Goal: Task Accomplishment & Management: Manage account settings

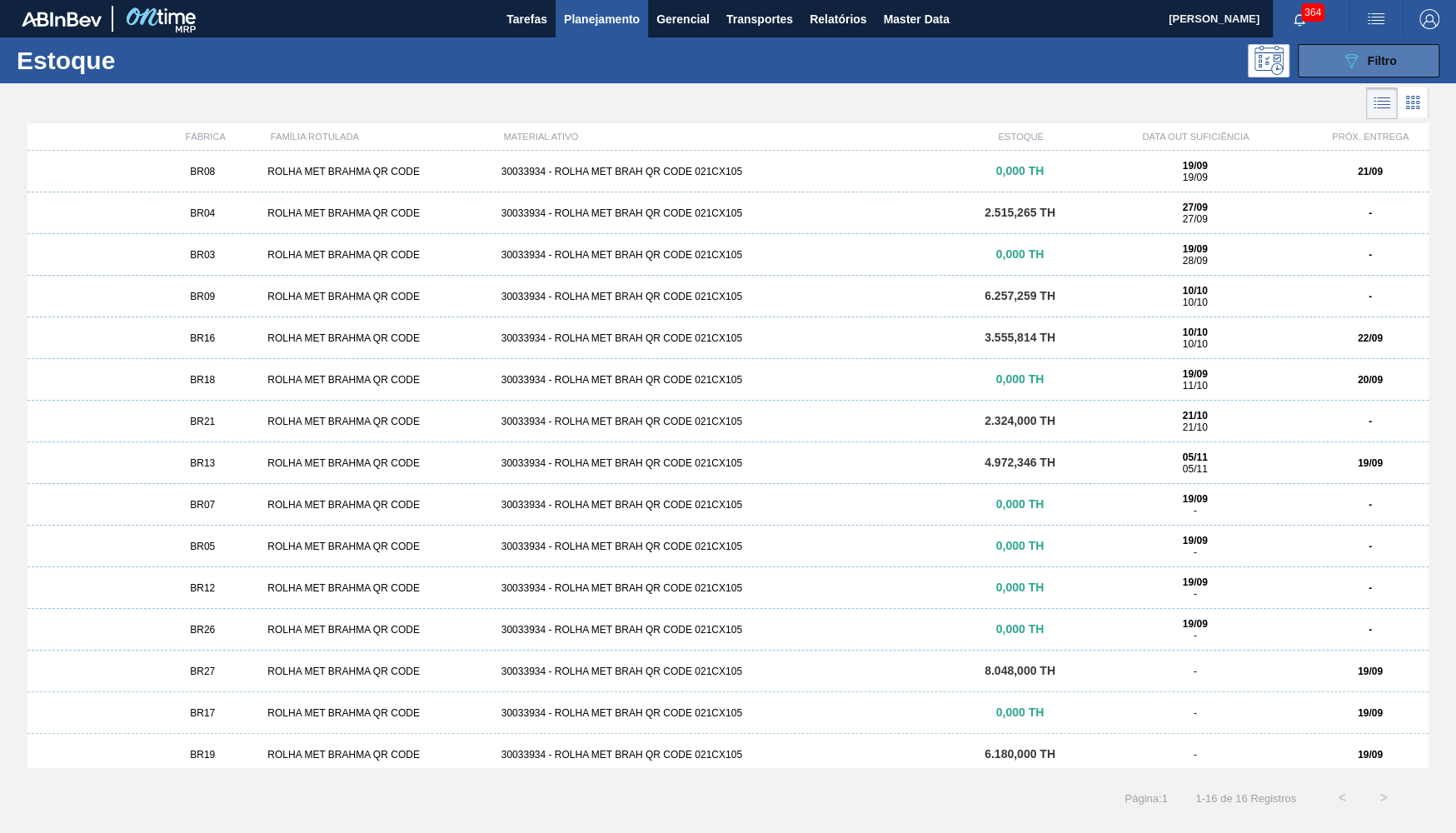
click at [1328, 56] on button "089F7B8B-B2A5-4AFE-B5C0-19BA573D28AC Filtro" at bounding box center [1368, 61] width 142 height 33
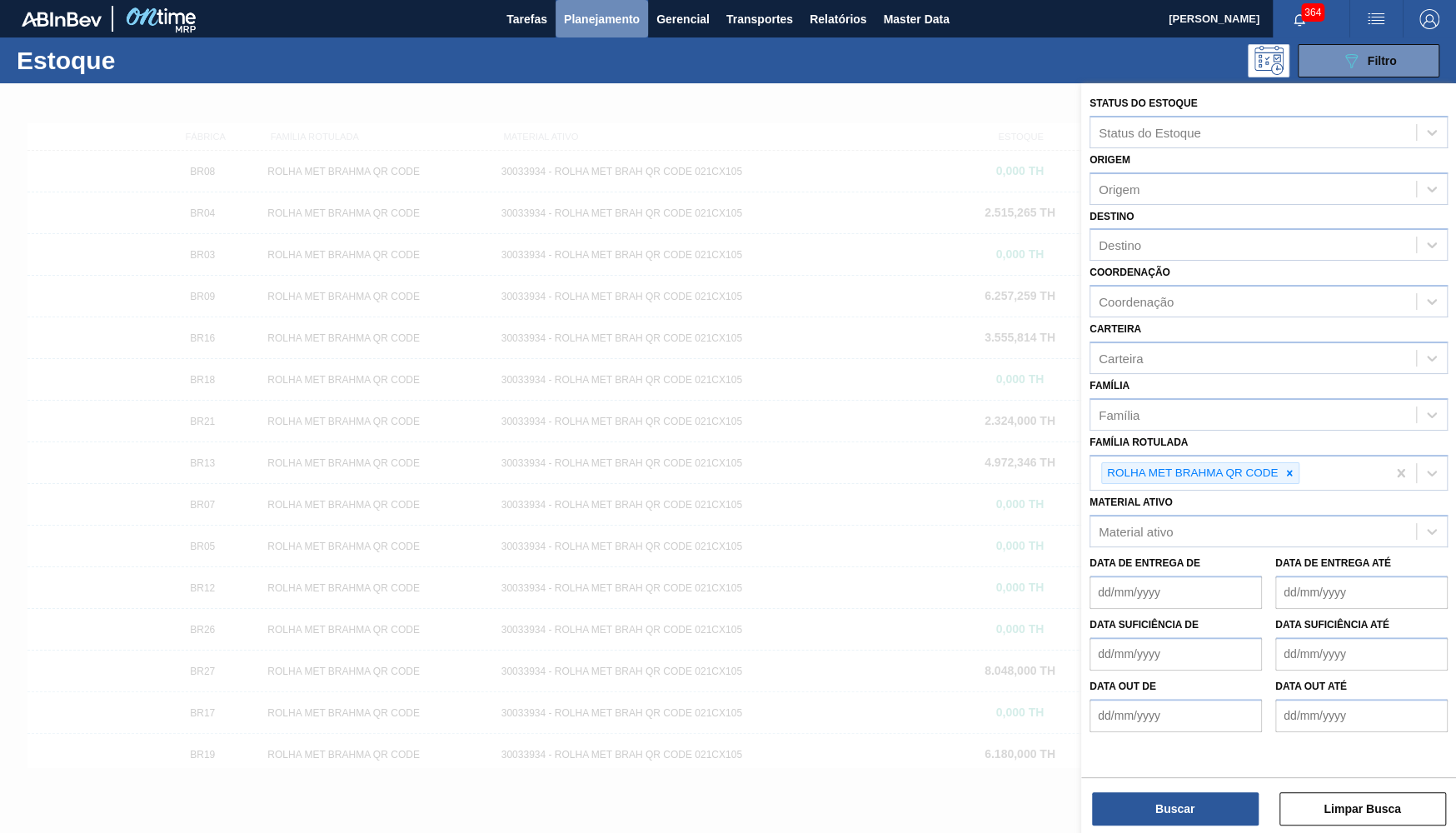
click at [580, 1] on button "Planejamento" at bounding box center [602, 19] width 93 height 37
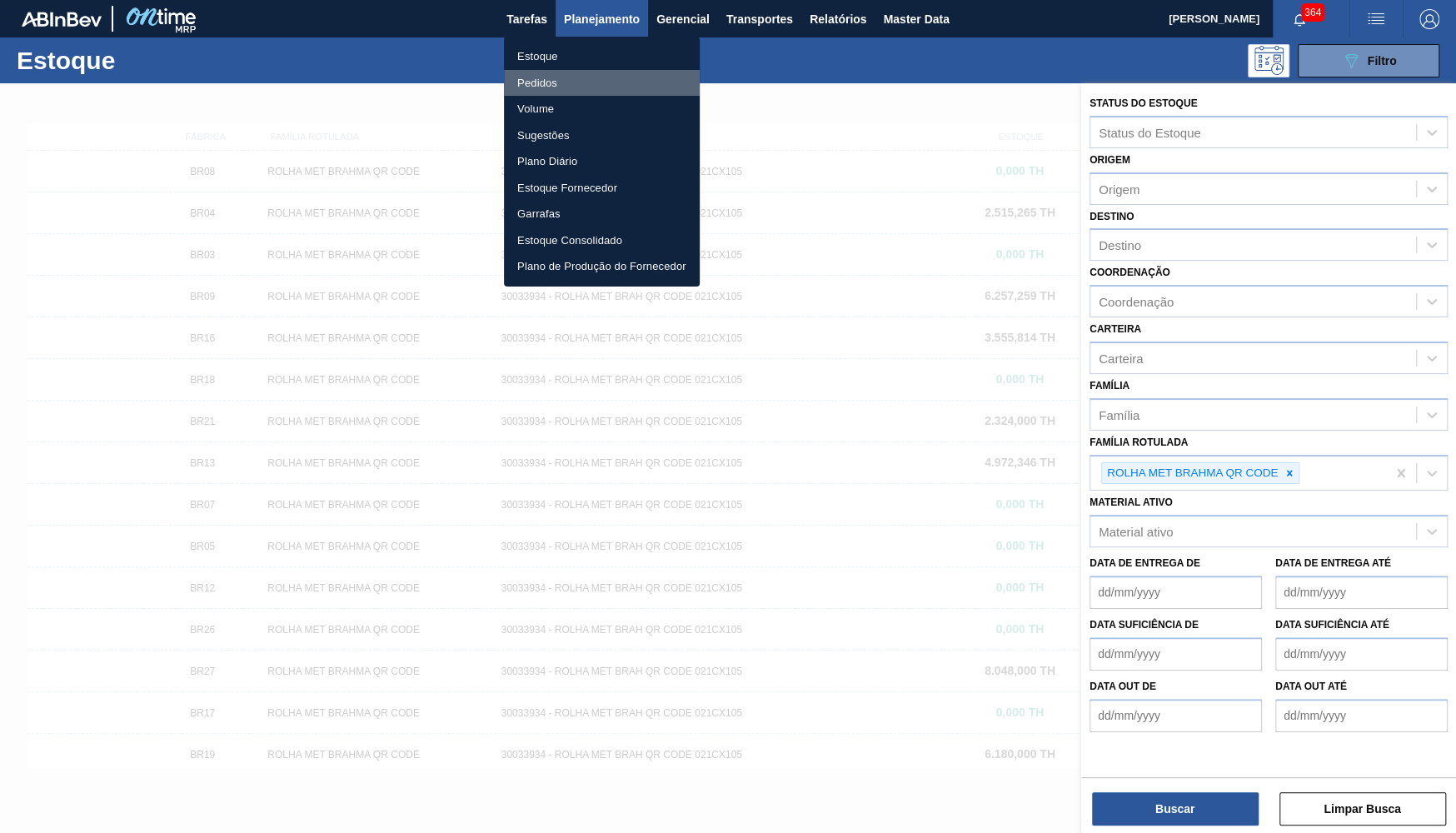
click at [519, 79] on li "Pedidos" at bounding box center [602, 84] width 196 height 27
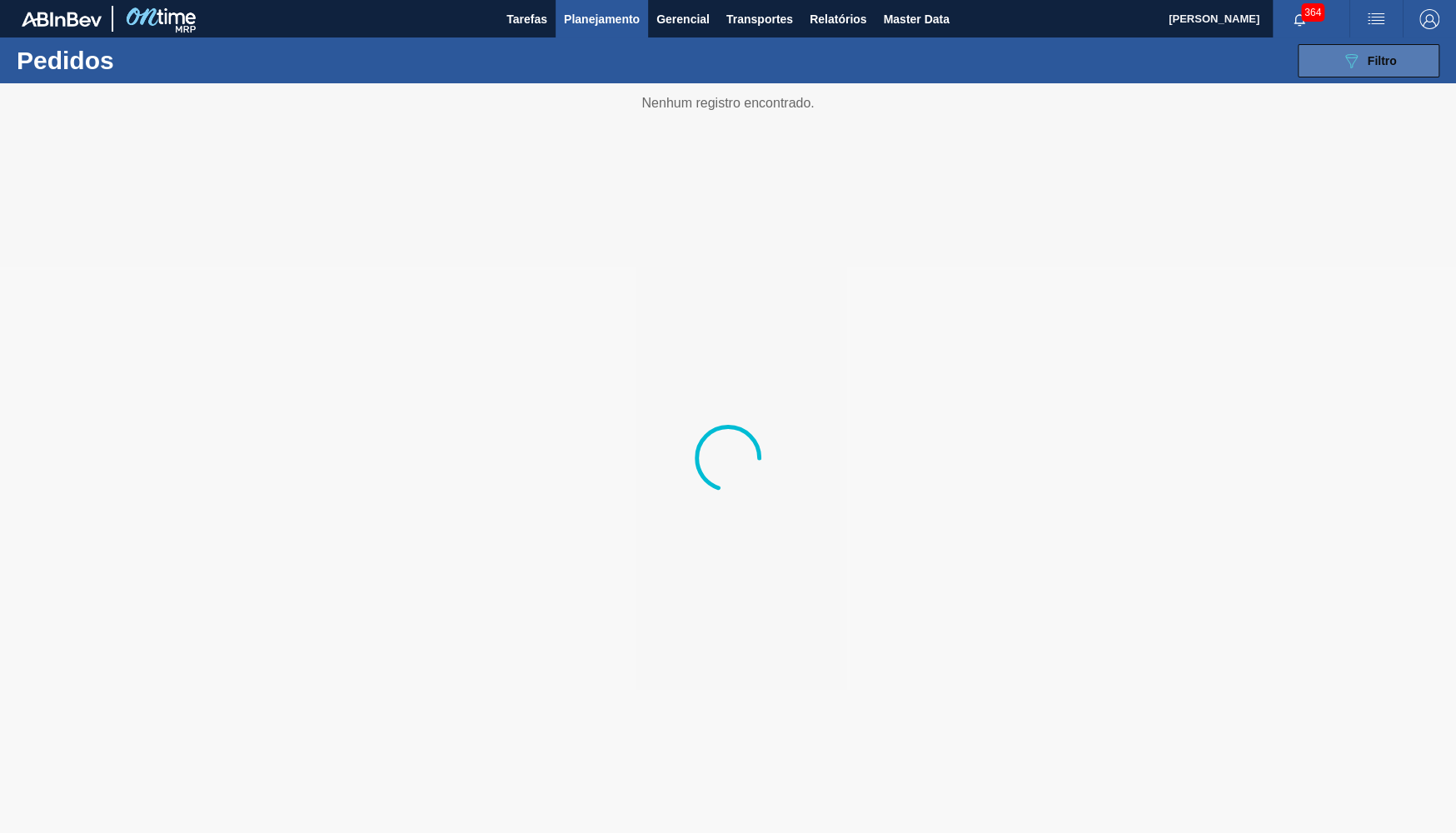
click at [1327, 70] on button "089F7B8B-B2A5-4AFE-B5C0-19BA573D28AC Filtro" at bounding box center [1368, 61] width 142 height 33
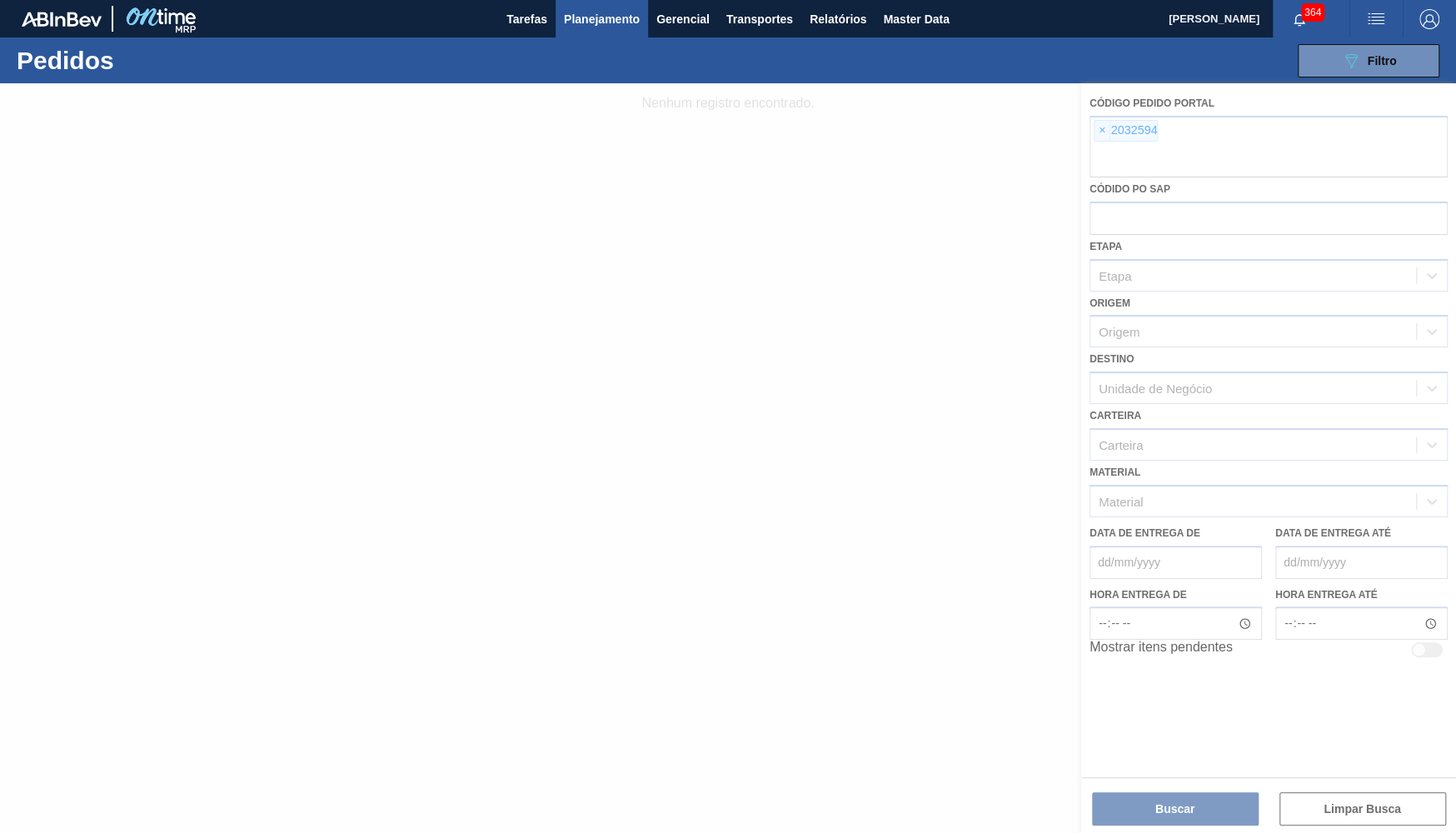
click at [1104, 124] on div at bounding box center [728, 459] width 1456 height 750
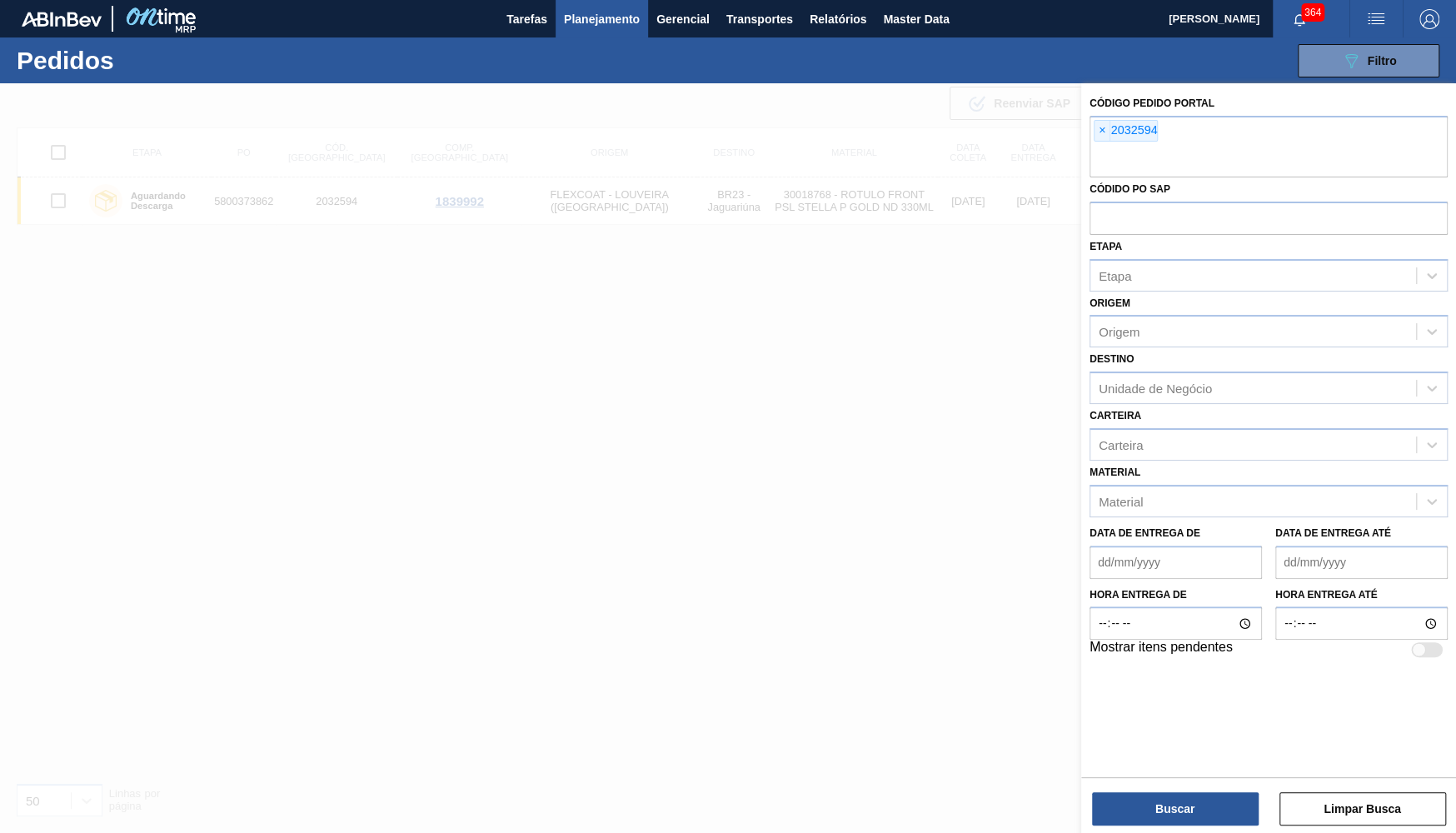
click at [1104, 124] on span "×" at bounding box center [1102, 131] width 16 height 20
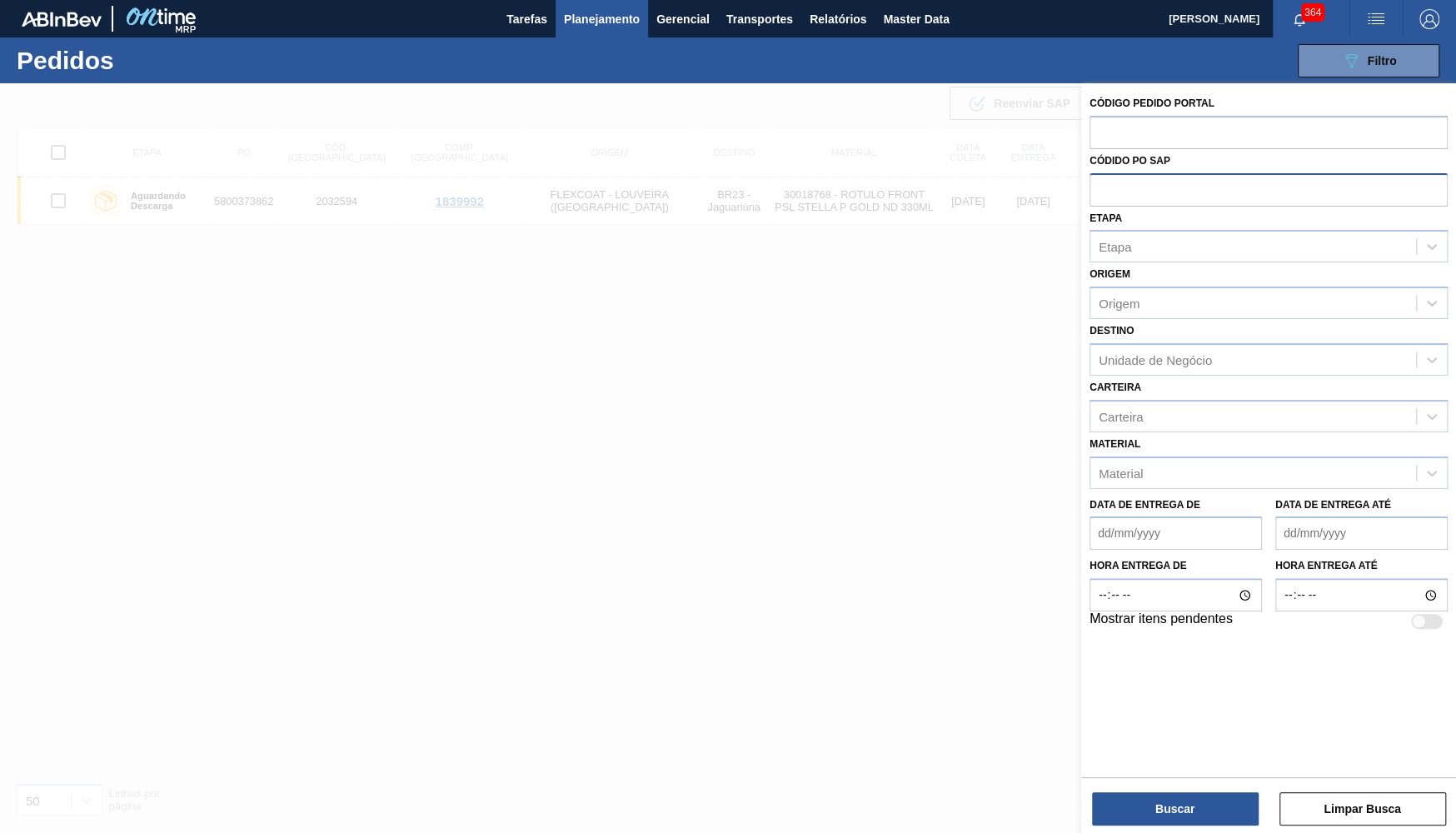
click at [1120, 176] on input "text" at bounding box center [1268, 189] width 358 height 32
paste input "text"
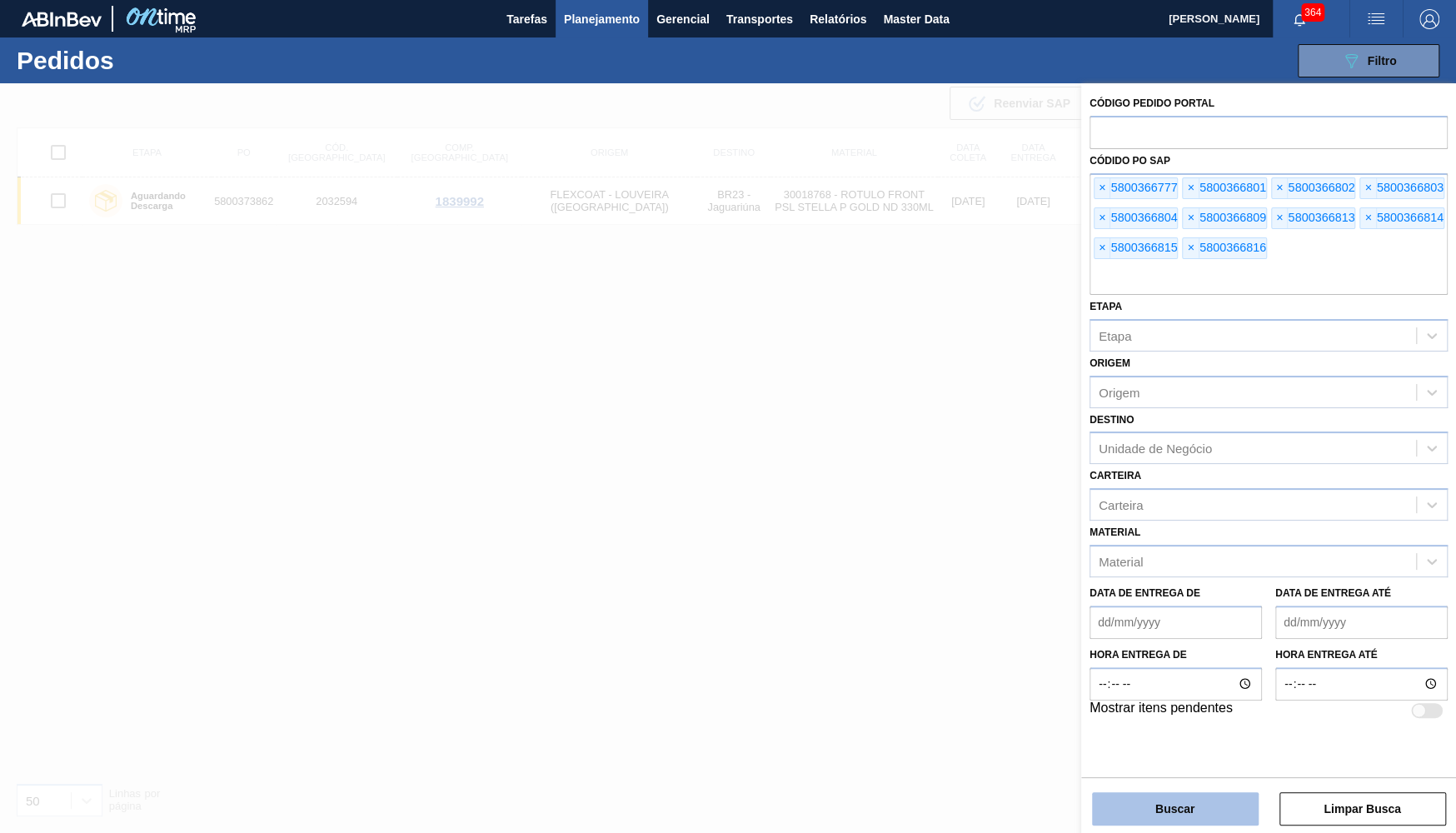
click at [1218, 816] on button "Buscar" at bounding box center [1175, 808] width 167 height 33
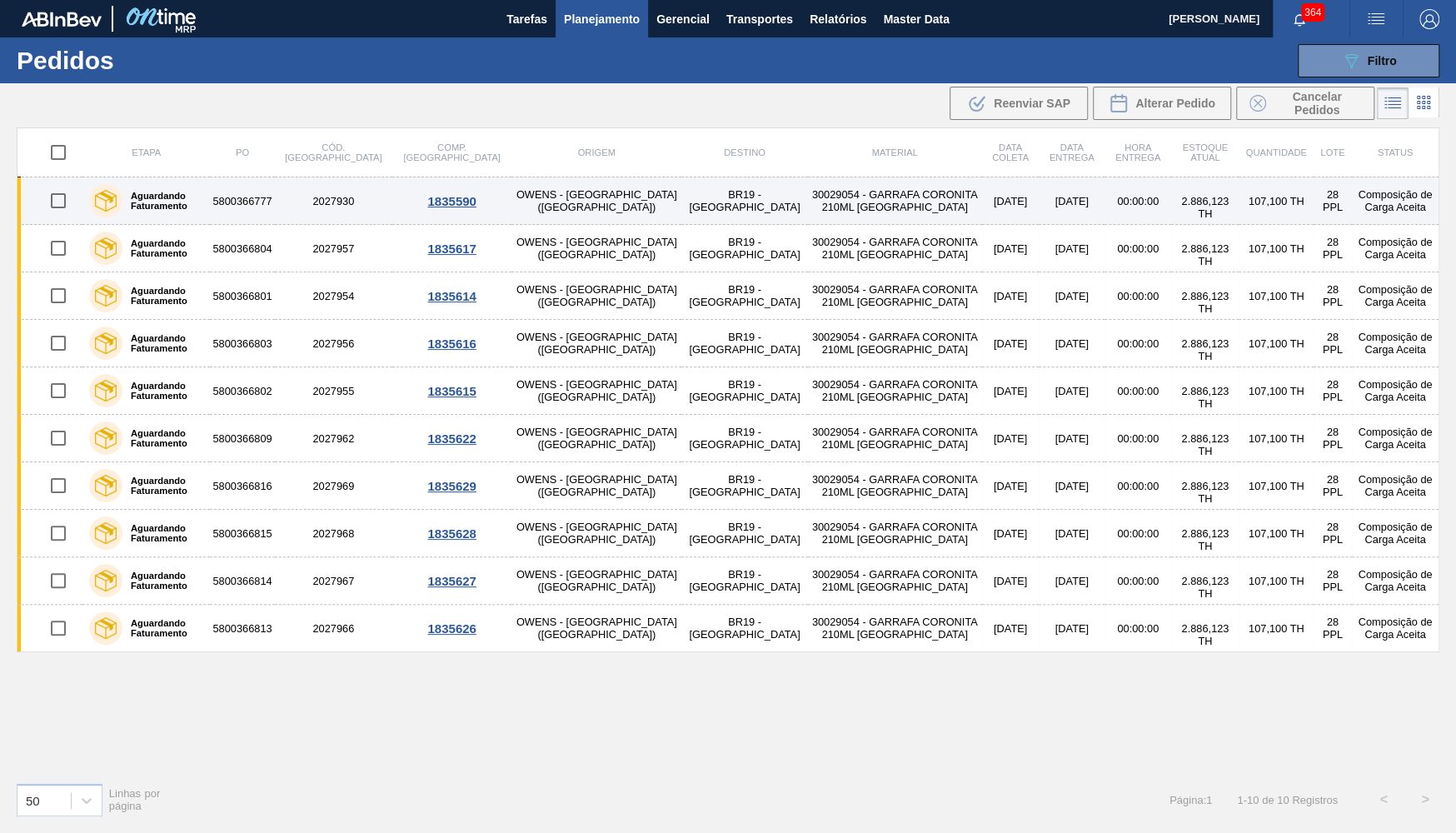
click at [61, 208] on input "checkbox" at bounding box center [58, 200] width 35 height 35
checkbox input "true"
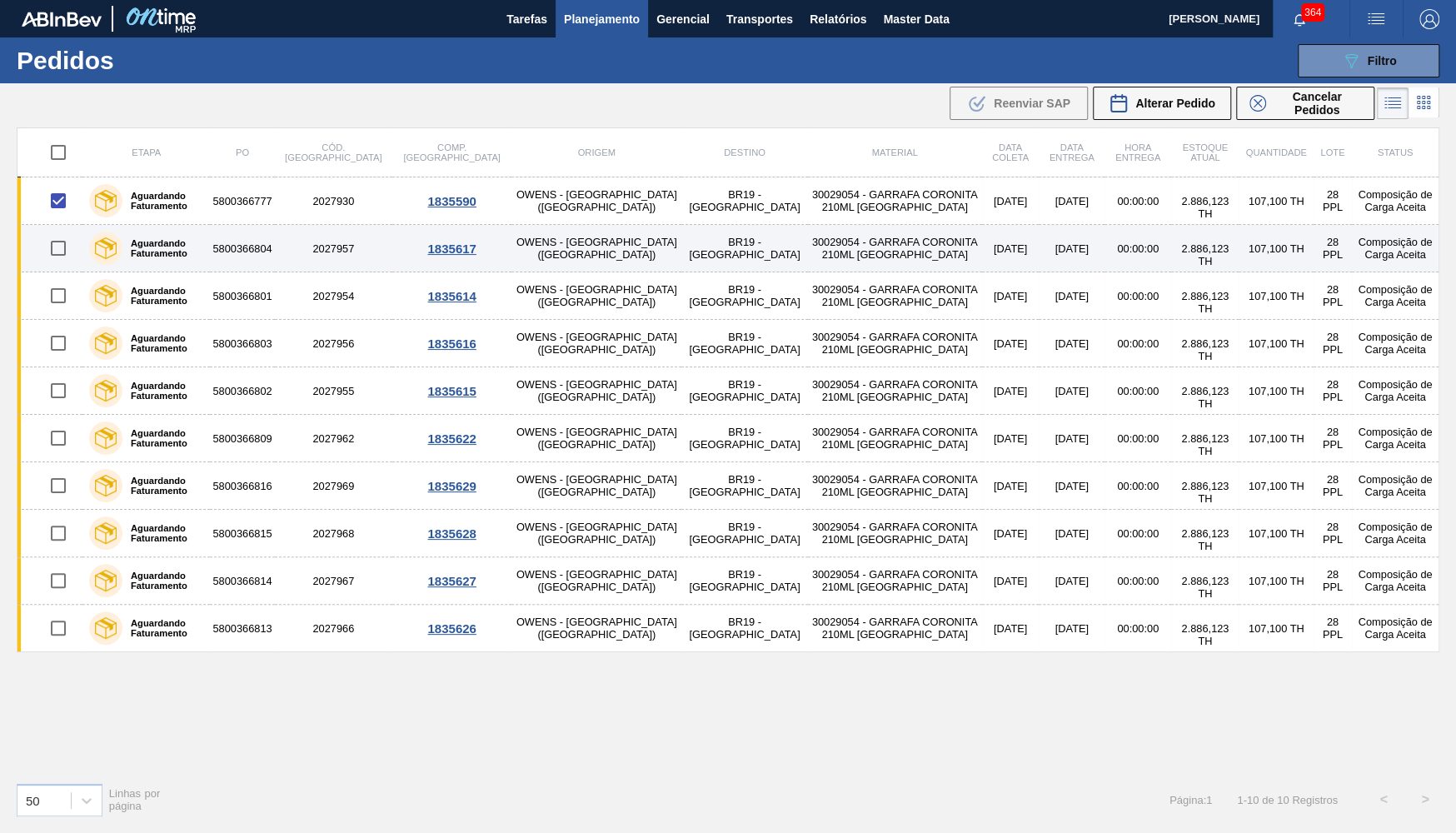
click at [61, 225] on td at bounding box center [51, 248] width 66 height 47
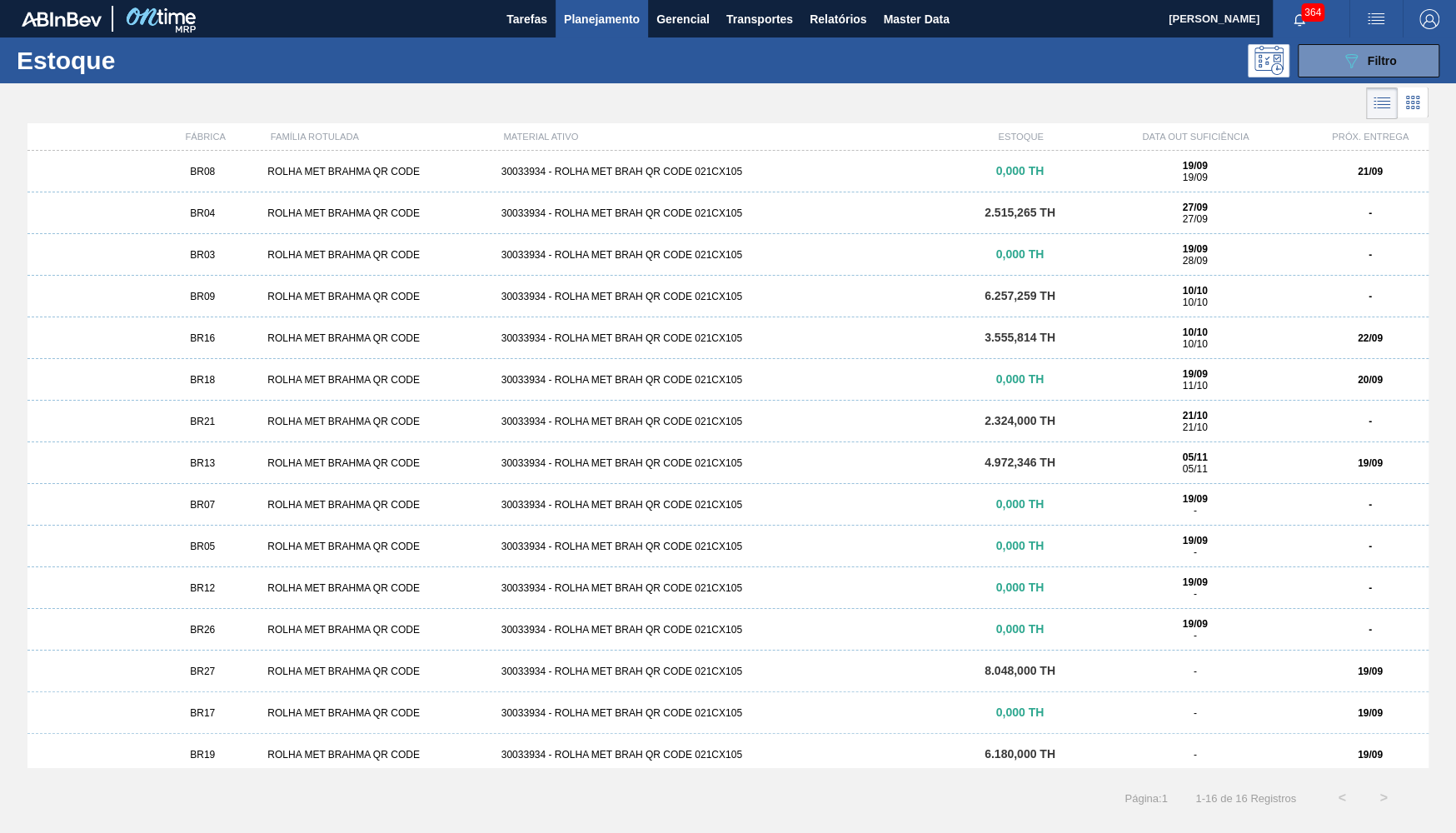
click at [1392, 102] on li at bounding box center [1382, 103] width 32 height 32
click at [601, 37] on button "Planejamento" at bounding box center [602, 19] width 93 height 37
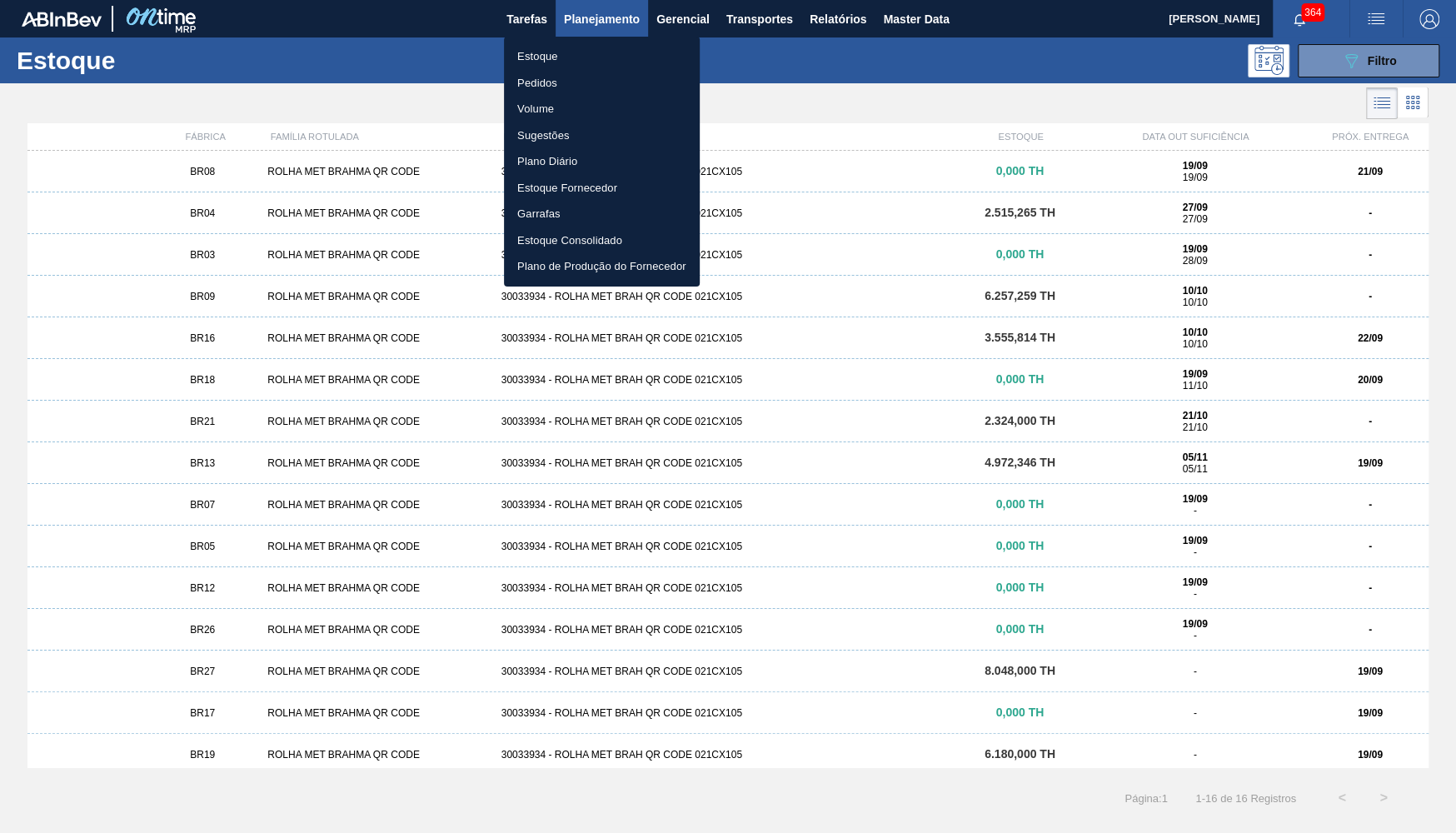
click at [560, 87] on li "Pedidos" at bounding box center [602, 84] width 196 height 27
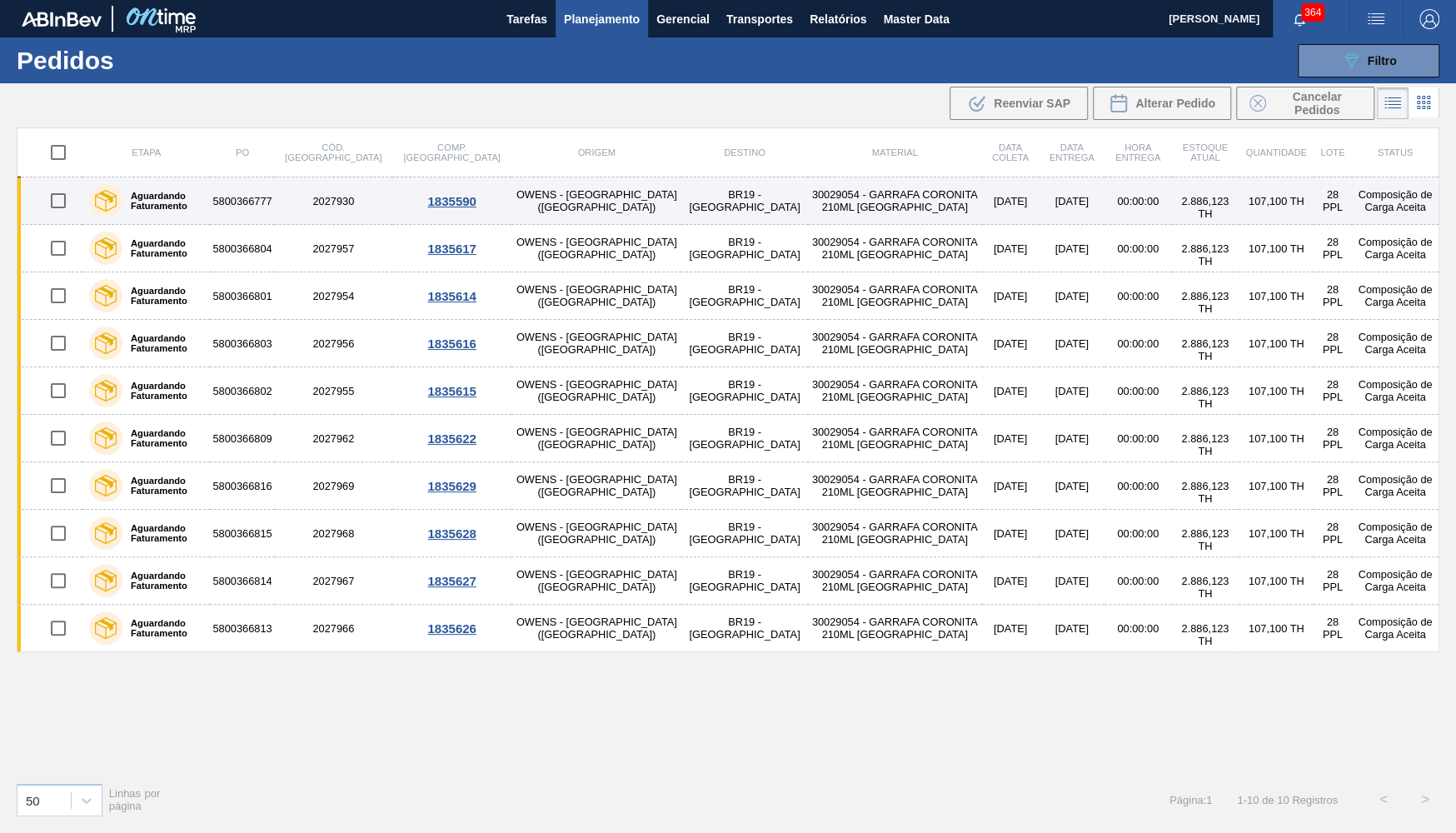
click at [52, 202] on input "checkbox" at bounding box center [58, 200] width 35 height 35
checkbox input "true"
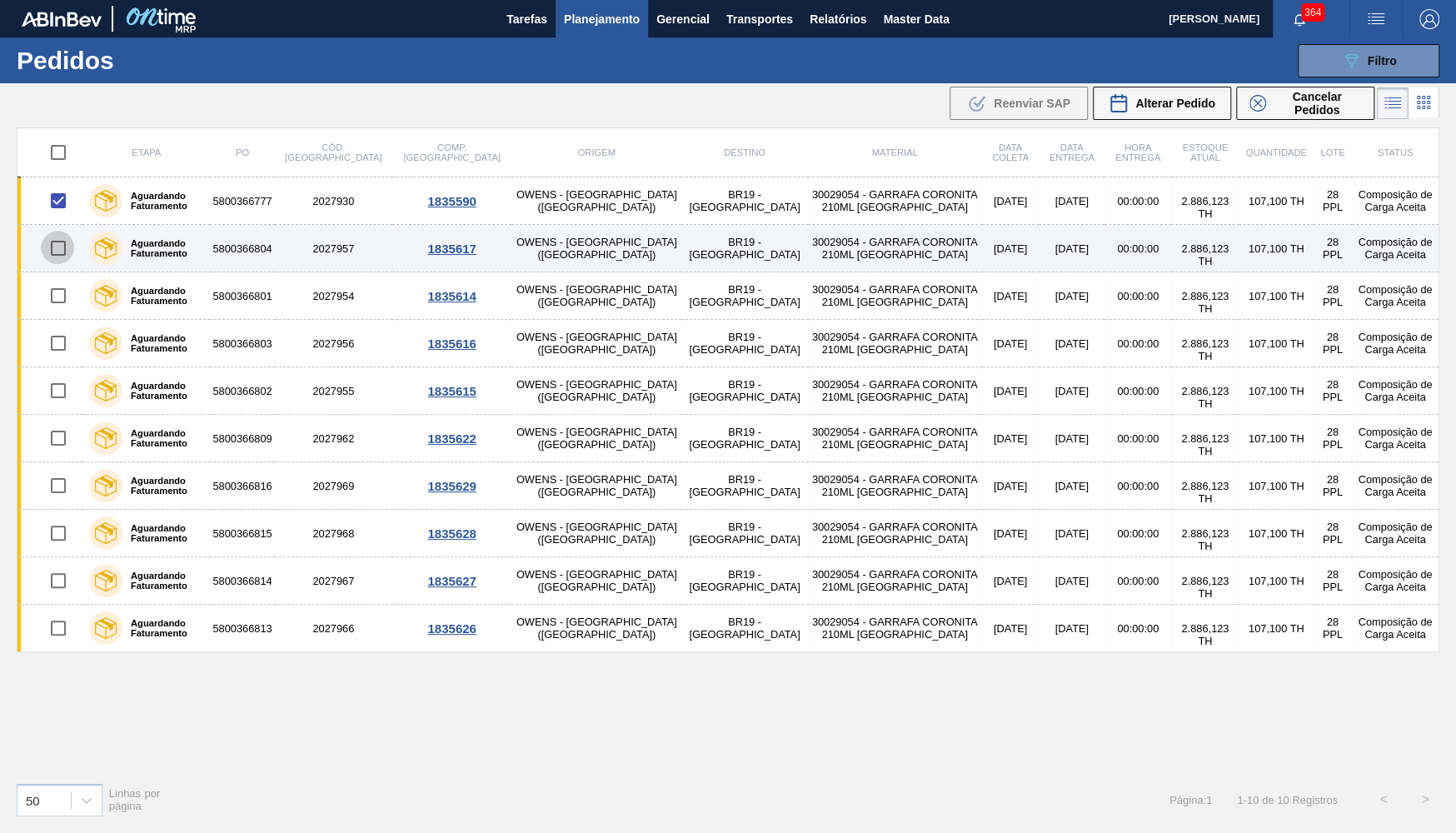
click at [52, 257] on input "checkbox" at bounding box center [58, 248] width 35 height 35
checkbox input "true"
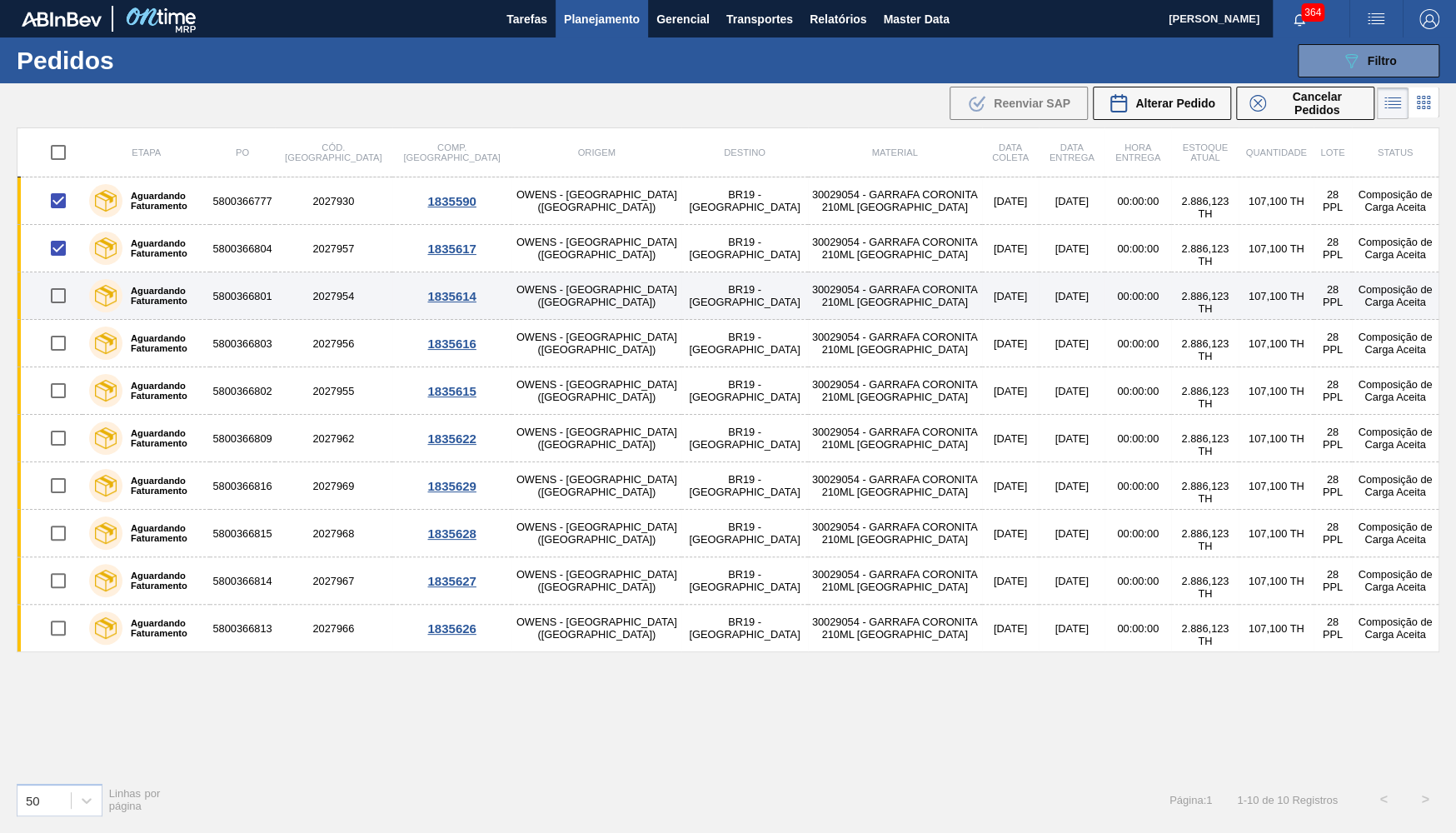
click at [50, 304] on input "checkbox" at bounding box center [58, 295] width 35 height 35
checkbox input "true"
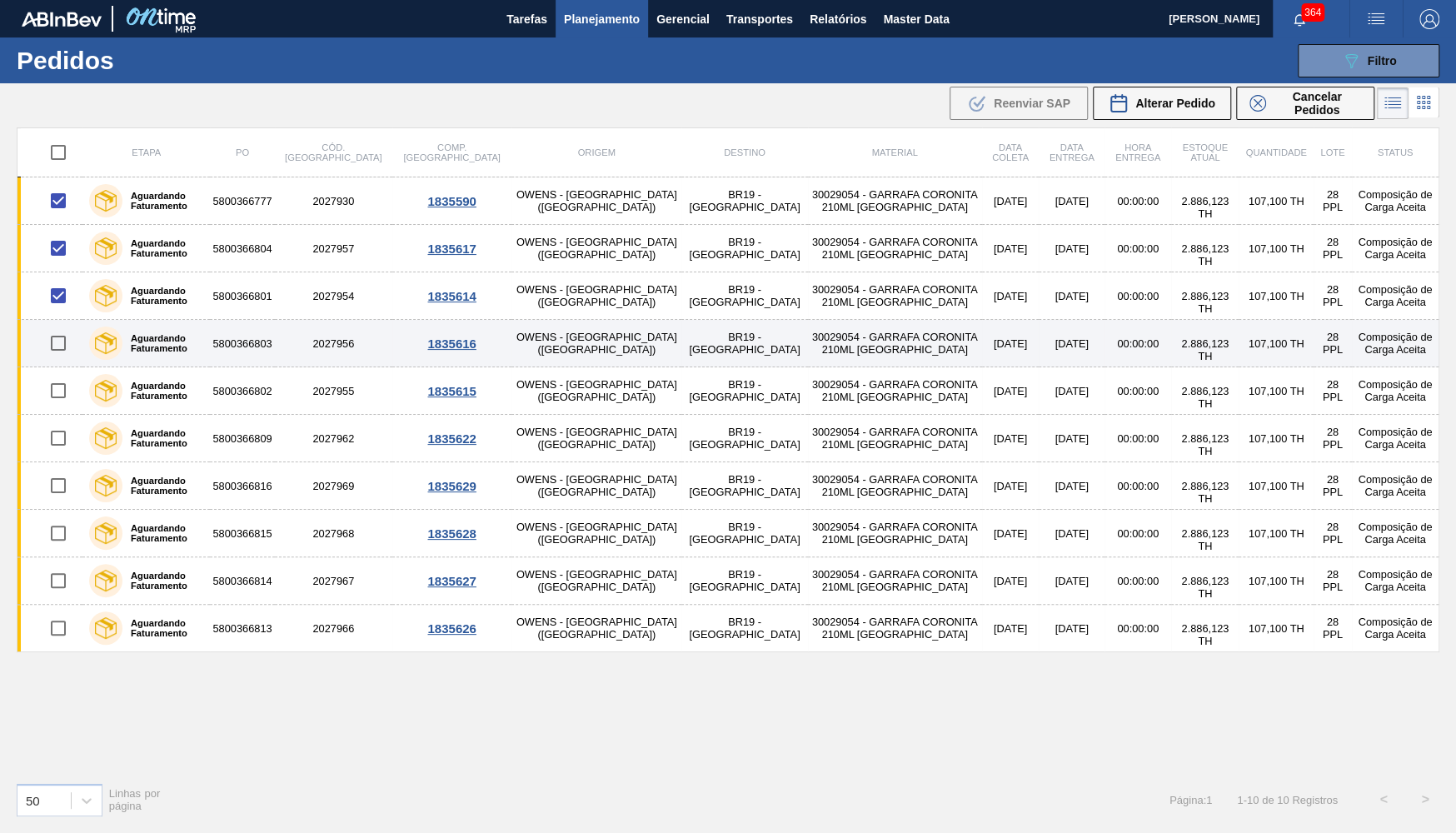
click at [53, 339] on input "checkbox" at bounding box center [58, 343] width 35 height 35
checkbox input "true"
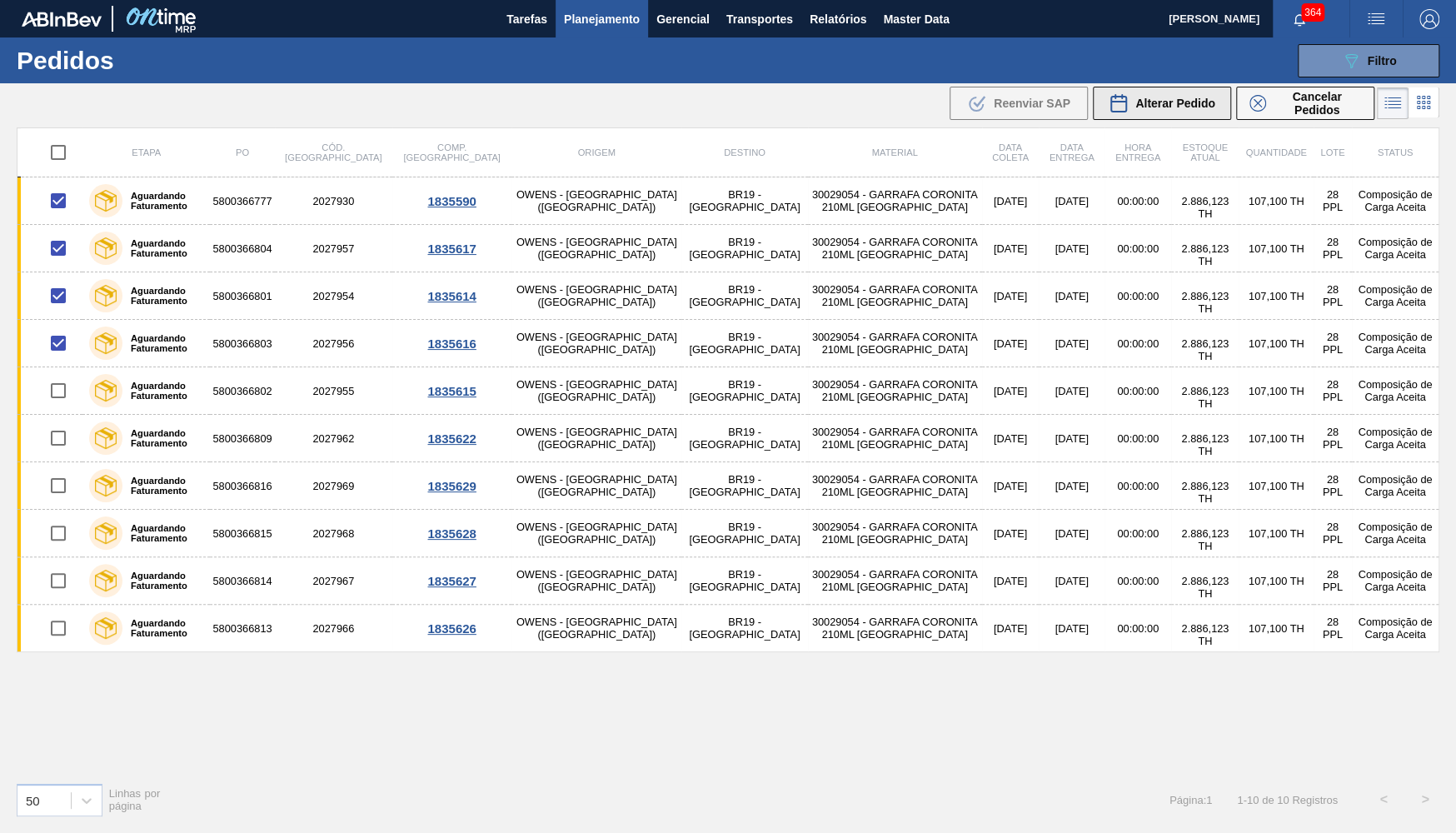
click at [1199, 95] on div "Alterar Pedido" at bounding box center [1162, 103] width 107 height 20
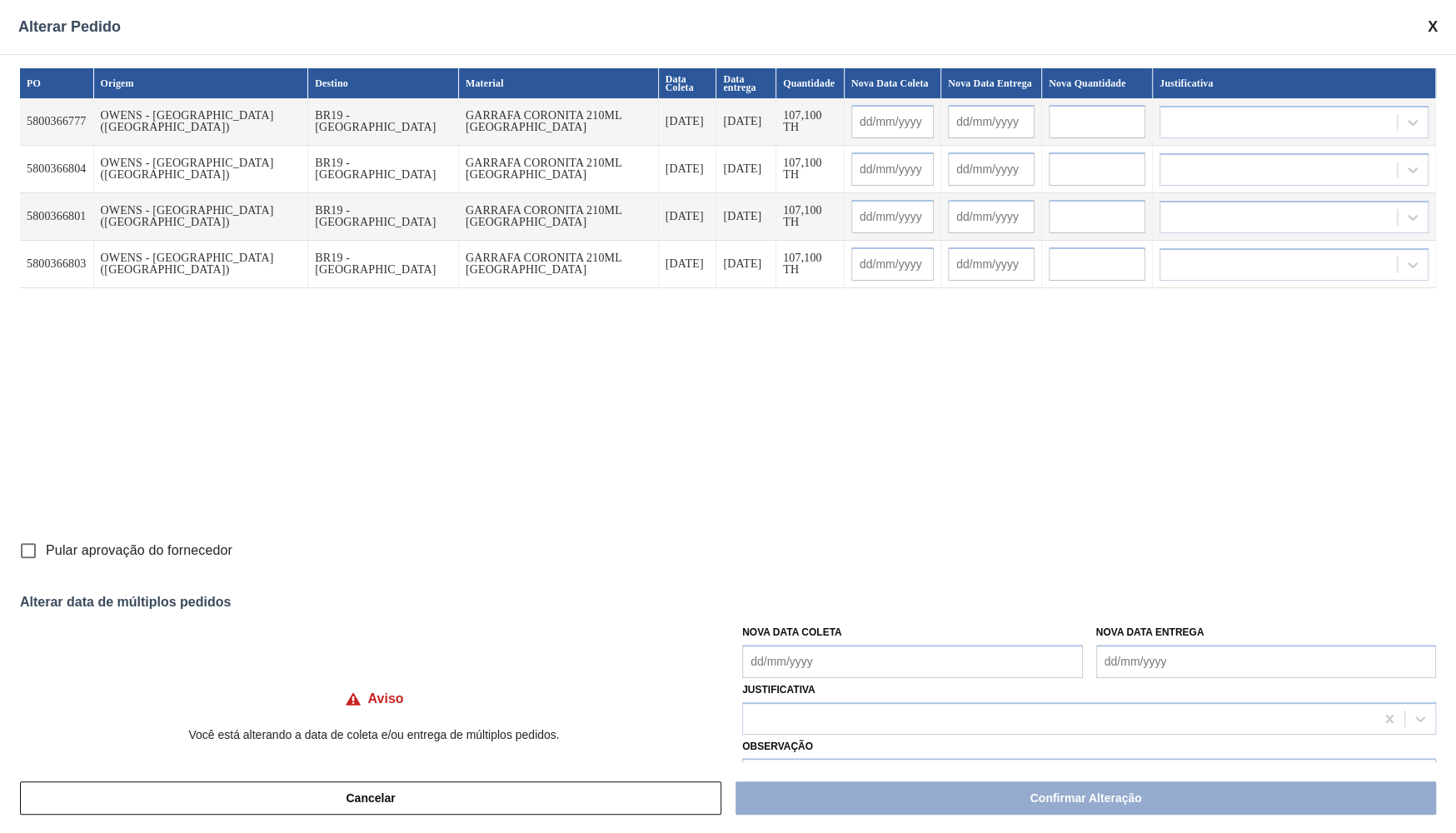
click at [858, 646] on Coleta "Nova Data Coleta" at bounding box center [912, 661] width 340 height 33
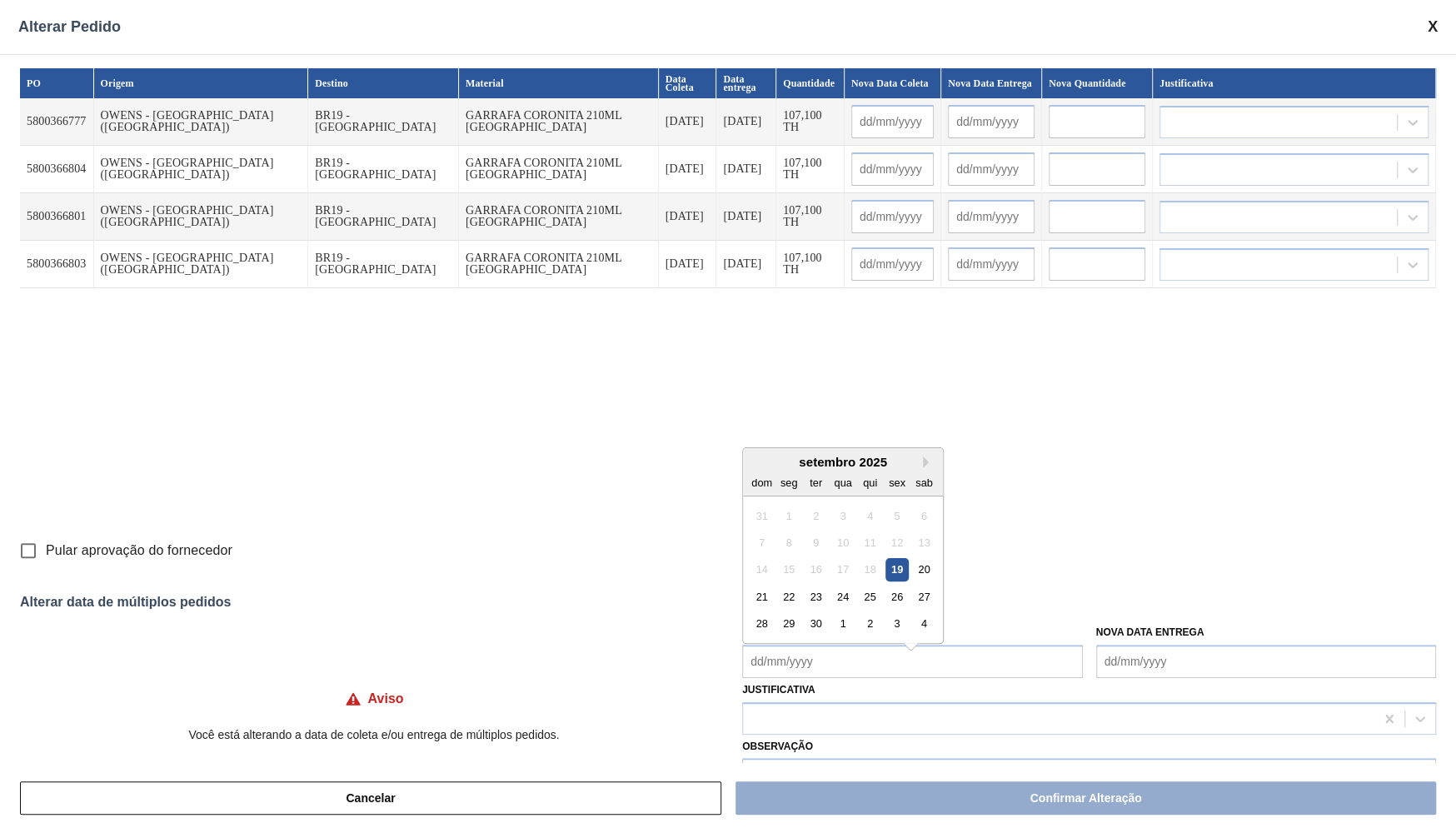
scroll to position [42, 0]
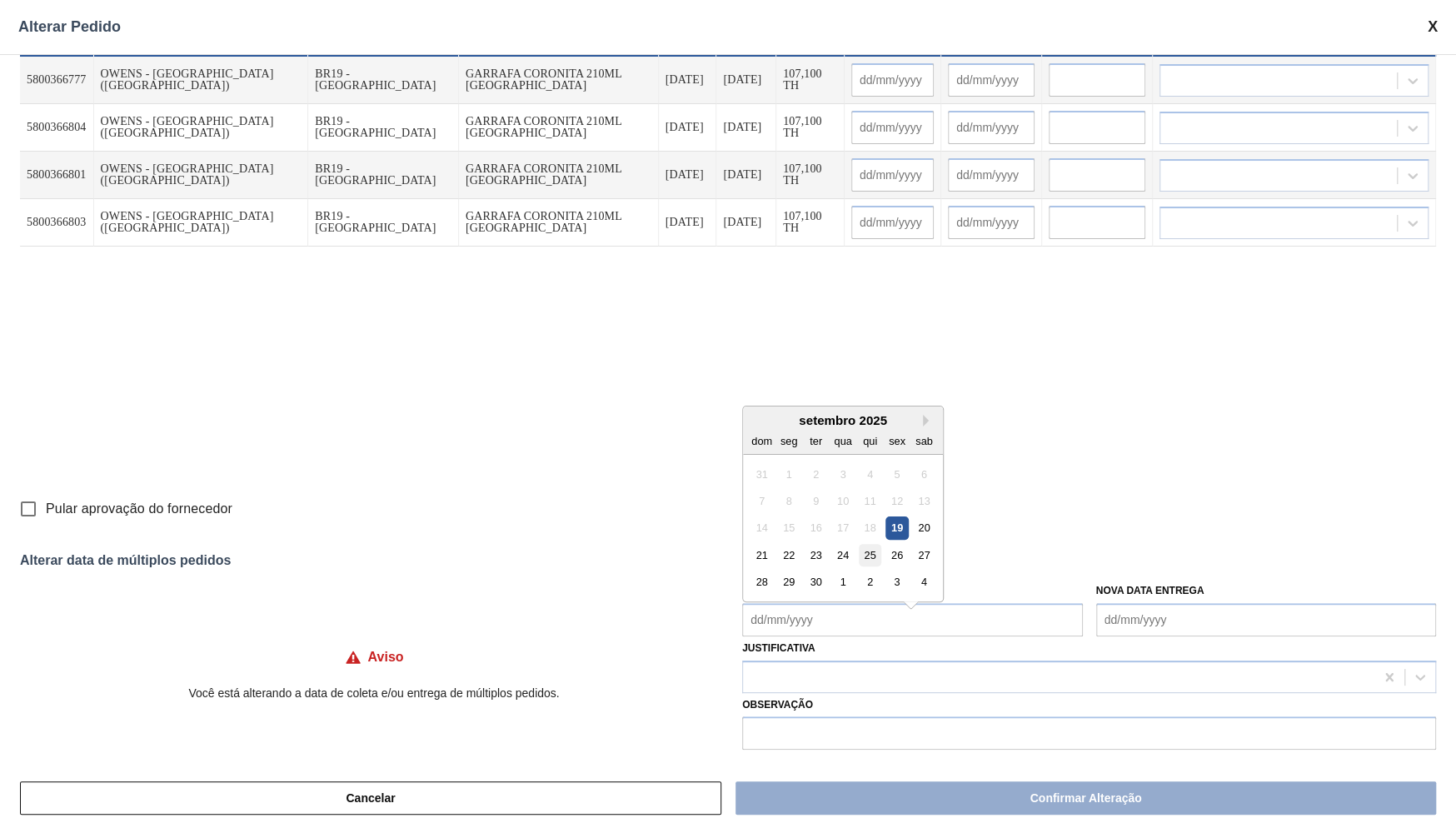
click at [860, 545] on div "25" at bounding box center [869, 555] width 22 height 22
type Coleta "[DATE]"
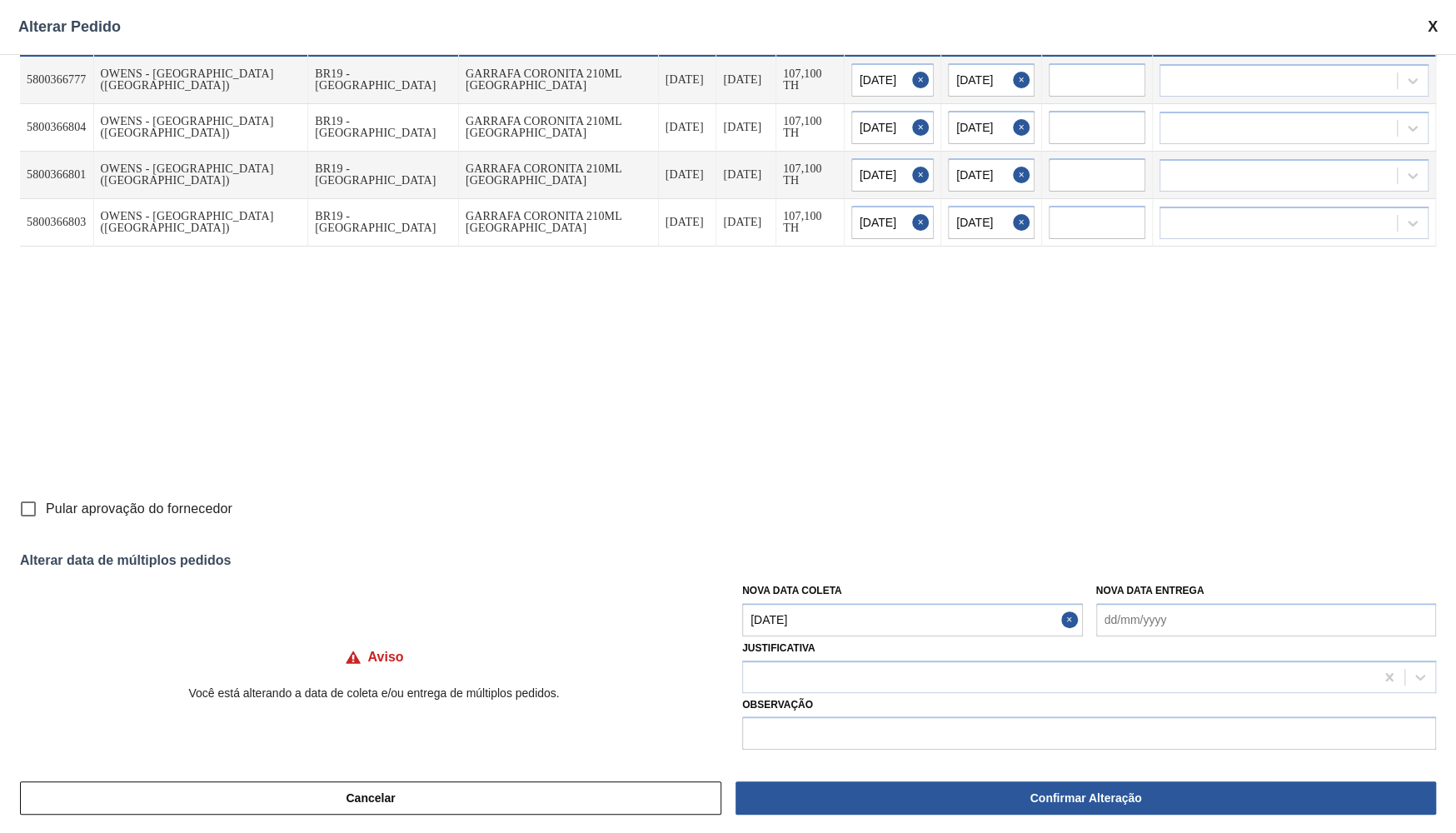
type input "[DATE]"
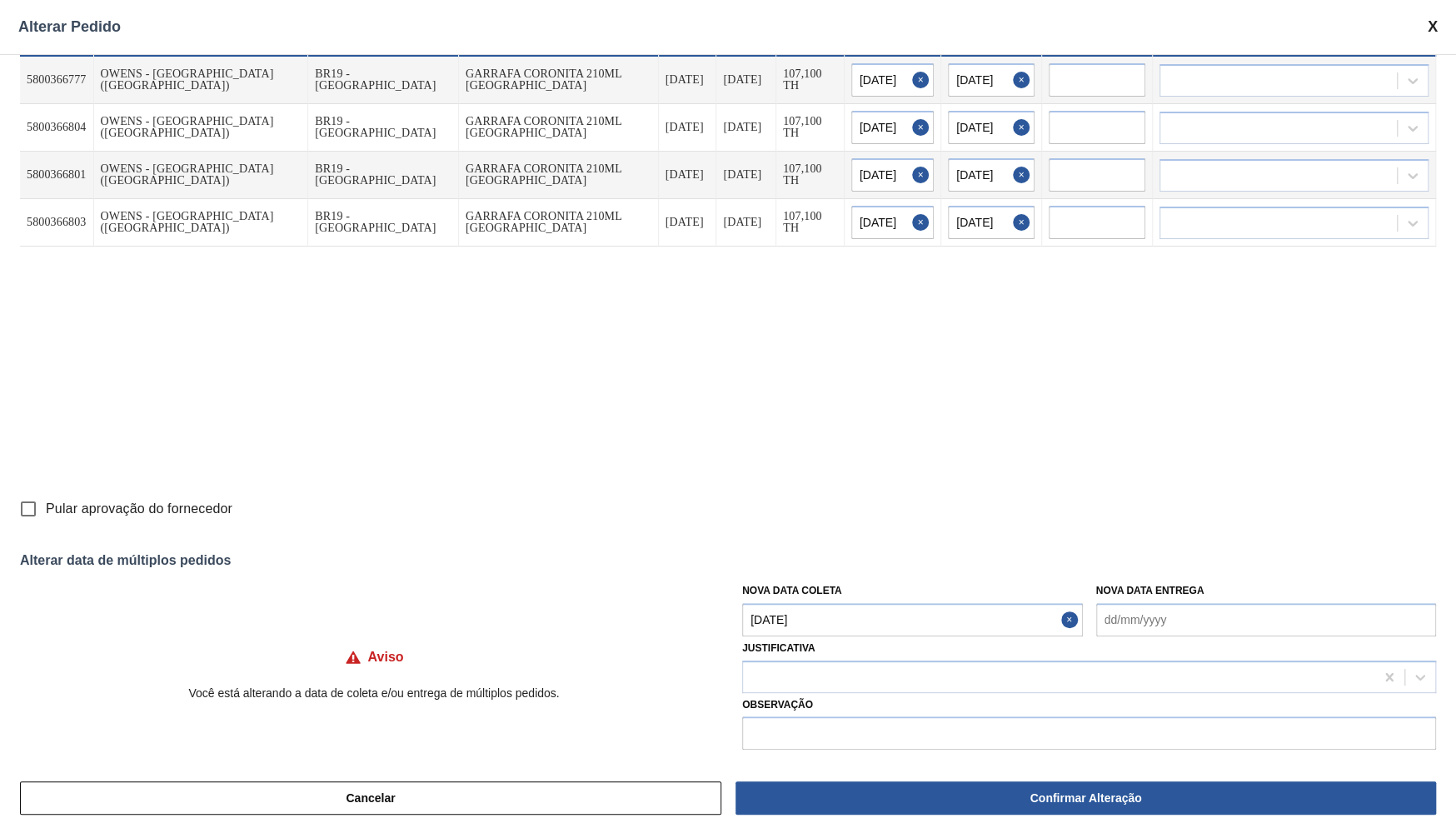
type input "[DATE]"
click at [823, 665] on div at bounding box center [1058, 676] width 631 height 24
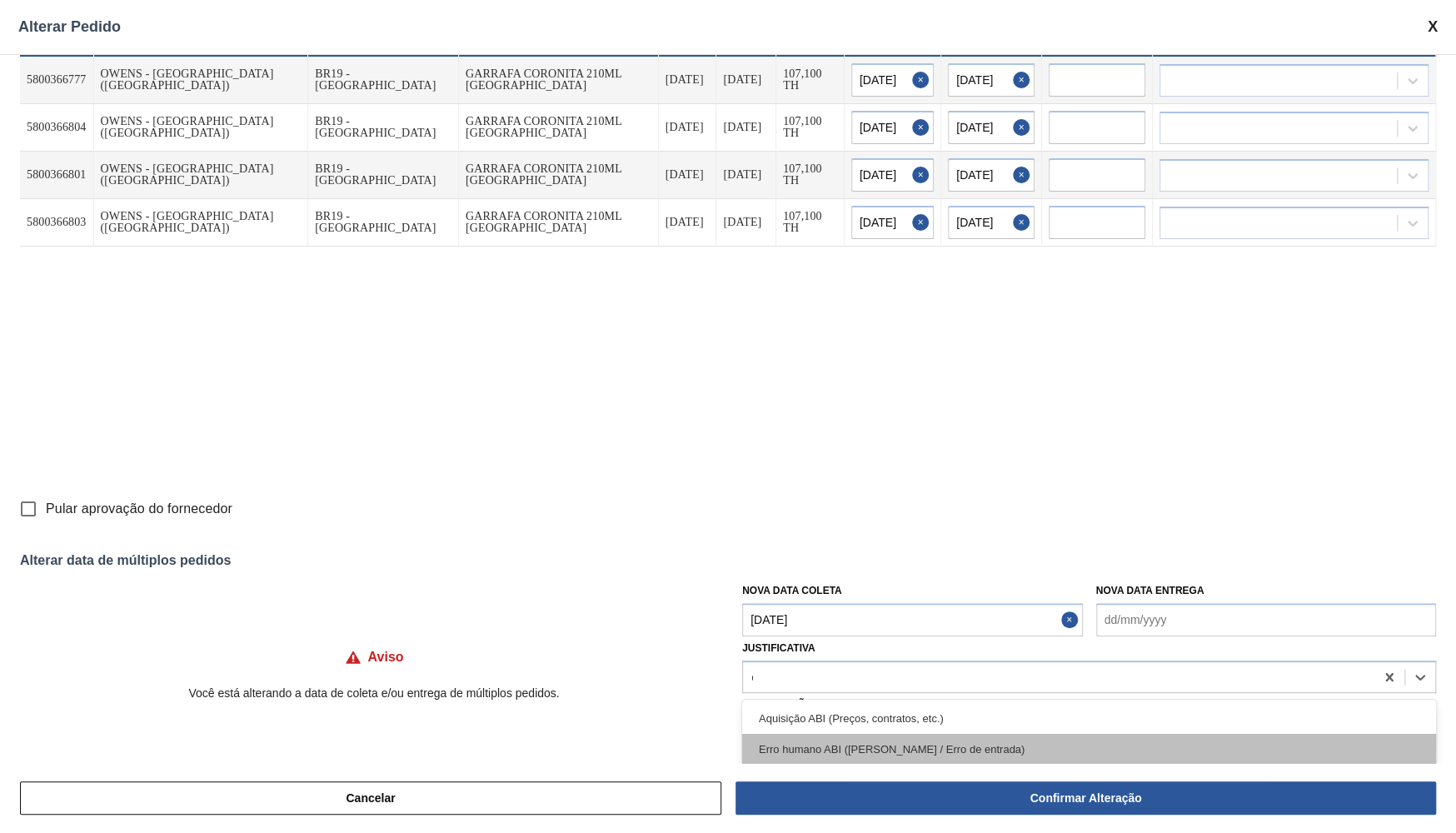
type input "ou"
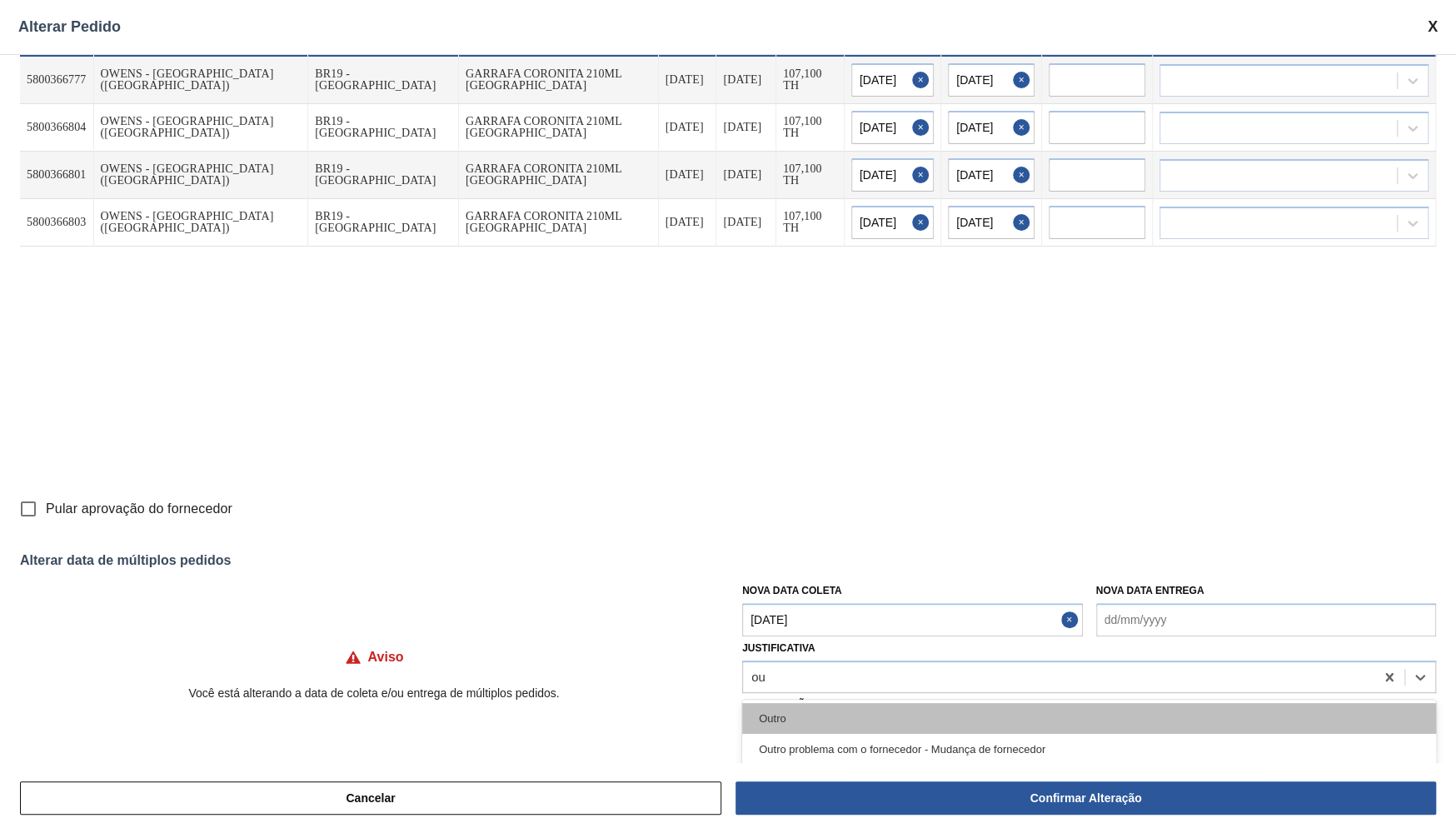
click at [821, 706] on div "Outro" at bounding box center [1088, 718] width 694 height 31
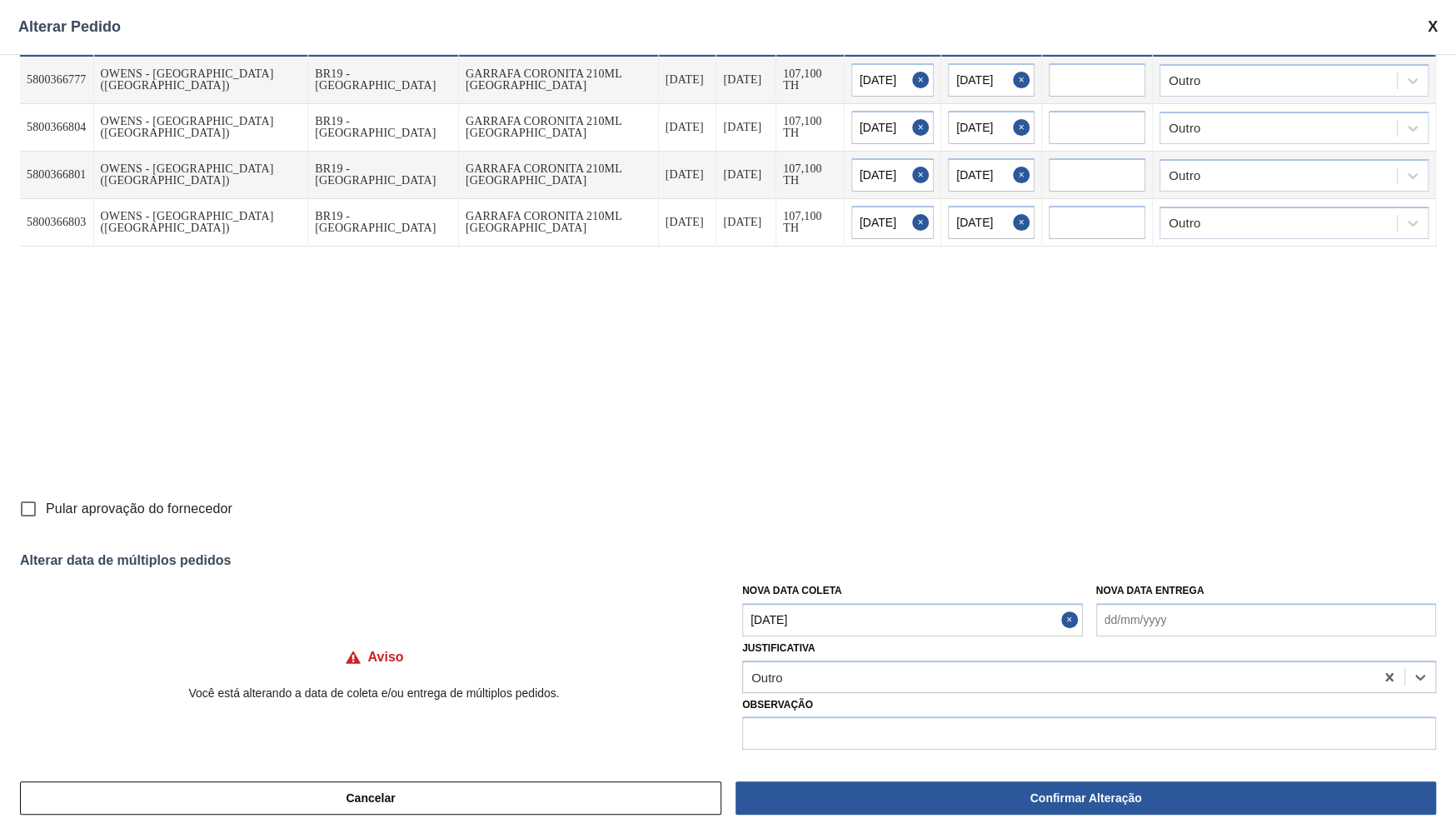
click at [827, 709] on label "Observação" at bounding box center [1088, 705] width 694 height 24
click at [857, 742] on input "text" at bounding box center [1088, 732] width 694 height 33
type input "Ajuste de entrega"
click at [195, 513] on span "Pular aprovação do fornecedor" at bounding box center [138, 509] width 186 height 20
click at [45, 513] on input "Pular aprovação do fornecedor" at bounding box center [28, 509] width 35 height 35
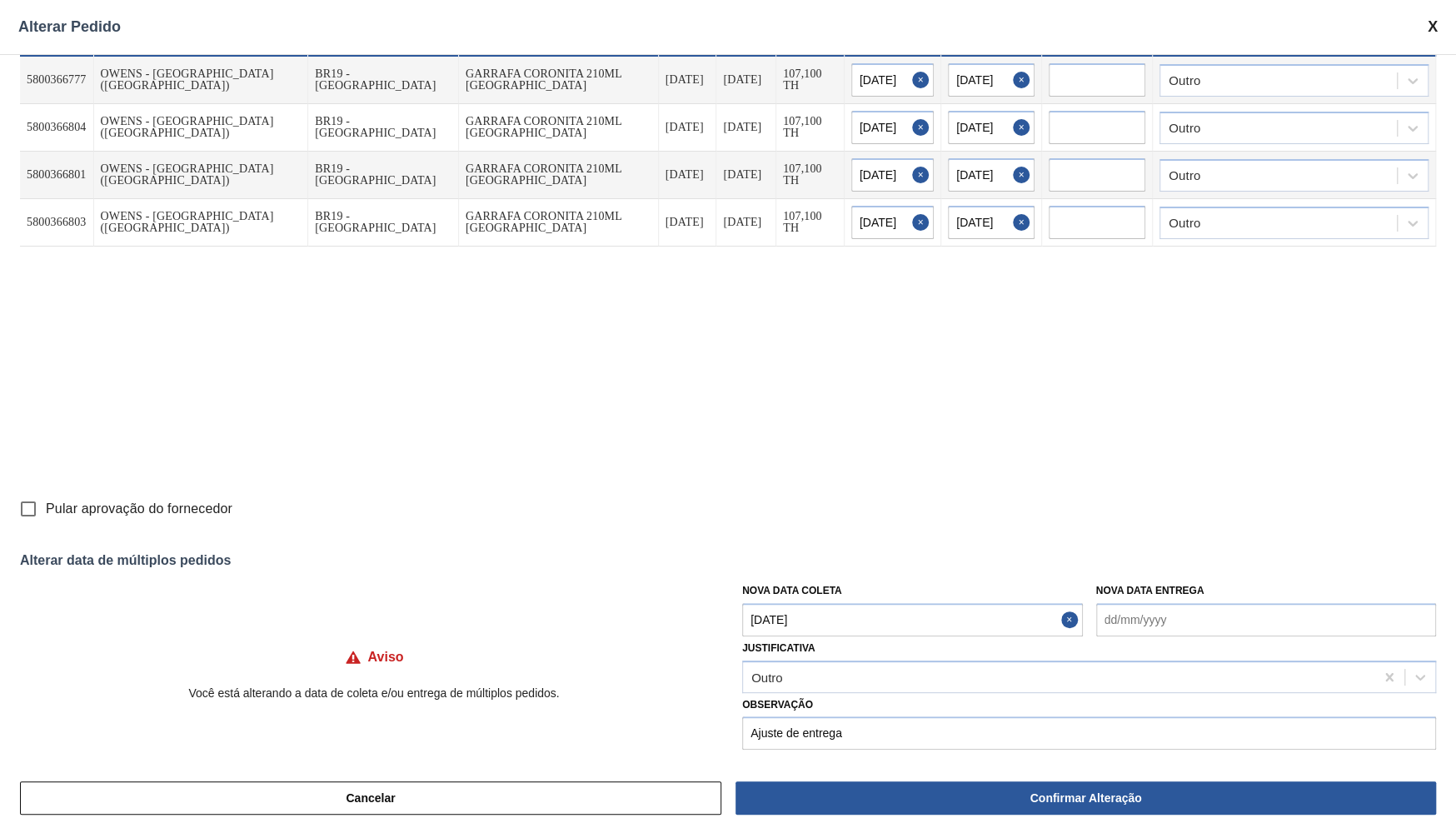
checkbox input "true"
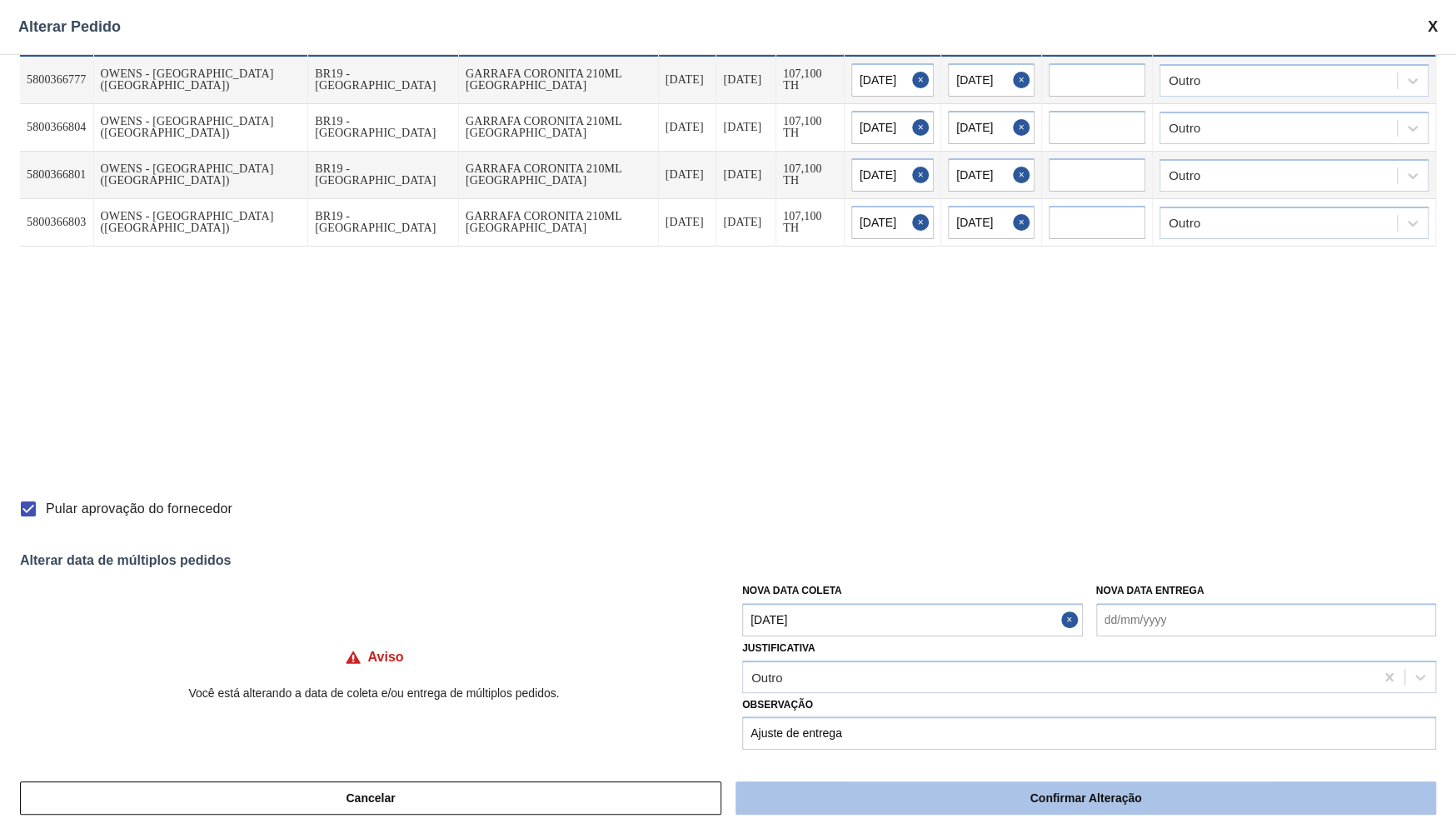
click at [785, 812] on button "Confirmar Alteração" at bounding box center [1086, 797] width 700 height 33
checkbox input "false"
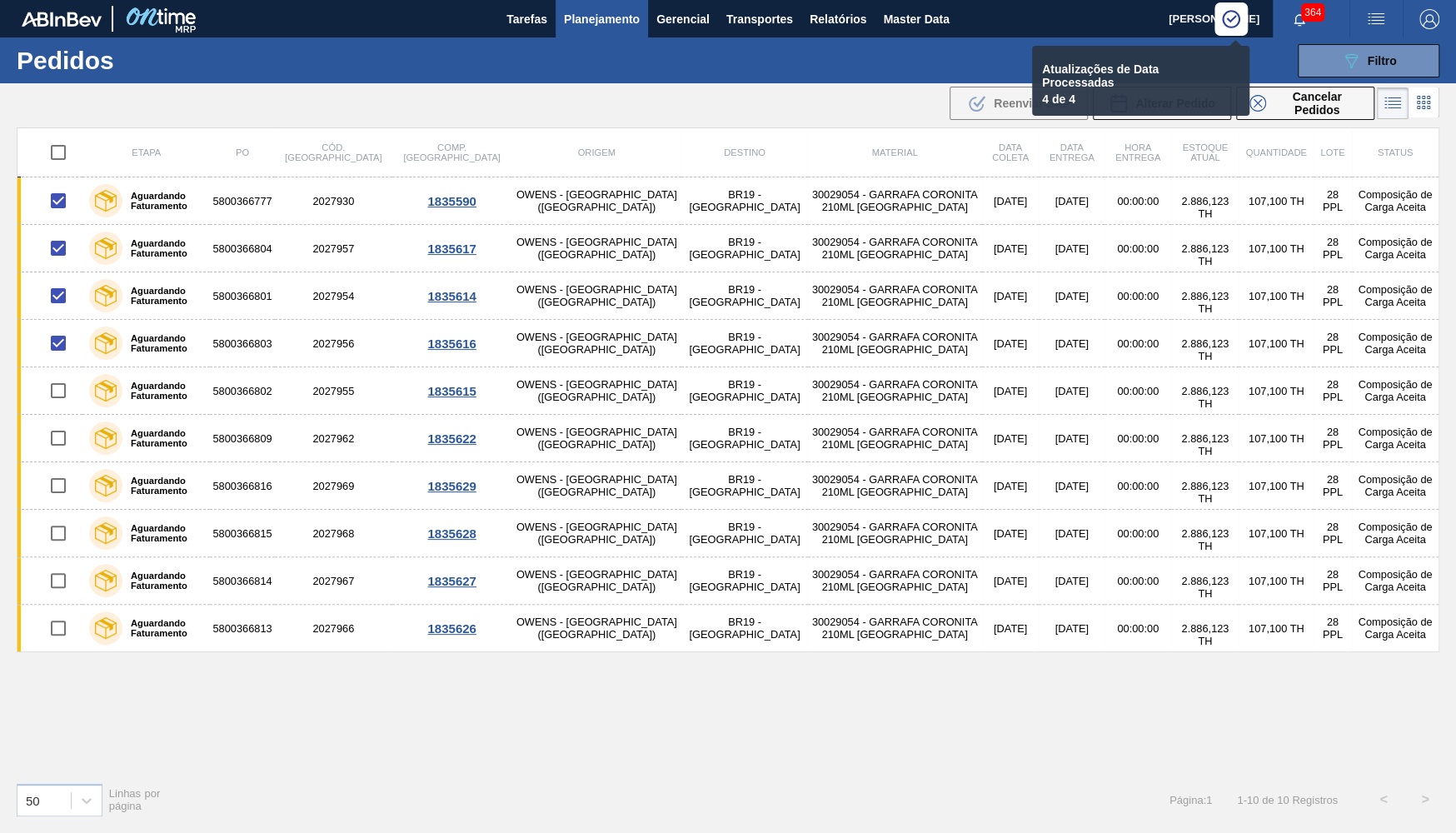
click at [59, 151] on input "checkbox" at bounding box center [58, 151] width 35 height 35
checkbox input "true"
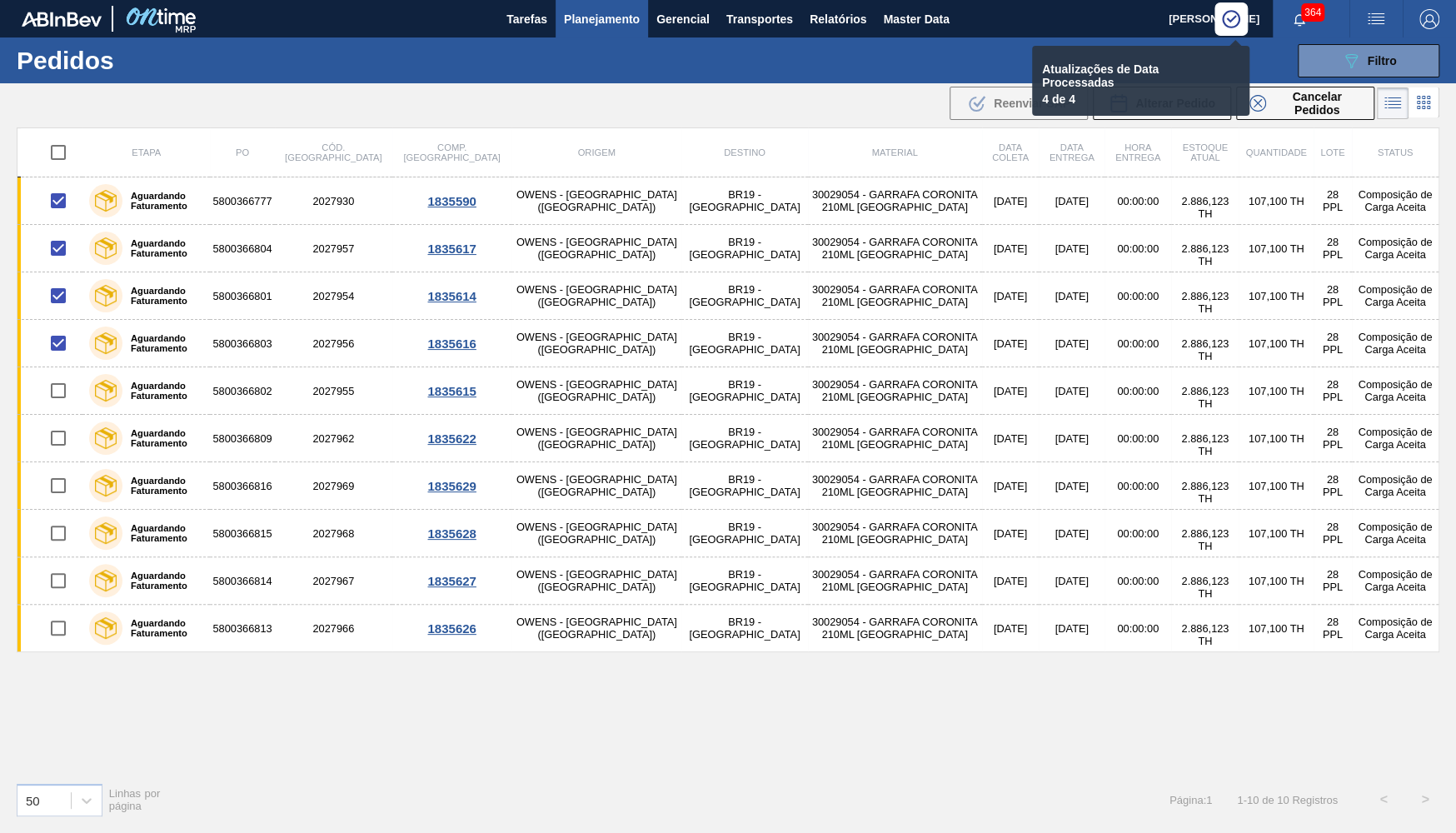
checkbox input "true"
click at [59, 151] on input "checkbox" at bounding box center [58, 151] width 35 height 35
checkbox input "false"
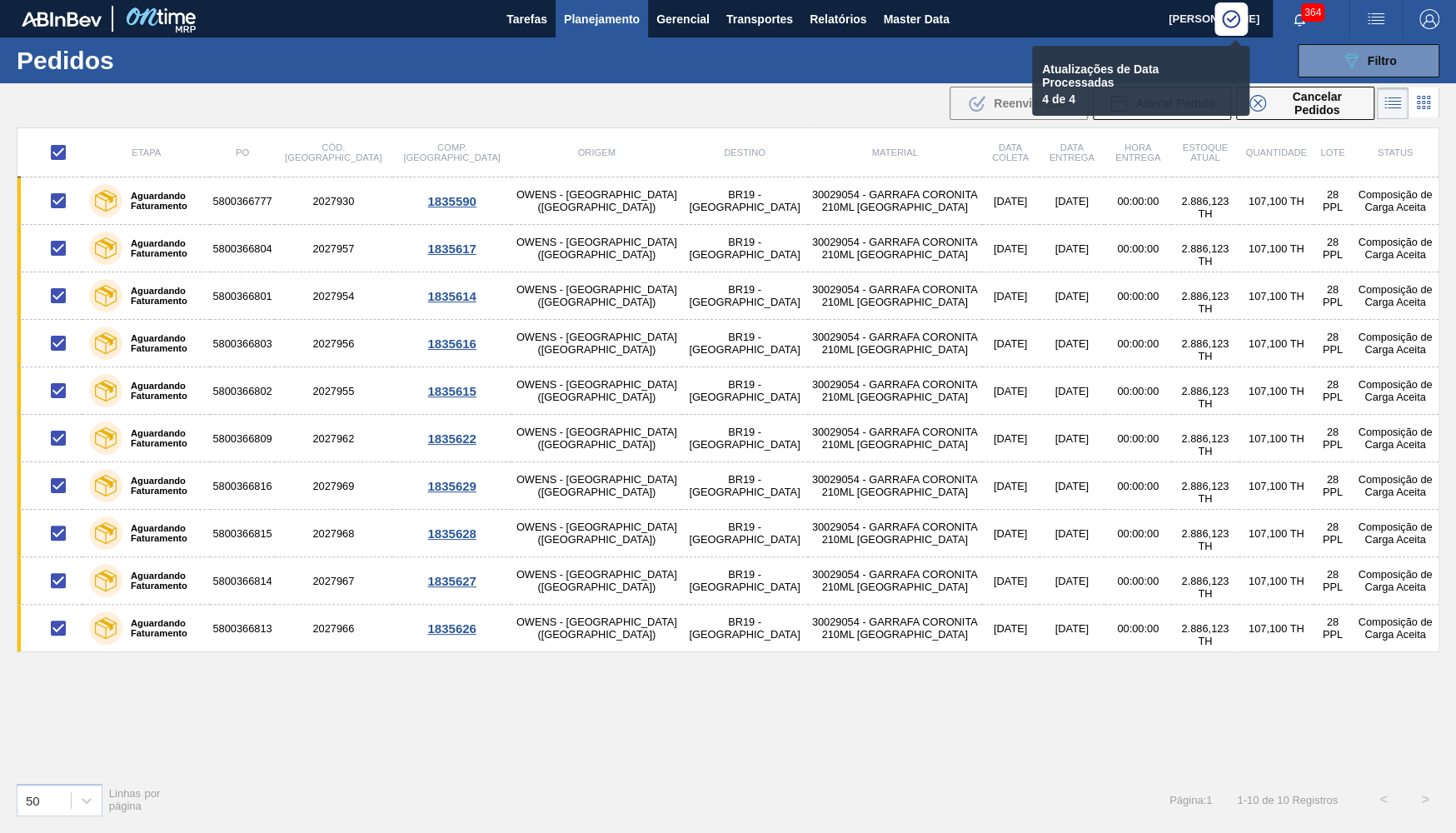
checkbox input "false"
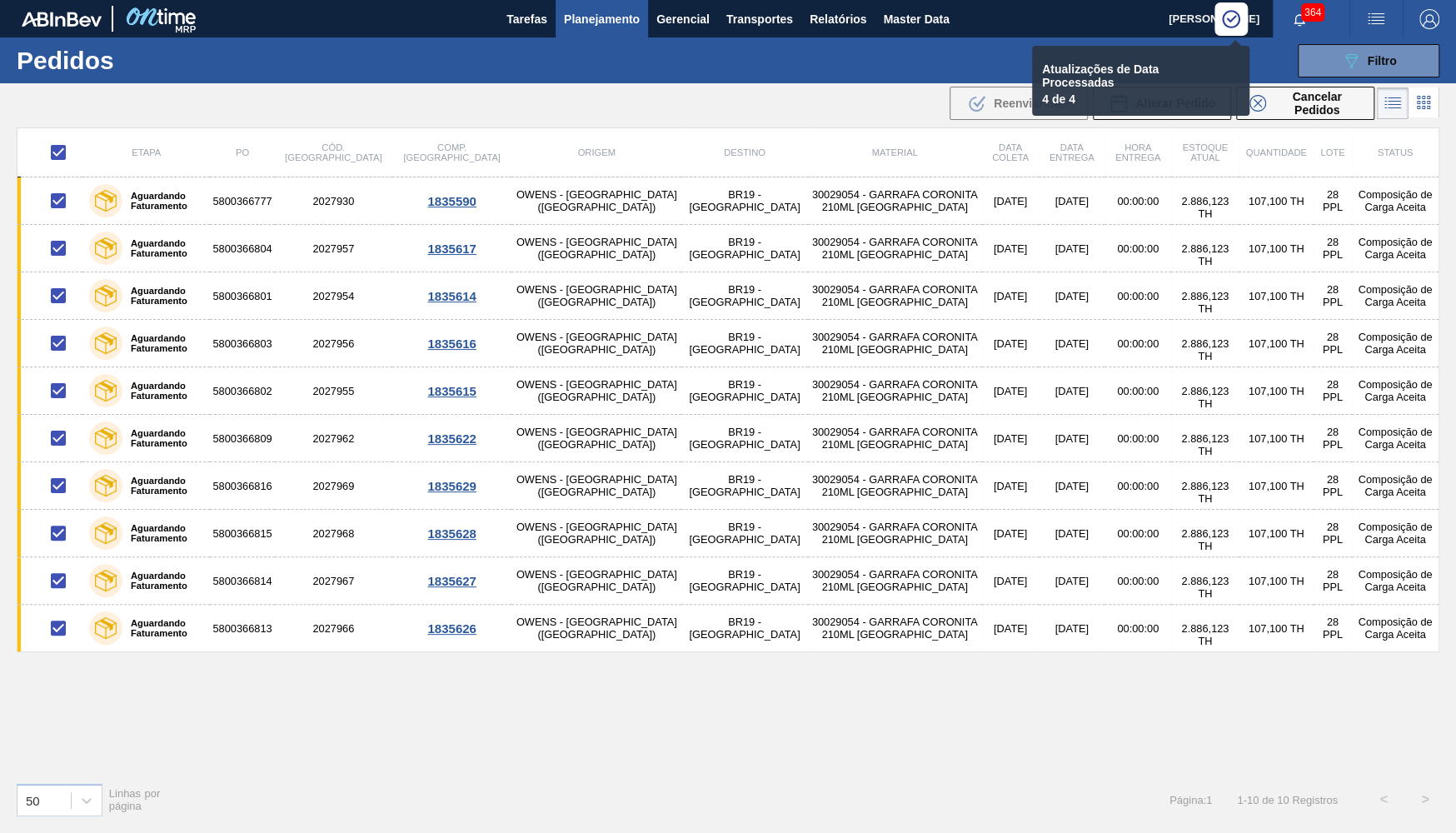
checkbox input "false"
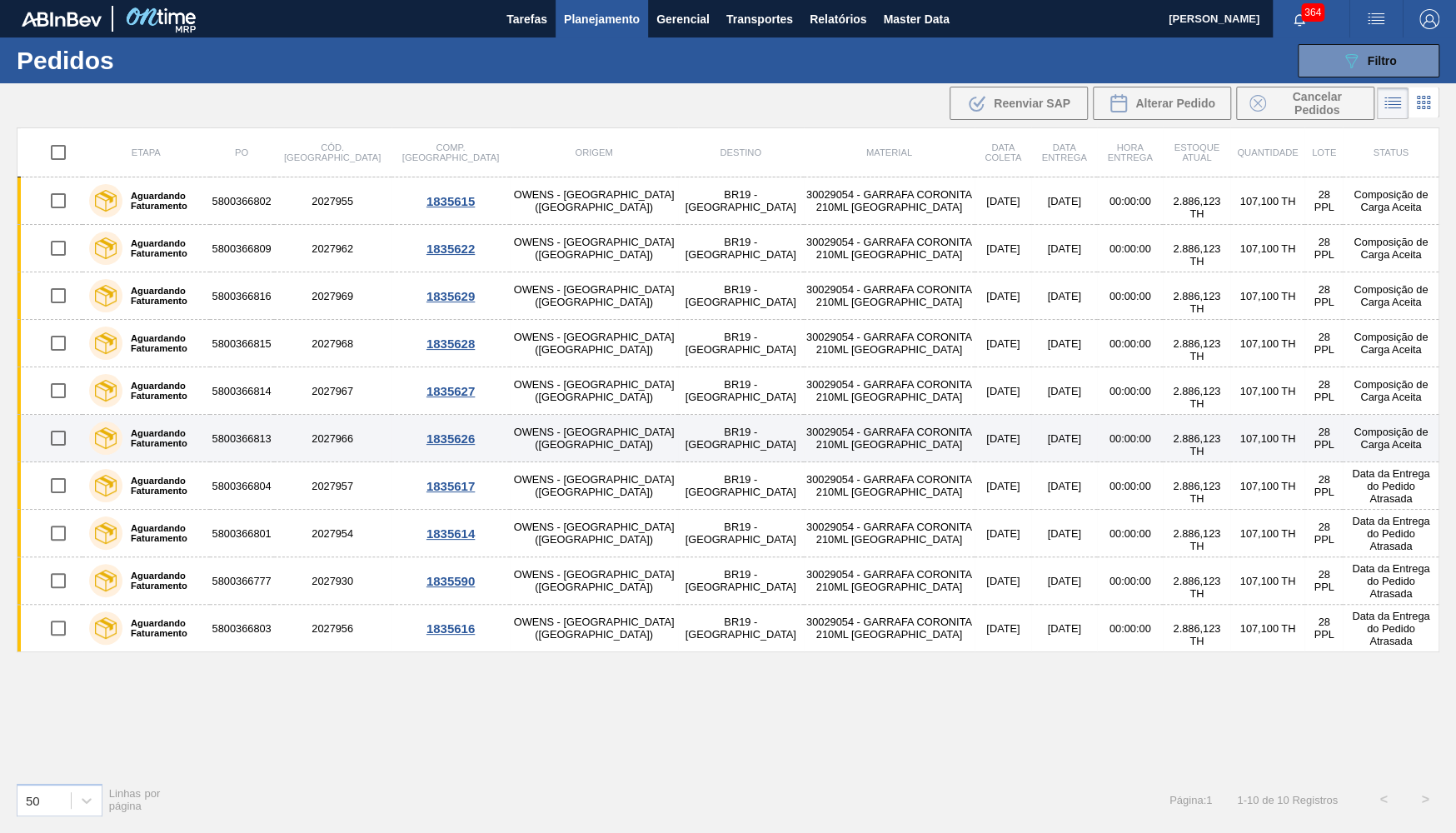
click at [61, 430] on input "checkbox" at bounding box center [58, 437] width 35 height 35
checkbox input "true"
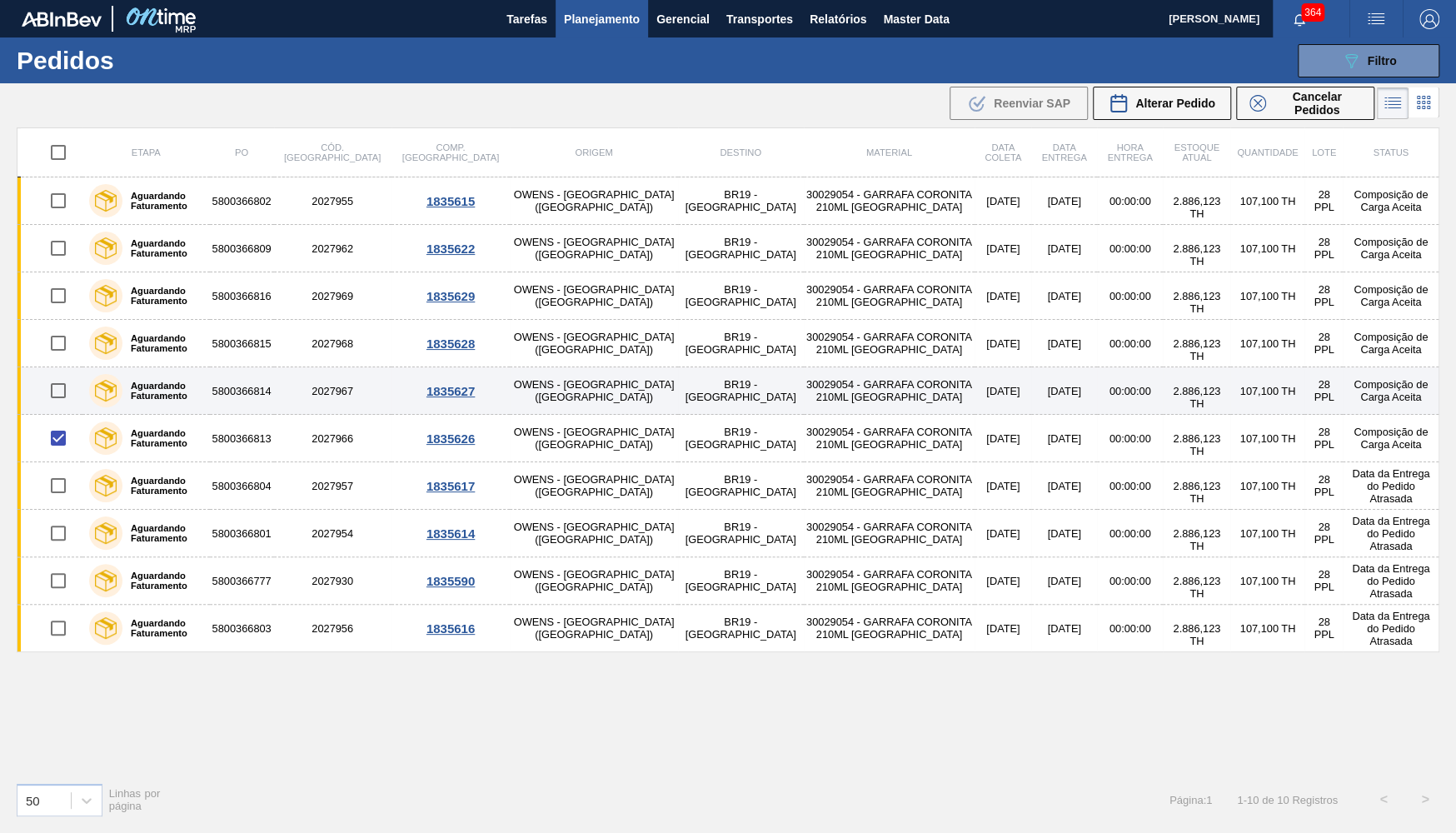
click at [52, 390] on input "checkbox" at bounding box center [58, 390] width 35 height 35
checkbox input "true"
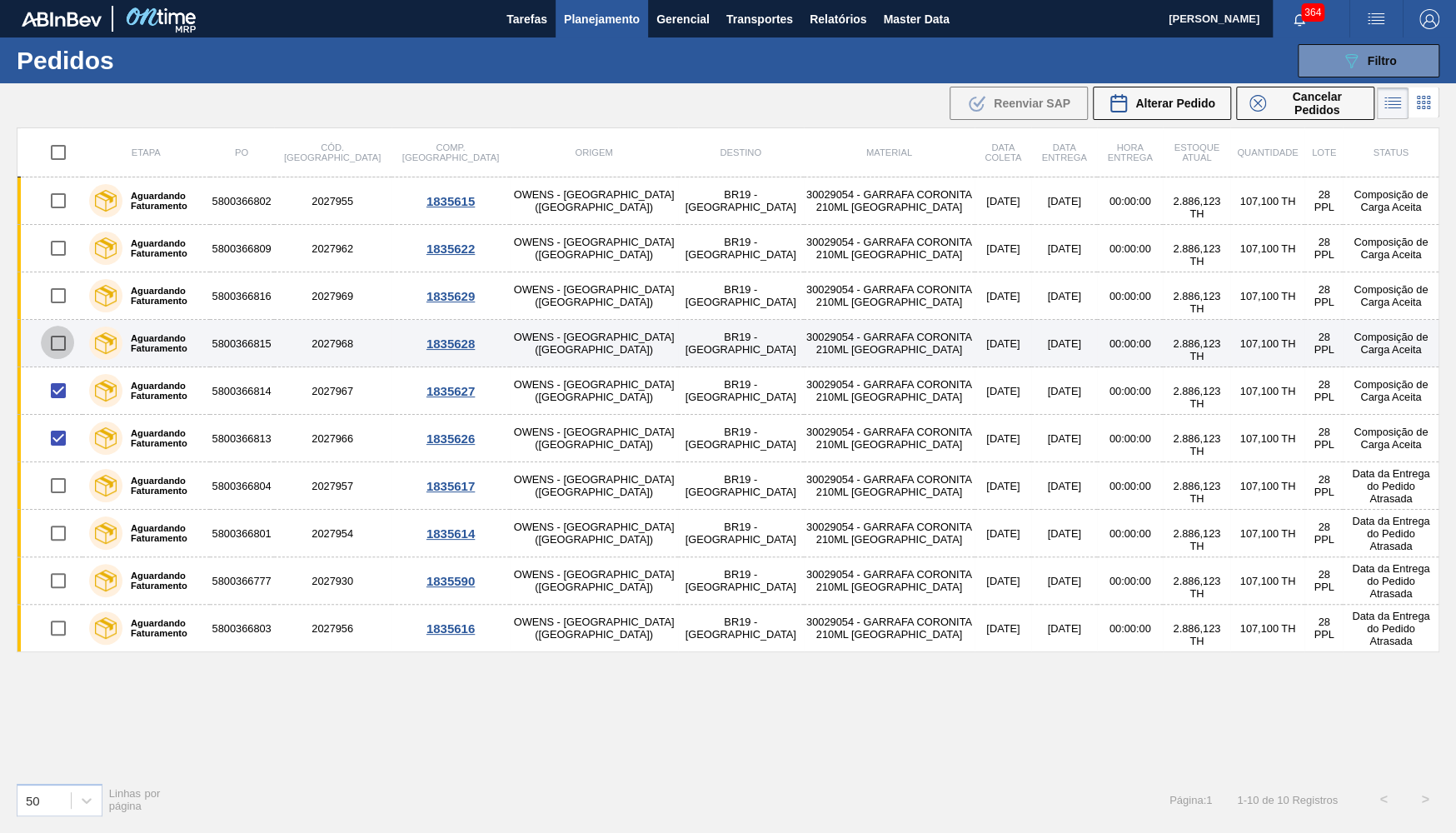
click at [61, 350] on input "checkbox" at bounding box center [58, 343] width 35 height 35
checkbox input "true"
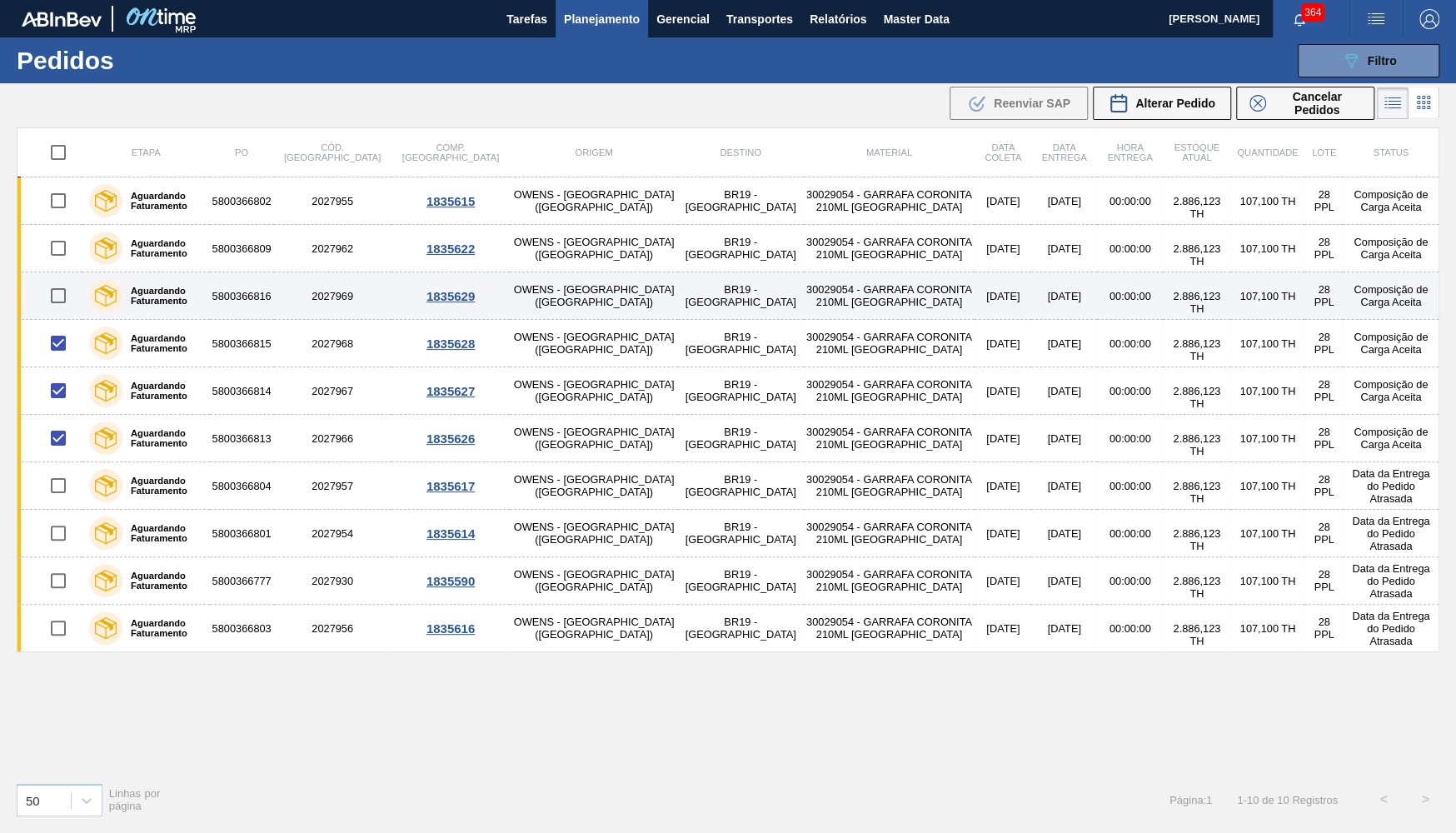
click at [55, 298] on input "checkbox" at bounding box center [58, 295] width 35 height 35
checkbox input "true"
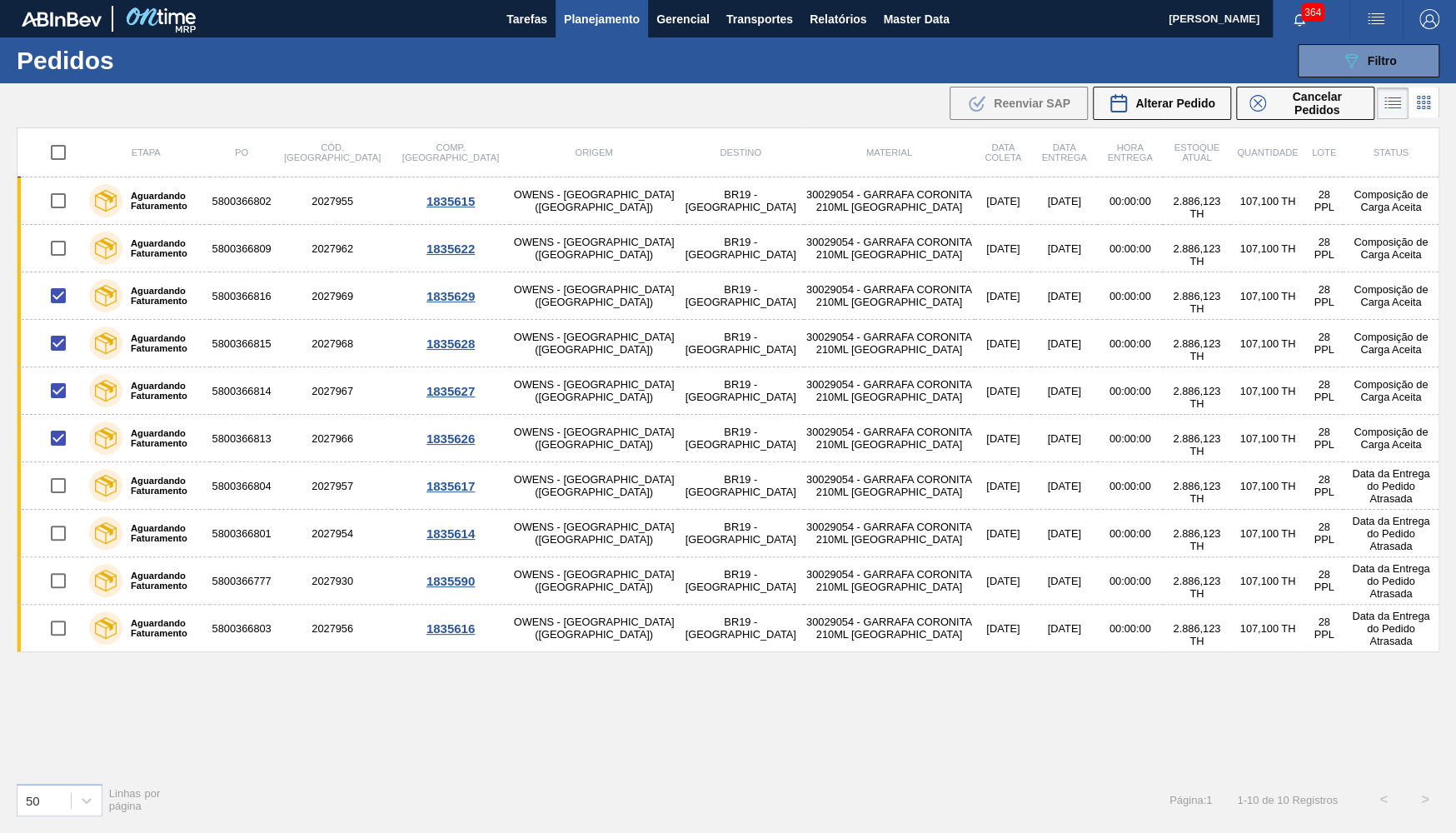
click at [1175, 86] on div ".b{fill:var(--color-action-default)} Reenviar SAP Alterar Pedido Cancelar Pedid…" at bounding box center [1161, 102] width 430 height 38
click at [1175, 89] on button "Alterar Pedido" at bounding box center [1161, 102] width 138 height 33
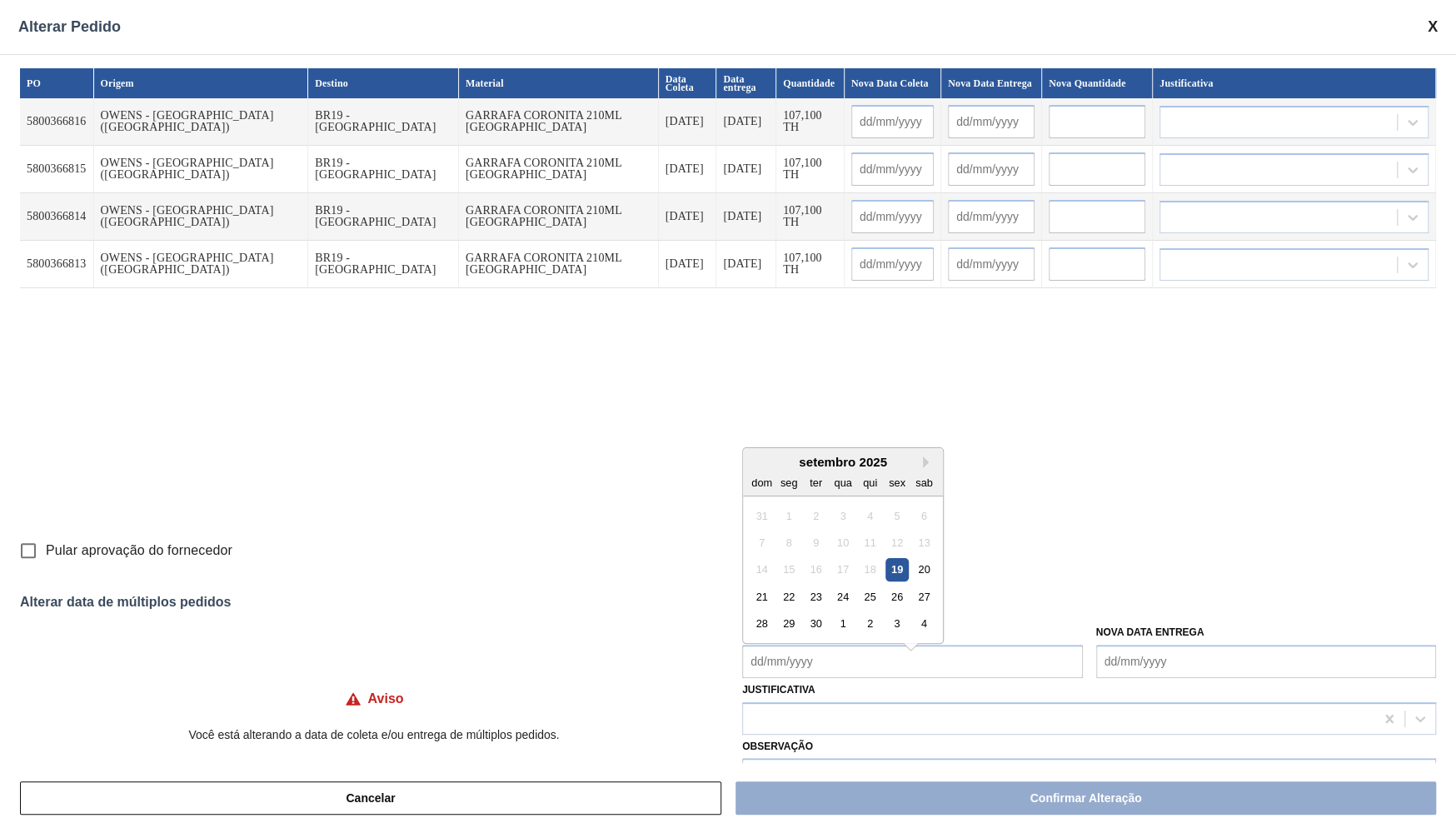
click at [829, 666] on Coleta "Nova Data Coleta" at bounding box center [912, 661] width 340 height 33
click at [888, 587] on div "26" at bounding box center [896, 596] width 22 height 22
type Coleta "[DATE]"
type input "[DATE]"
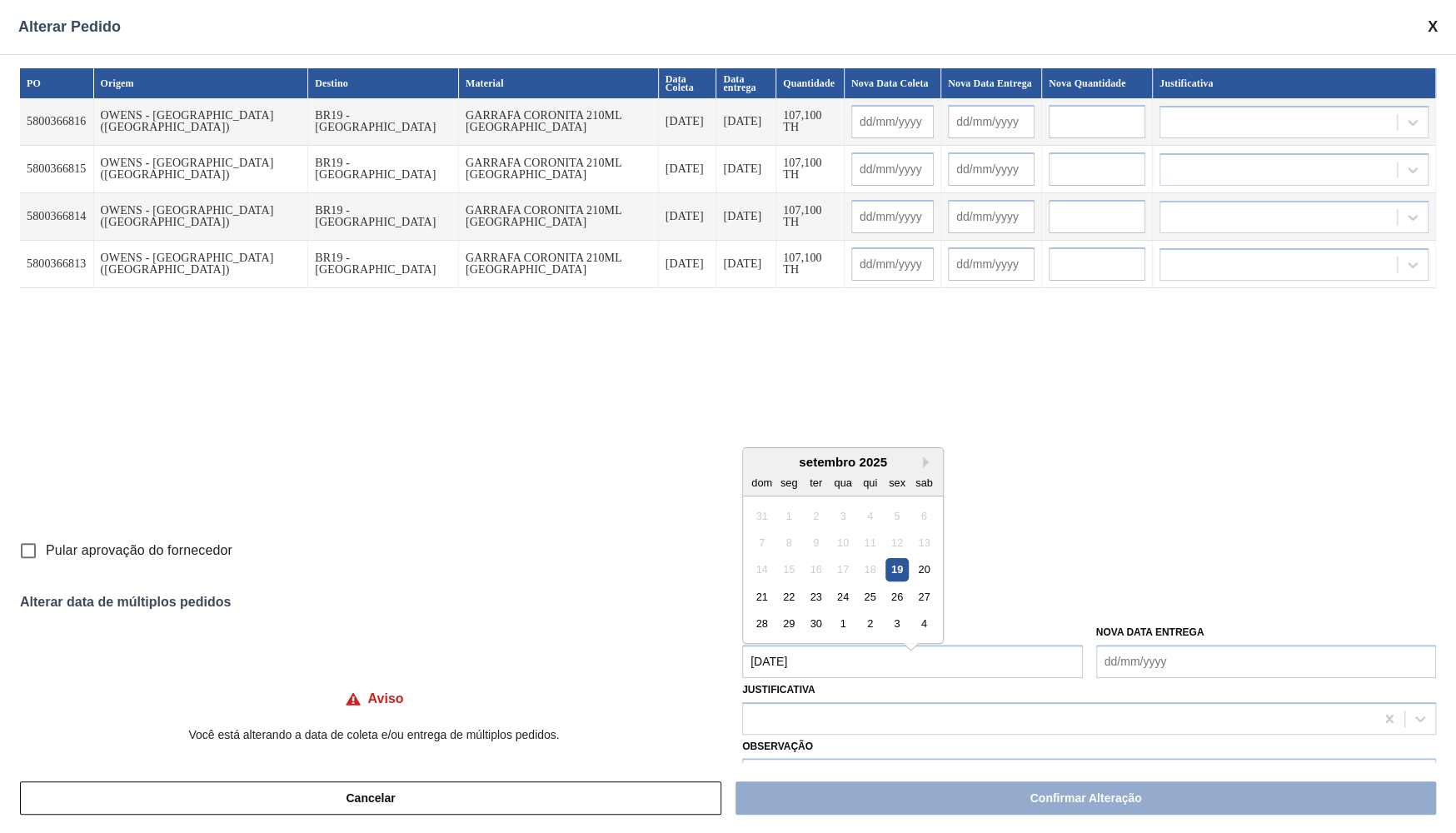
type input "[DATE]"
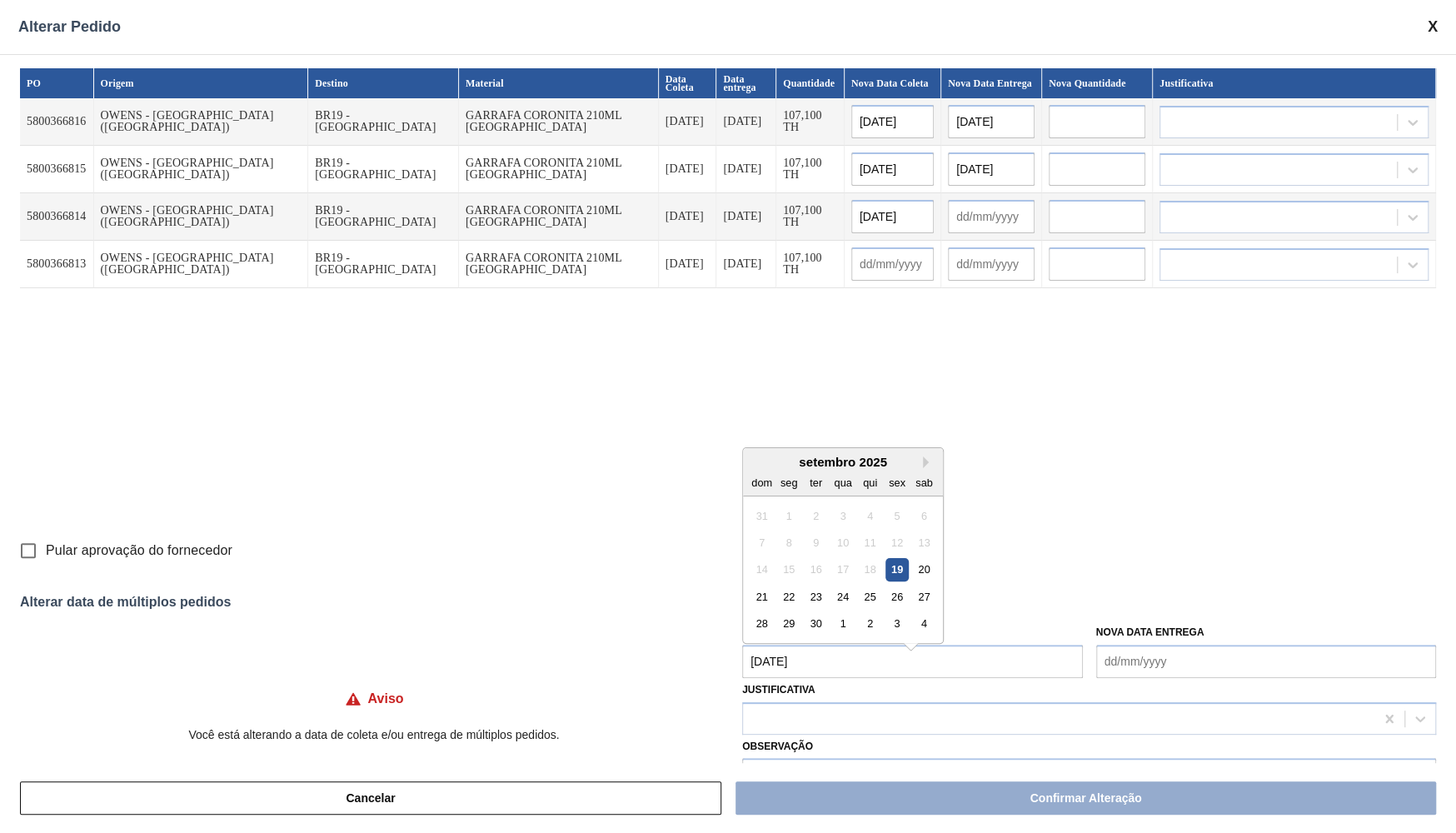
type input "[DATE]"
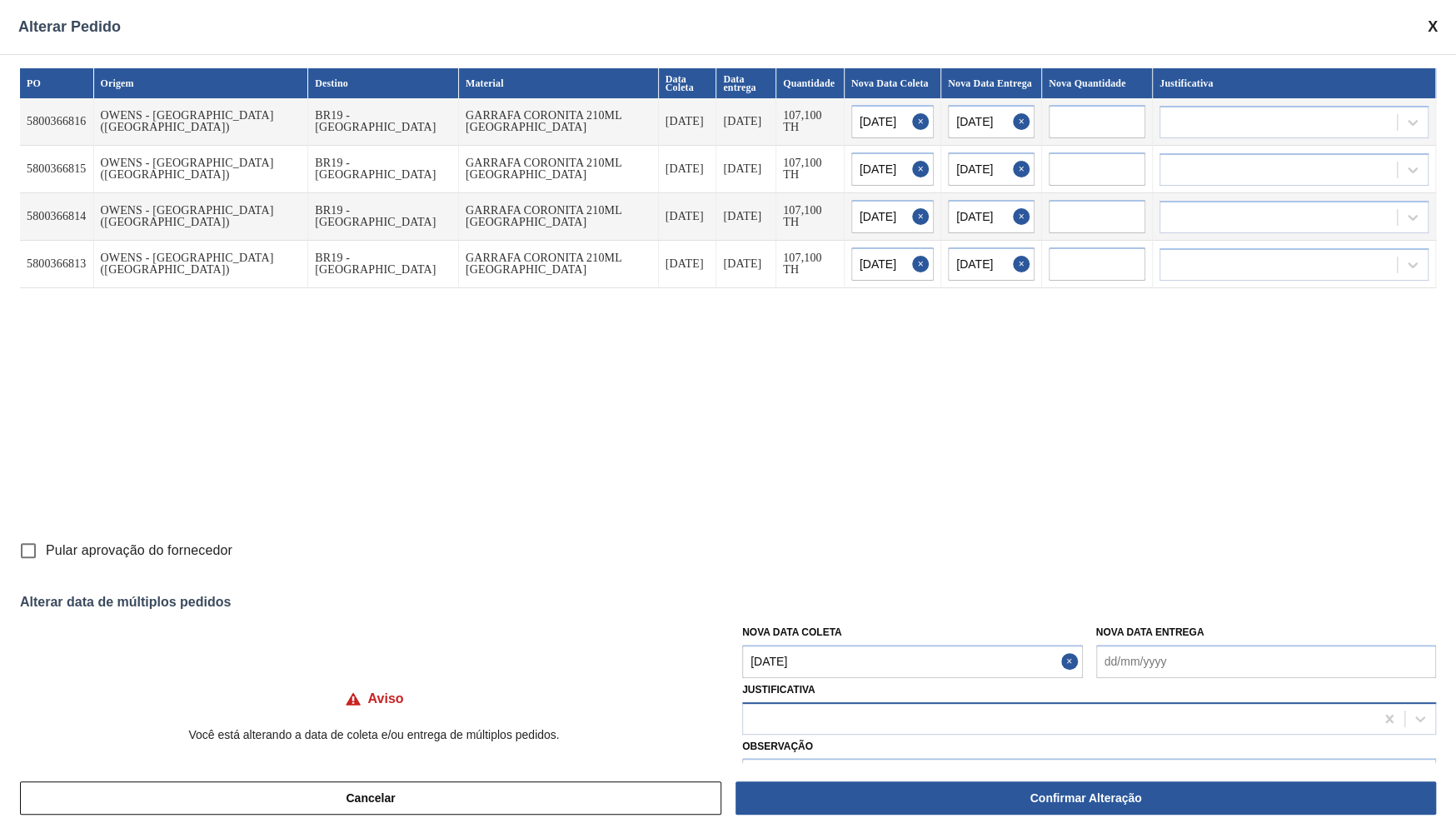
click at [809, 714] on div at bounding box center [1058, 718] width 631 height 24
type input "ou"
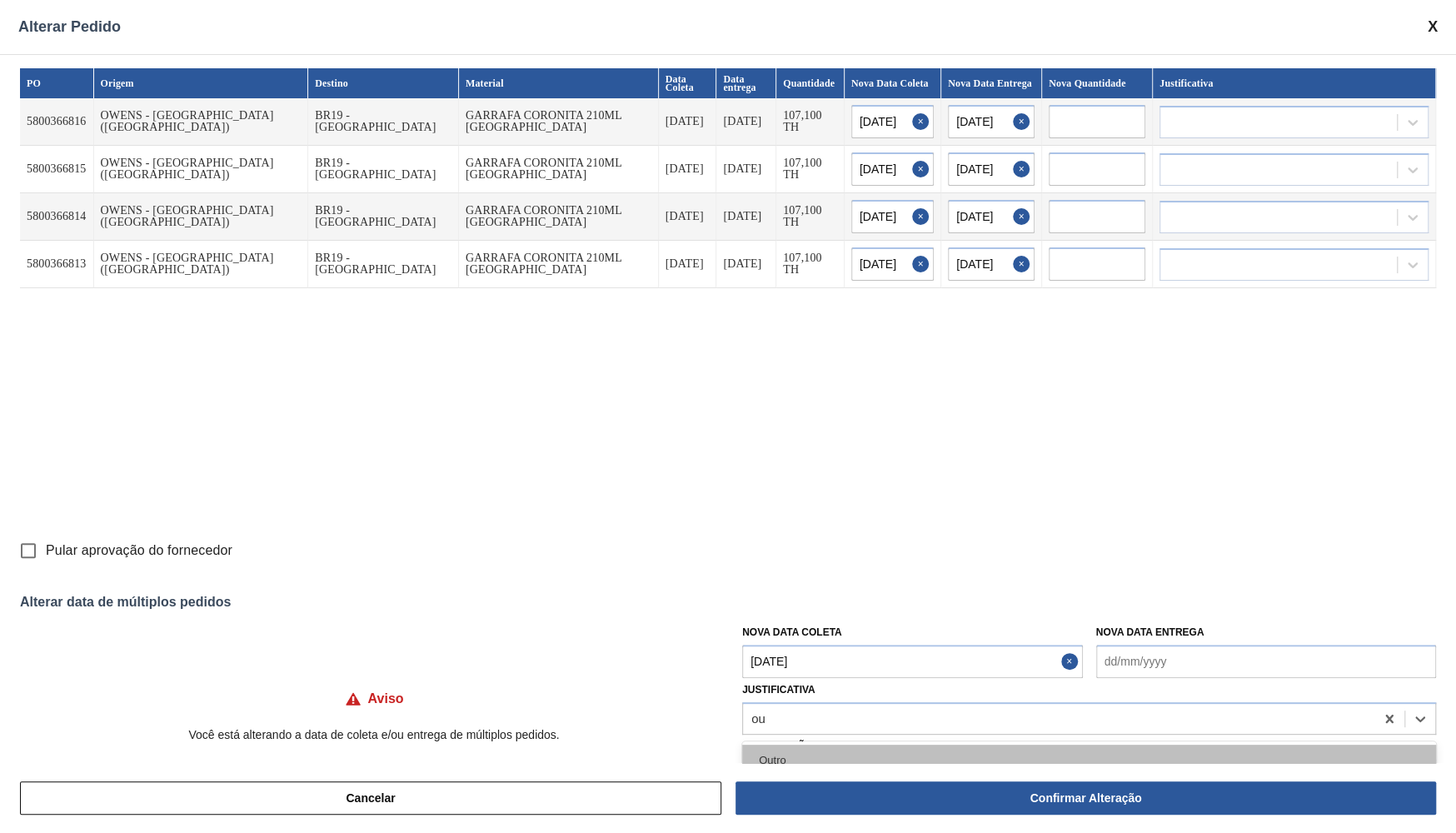
click at [803, 745] on div "Outro" at bounding box center [1088, 760] width 694 height 31
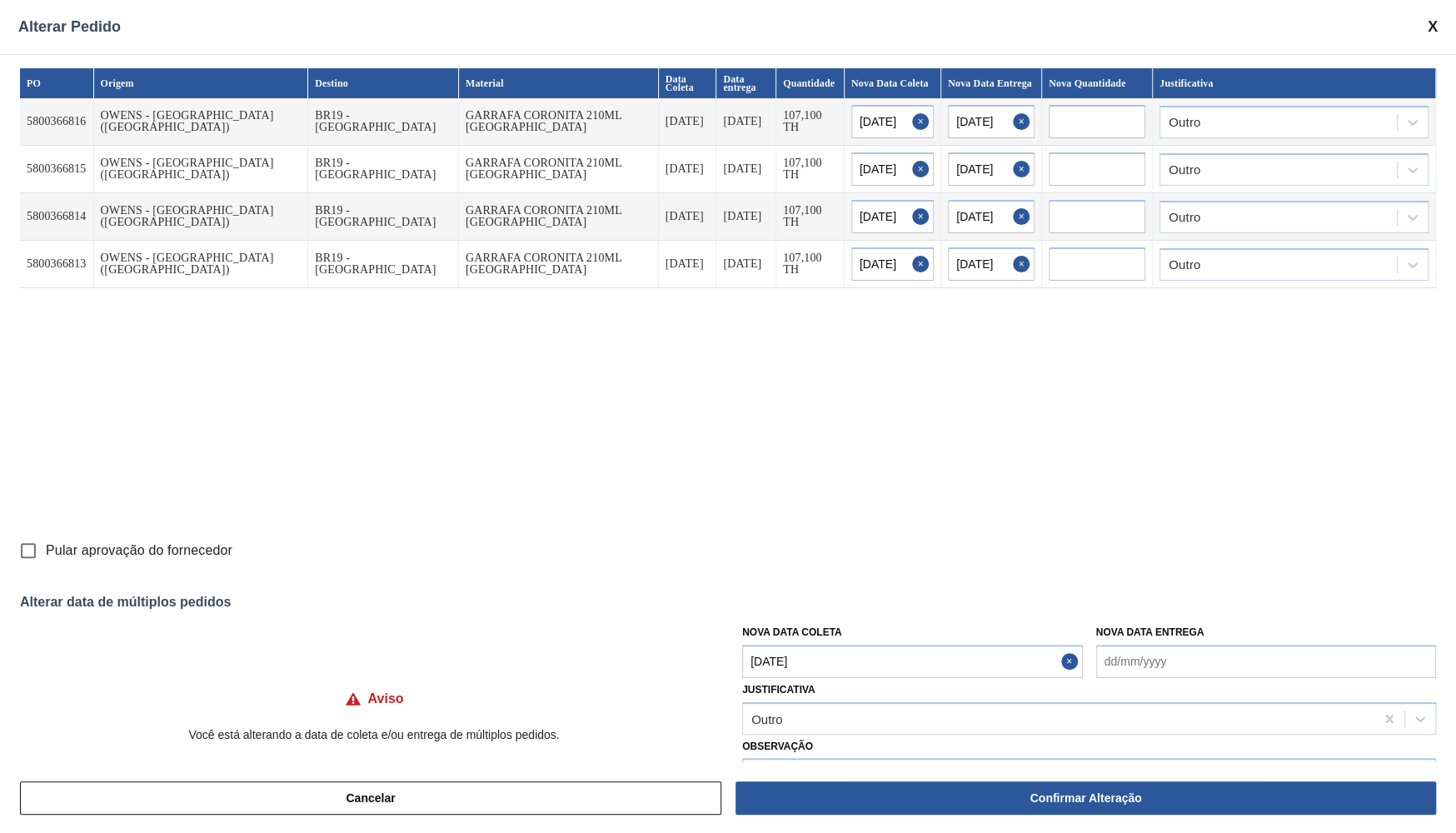
click at [807, 744] on label "Observação" at bounding box center [1088, 747] width 694 height 24
click at [831, 758] on input "text" at bounding box center [1088, 774] width 694 height 33
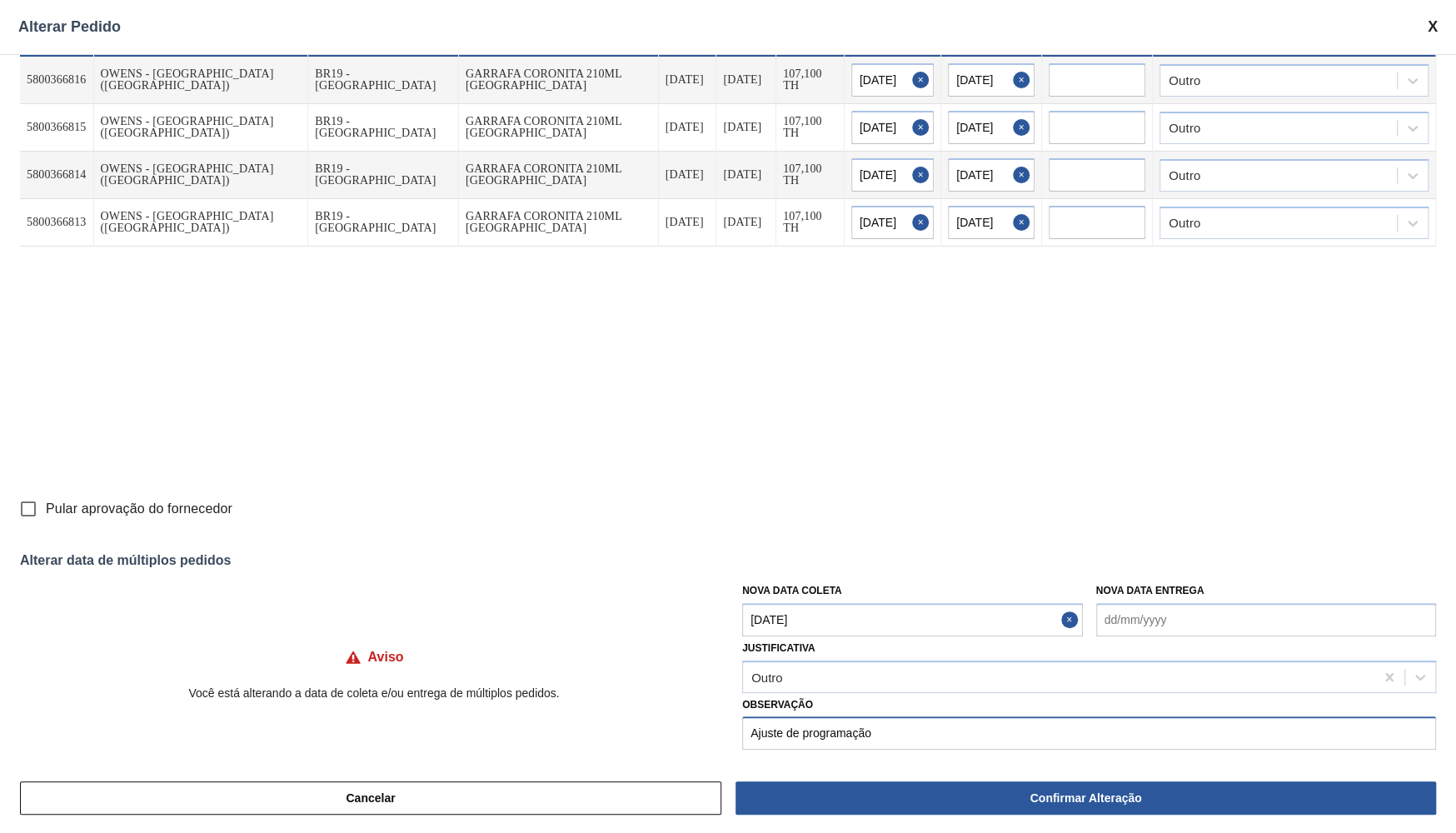
type input "Ajuste de programação"
click at [199, 501] on span "Pular aprovação do fornecedor" at bounding box center [138, 509] width 186 height 20
click at [45, 501] on input "Pular aprovação do fornecedor" at bounding box center [28, 509] width 35 height 35
checkbox input "true"
click at [840, 822] on div "Cancelar Confirmar Alteração" at bounding box center [728, 798] width 1456 height 70
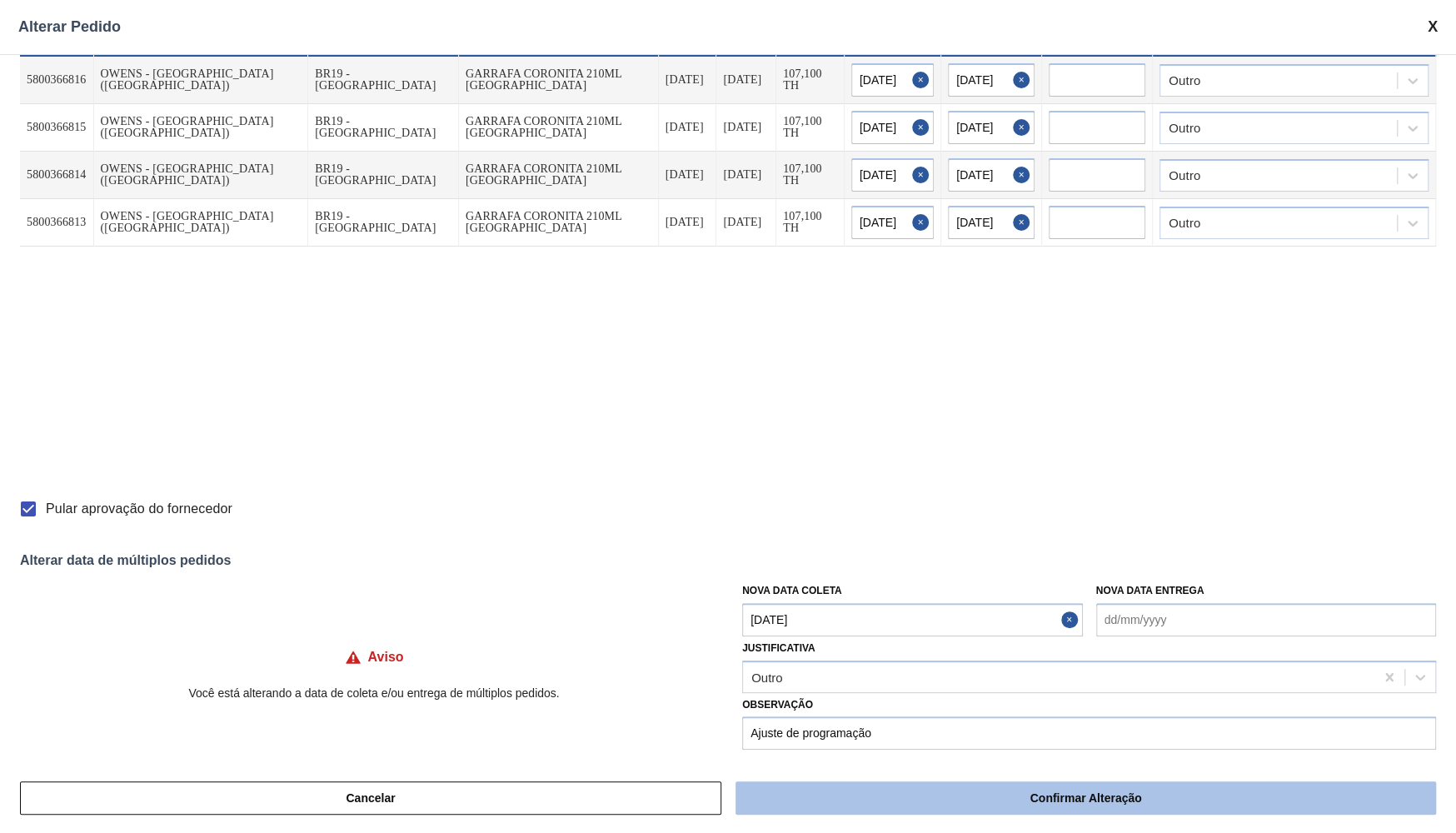
click at [854, 808] on button "Confirmar Alteração" at bounding box center [1086, 797] width 700 height 33
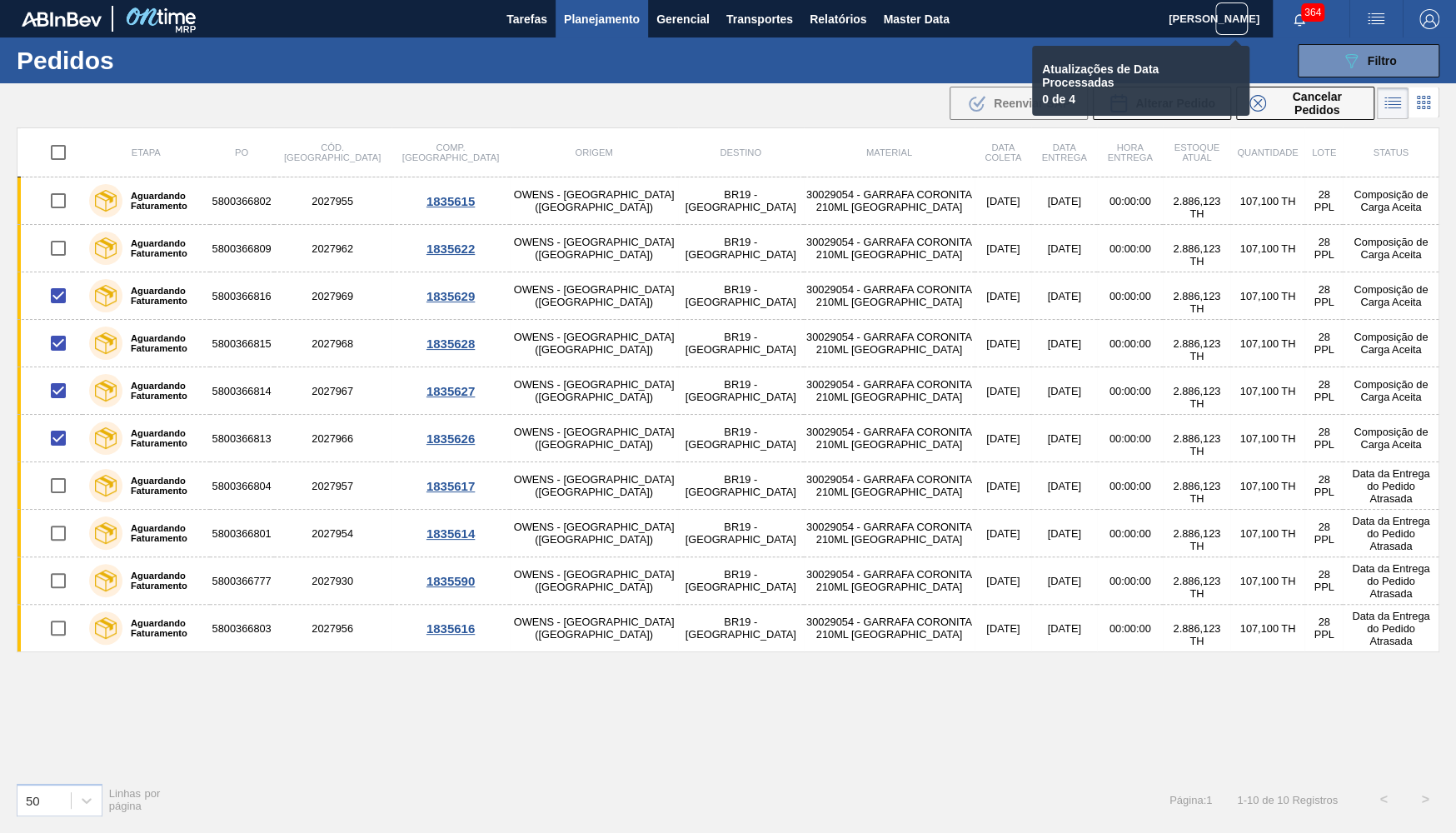
checkbox input "false"
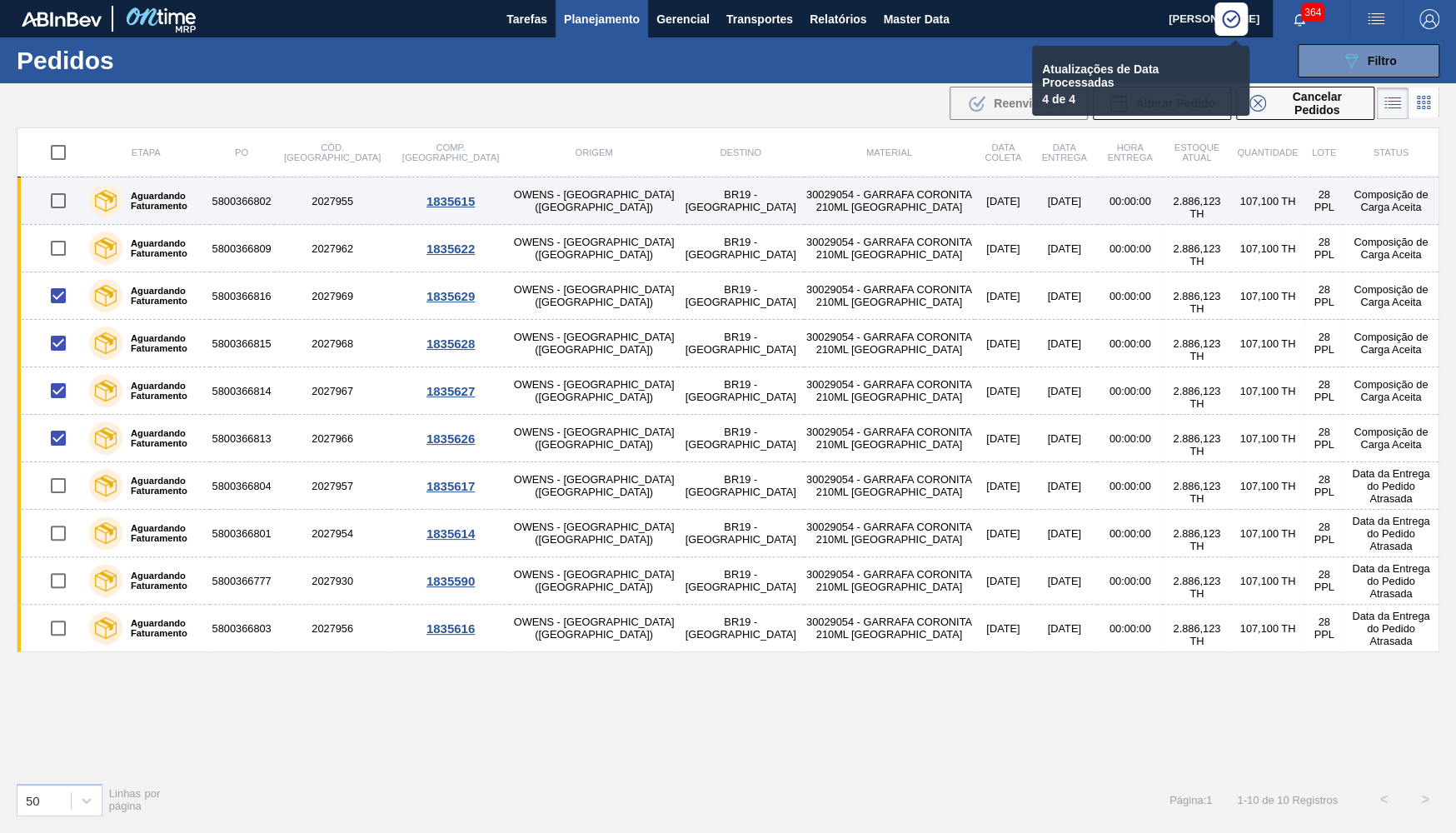
click at [61, 202] on input "checkbox" at bounding box center [58, 200] width 35 height 35
checkbox input "true"
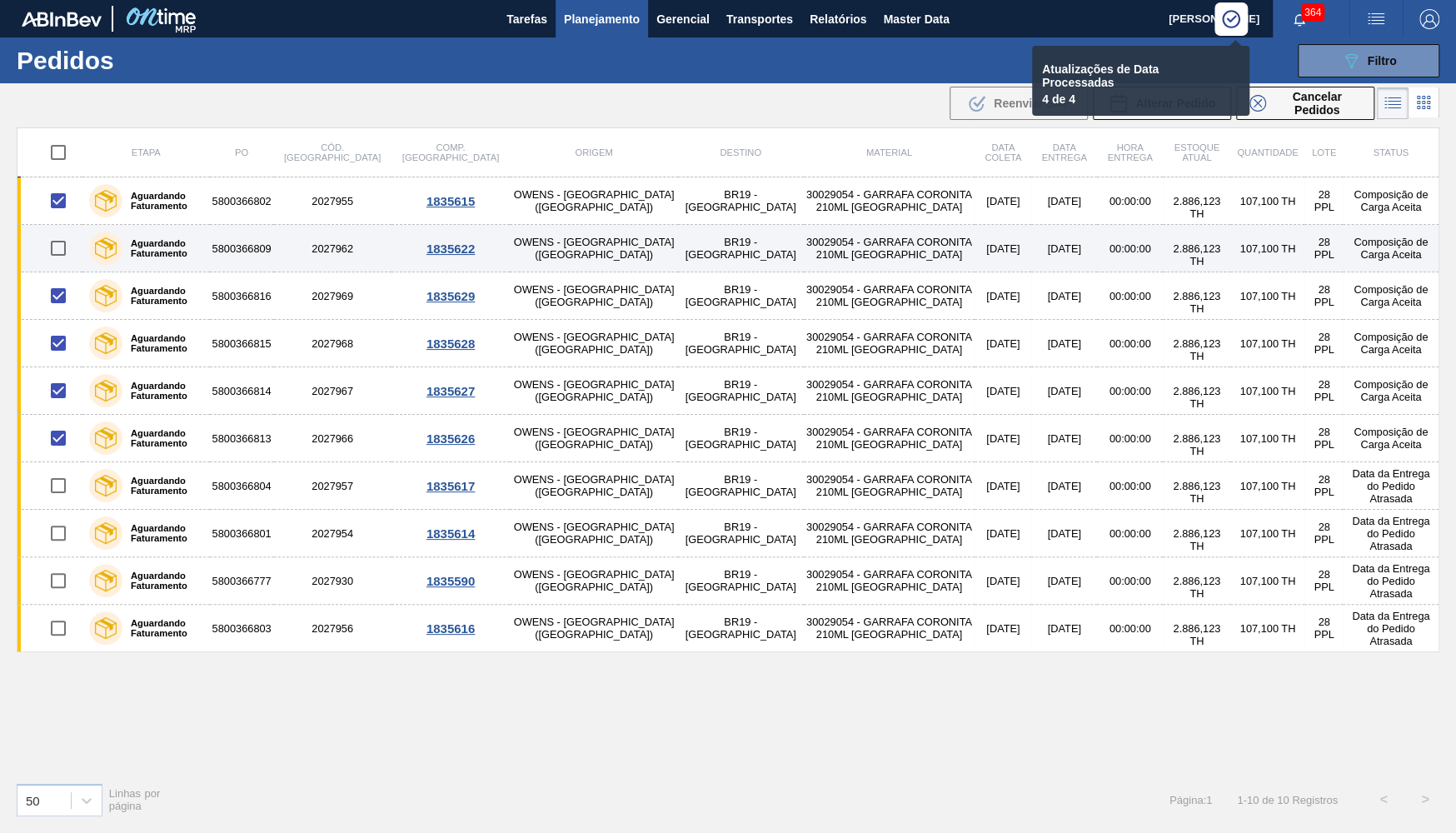
click at [63, 249] on input "checkbox" at bounding box center [58, 248] width 35 height 35
checkbox input "true"
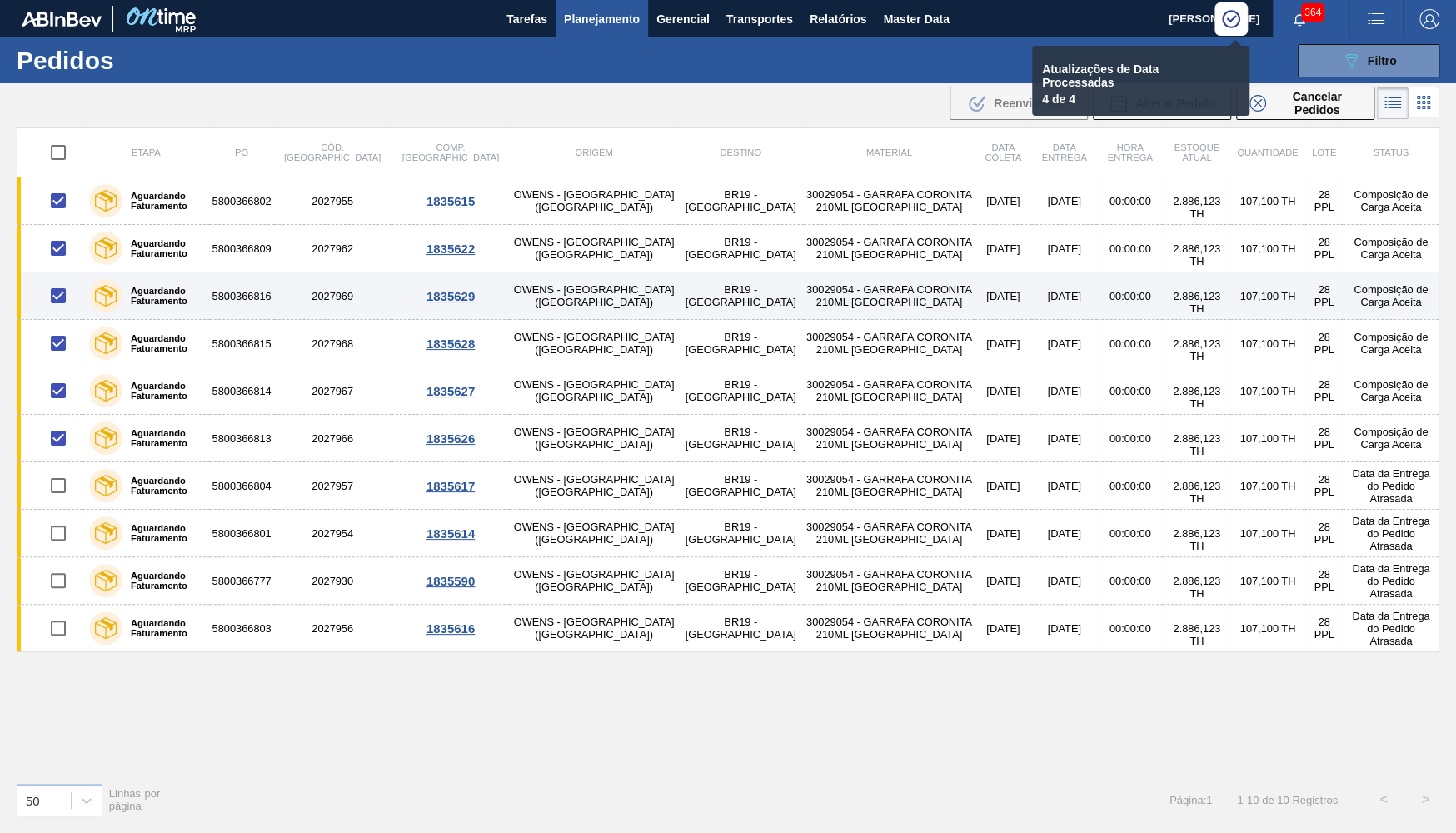
click at [61, 302] on input "checkbox" at bounding box center [58, 295] width 35 height 35
checkbox input "false"
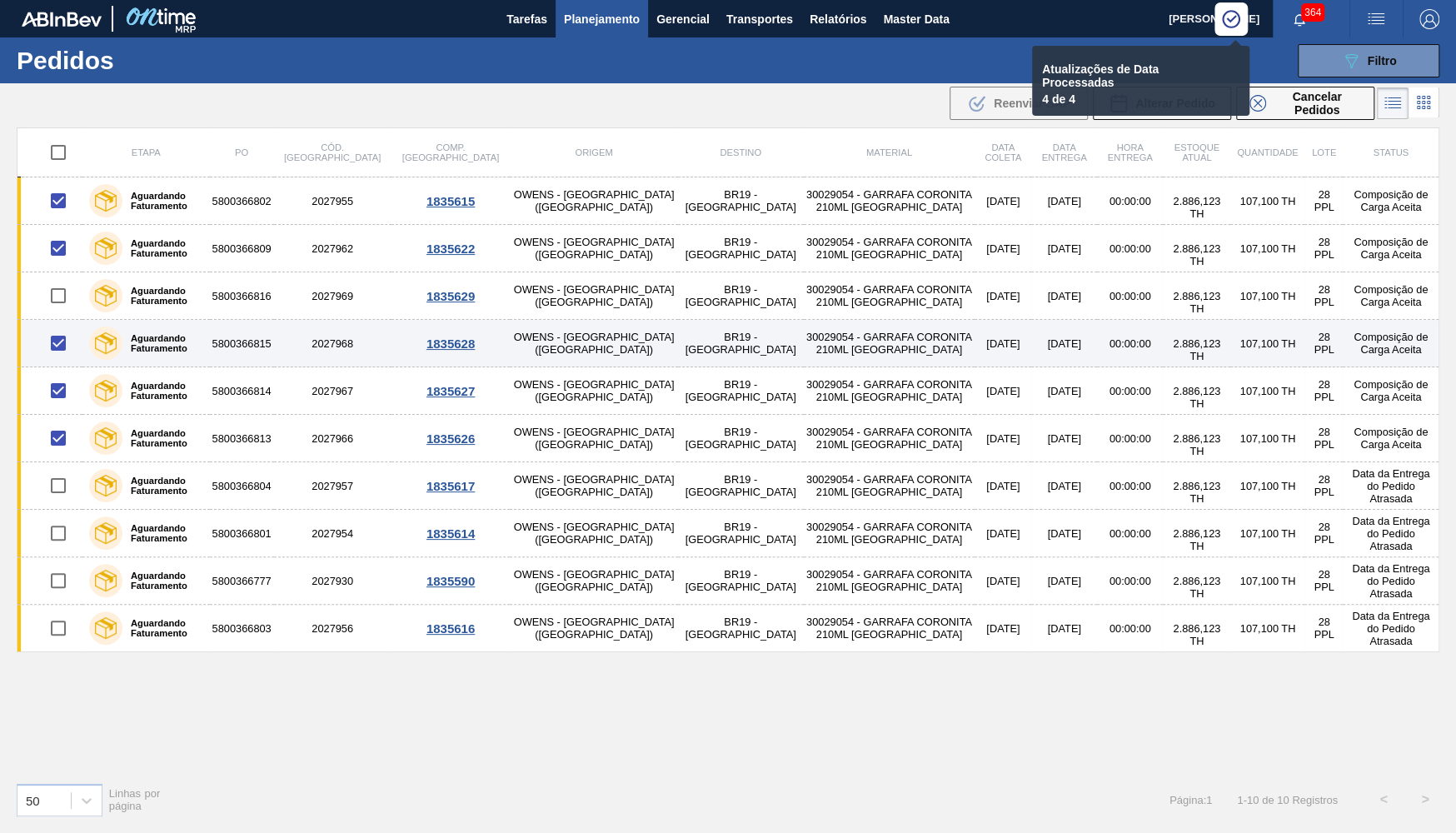
click at [58, 336] on input "checkbox" at bounding box center [58, 343] width 35 height 35
checkbox input "false"
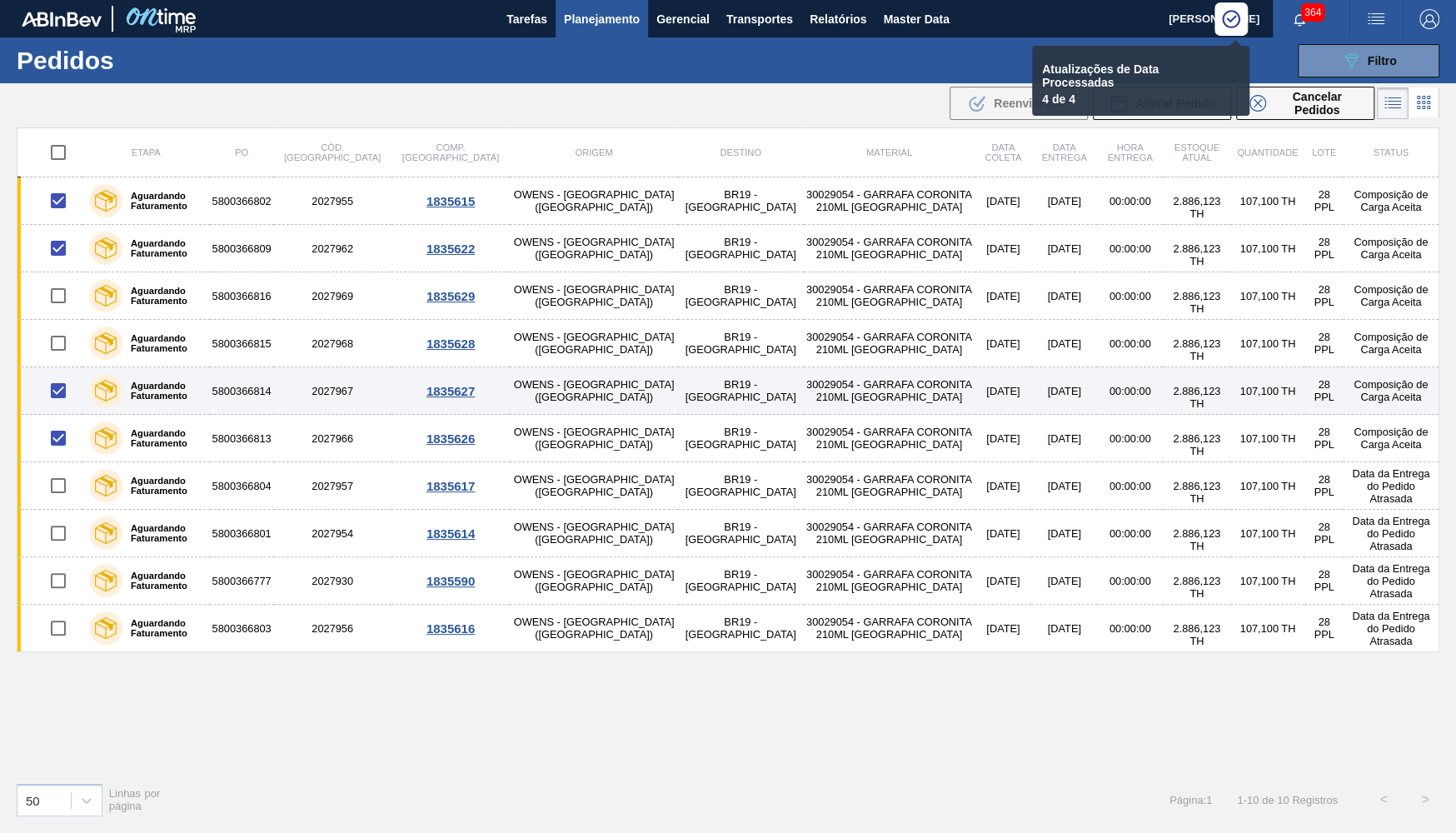
click at [53, 395] on input "checkbox" at bounding box center [58, 390] width 35 height 35
checkbox input "false"
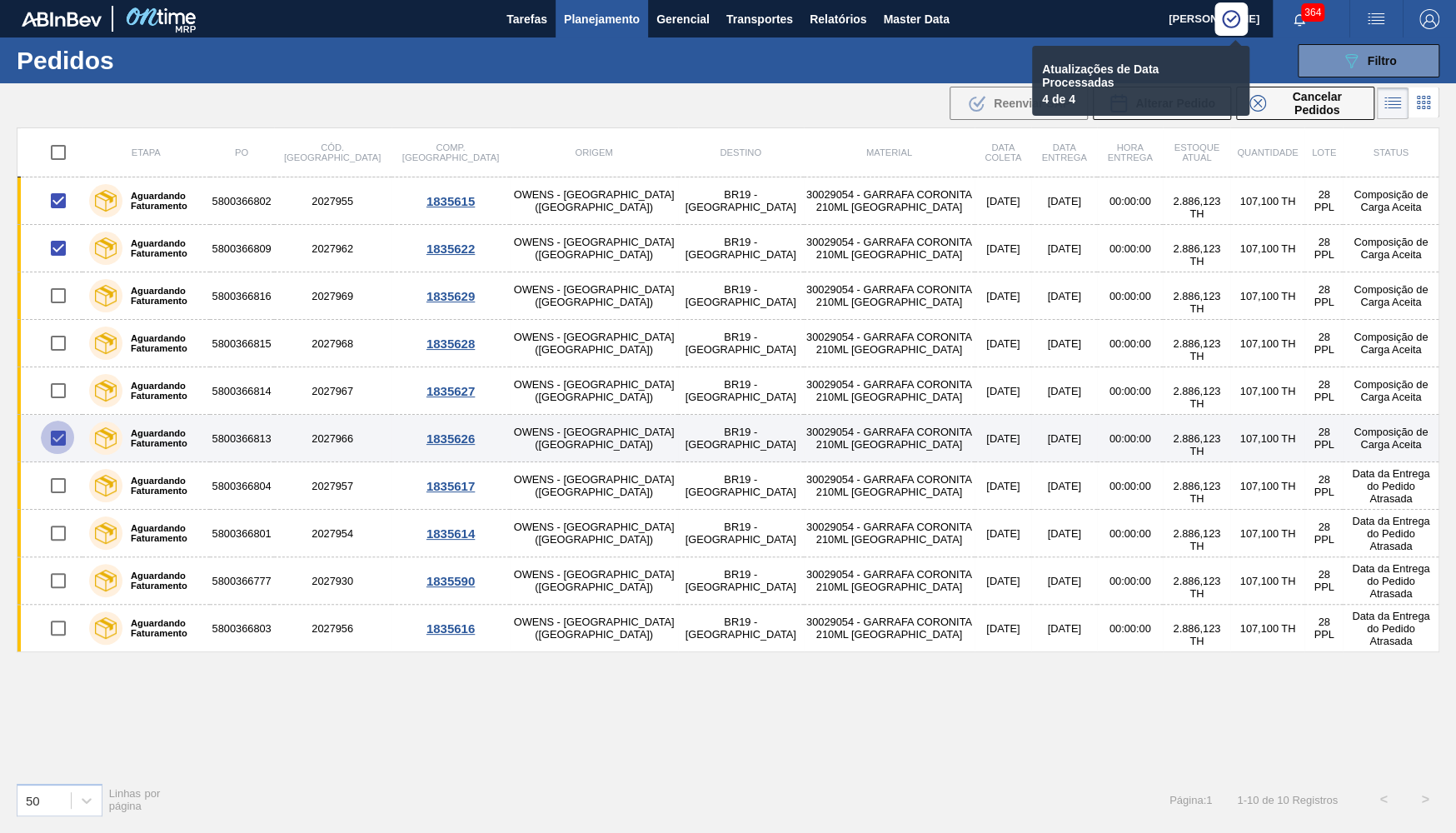
click at [59, 432] on input "checkbox" at bounding box center [58, 437] width 35 height 35
checkbox input "false"
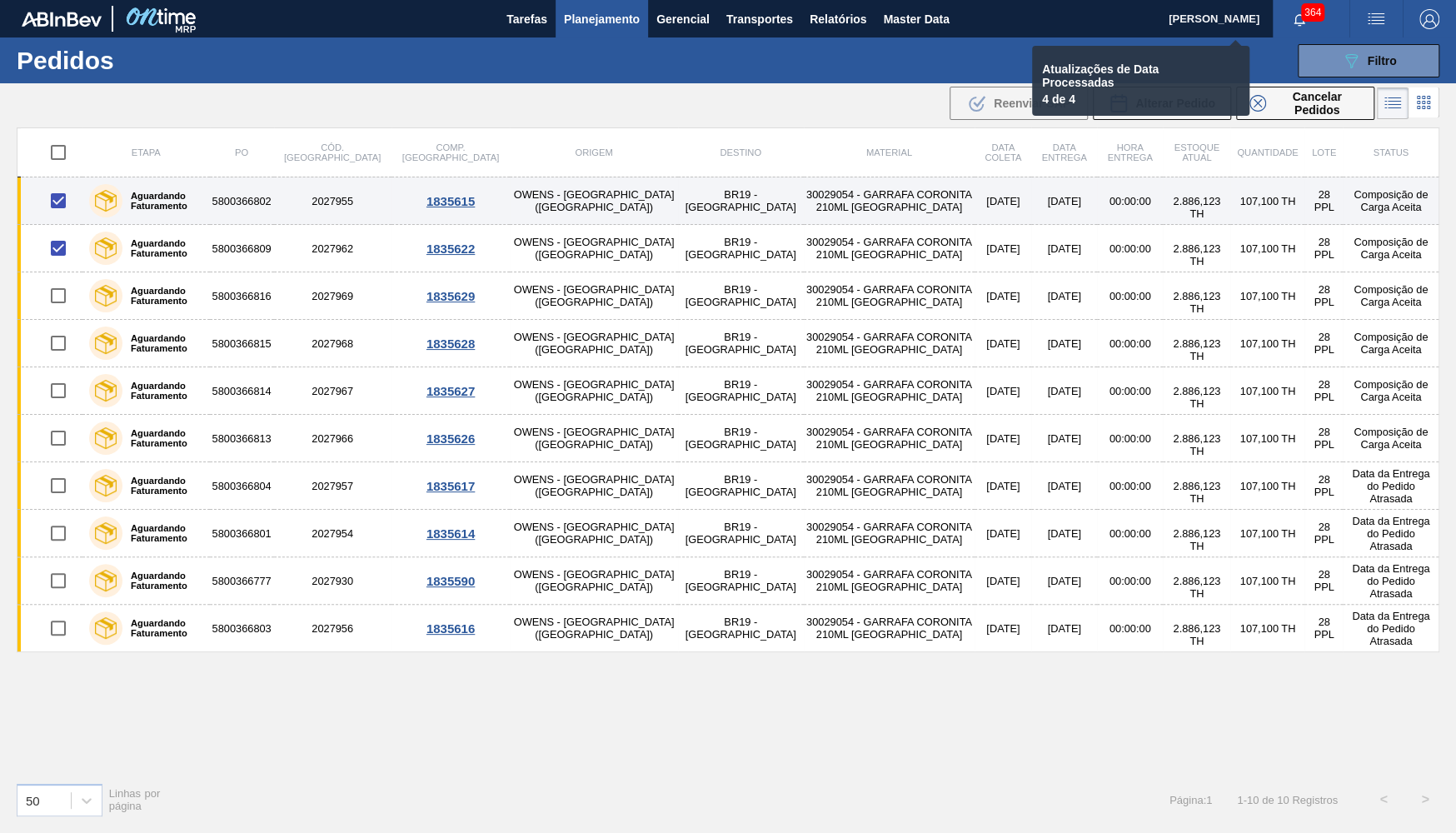
checkbox input "false"
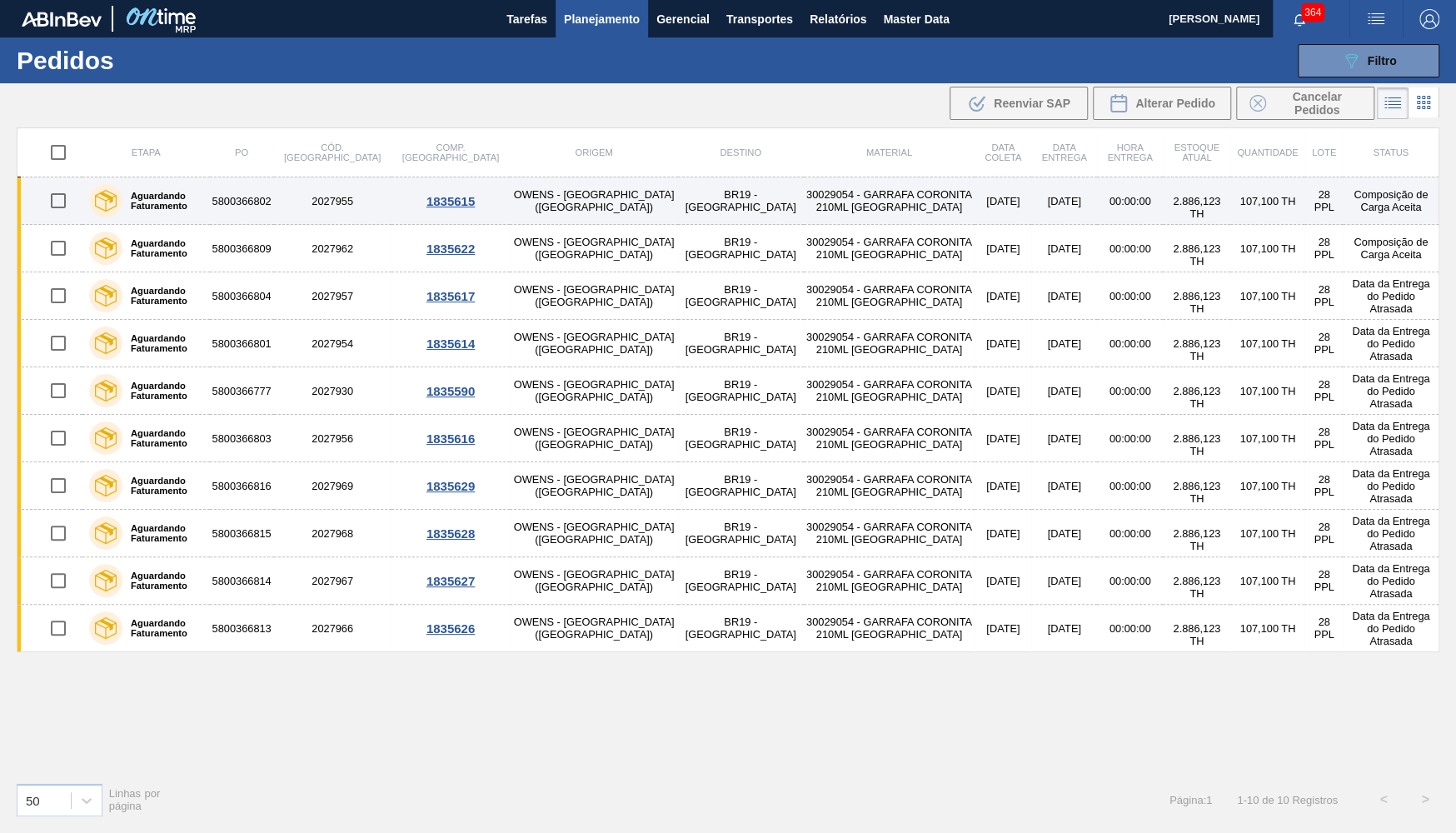
click at [53, 209] on input "checkbox" at bounding box center [58, 200] width 35 height 35
checkbox input "true"
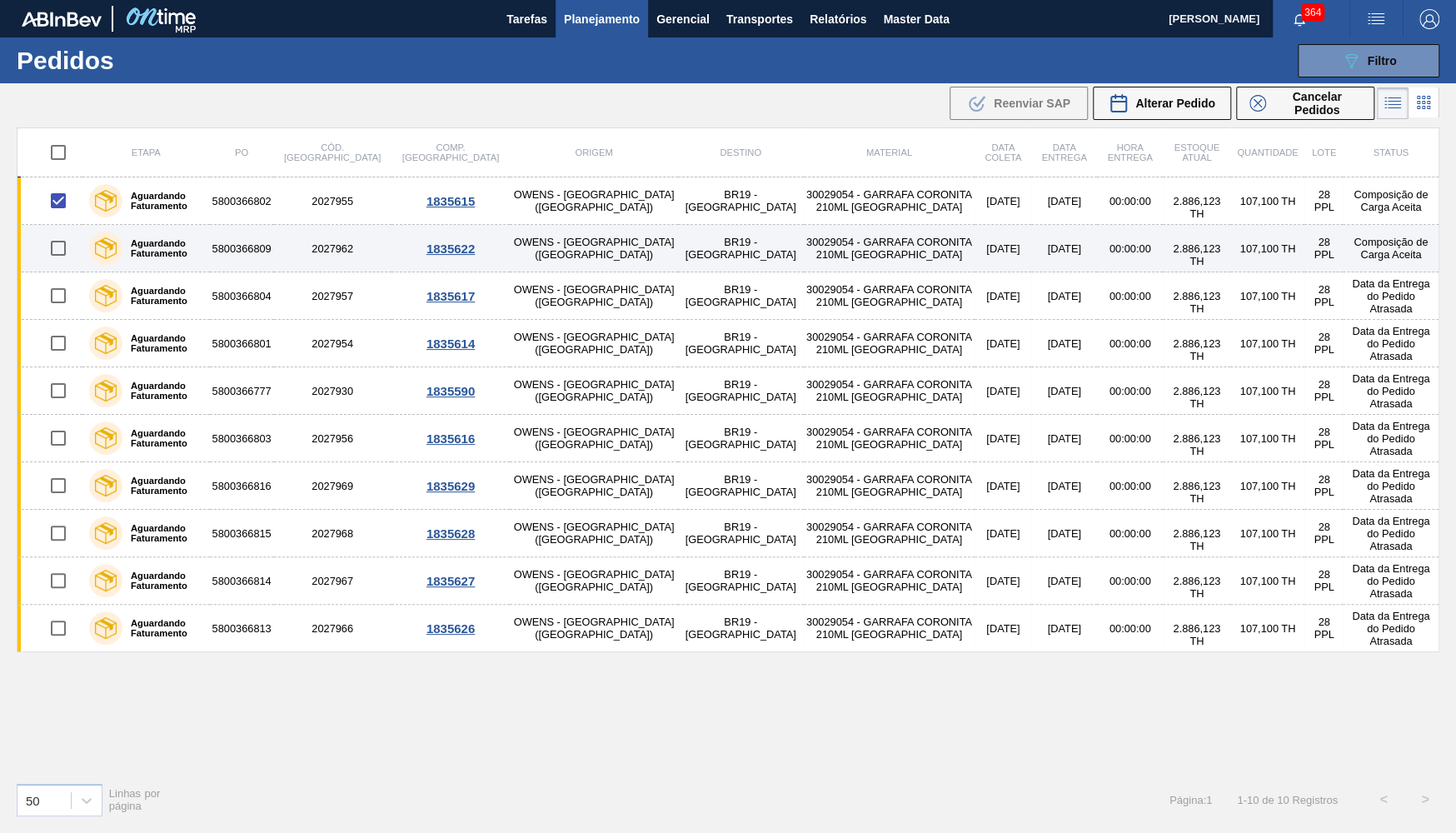
click at [54, 242] on input "checkbox" at bounding box center [58, 248] width 35 height 35
checkbox input "true"
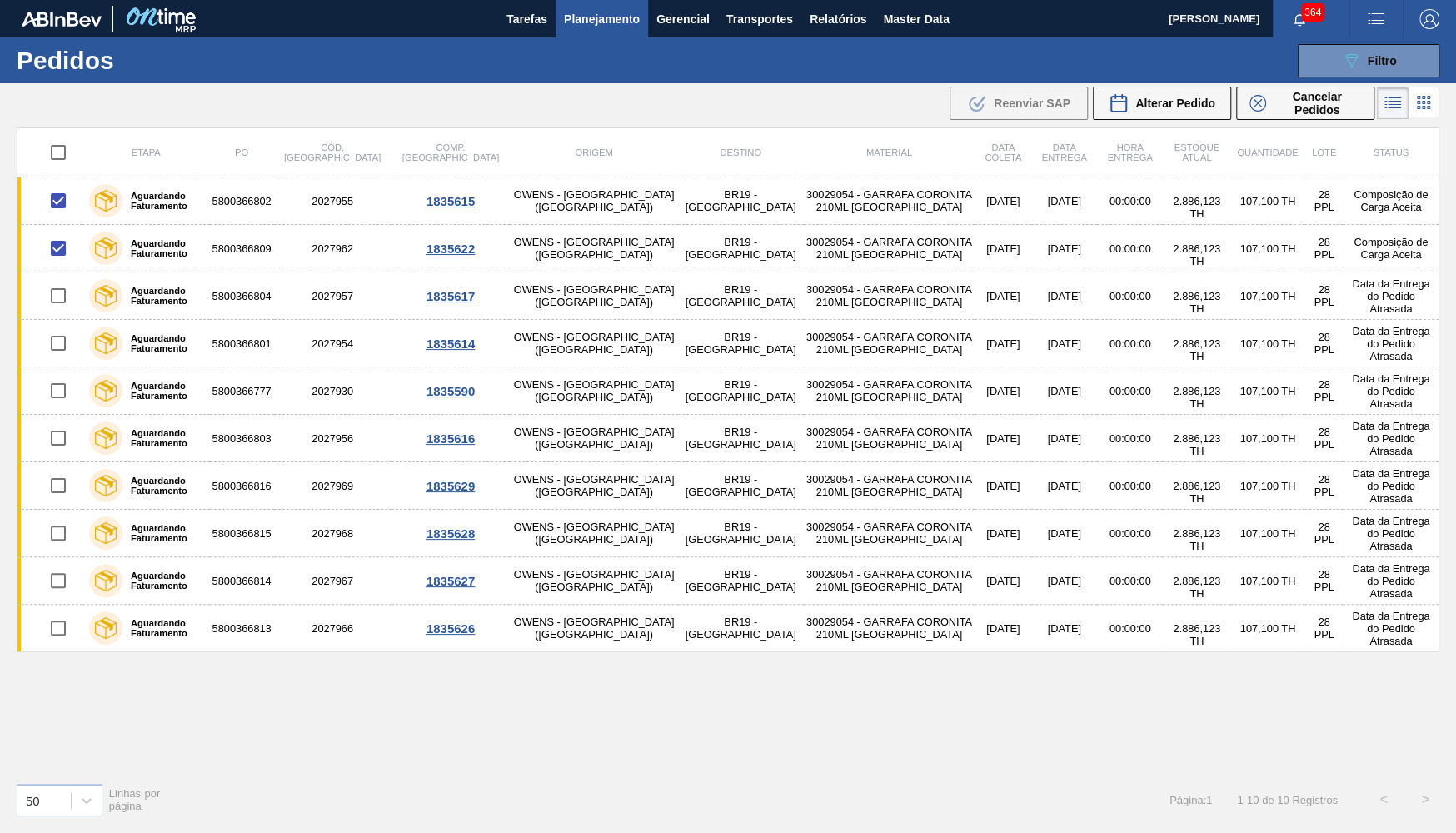
click at [1162, 131] on th "Estoque atual" at bounding box center [1196, 152] width 68 height 49
click at [1148, 118] on button "Alterar Pedido" at bounding box center [1161, 102] width 138 height 33
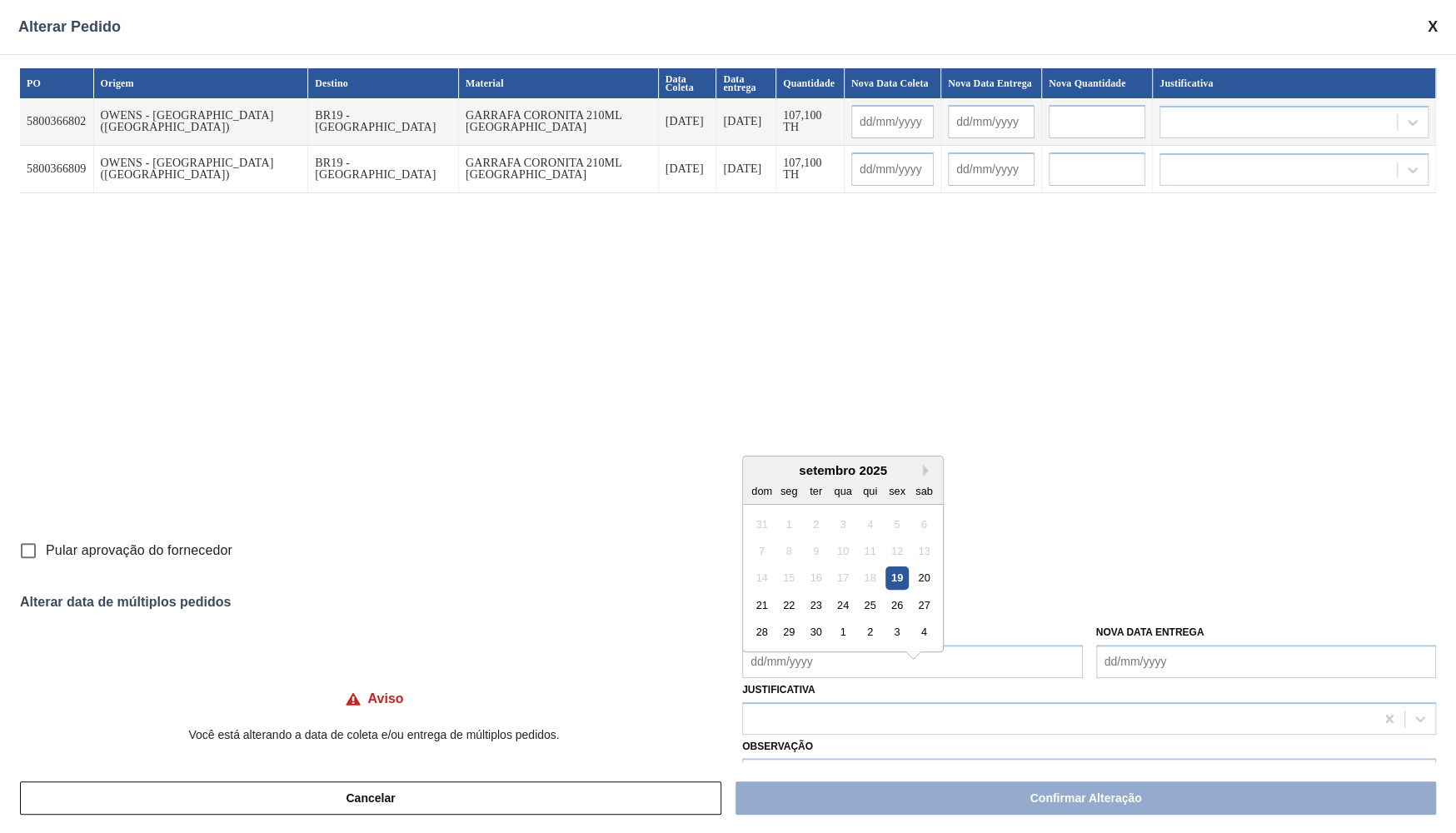
click at [801, 646] on Coleta "Nova Data Coleta" at bounding box center [912, 661] width 340 height 33
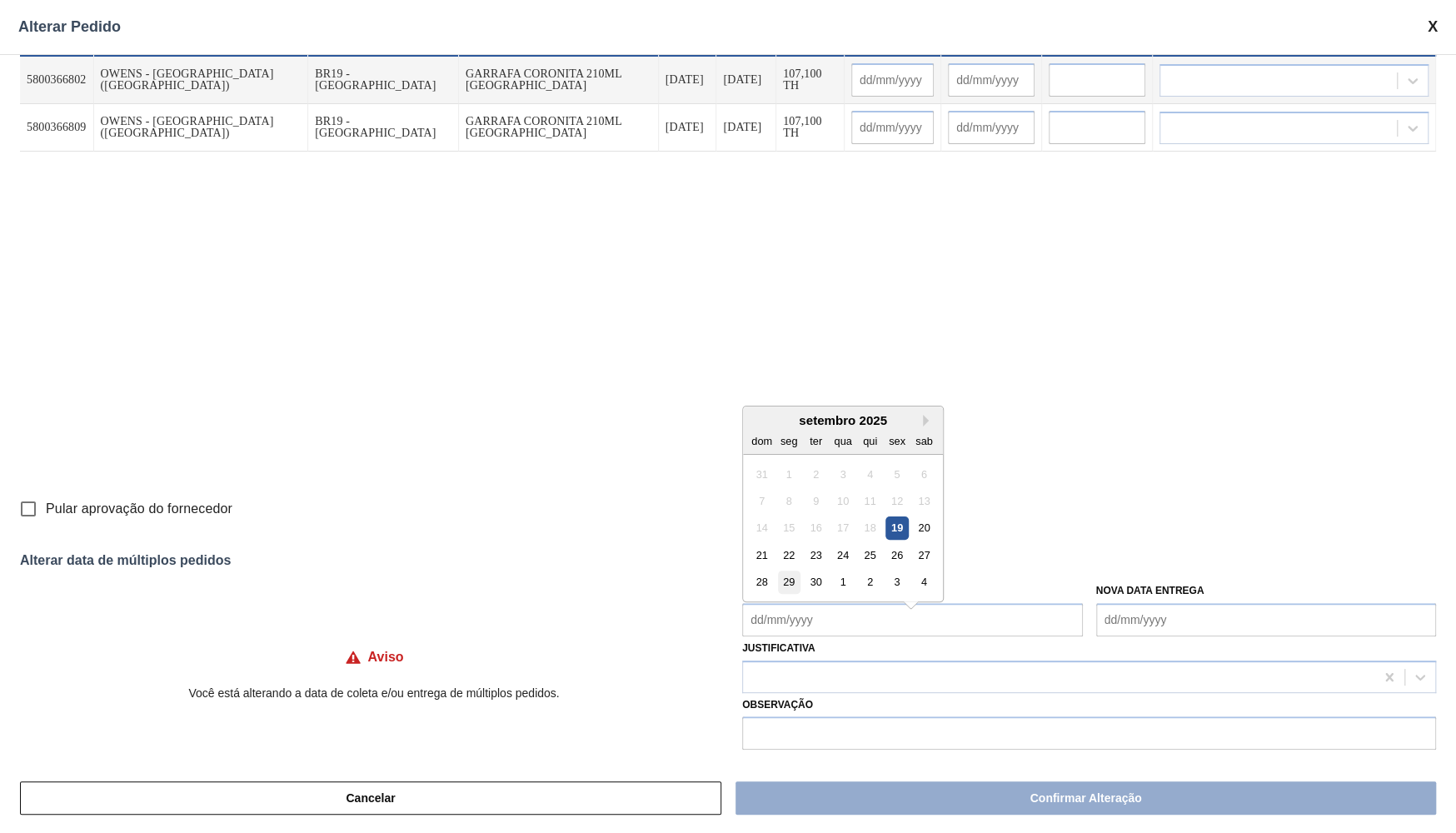
click at [789, 571] on div "29" at bounding box center [788, 582] width 22 height 22
type Coleta "[DATE]"
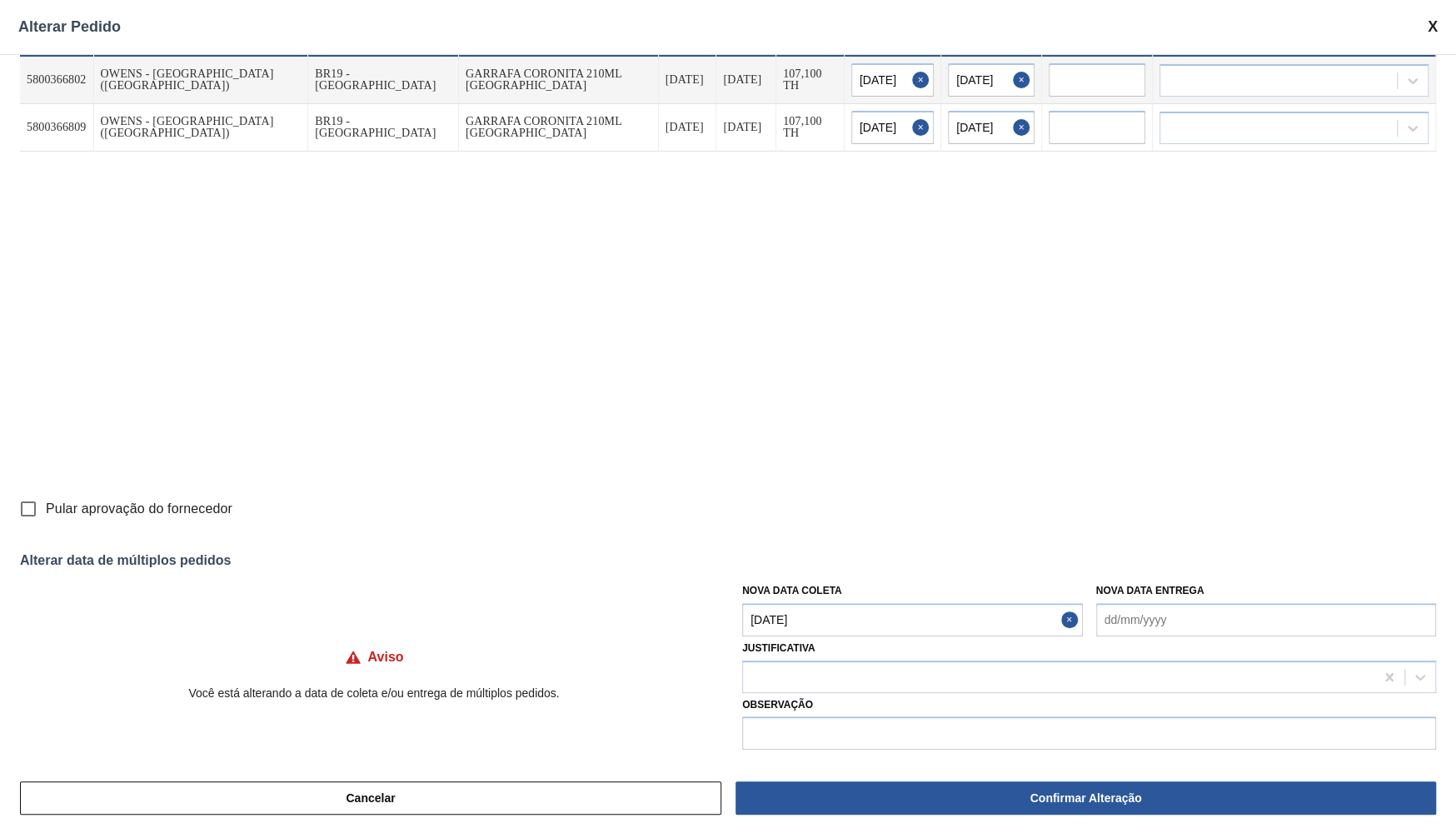
type input "[DATE]"
click at [793, 661] on div at bounding box center [1088, 677] width 694 height 32
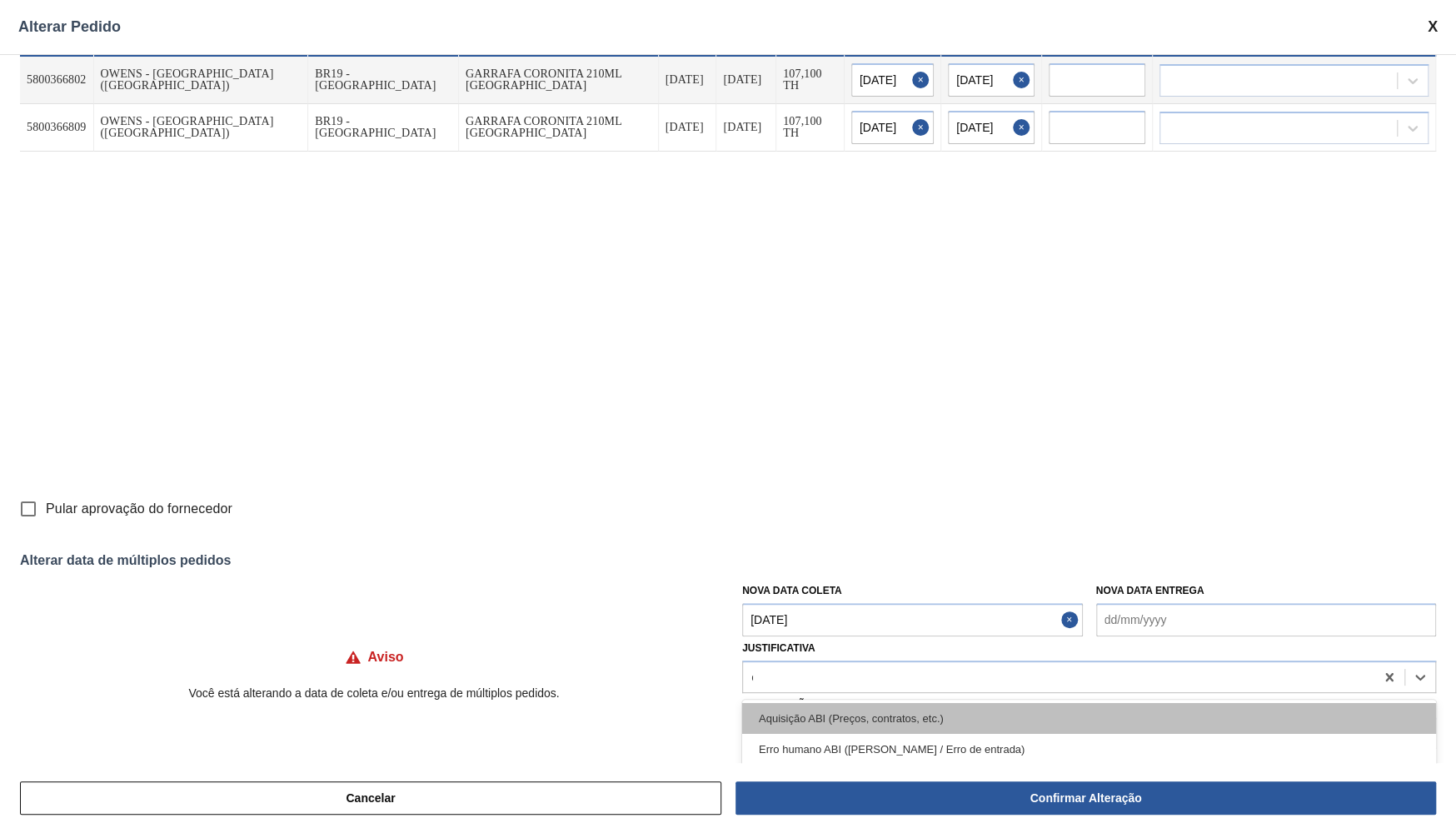
type input "ou"
click at [773, 719] on div "Outro" at bounding box center [1088, 718] width 694 height 31
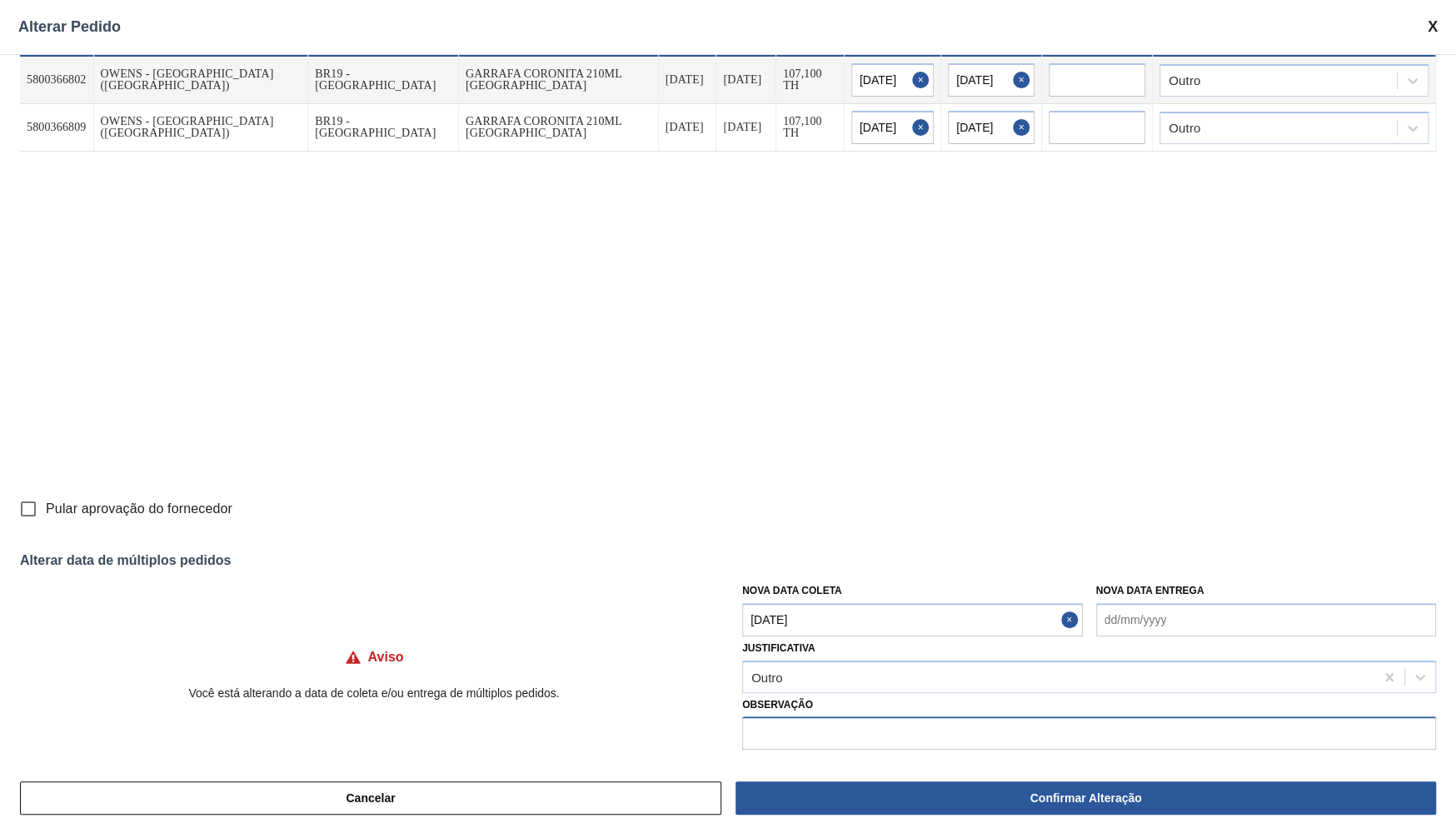
click at [785, 723] on input "text" at bounding box center [1088, 732] width 694 height 33
type input "Ajuste de programação"
click at [36, 513] on input "Pular aprovação do fornecedor" at bounding box center [28, 509] width 35 height 35
checkbox input "true"
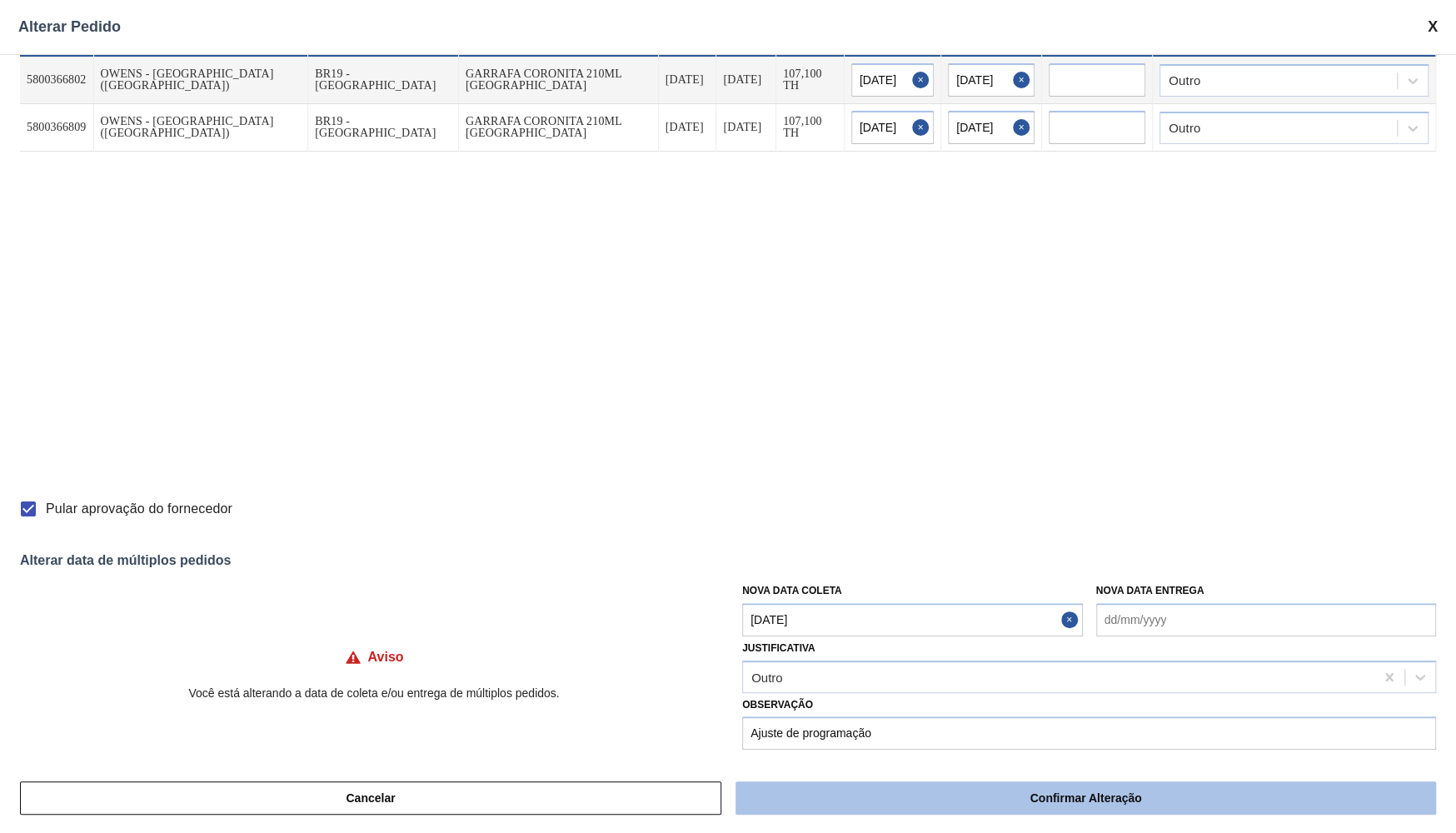
click at [872, 802] on button "Confirmar Alteração" at bounding box center [1086, 797] width 700 height 33
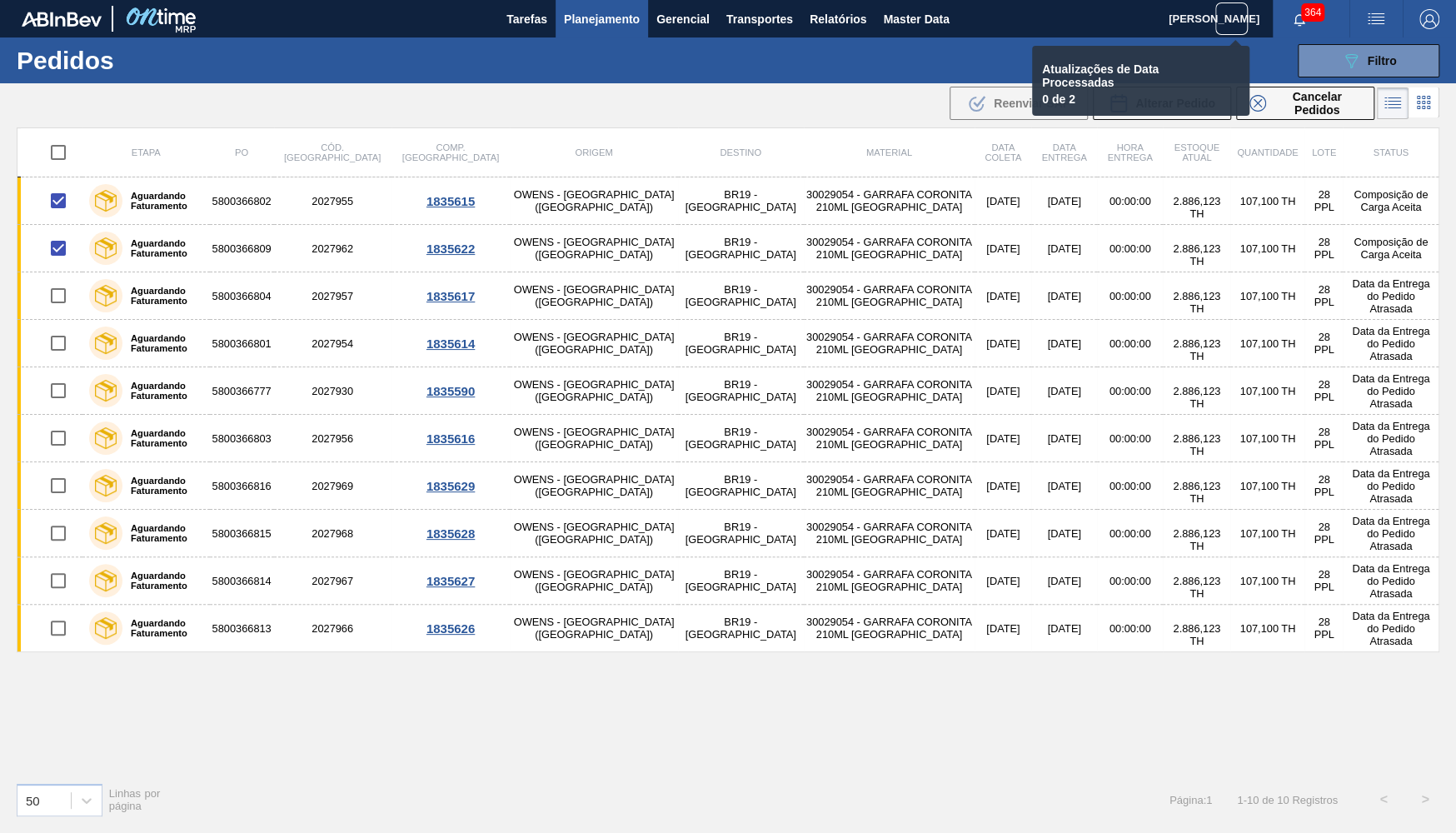
checkbox input "false"
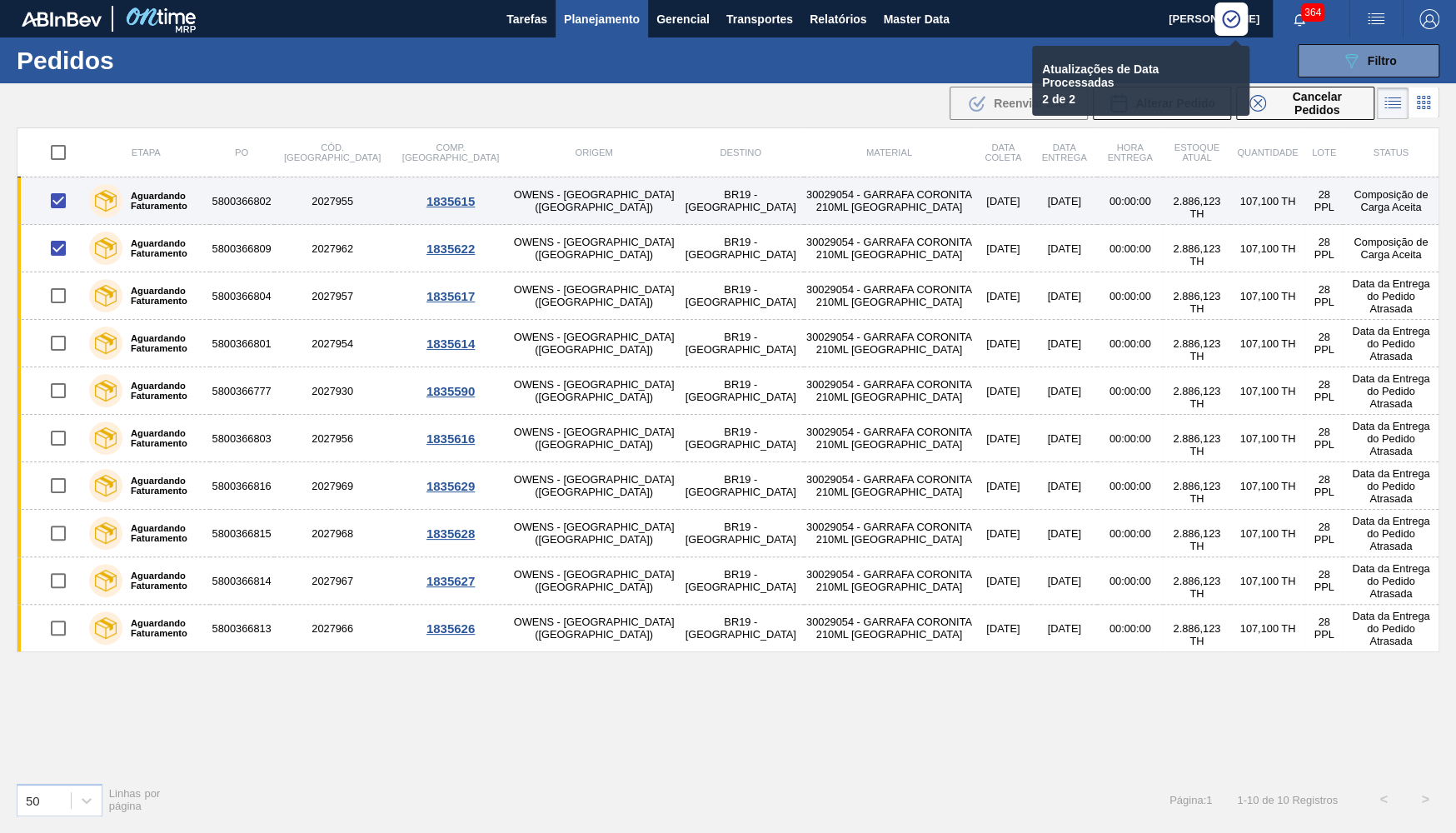
click at [803, 197] on td "30029054 - GARRAFA CORONITA 210ML [GEOGRAPHIC_DATA]" at bounding box center [889, 200] width 172 height 47
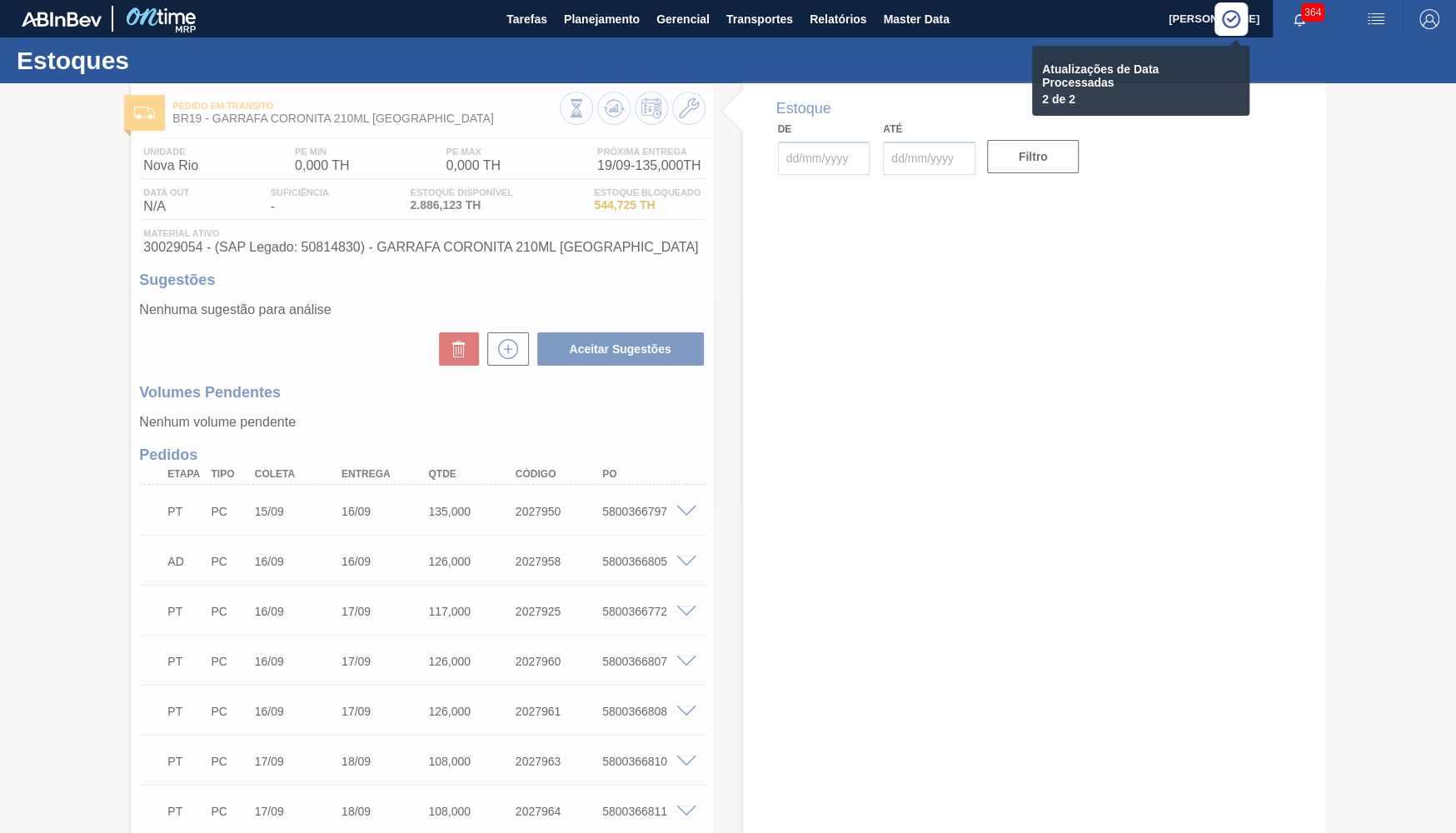
type input "[DATE]"
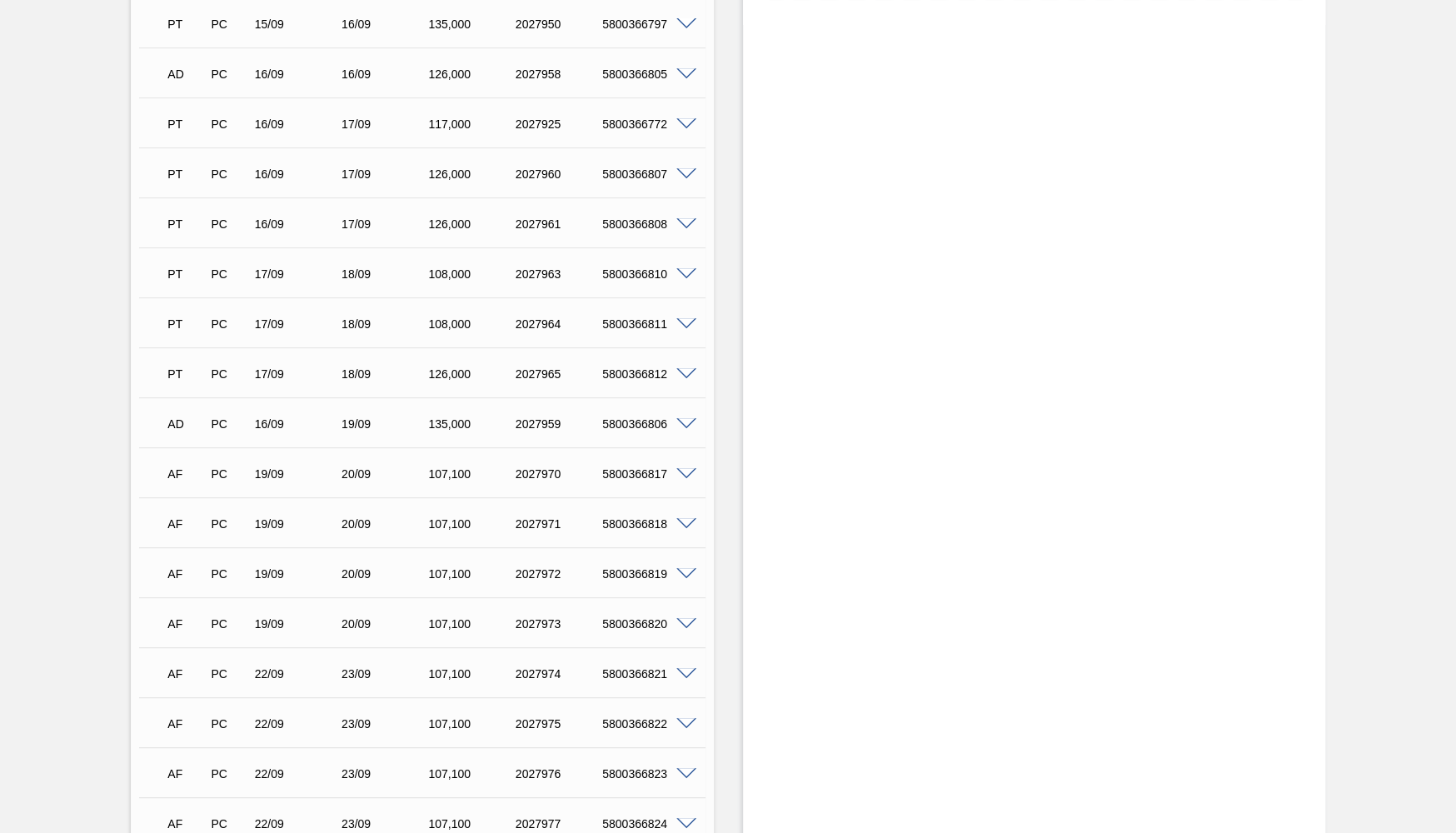
scroll to position [813, 0]
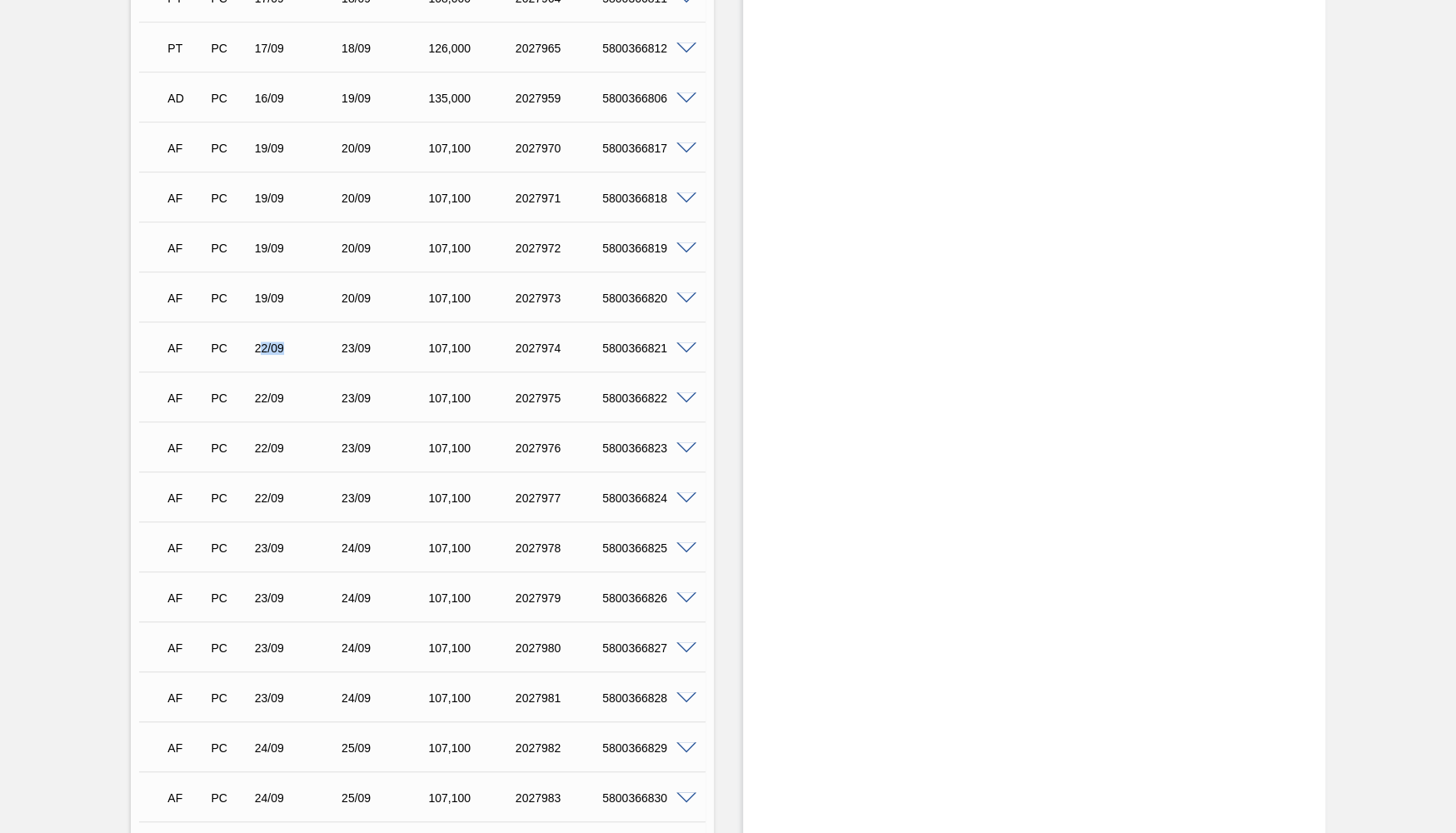
drag, startPoint x: 260, startPoint y: 349, endPoint x: 289, endPoint y: 345, distance: 29.3
click at [289, 345] on div "22/09" at bounding box center [298, 347] width 96 height 13
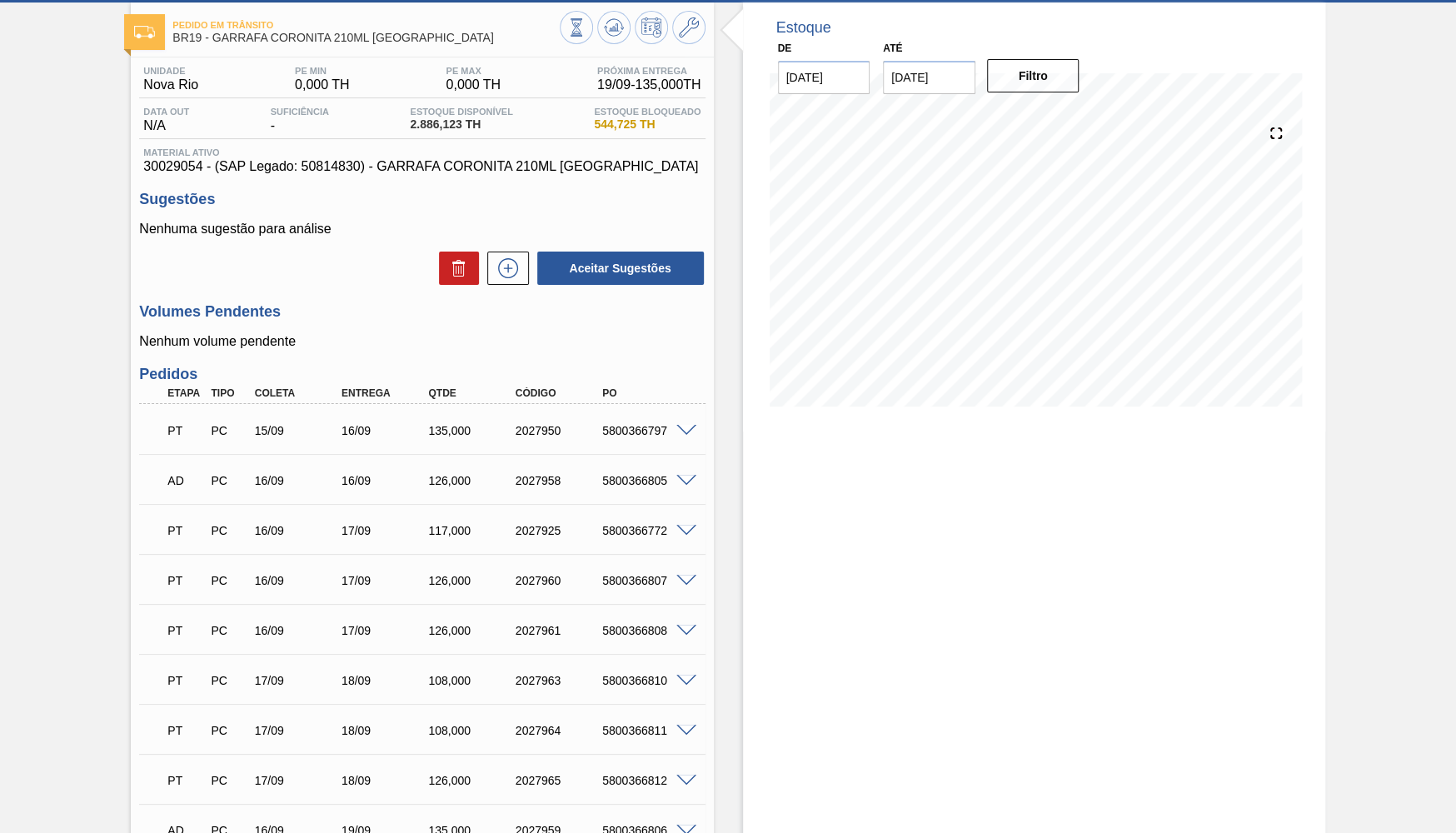
scroll to position [0, 0]
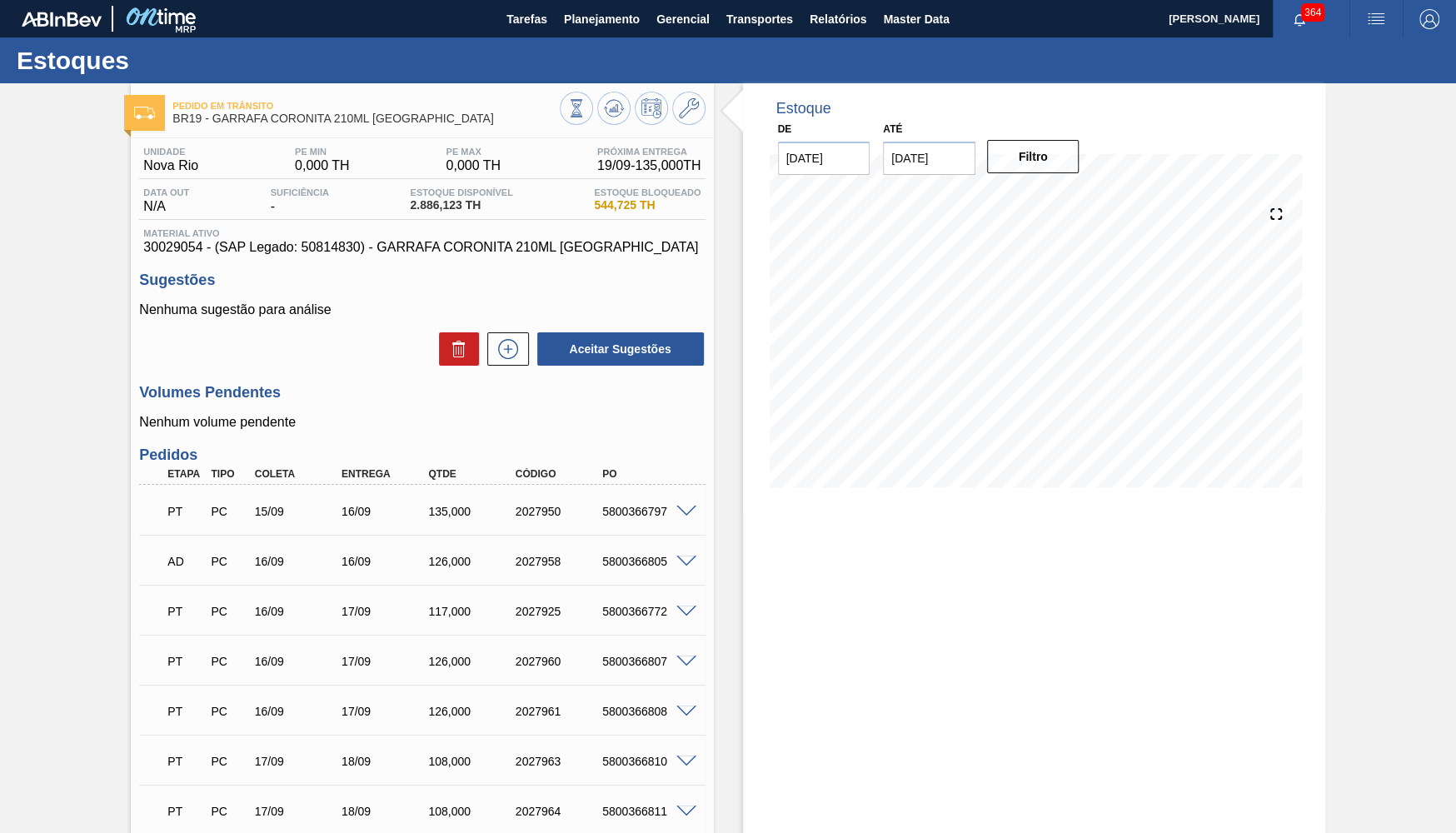
click at [176, 238] on span "Material ativo" at bounding box center [422, 233] width 557 height 10
click at [173, 246] on span "30029054 - (SAP Legado: 50814830) - GARRAFA CORONITA 210ML PARAGUAI" at bounding box center [422, 247] width 557 height 15
copy span "30029054"
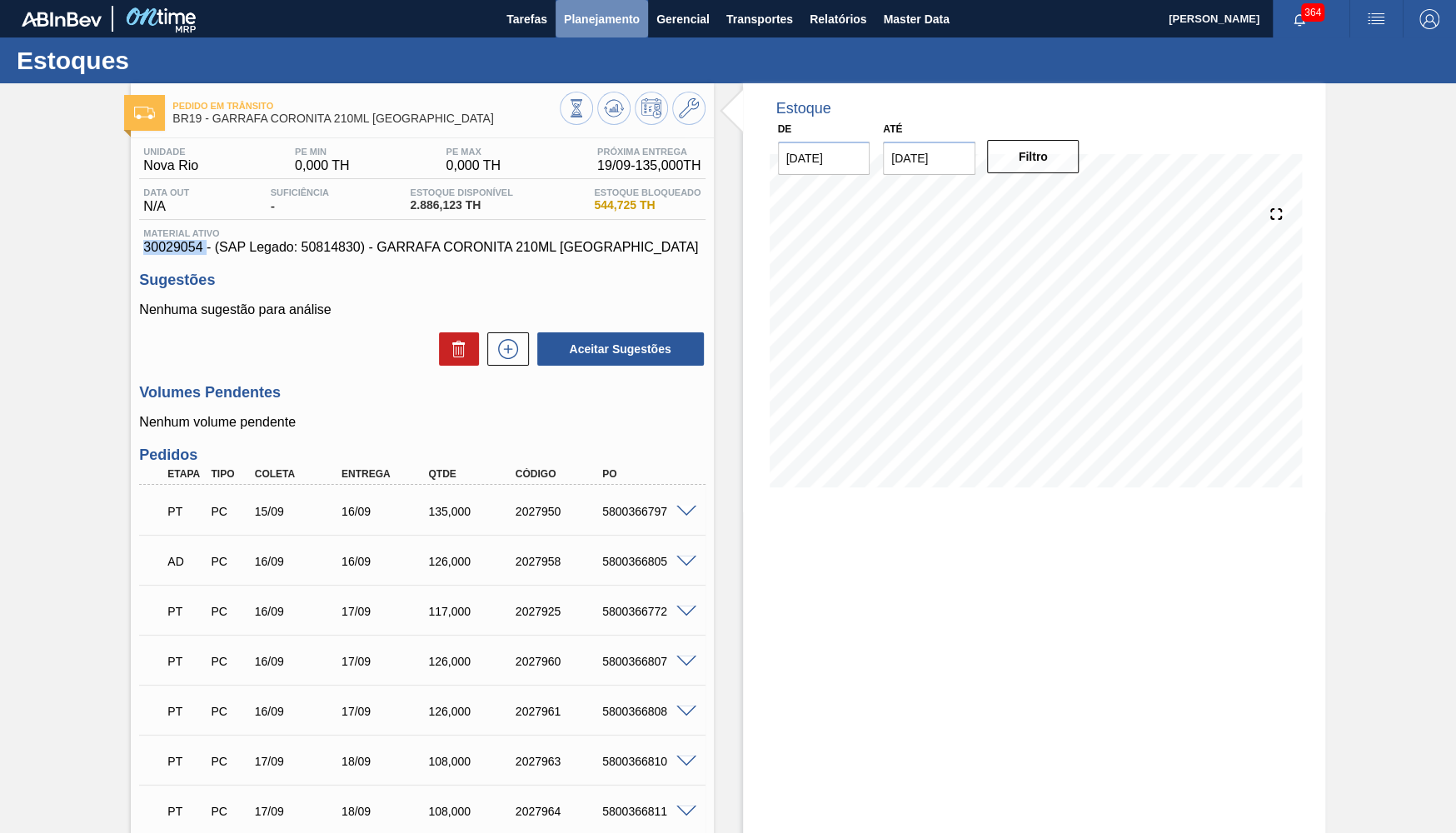
click at [597, 20] on span "Planejamento" at bounding box center [601, 19] width 76 height 20
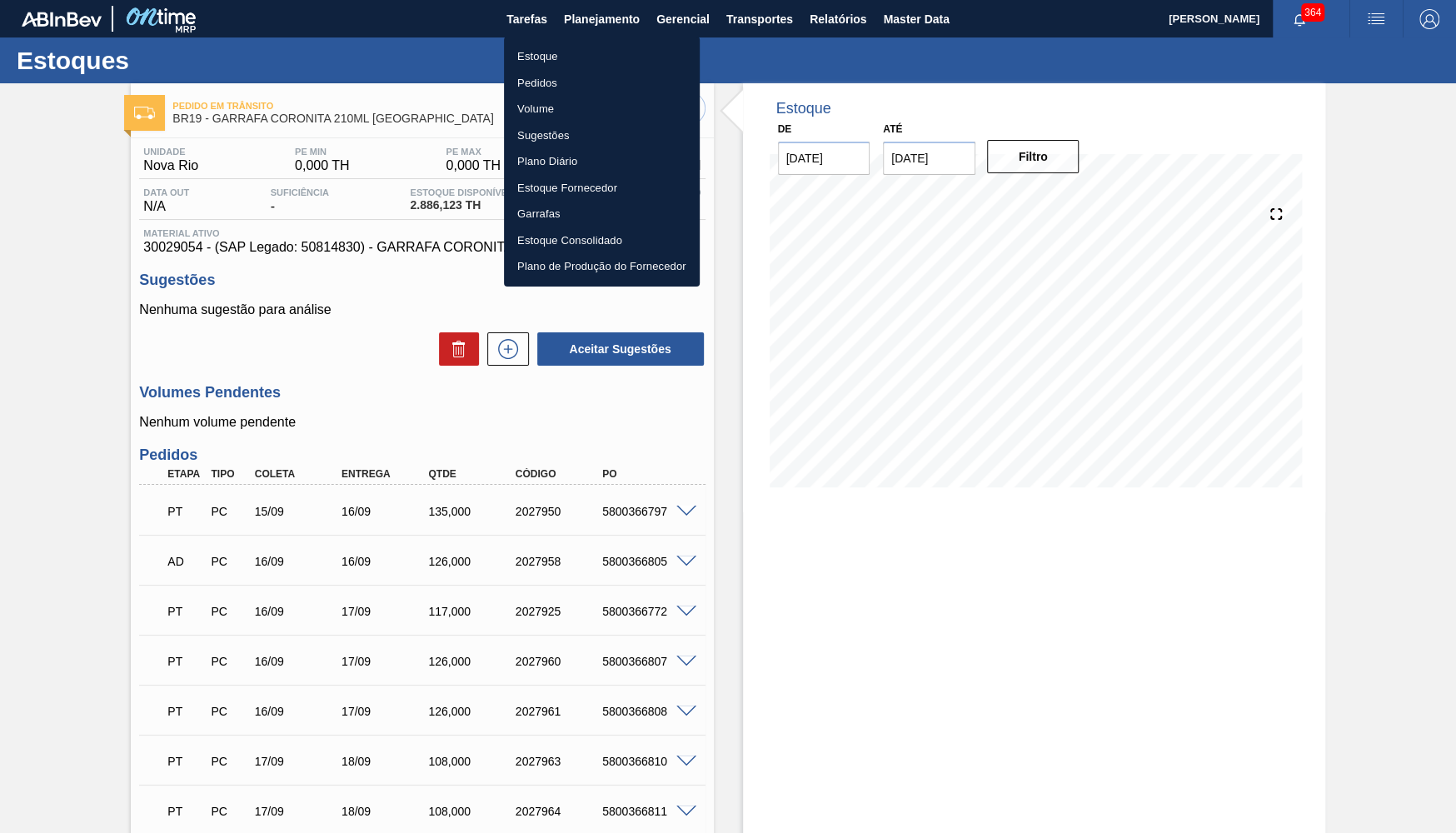
click at [566, 53] on li "Estoque" at bounding box center [602, 57] width 196 height 27
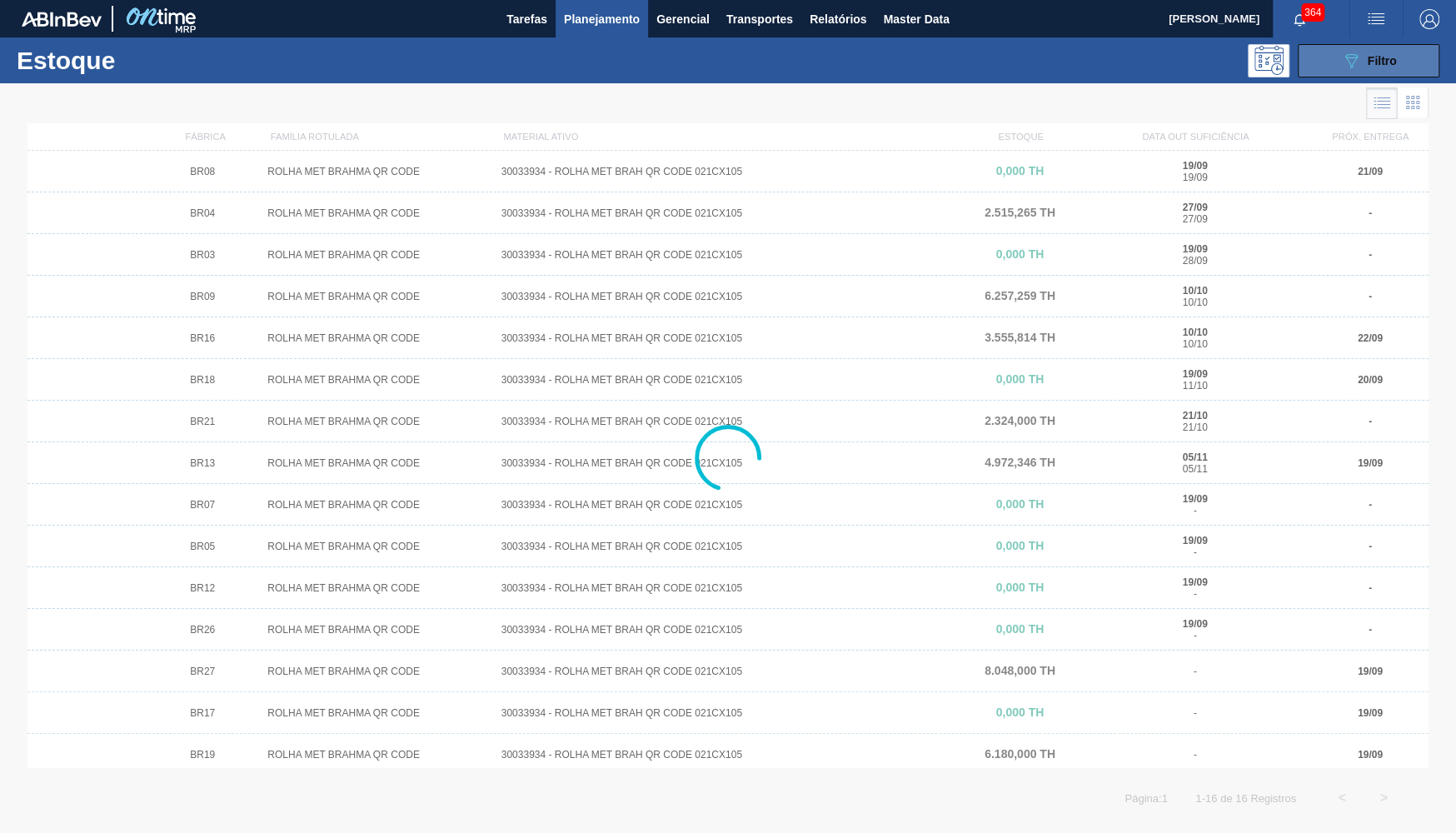
click at [1358, 69] on icon "089F7B8B-B2A5-4AFE-B5C0-19BA573D28AC" at bounding box center [1350, 61] width 20 height 20
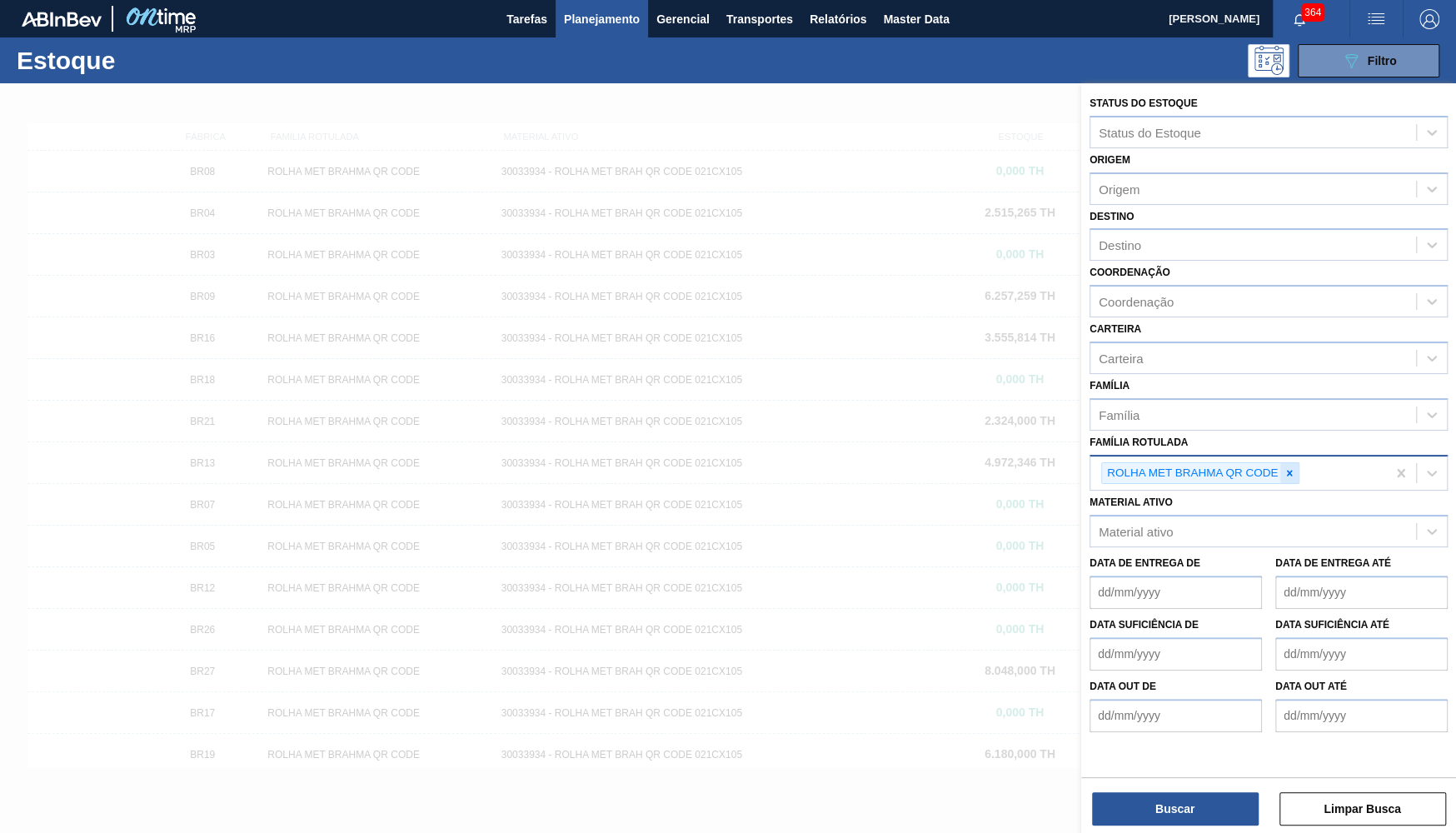
click at [1290, 470] on icon at bounding box center [1289, 472] width 6 height 6
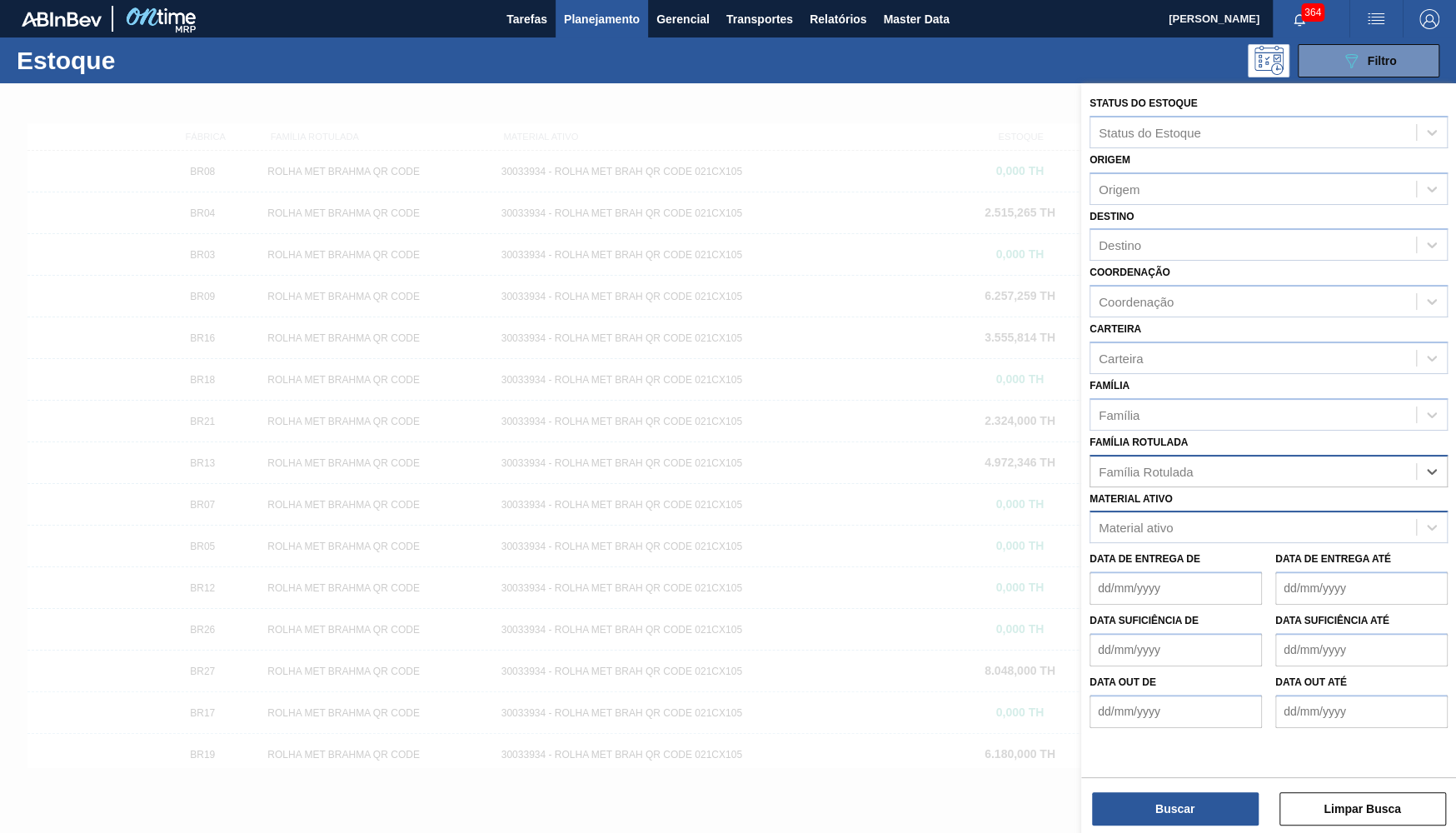
click at [1189, 516] on div "Material ativo" at bounding box center [1253, 527] width 326 height 24
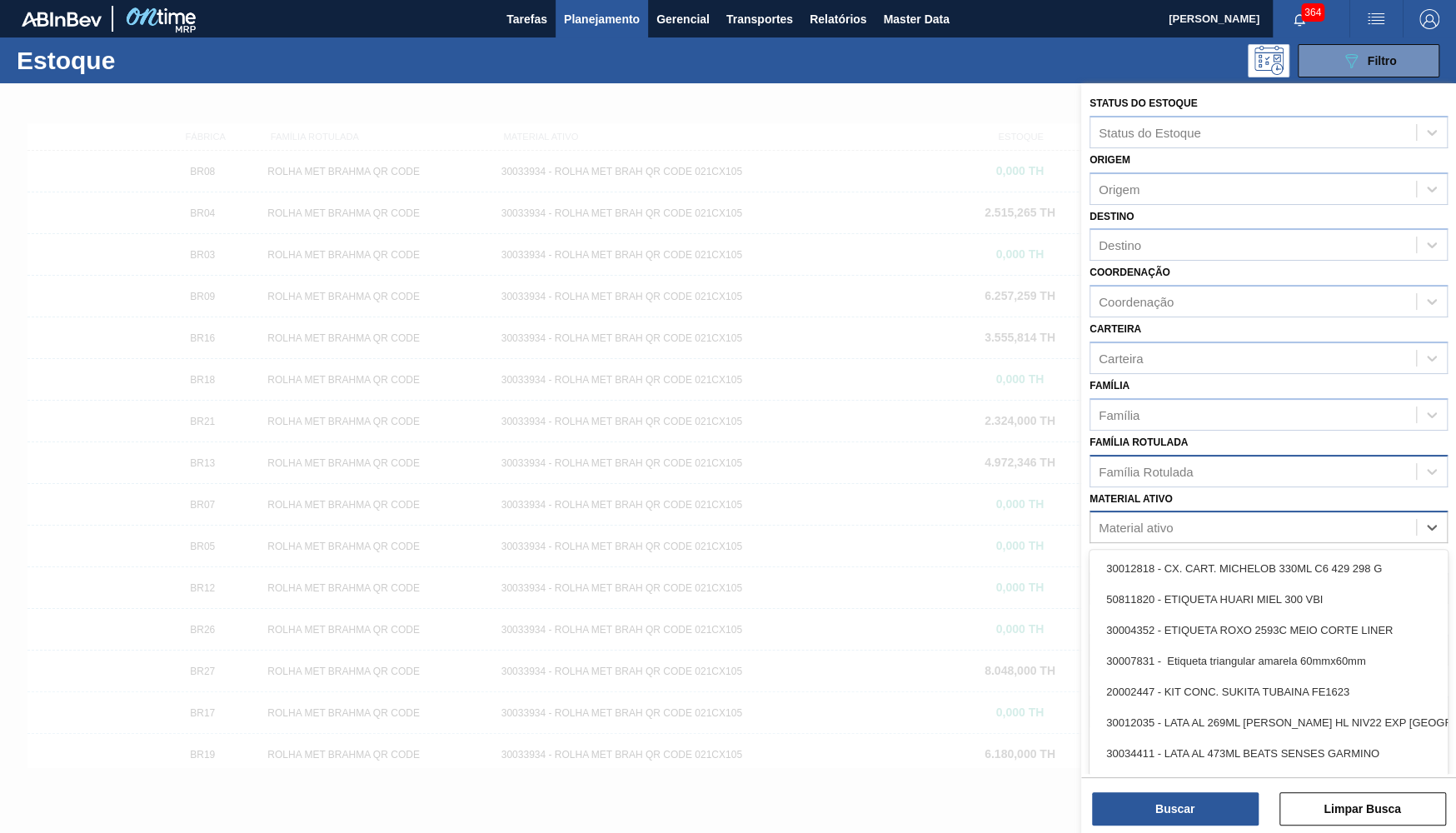
paste ativo "30029054"
type ativo "30029054"
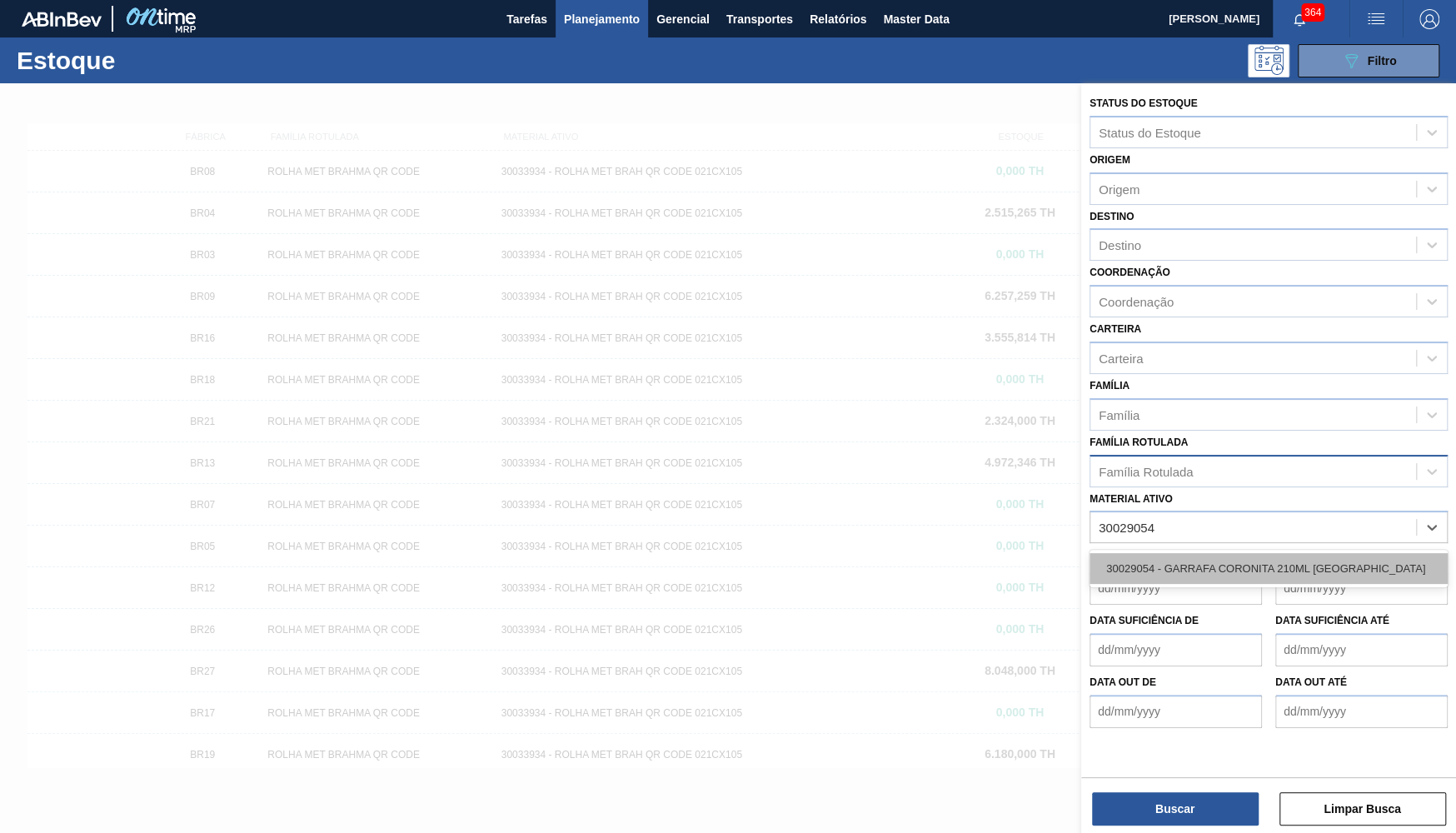
click at [1190, 553] on div "30029054 - GARRAFA CORONITA 210ML [GEOGRAPHIC_DATA]" at bounding box center [1268, 568] width 358 height 31
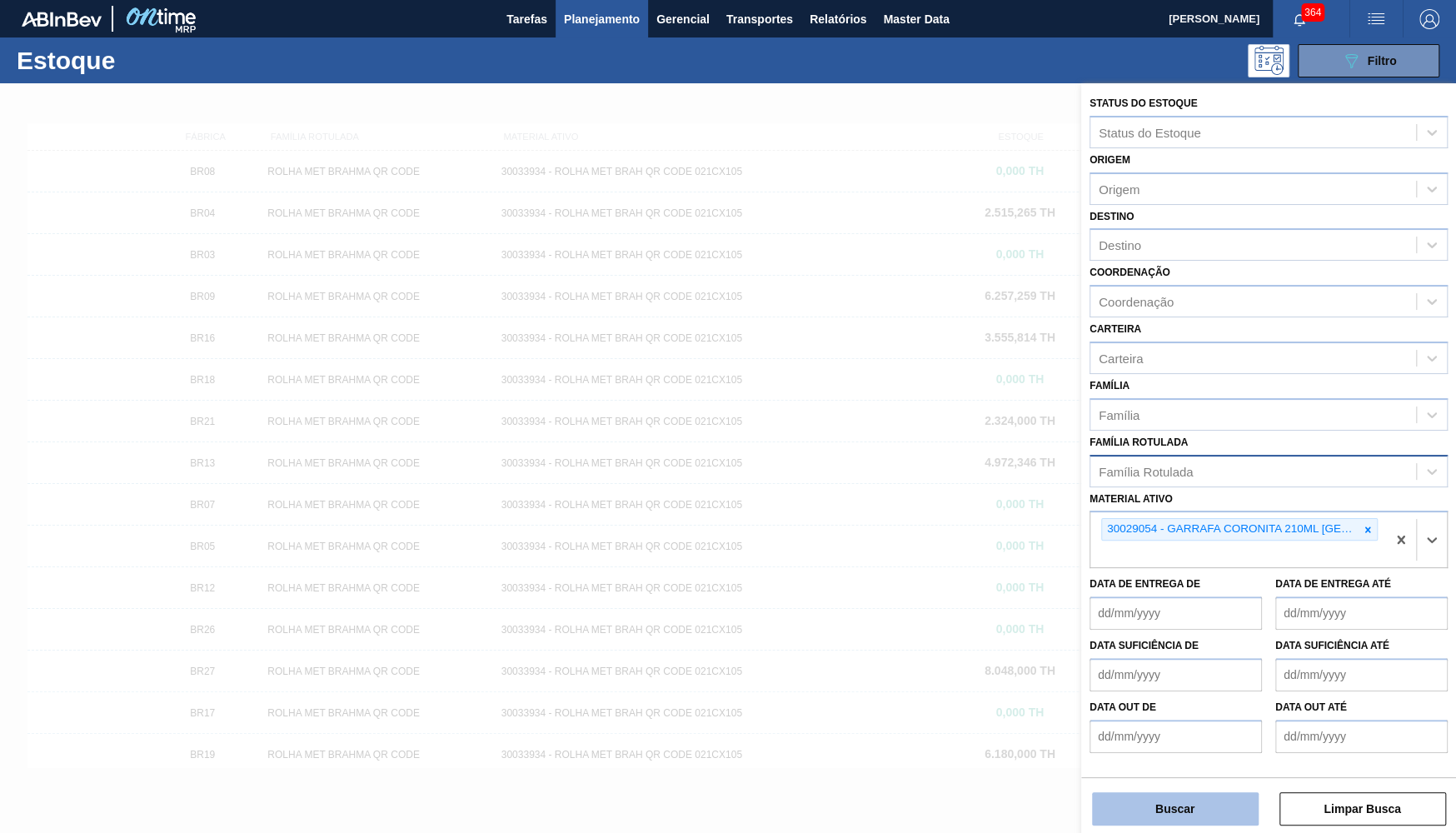
click at [1186, 811] on button "Buscar" at bounding box center [1175, 808] width 167 height 33
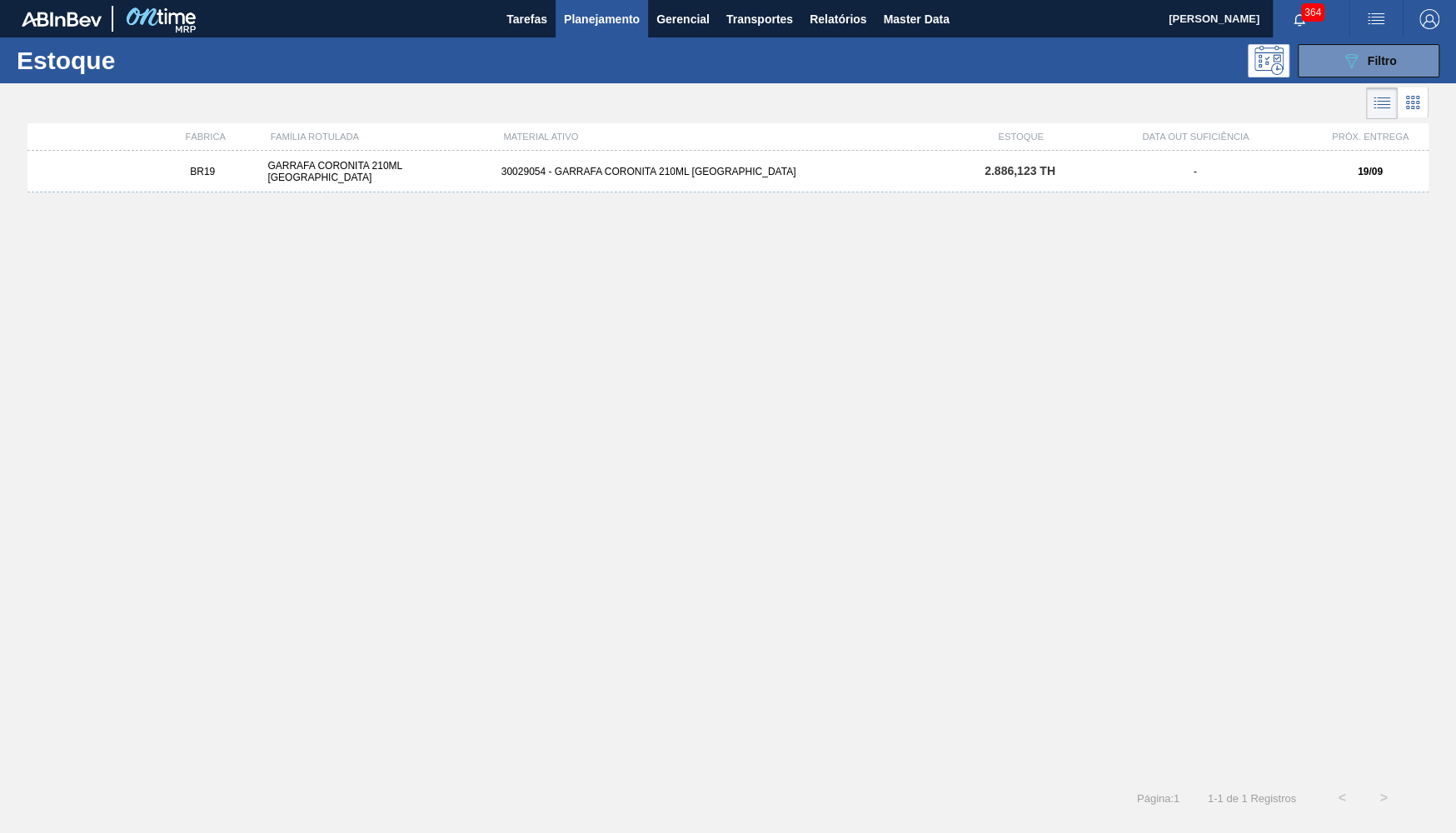
click at [593, 8] on button "Planejamento" at bounding box center [602, 19] width 93 height 37
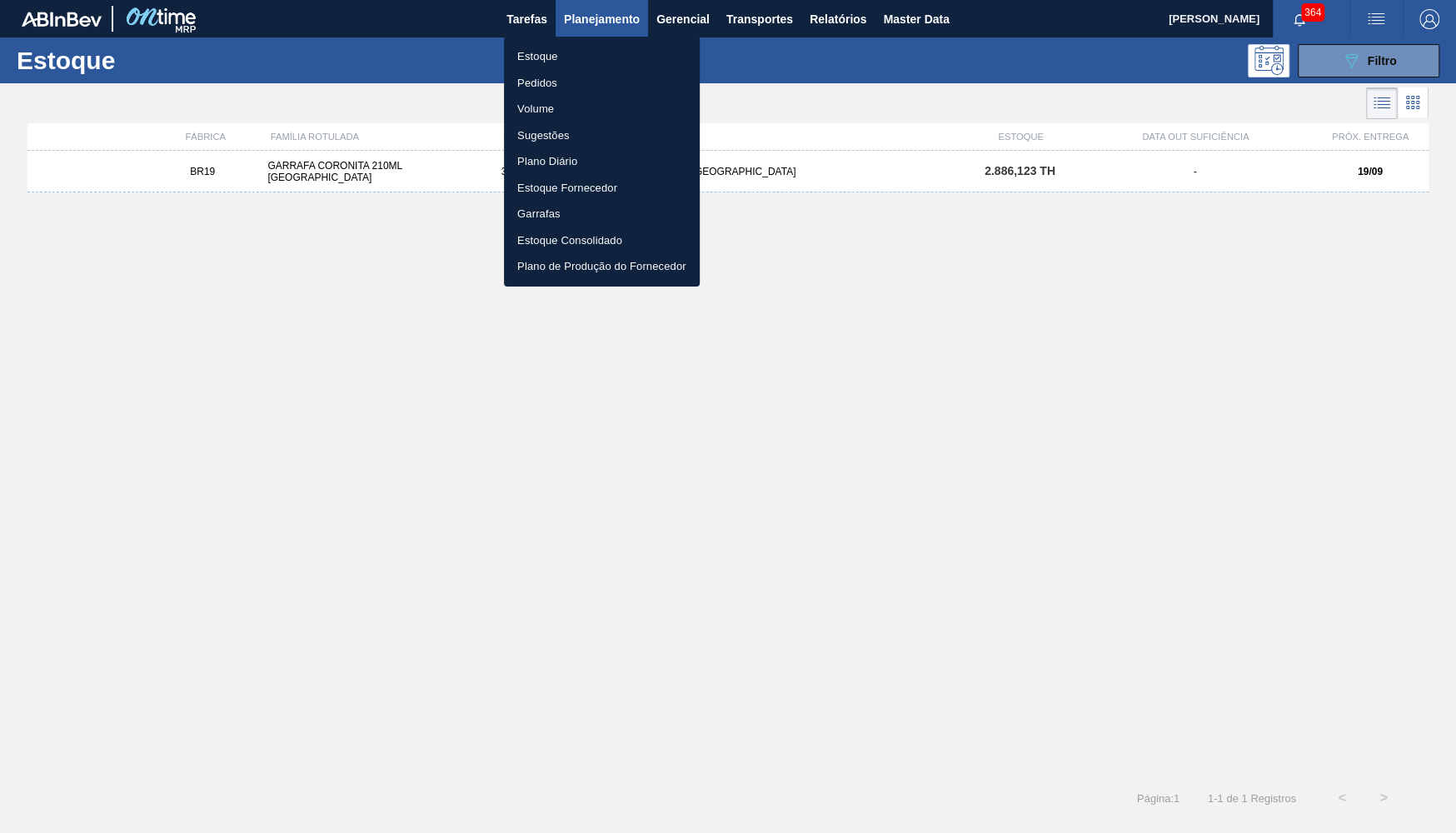
click at [539, 92] on li "Pedidos" at bounding box center [602, 84] width 196 height 27
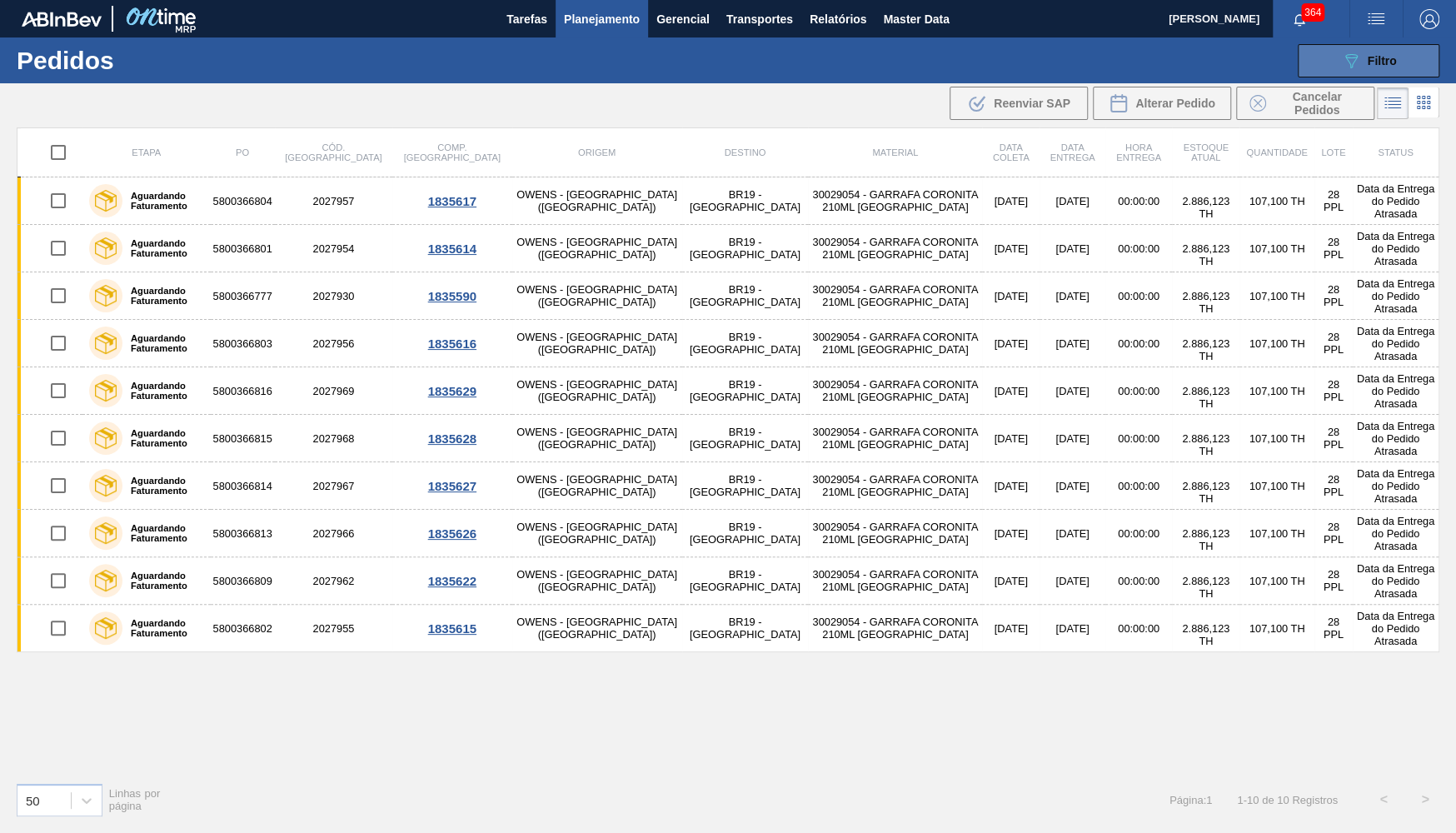
click at [1368, 70] on button "089F7B8B-B2A5-4AFE-B5C0-19BA573D28AC Filtro" at bounding box center [1368, 61] width 142 height 33
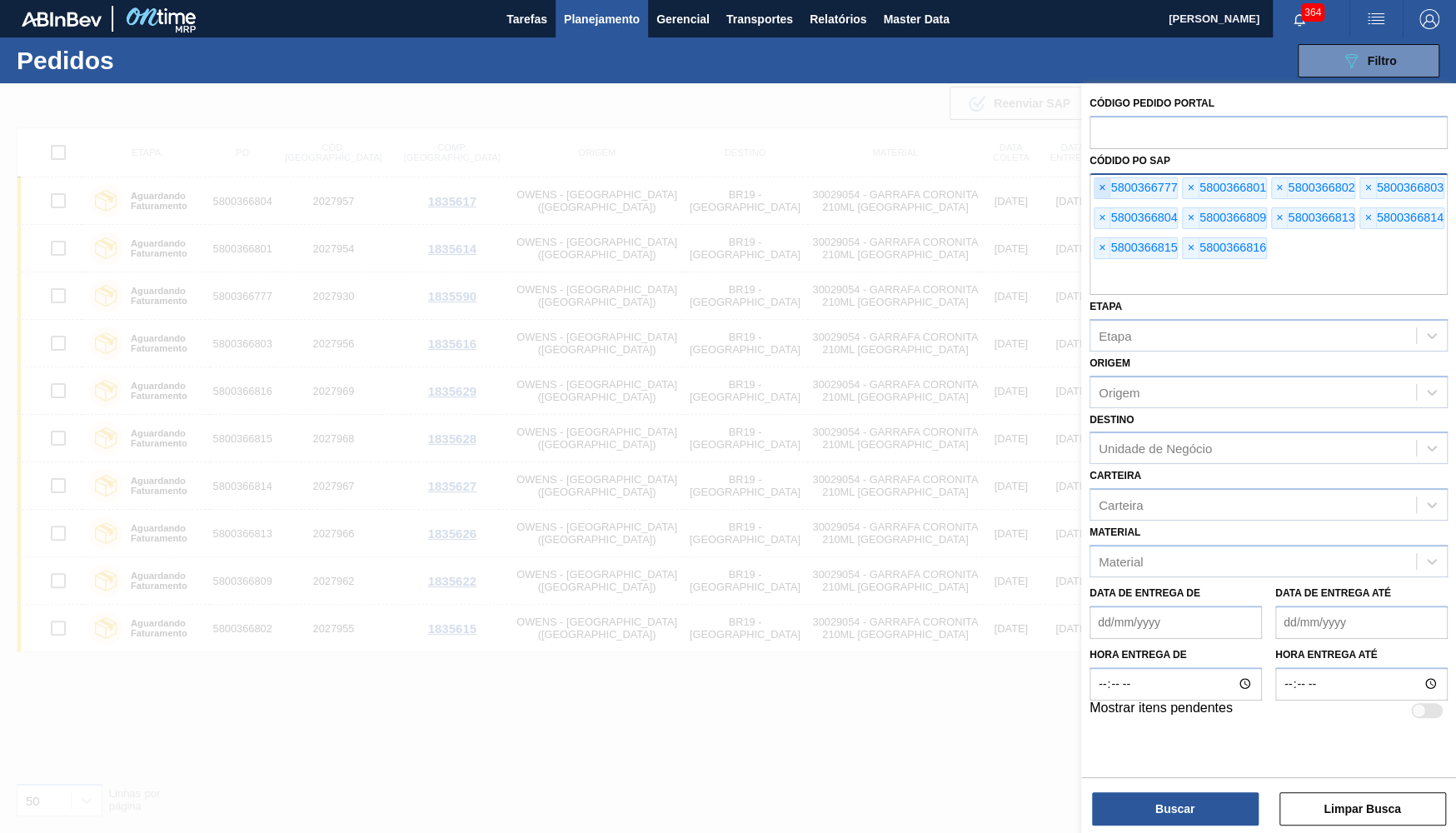
click at [1098, 186] on span "×" at bounding box center [1102, 188] width 16 height 20
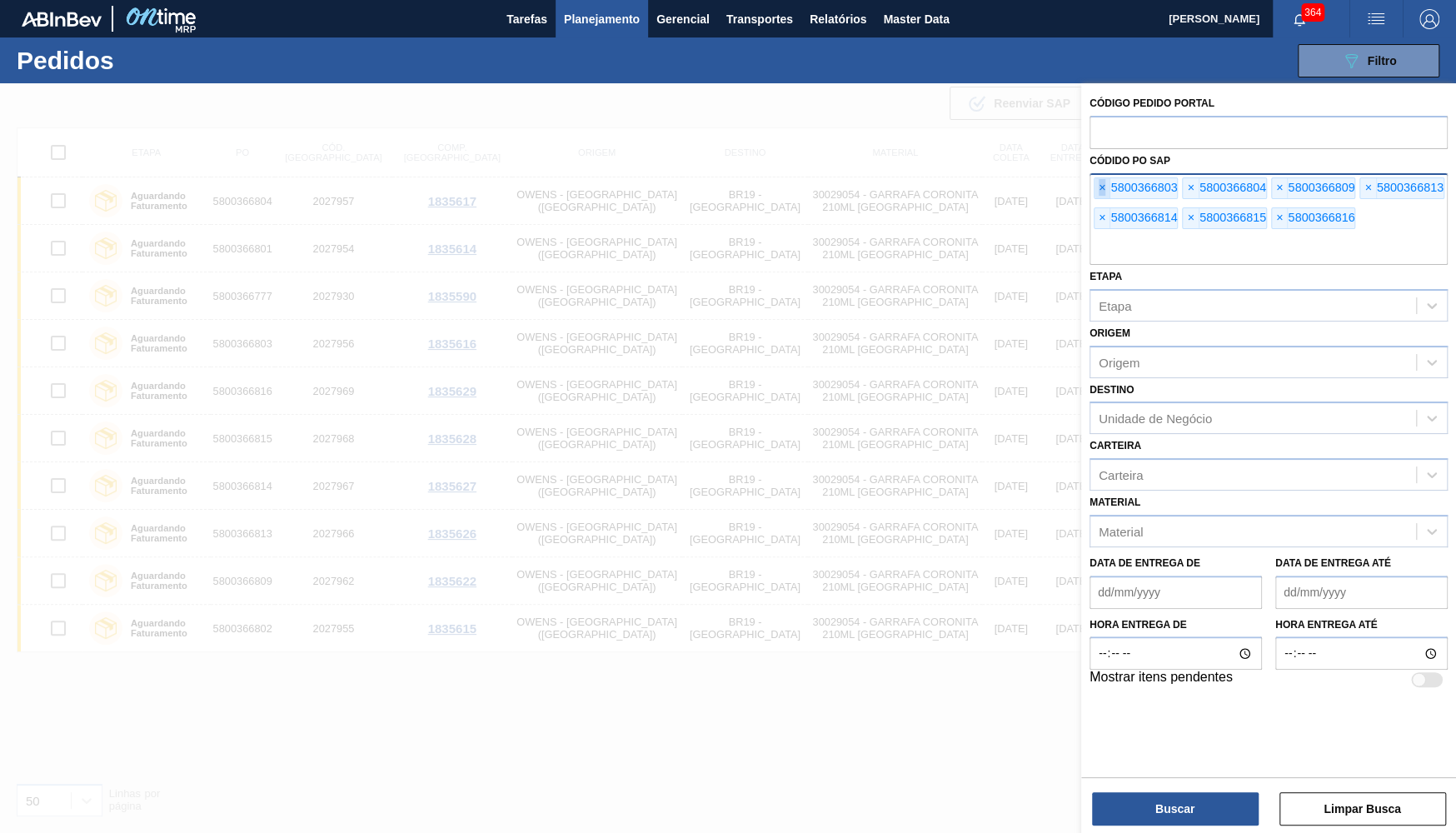
click at [1098, 186] on span "×" at bounding box center [1102, 188] width 16 height 20
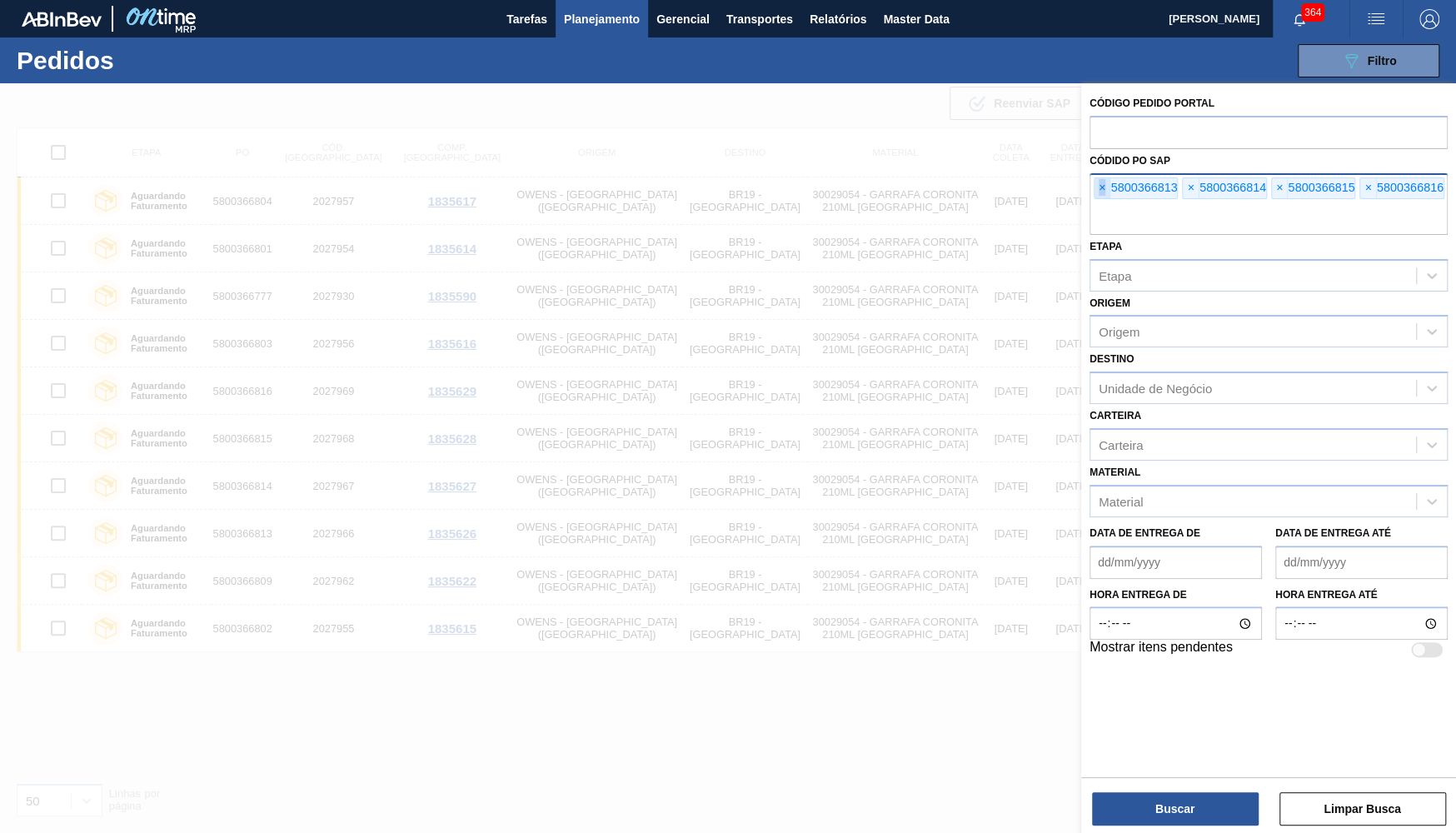
click at [1098, 186] on span "×" at bounding box center [1102, 188] width 16 height 20
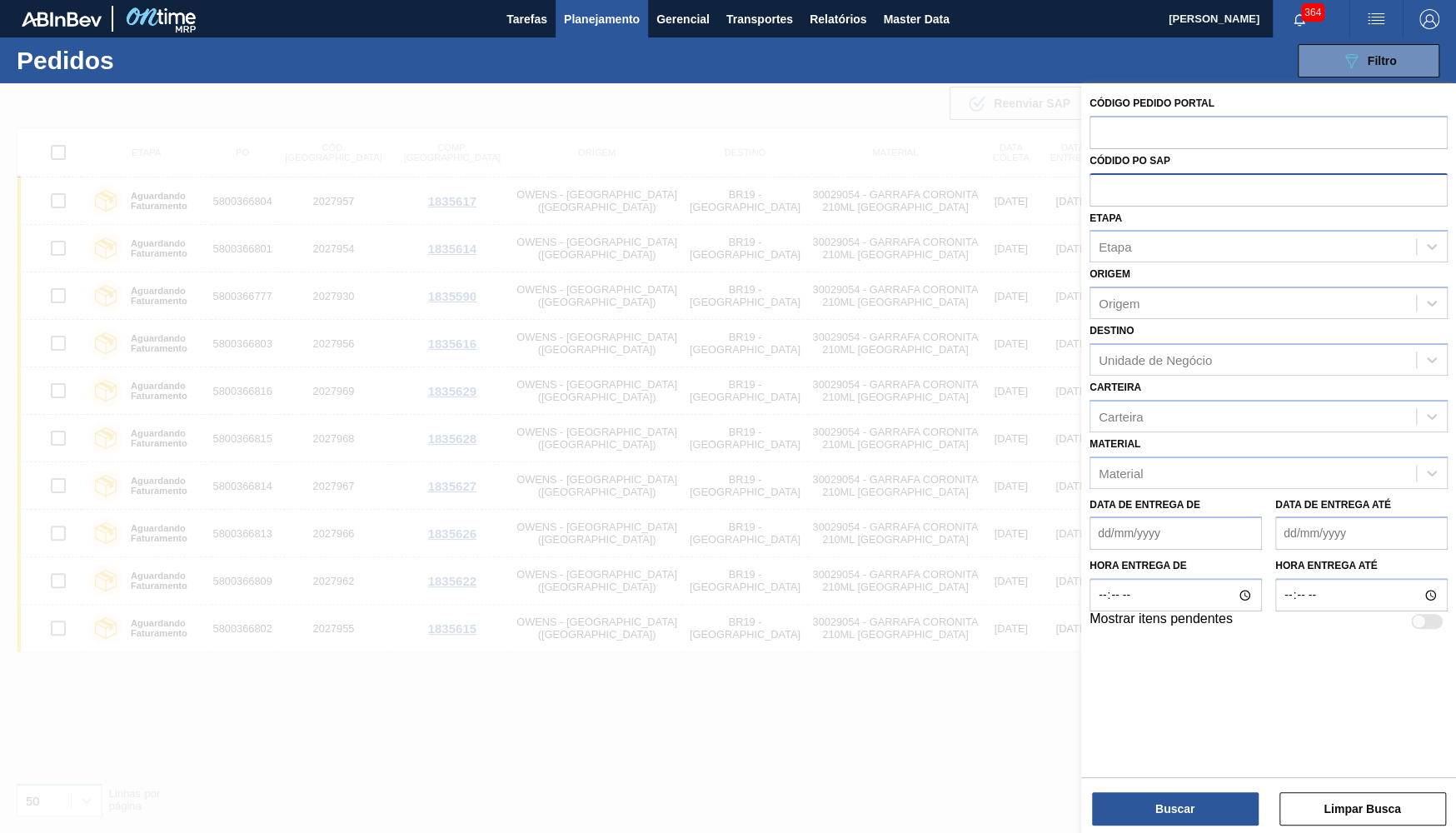
click at [1098, 186] on input "text" at bounding box center [1268, 189] width 358 height 32
click at [1191, 432] on div "Material Material" at bounding box center [1268, 461] width 358 height 57
click at [1192, 461] on div "Material" at bounding box center [1253, 472] width 326 height 24
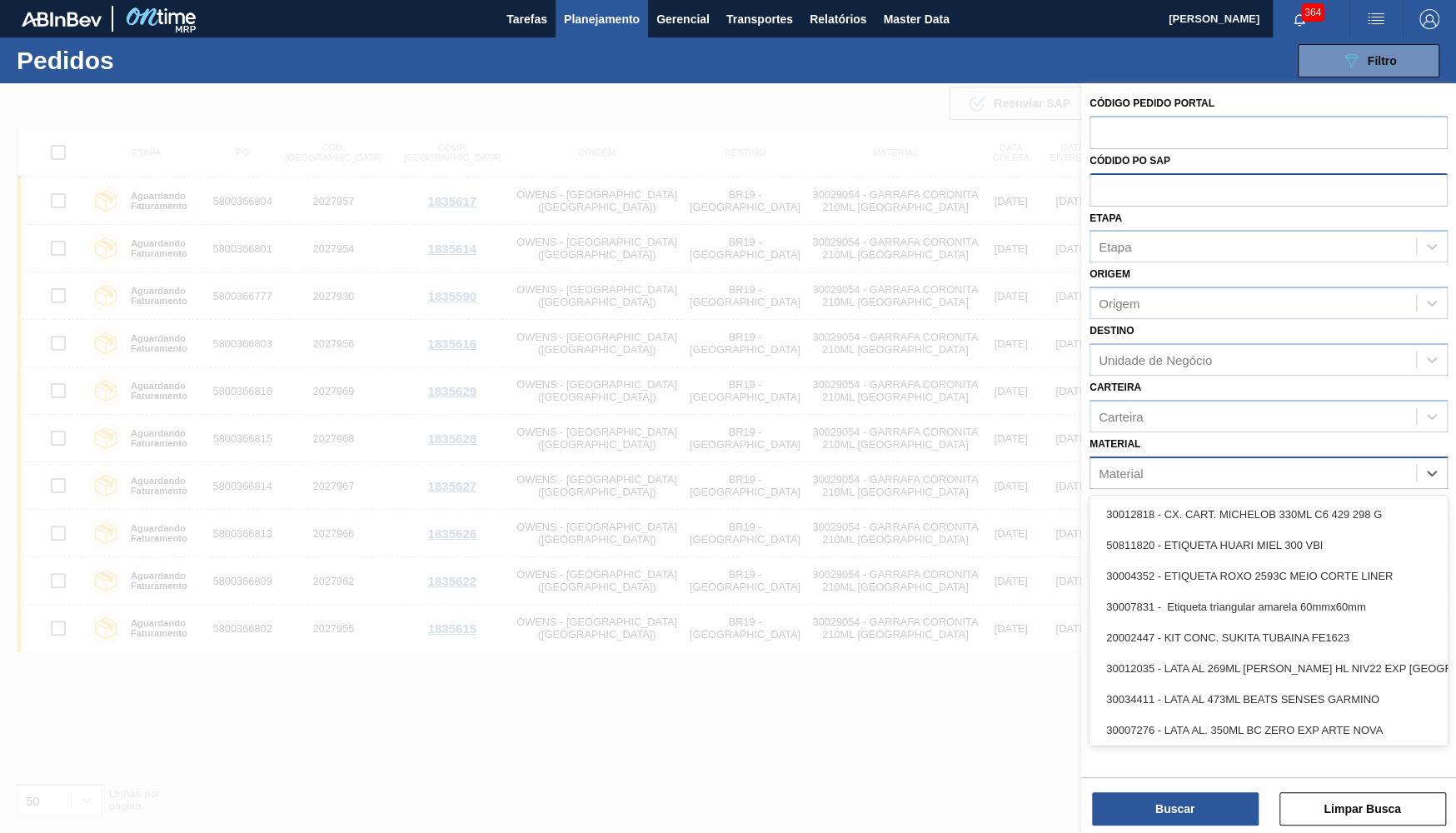
paste input "30029054"
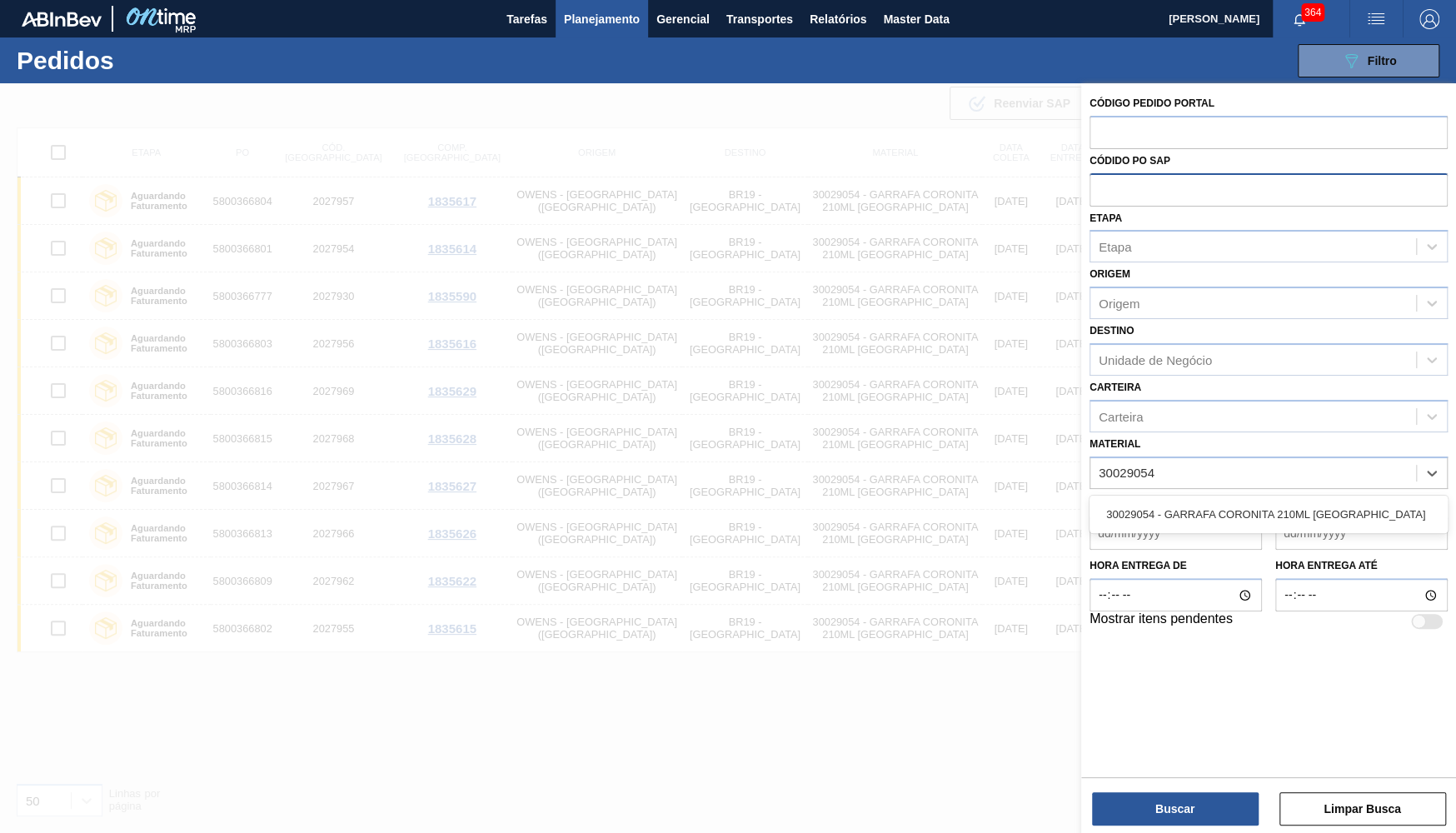
type input "30029054"
click at [1207, 489] on div "Data de Entrega de Data de Entrega até" at bounding box center [1268, 519] width 371 height 61
click at [1205, 489] on div "Data de Entrega de Data de Entrega até" at bounding box center [1268, 519] width 371 height 61
click at [1179, 461] on div "Material" at bounding box center [1253, 472] width 326 height 24
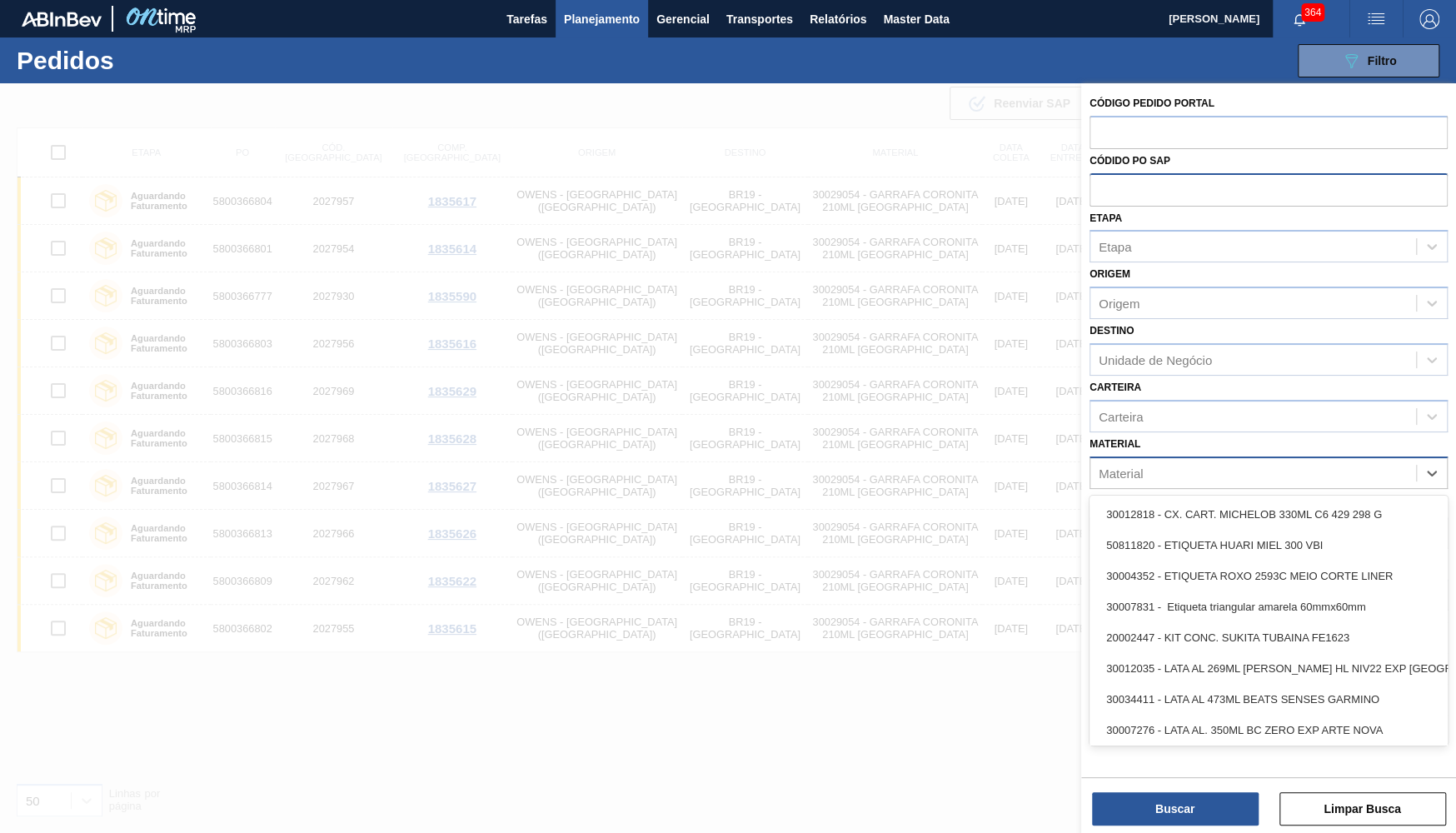
paste input "30029054"
type input "30029054"
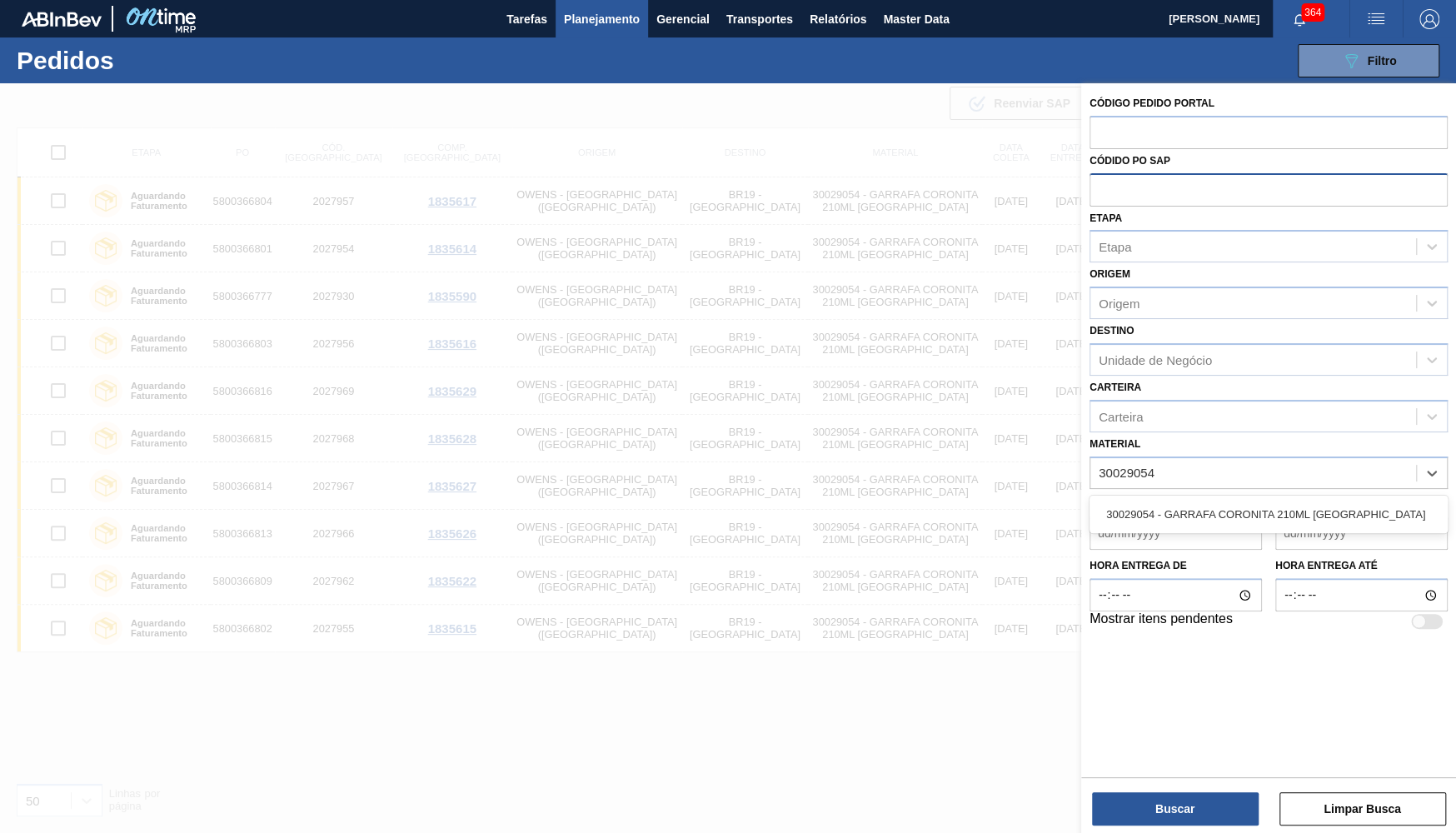
click at [1185, 495] on div "30029054 - GARRAFA CORONITA 210ML [GEOGRAPHIC_DATA]" at bounding box center [1268, 514] width 358 height 37
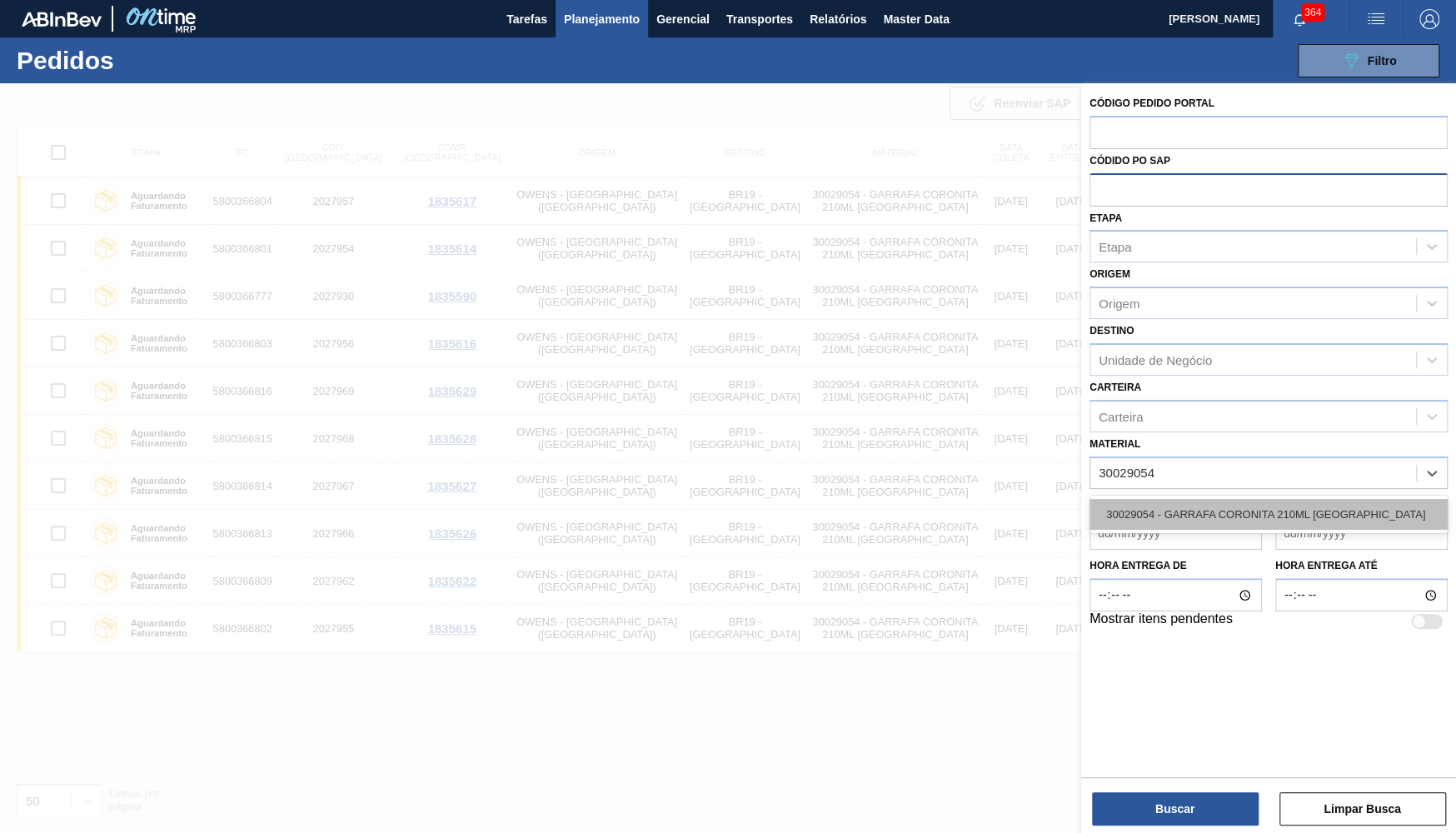
click at [1192, 499] on div "30029054 - GARRAFA CORONITA 210ML [GEOGRAPHIC_DATA]" at bounding box center [1268, 514] width 358 height 31
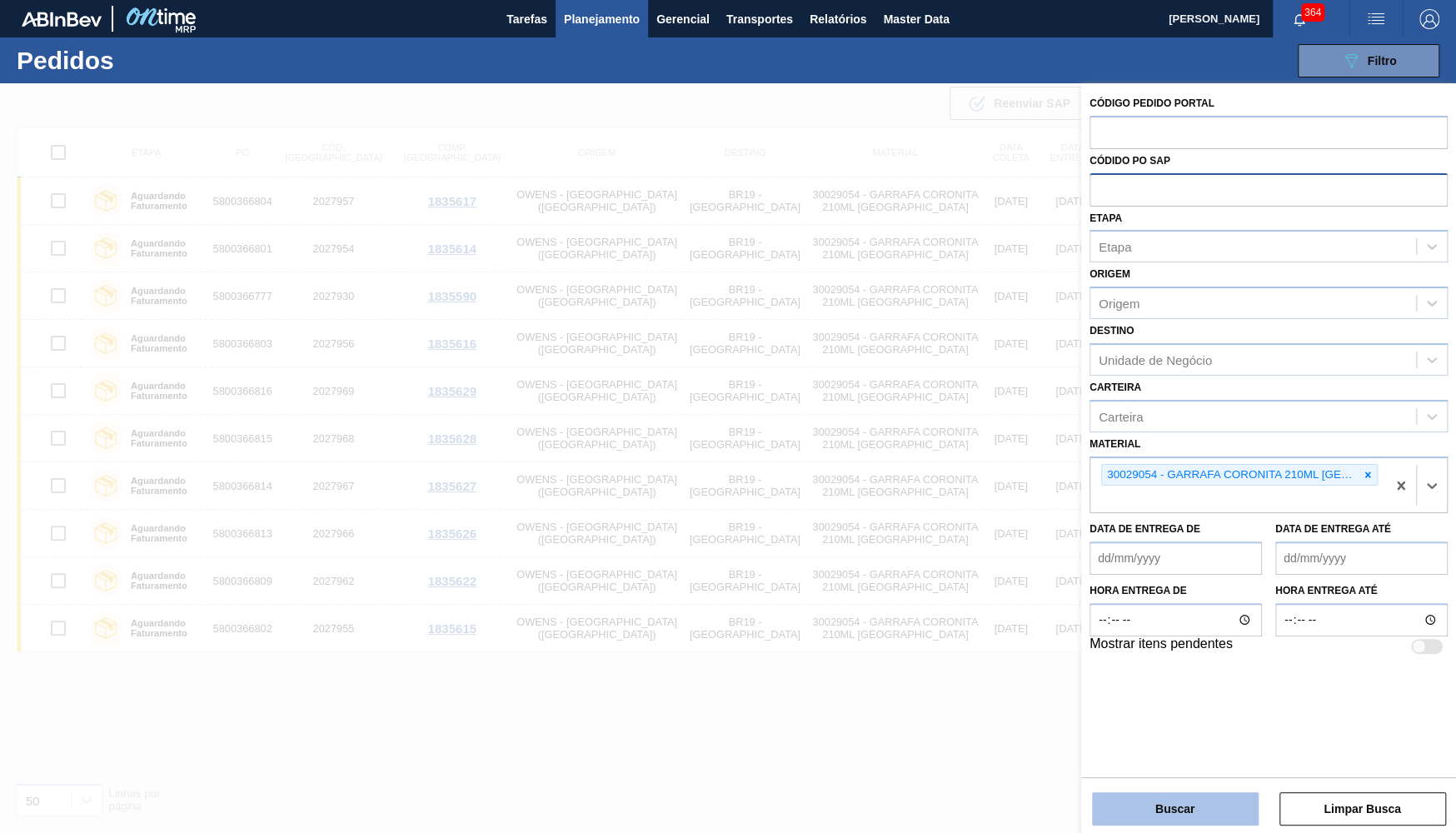
click at [1160, 818] on button "Buscar" at bounding box center [1175, 808] width 167 height 33
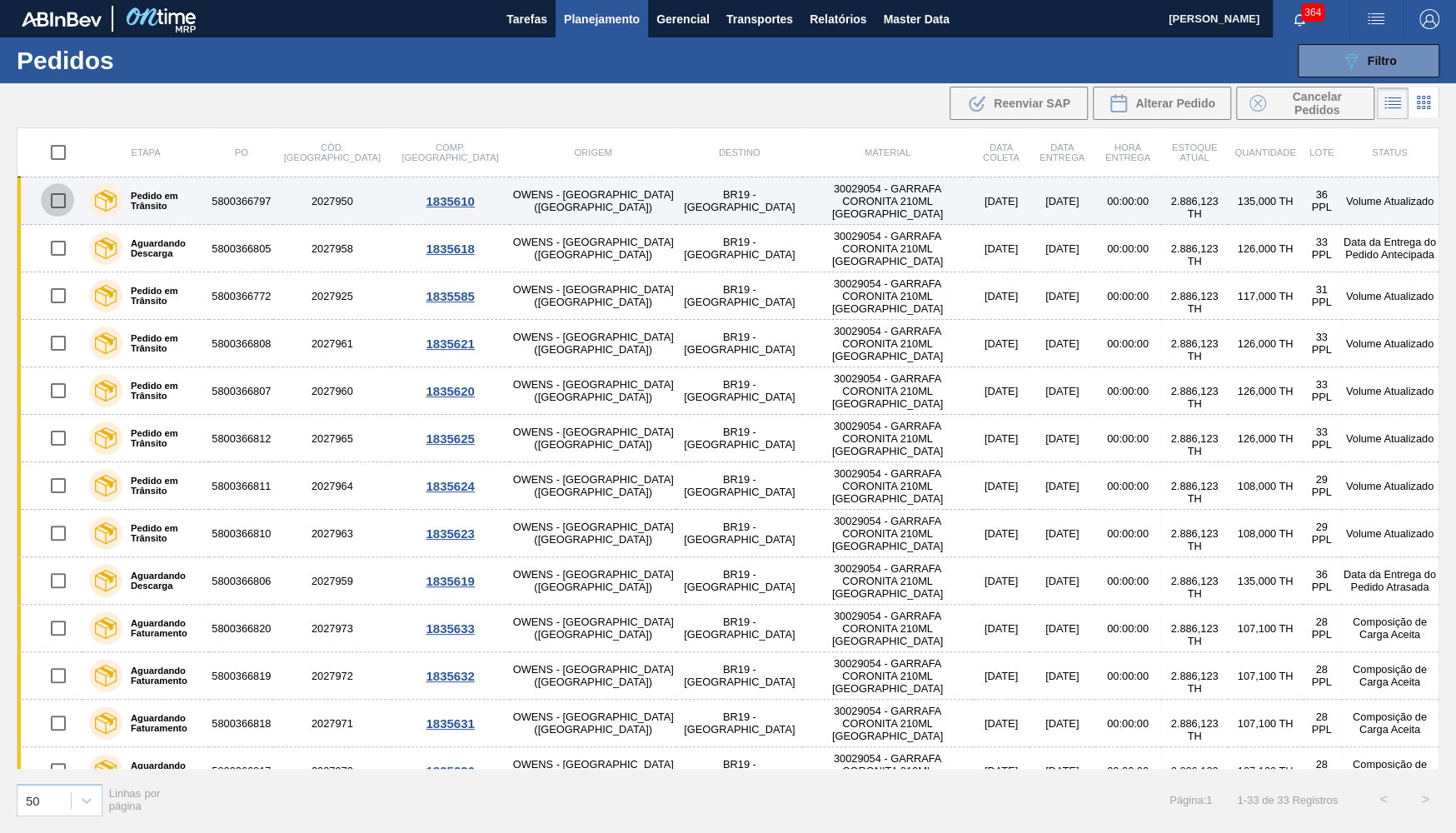
click at [55, 192] on input "checkbox" at bounding box center [58, 200] width 35 height 35
checkbox input "true"
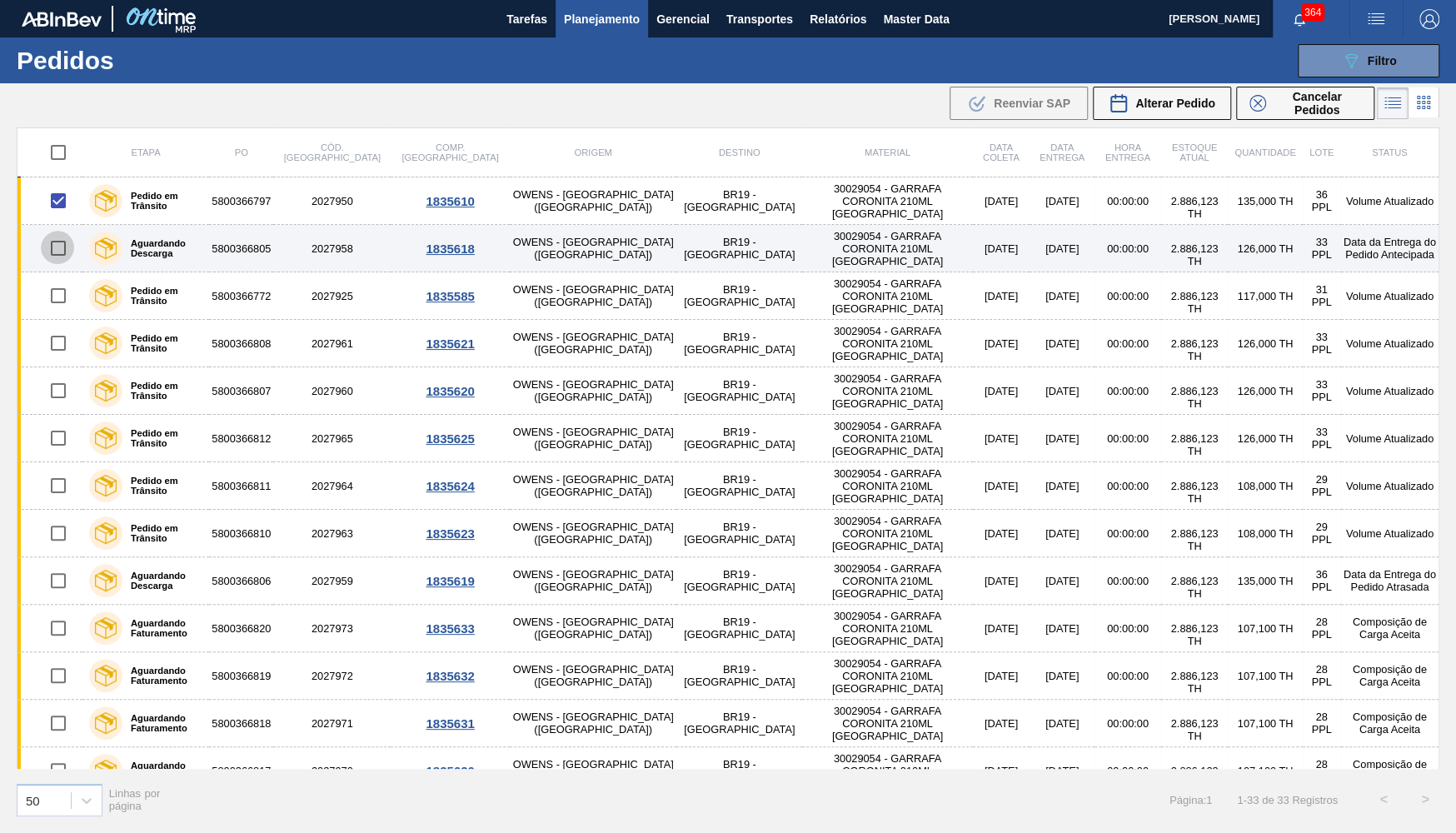
click at [53, 263] on input "checkbox" at bounding box center [58, 248] width 35 height 35
checkbox input "true"
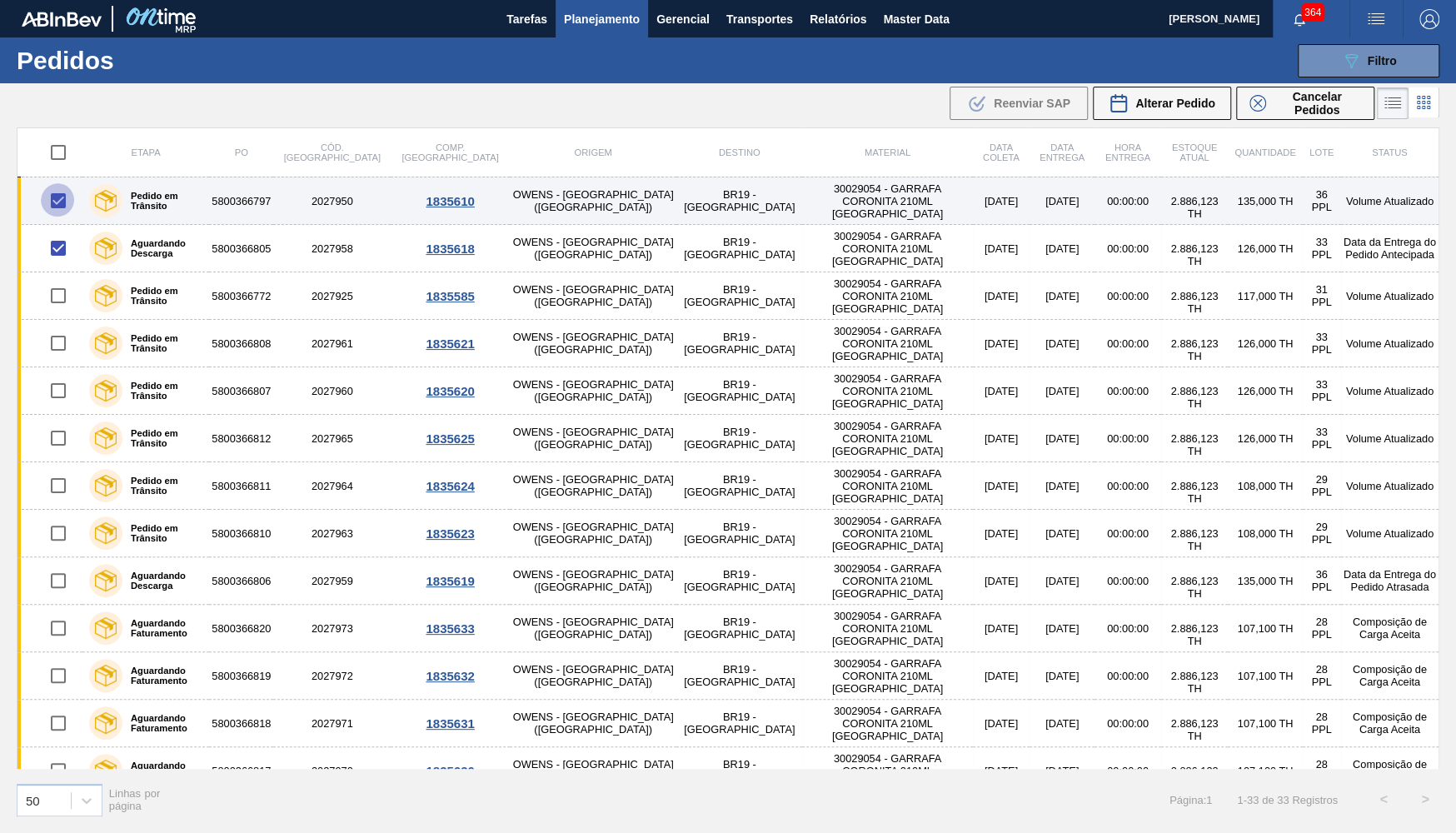
click at [63, 204] on input "checkbox" at bounding box center [58, 200] width 35 height 35
checkbox input "false"
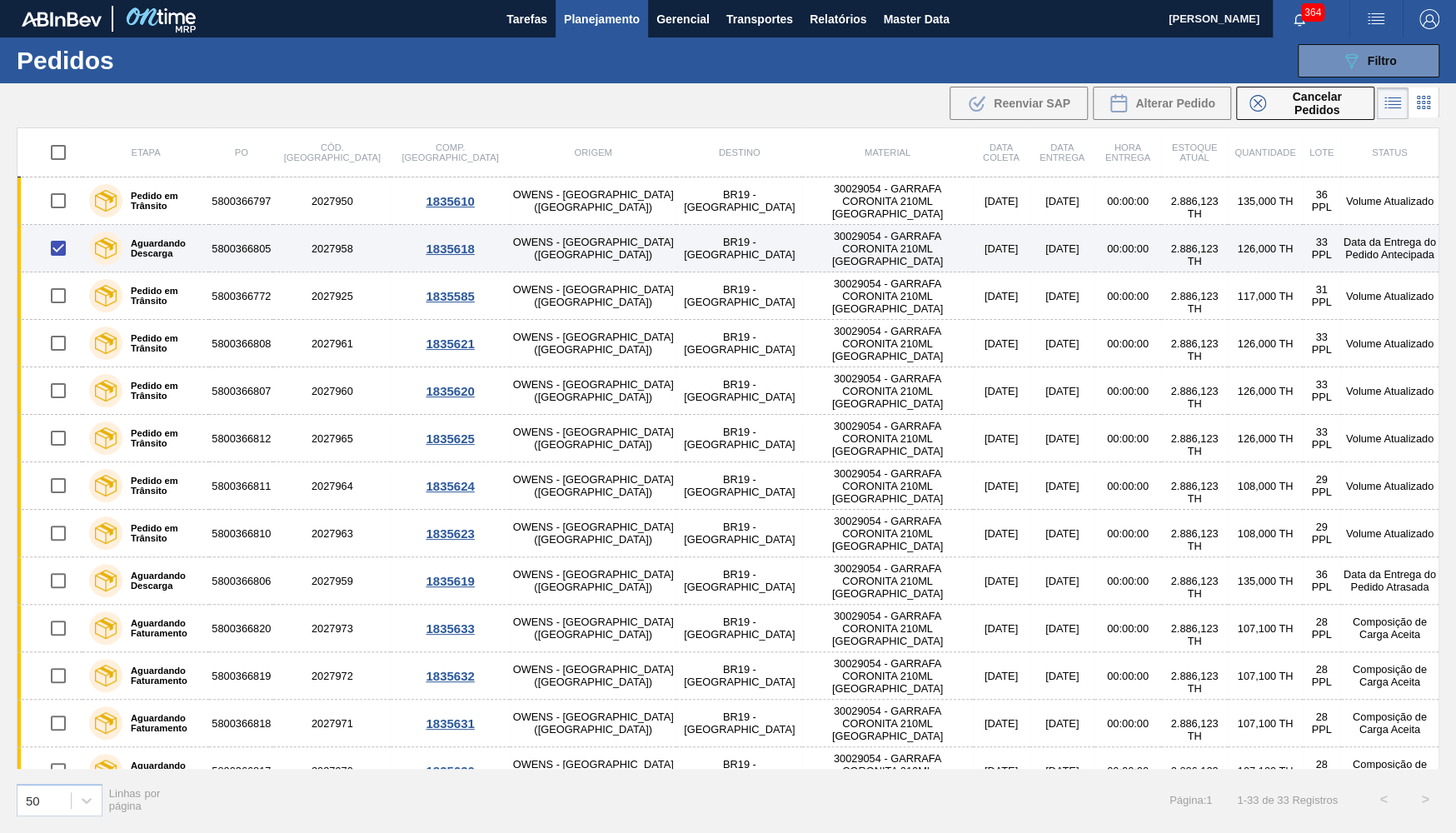
click at [41, 247] on div at bounding box center [58, 248] width 44 height 35
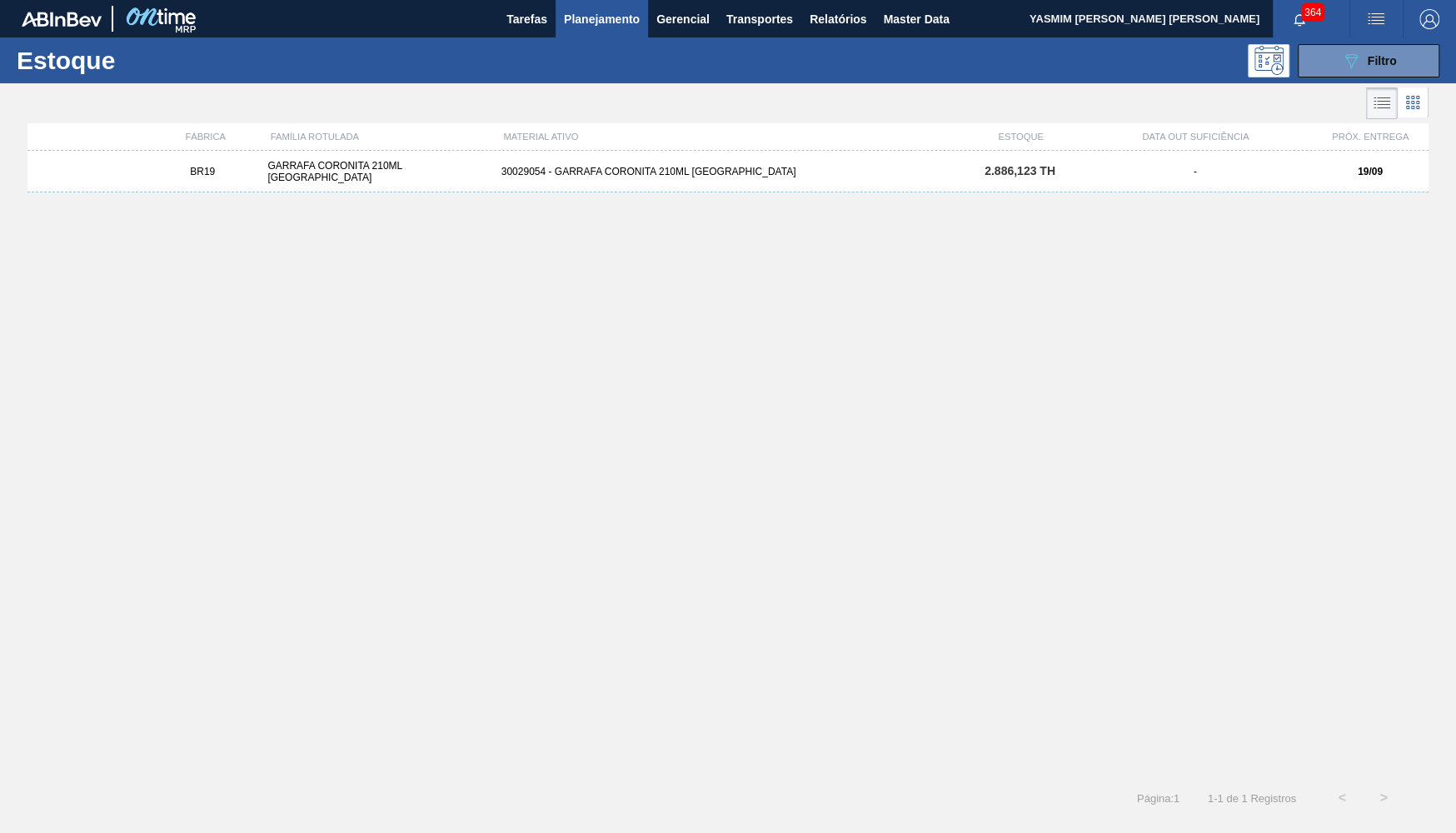
click at [587, 28] on span "Planejamento" at bounding box center [601, 19] width 76 height 20
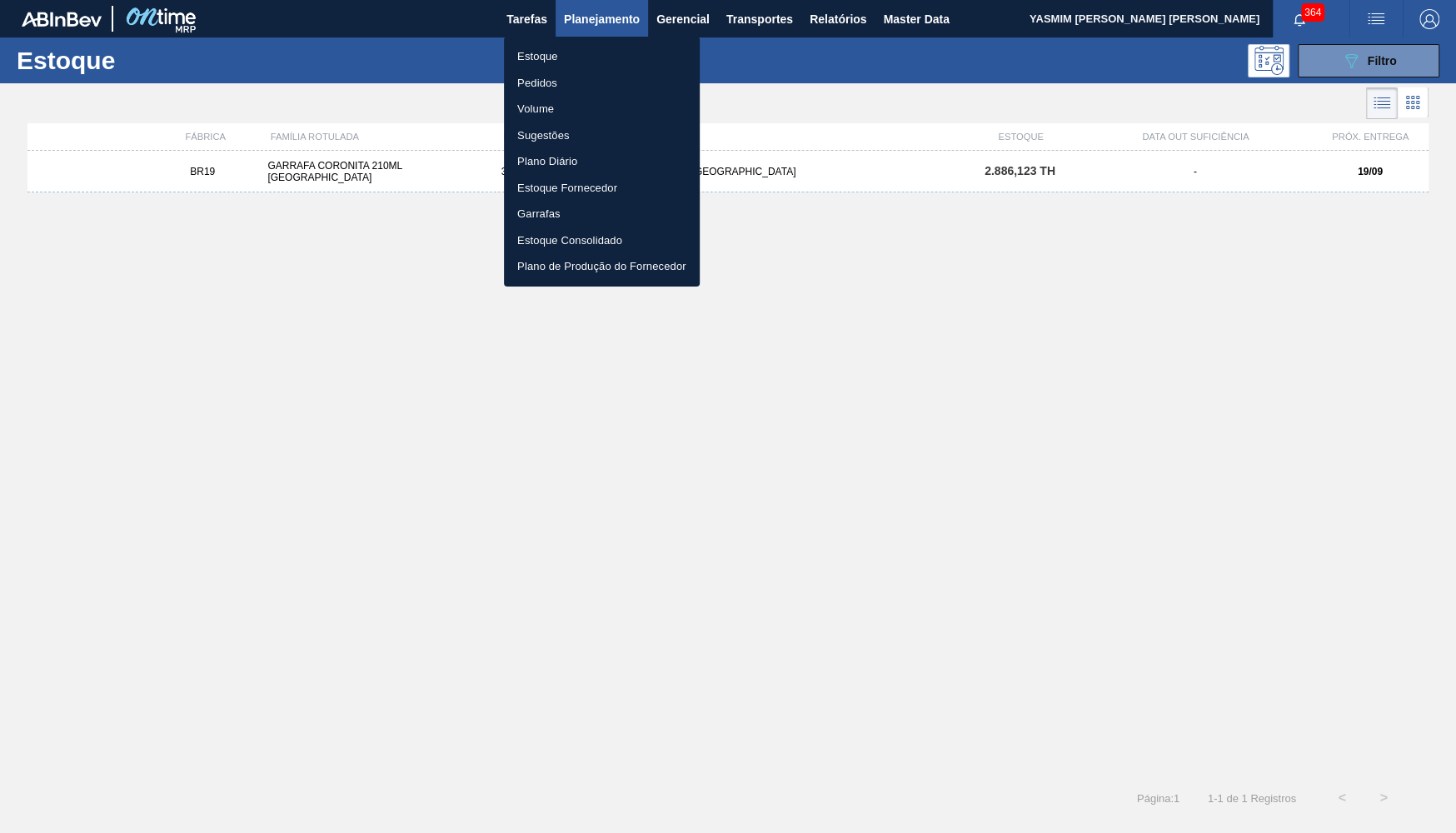
click at [577, 82] on li "Pedidos" at bounding box center [602, 84] width 196 height 27
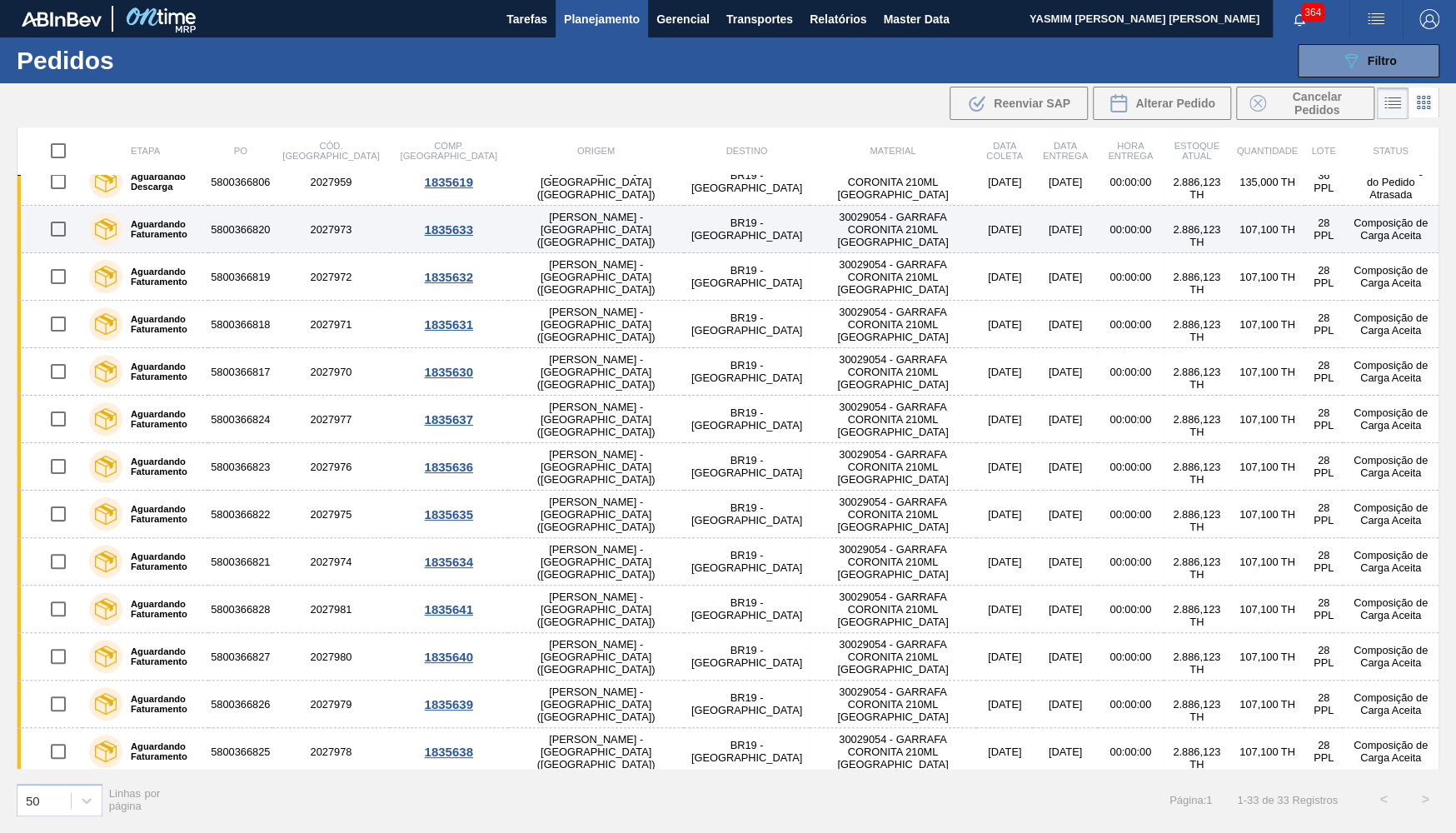
scroll to position [406, 0]
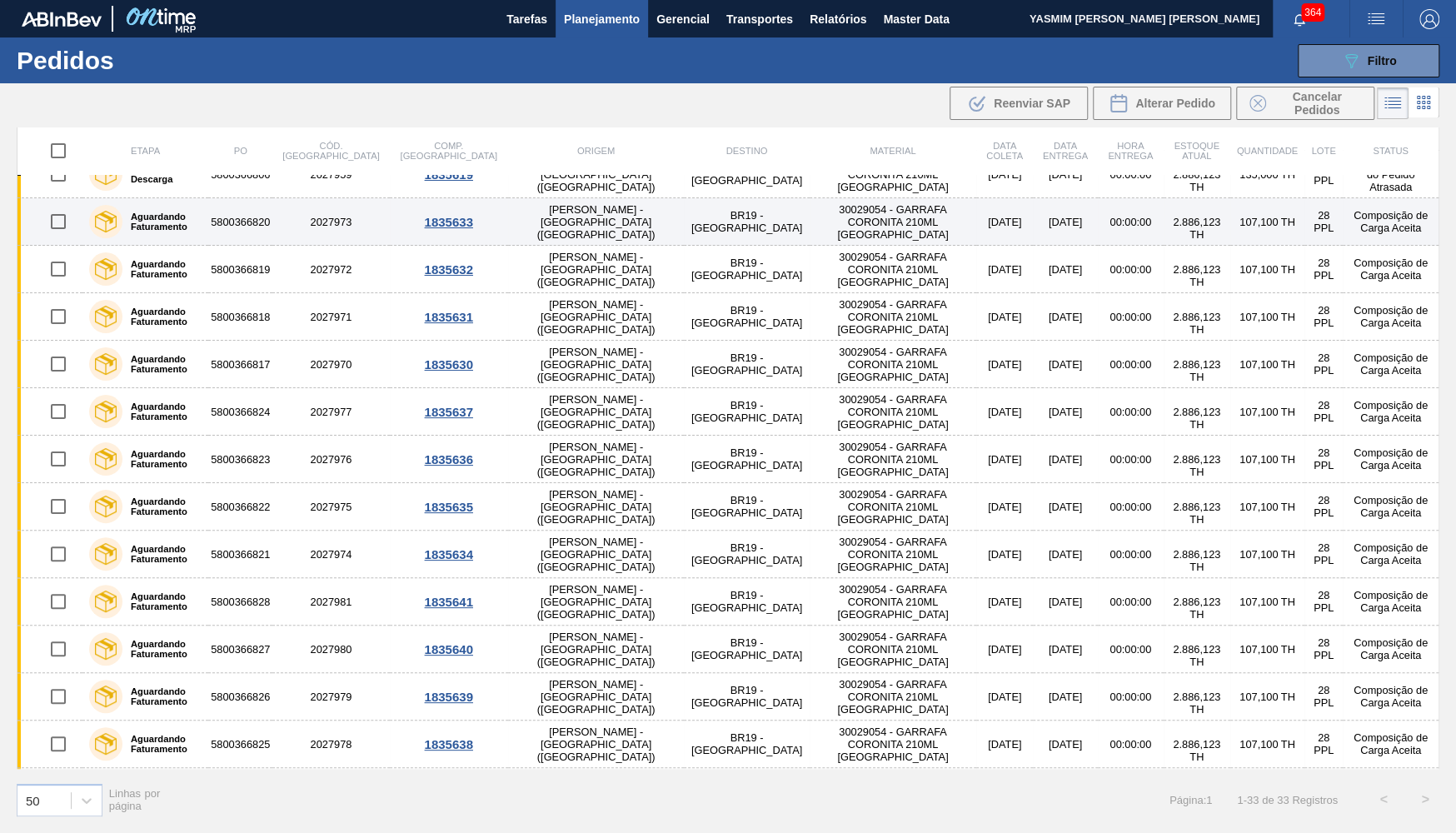
click at [60, 217] on input "checkbox" at bounding box center [58, 221] width 35 height 35
checkbox input "true"
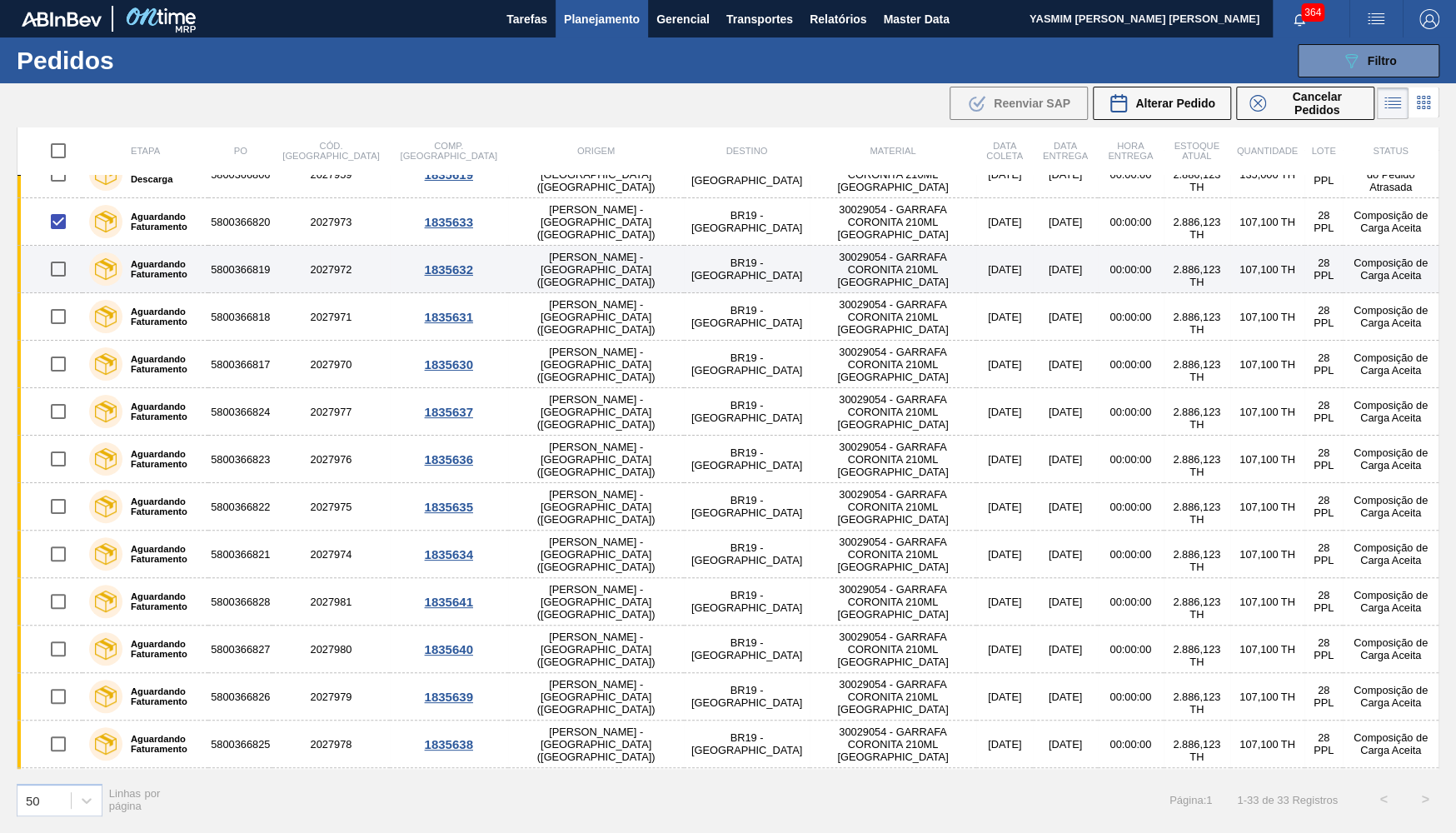
click at [54, 262] on input "checkbox" at bounding box center [58, 268] width 35 height 35
checkbox input "true"
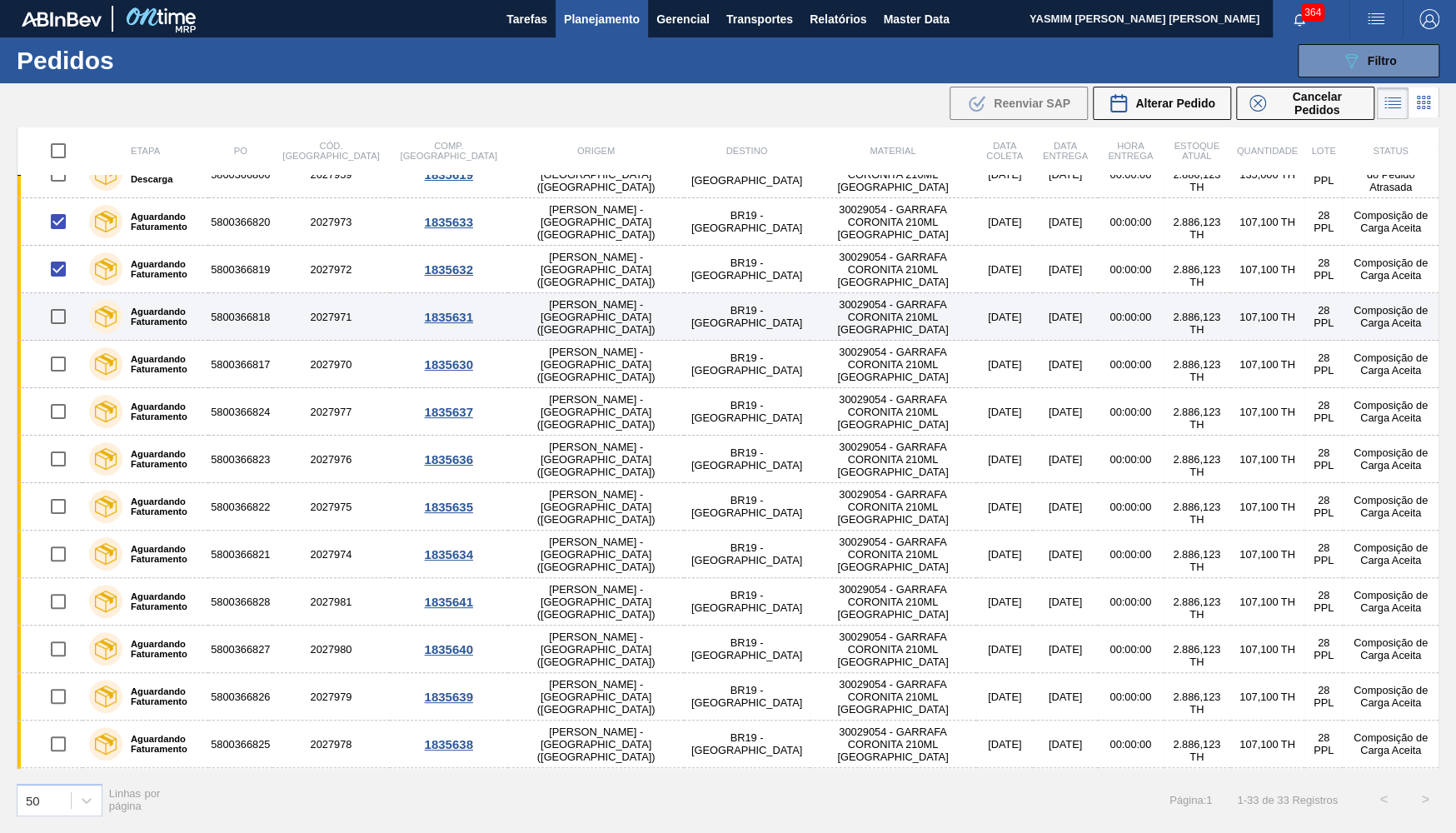
click at [58, 314] on input "checkbox" at bounding box center [58, 316] width 35 height 35
checkbox input "true"
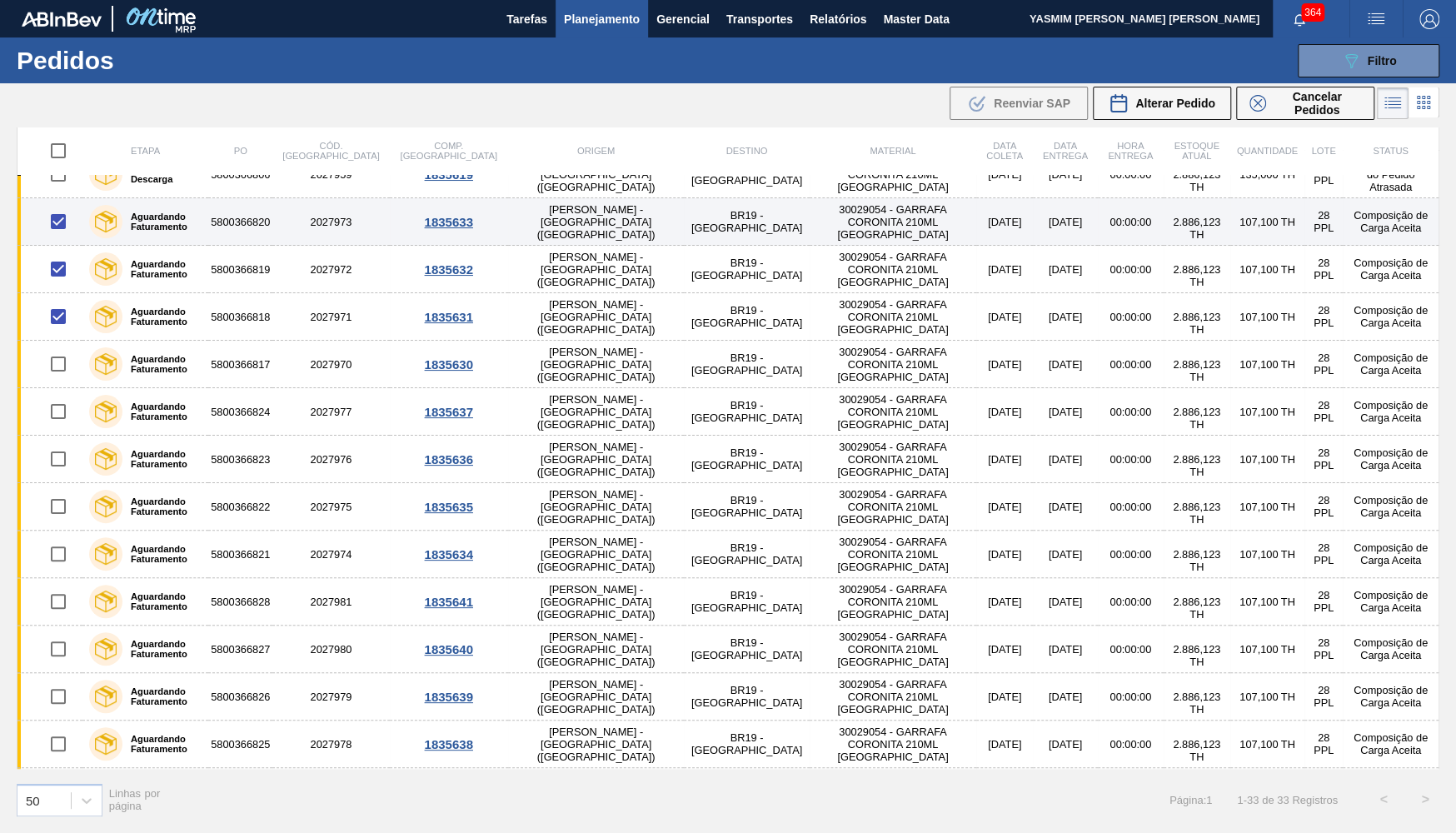
click at [59, 225] on input "checkbox" at bounding box center [58, 221] width 35 height 35
checkbox input "false"
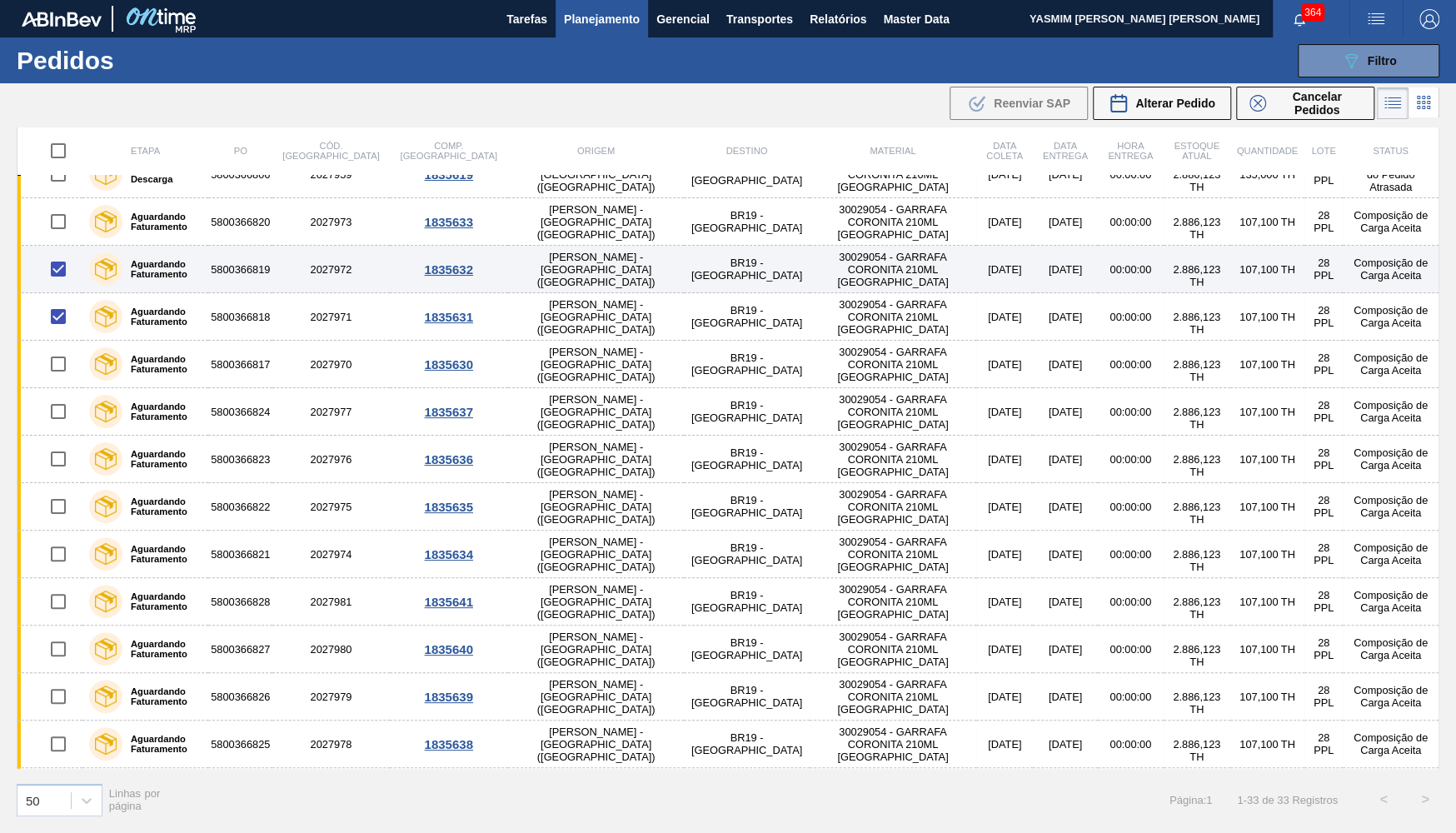
click at [56, 288] on td at bounding box center [51, 269] width 66 height 47
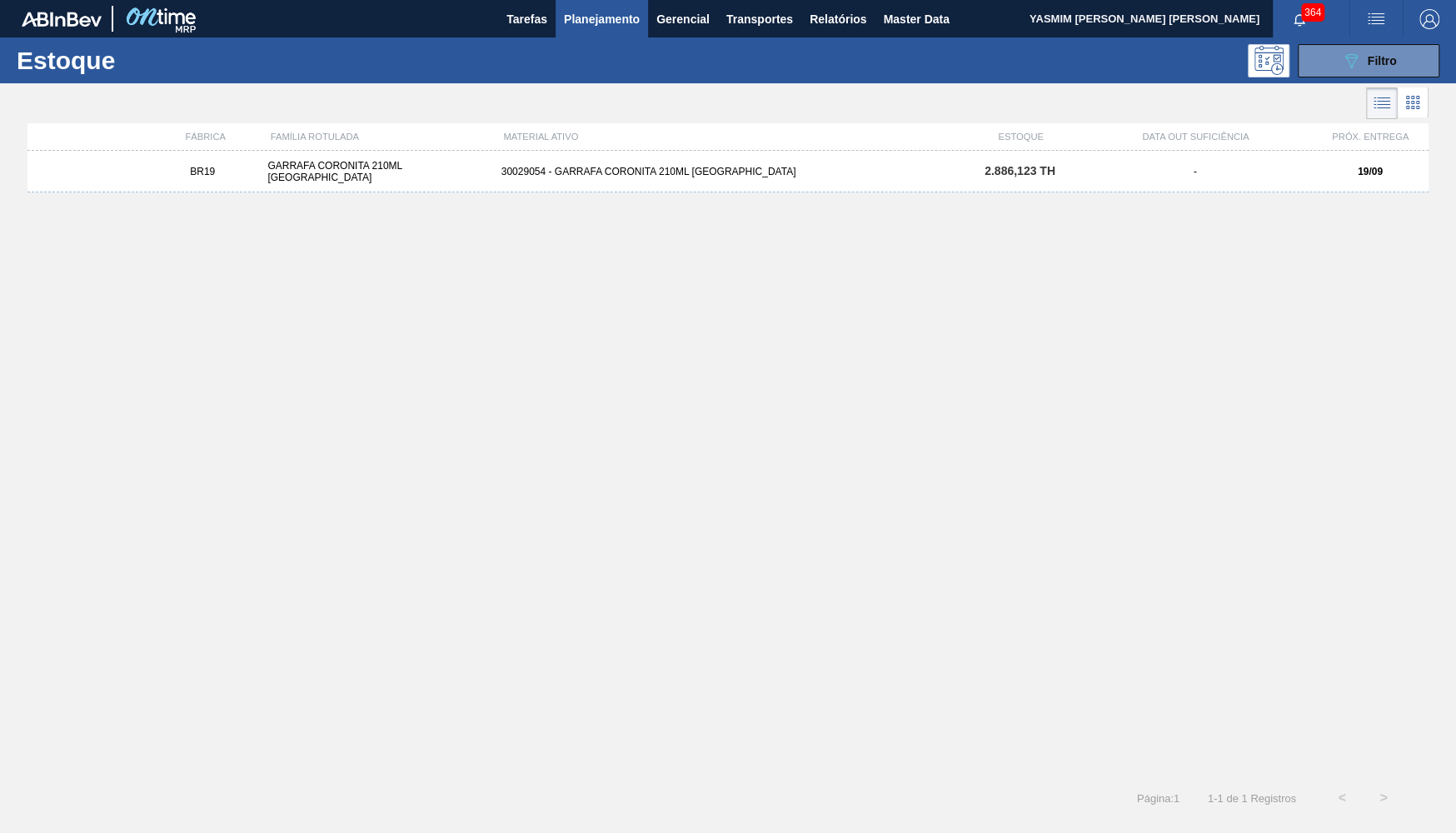
click at [537, 598] on div "BR19 GARRAFA CORONITA 210ML URUGUAI 30029054 - GARRAFA CORONITA 210ML PARAGUAI …" at bounding box center [728, 459] width 1401 height 617
click at [596, 29] on span "Planejamento" at bounding box center [601, 19] width 76 height 20
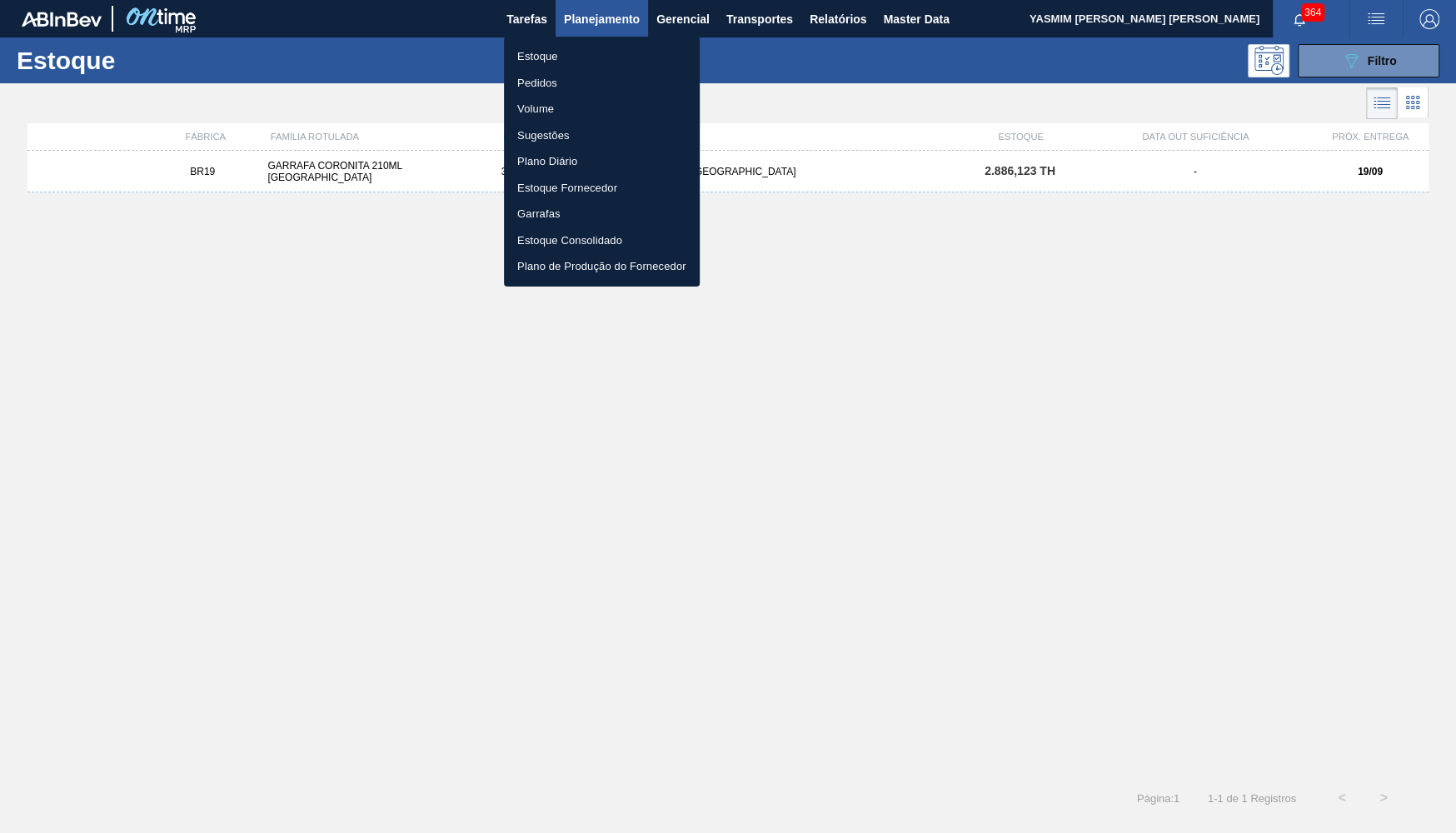
click at [548, 70] on li "Pedidos" at bounding box center [602, 84] width 196 height 27
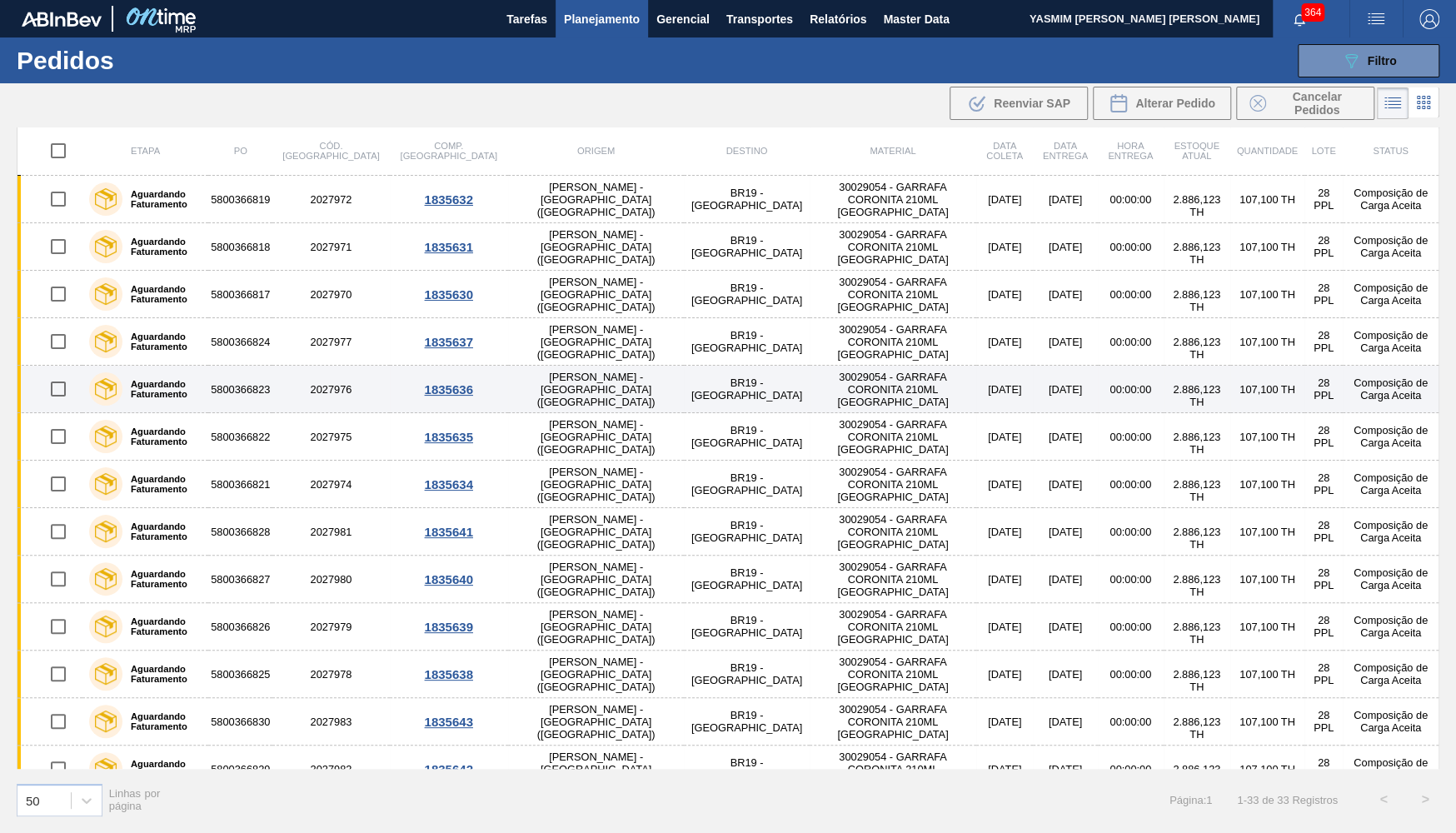
scroll to position [487, 0]
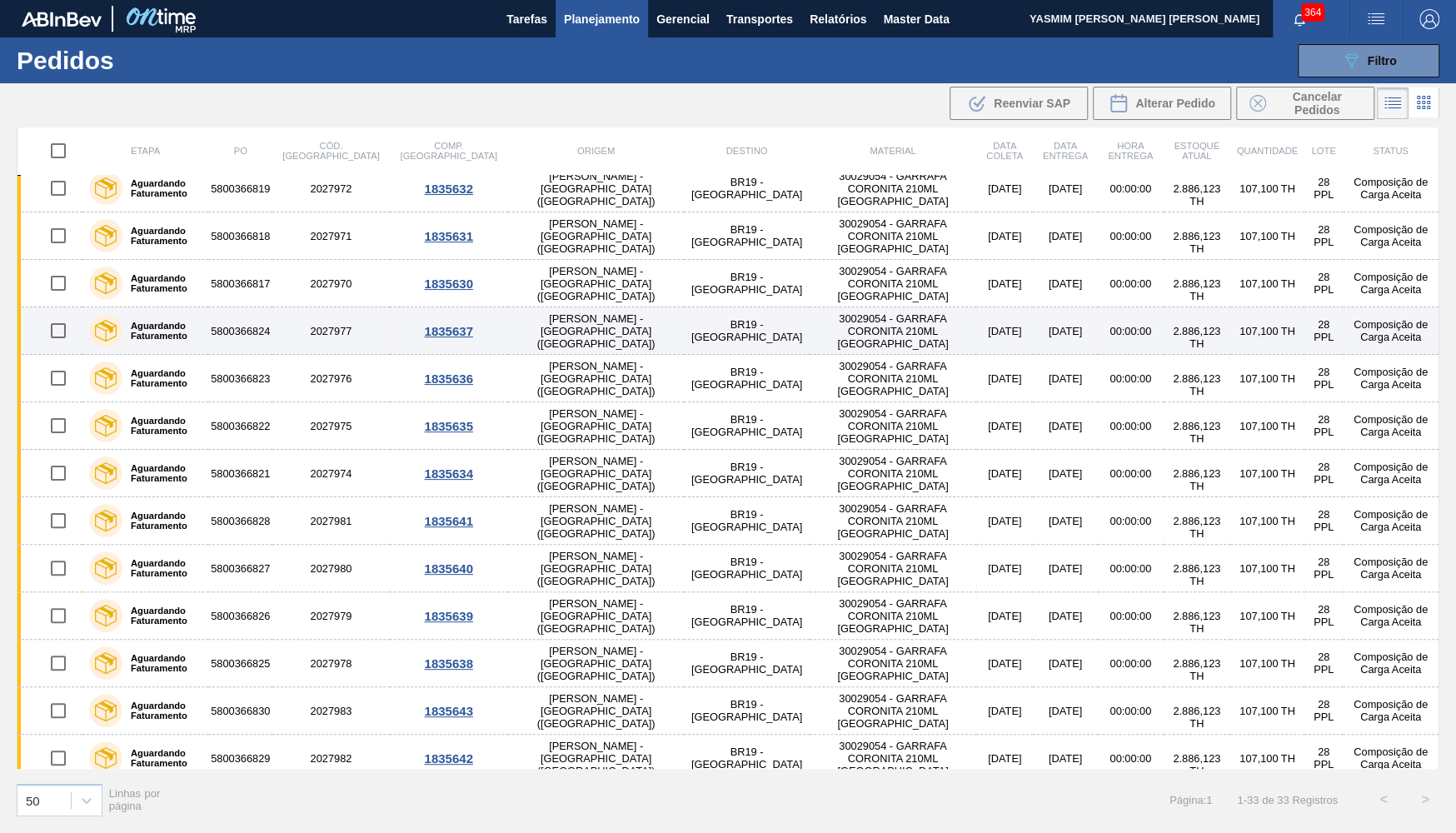
click at [53, 327] on input "checkbox" at bounding box center [58, 331] width 35 height 35
checkbox input "true"
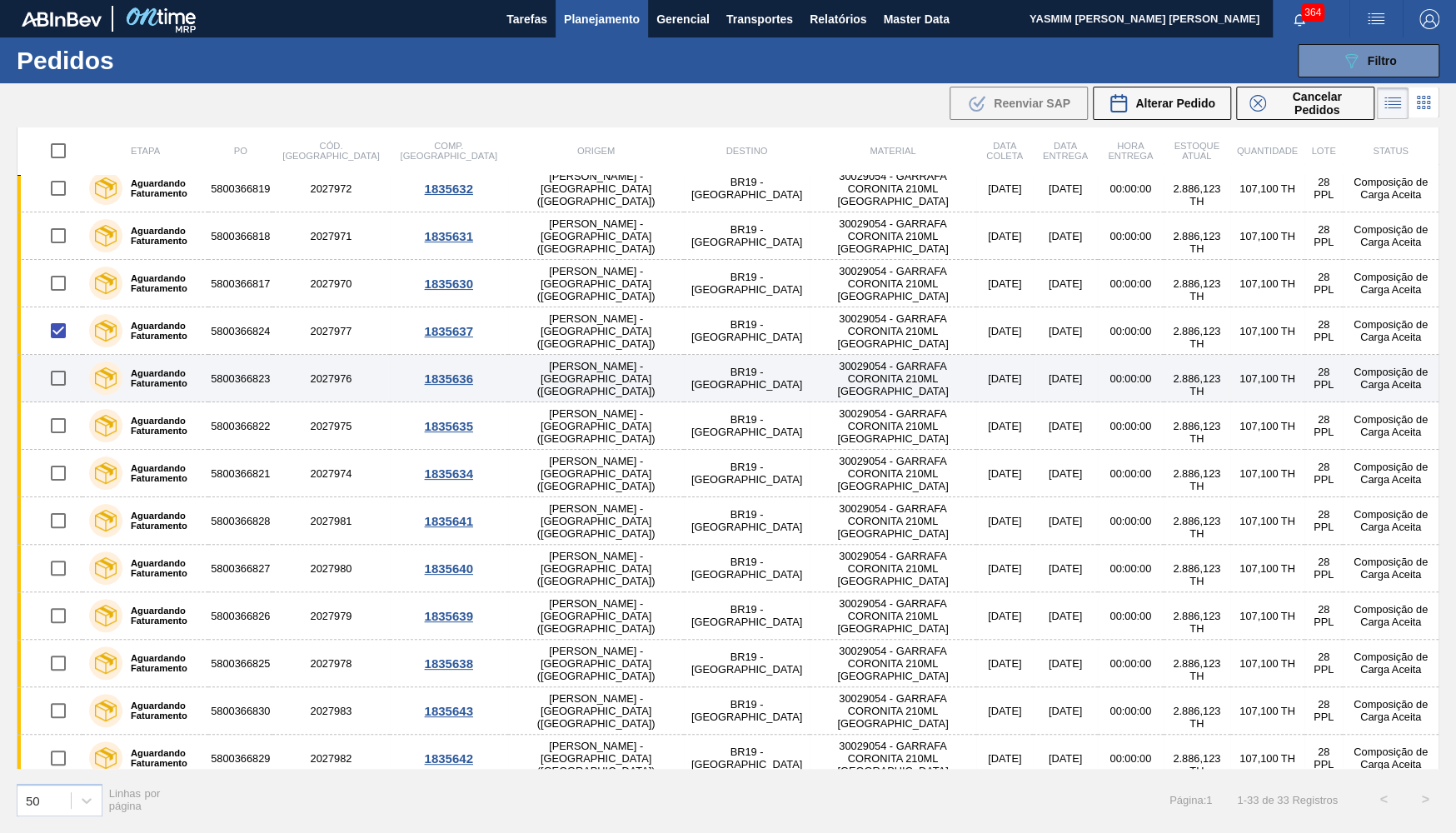
click at [61, 387] on input "checkbox" at bounding box center [58, 378] width 35 height 35
checkbox input "true"
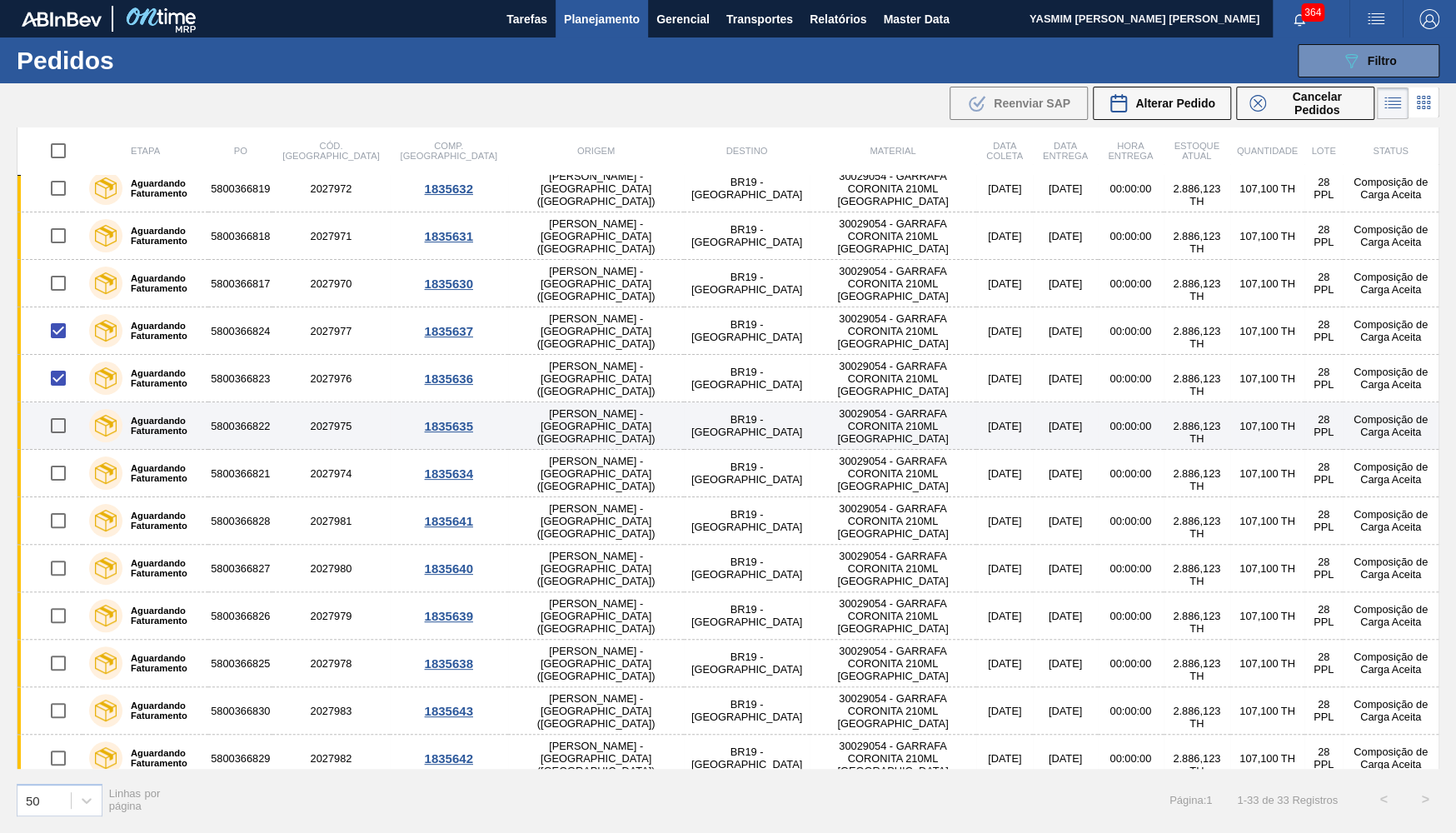
click at [61, 428] on input "checkbox" at bounding box center [58, 425] width 35 height 35
checkbox input "true"
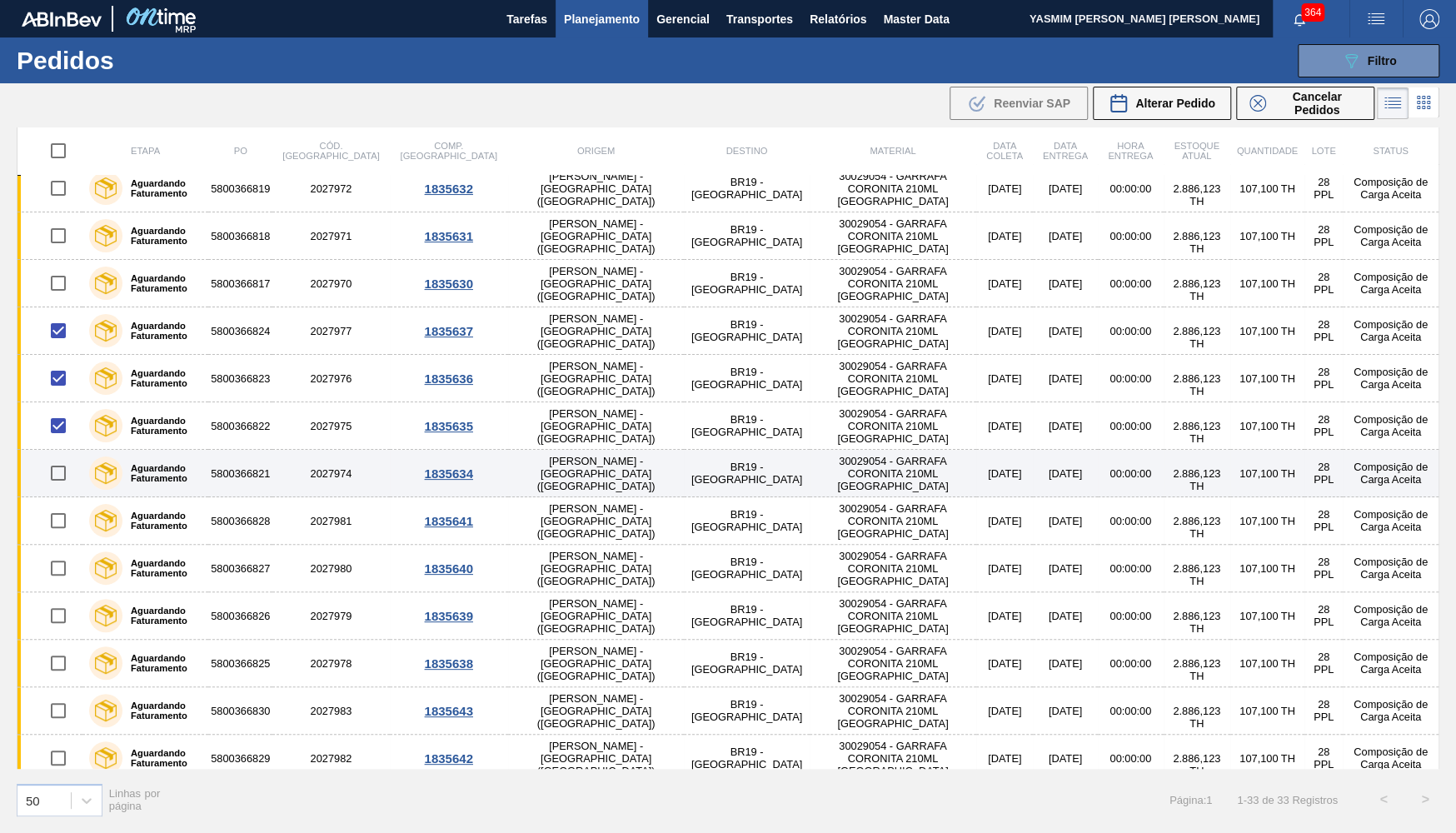
click at [69, 469] on input "checkbox" at bounding box center [58, 472] width 35 height 35
checkbox input "true"
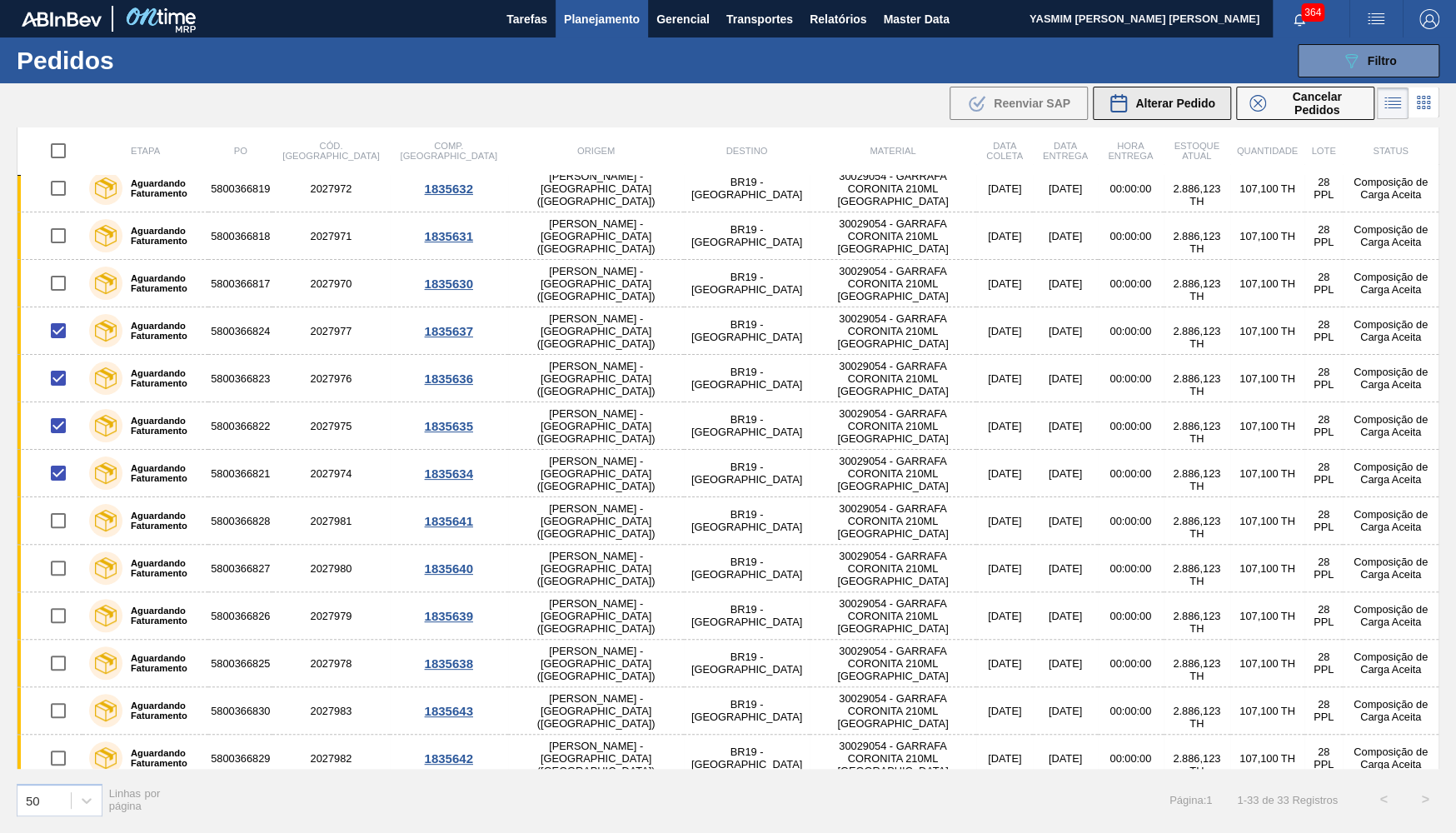
click at [1153, 91] on button "Alterar Pedido" at bounding box center [1161, 102] width 138 height 33
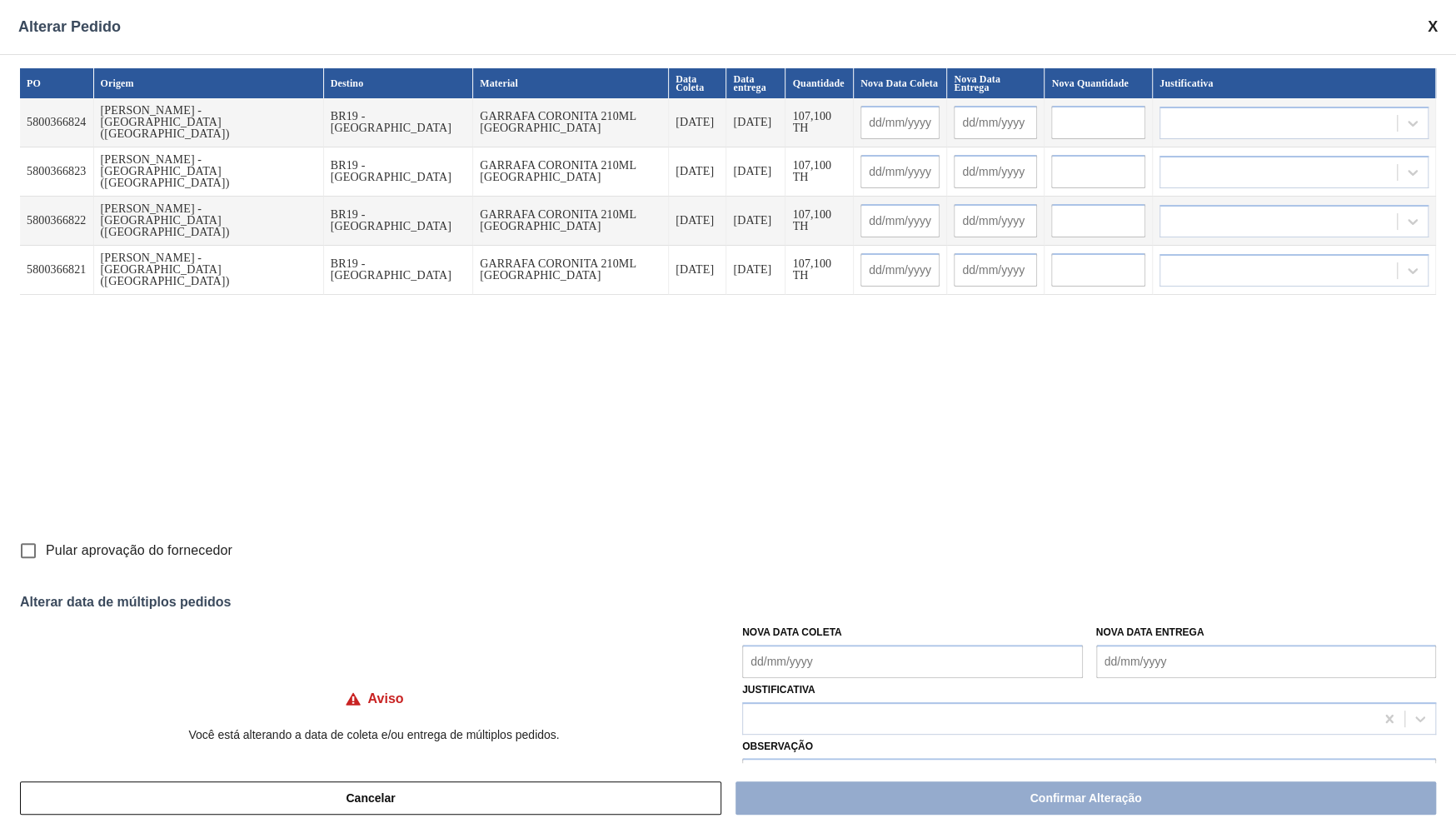
click at [794, 642] on div "Nova Data Coleta" at bounding box center [912, 649] width 340 height 58
click at [811, 653] on Coleta "Nova Data Coleta" at bounding box center [912, 661] width 340 height 33
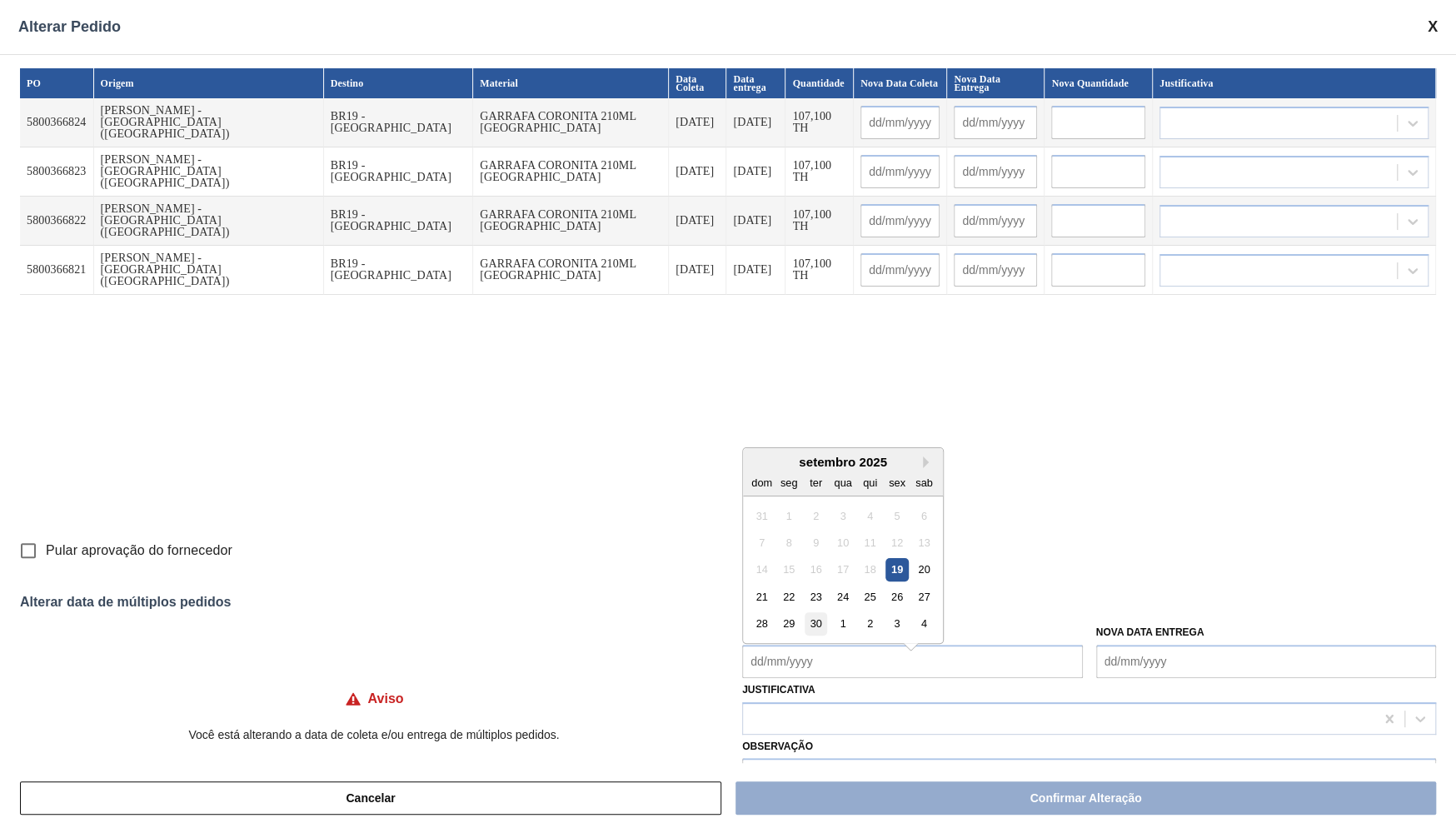
click at [808, 612] on div "30" at bounding box center [815, 623] width 22 height 22
type Coleta "[DATE]"
type input "[DATE]"
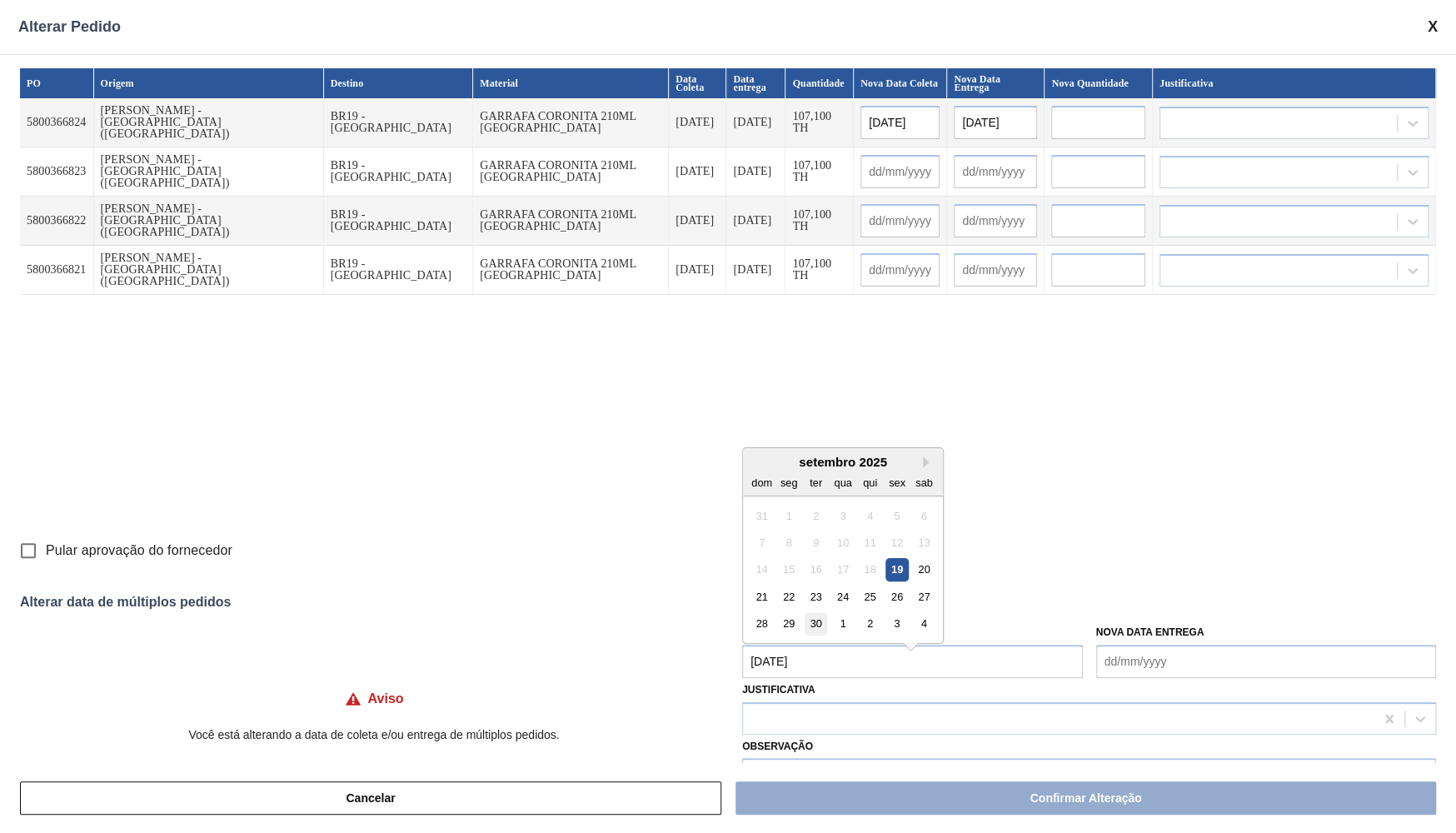
type input "[DATE]"
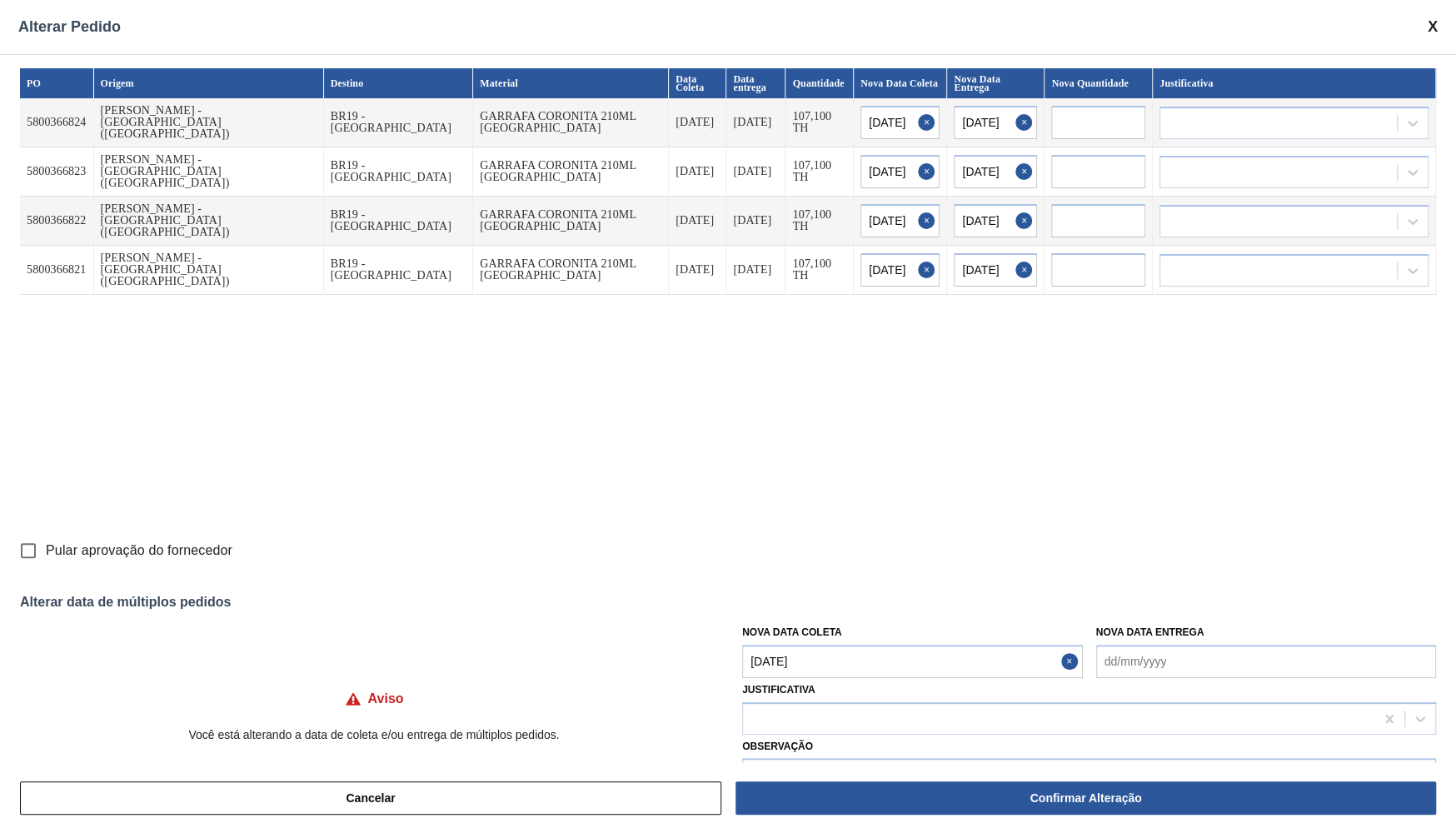
scroll to position [42, 0]
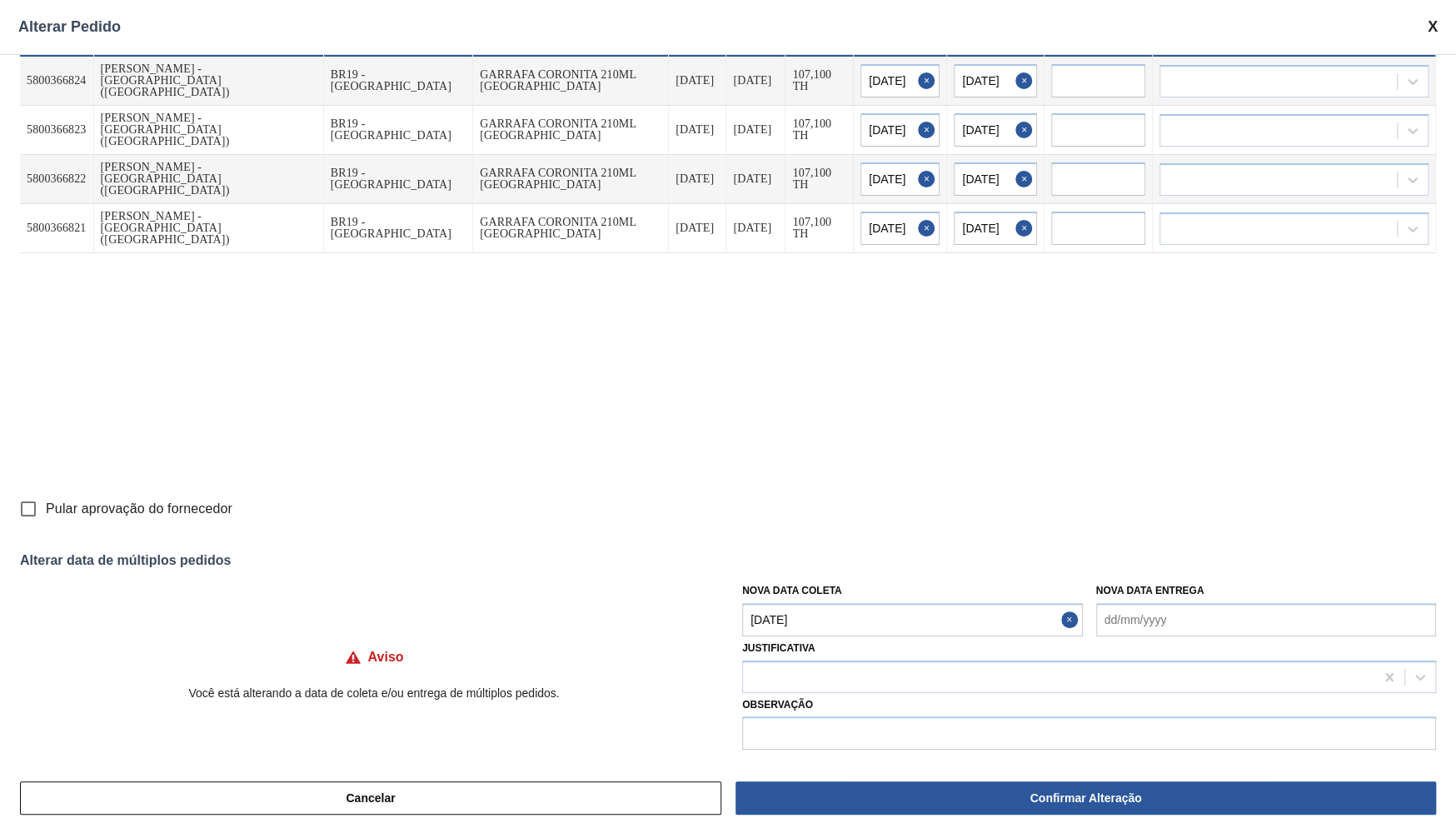
click at [805, 654] on div "Justificativa" at bounding box center [1088, 665] width 694 height 57
click at [804, 669] on div at bounding box center [1058, 676] width 631 height 24
type input "OU"
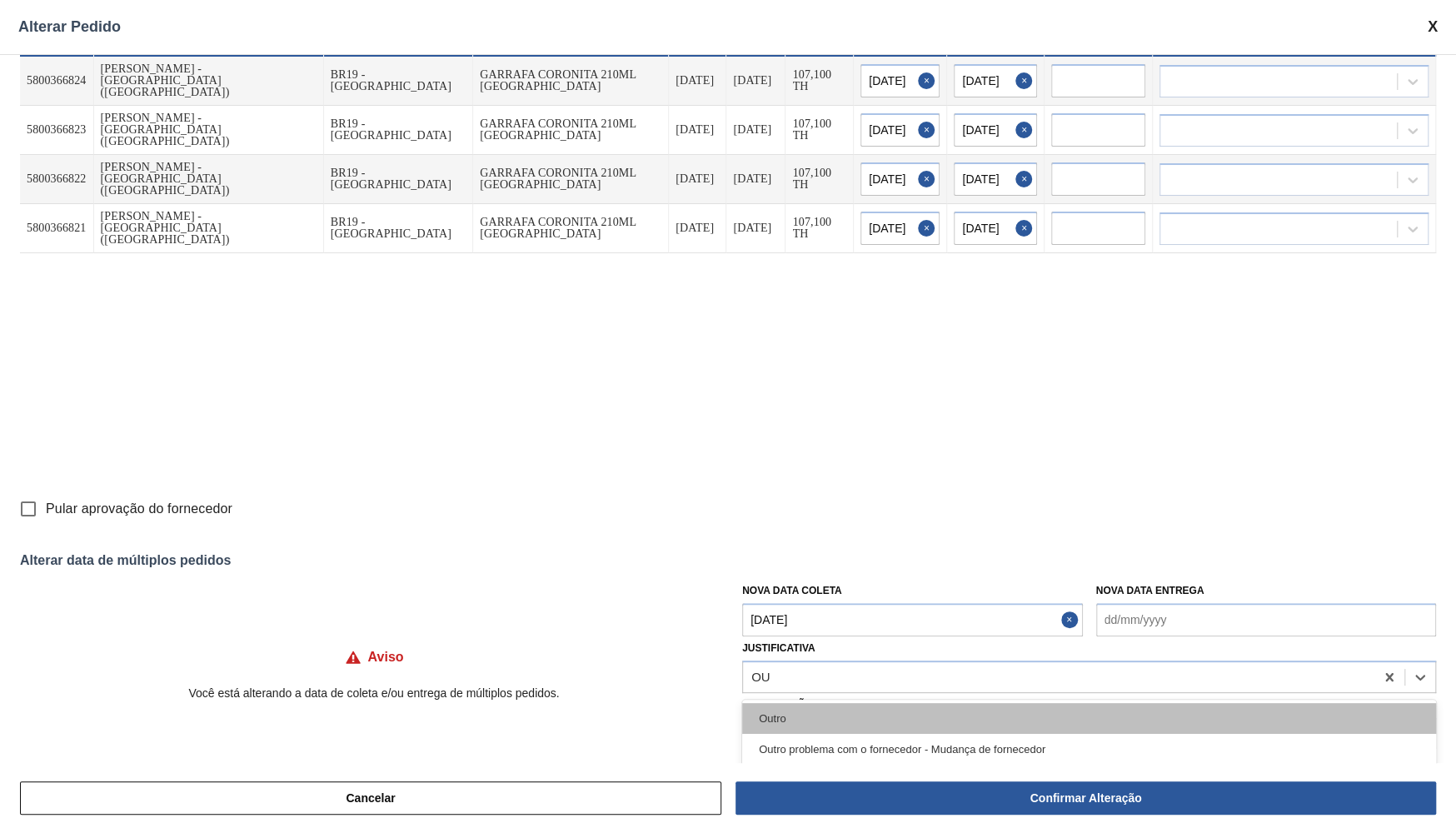
click at [792, 721] on div "Outro" at bounding box center [1088, 718] width 694 height 31
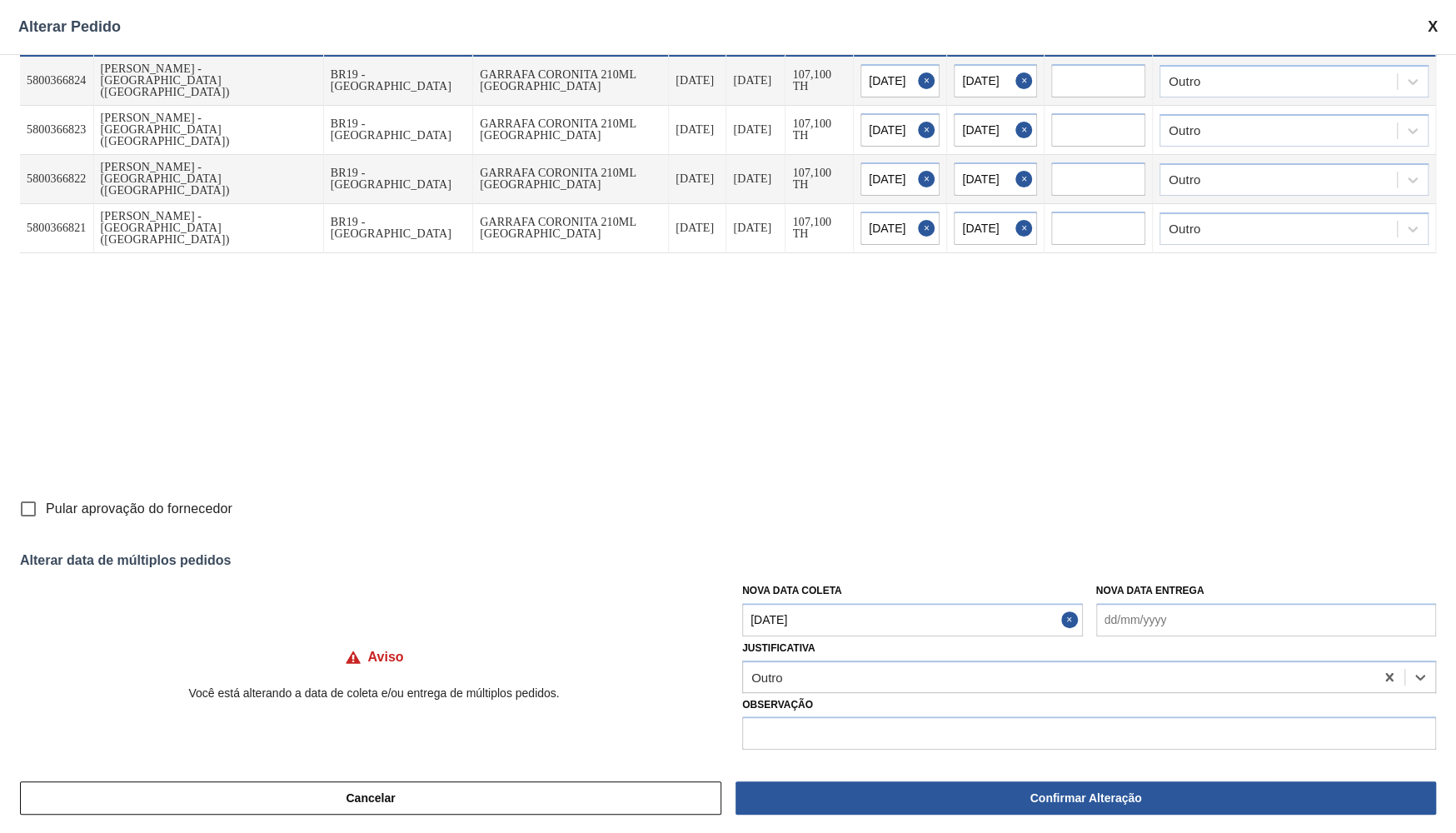
click at [39, 507] on input "Pular aprovação do fornecedor" at bounding box center [28, 509] width 35 height 35
checkbox input "true"
click at [800, 742] on input "text" at bounding box center [1088, 732] width 694 height 33
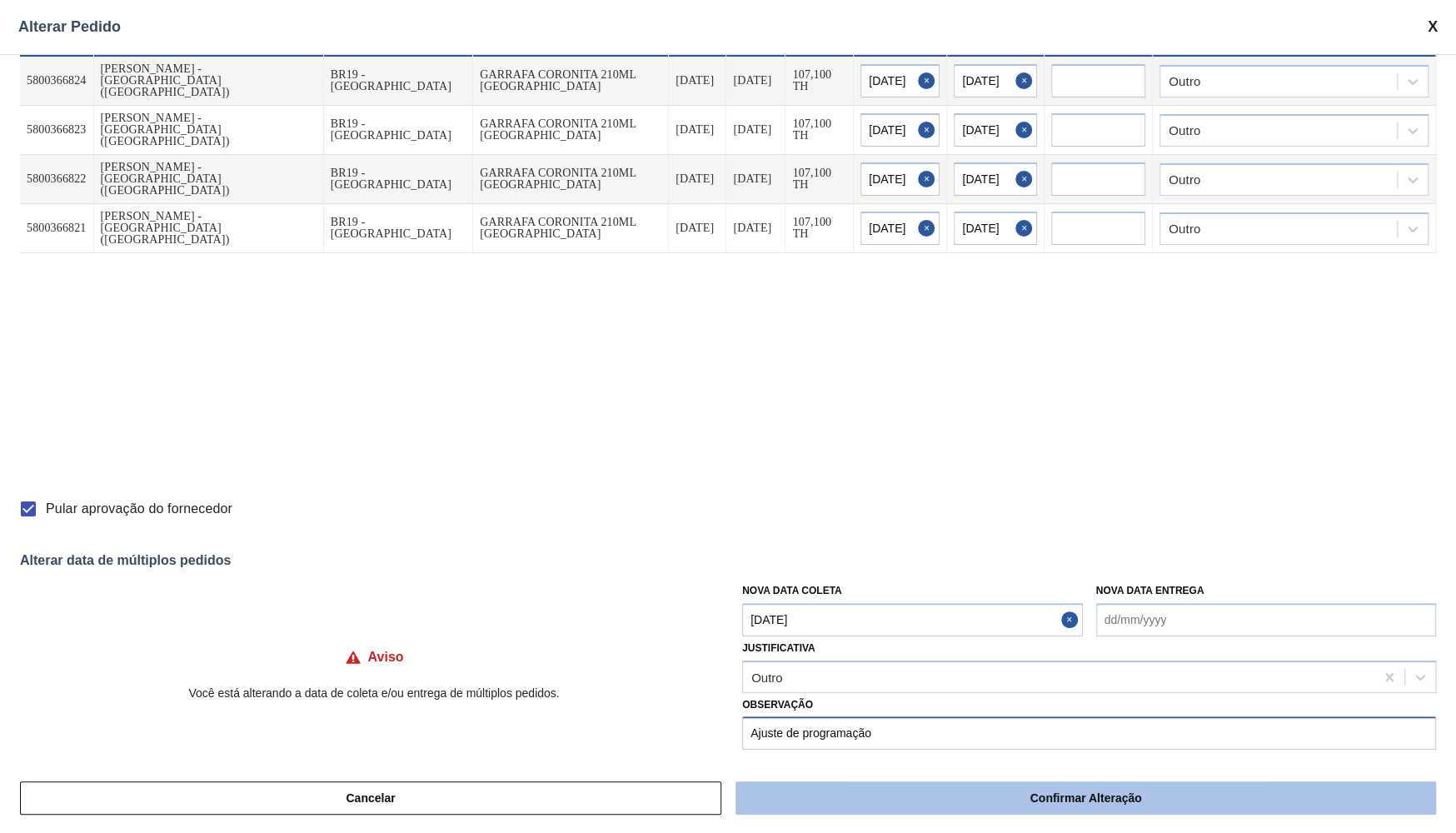
type input "Ajuste de programação"
click at [898, 786] on button "Confirmar Alteração" at bounding box center [1086, 797] width 700 height 33
checkbox input "false"
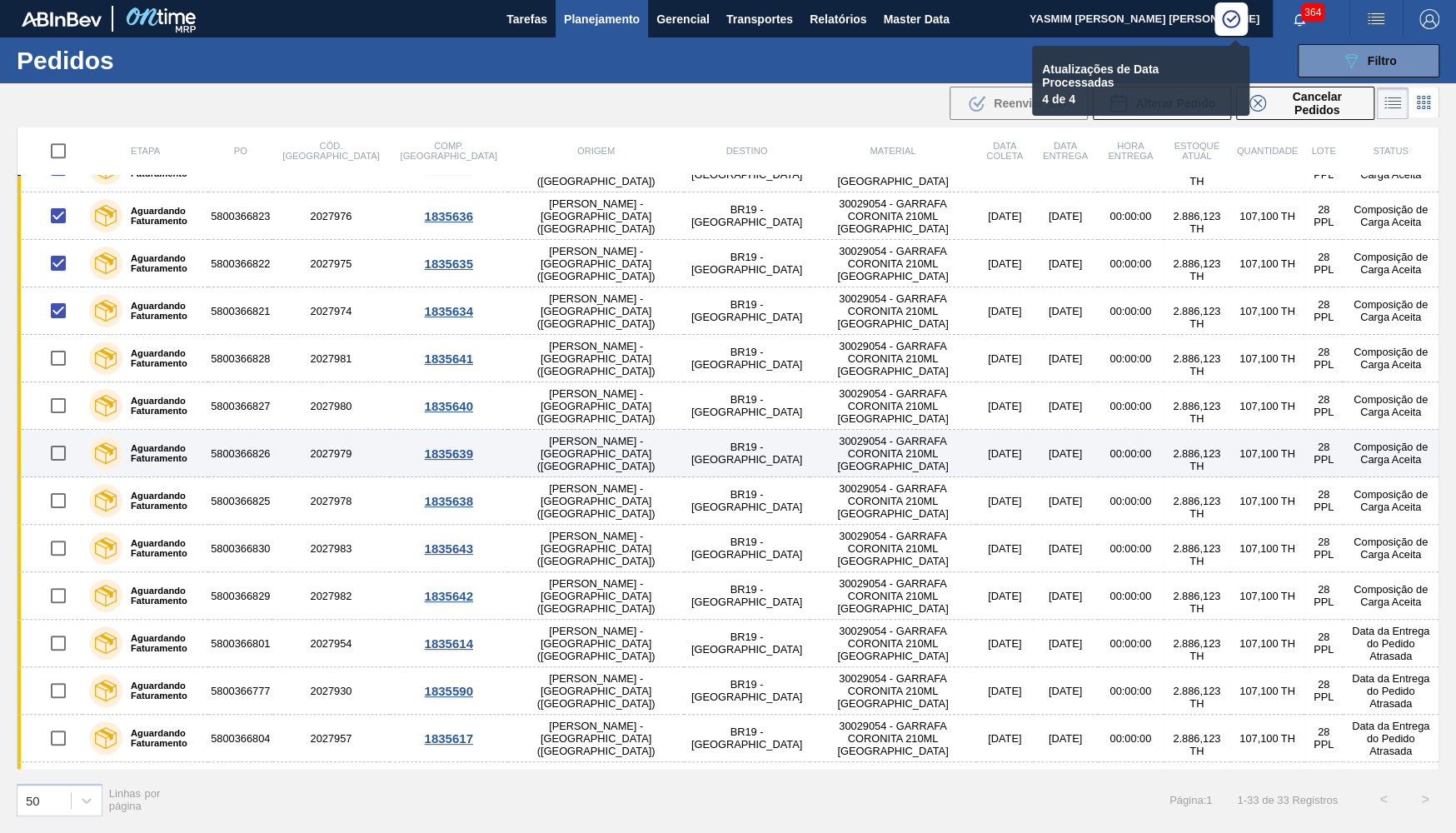
scroll to position [731, 0]
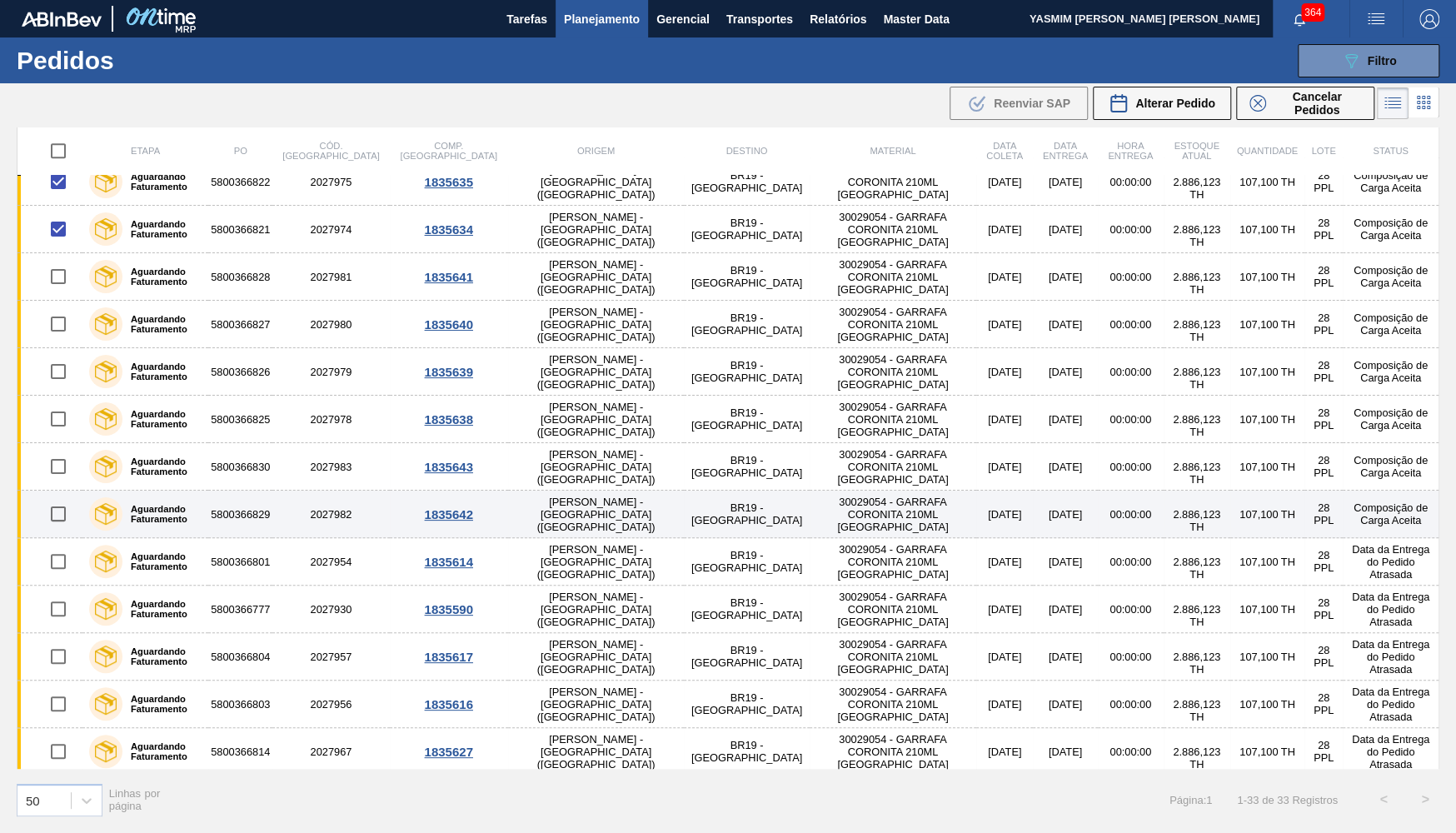
checkbox input "false"
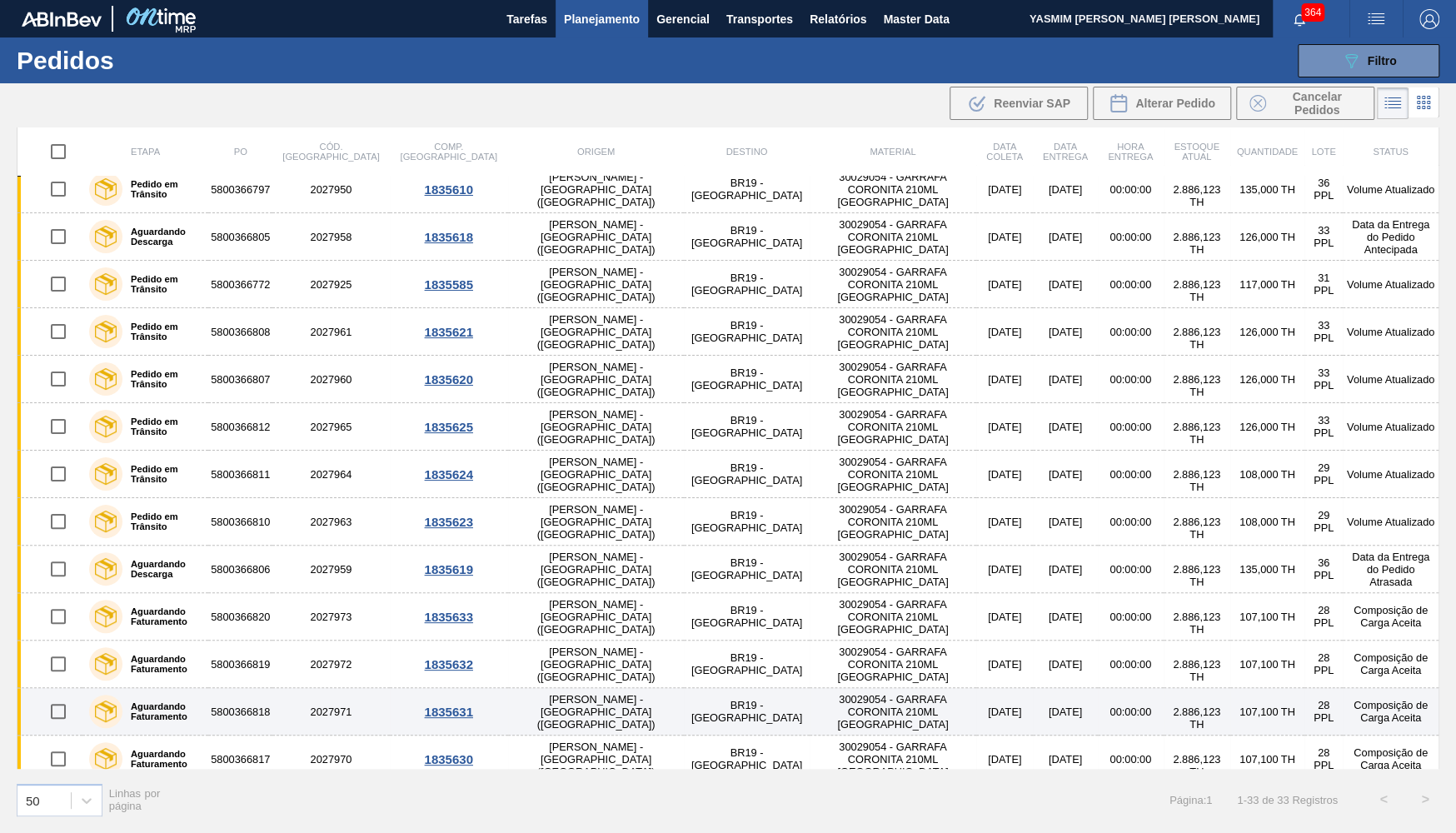
scroll to position [406, 0]
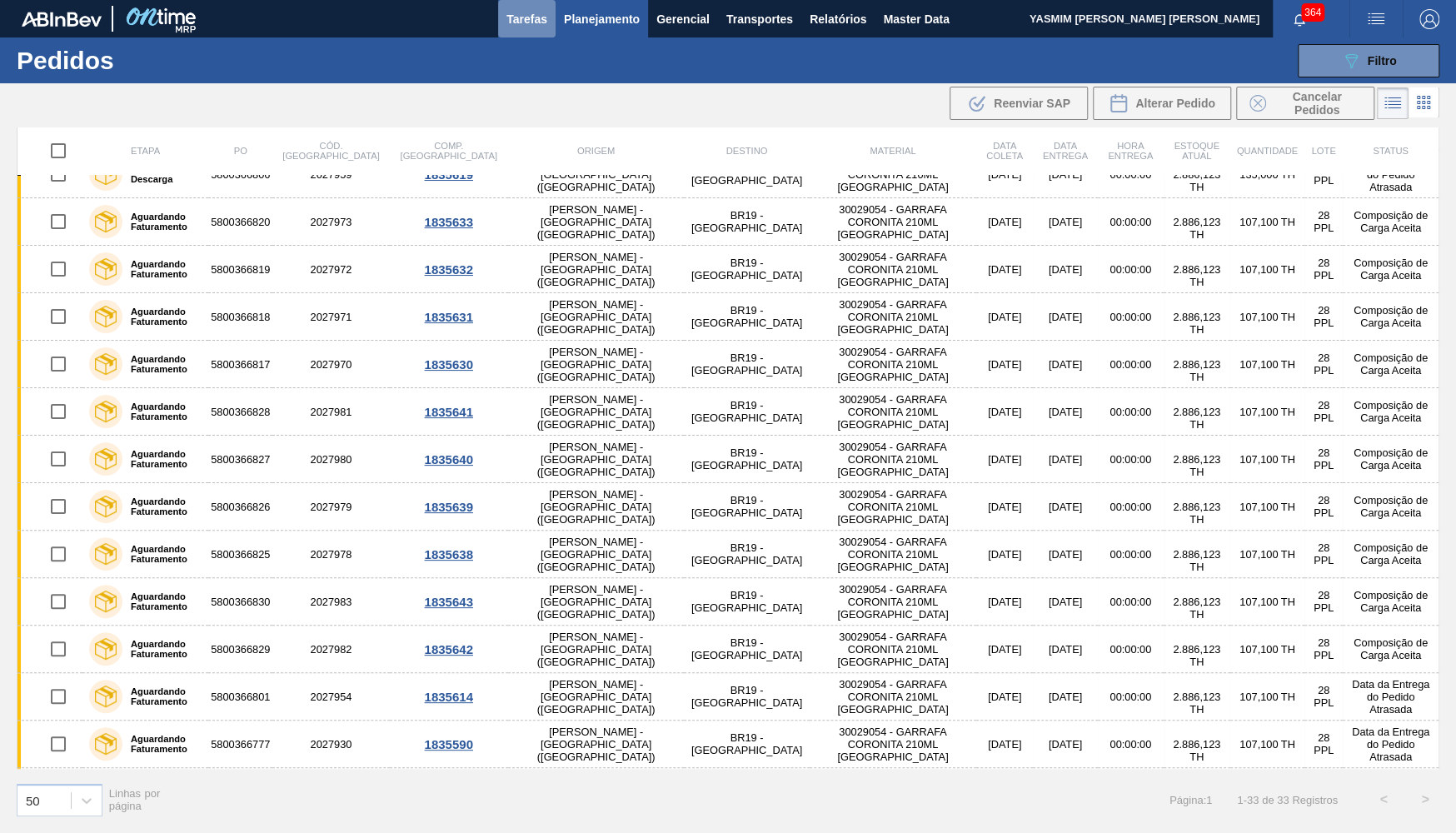
click at [546, 20] on span "Tarefas" at bounding box center [527, 19] width 41 height 20
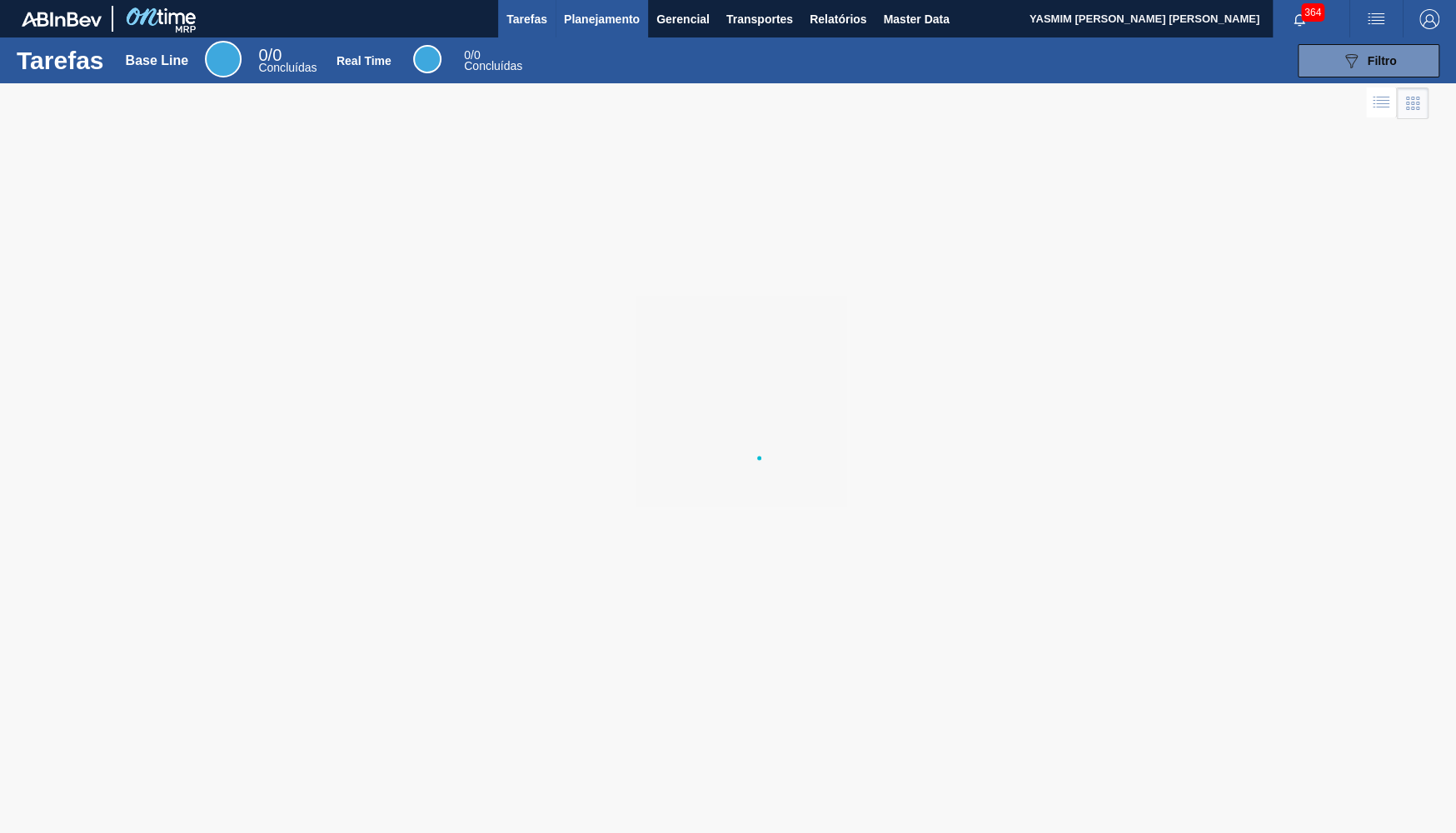
click at [610, 13] on span "Planejamento" at bounding box center [601, 19] width 76 height 20
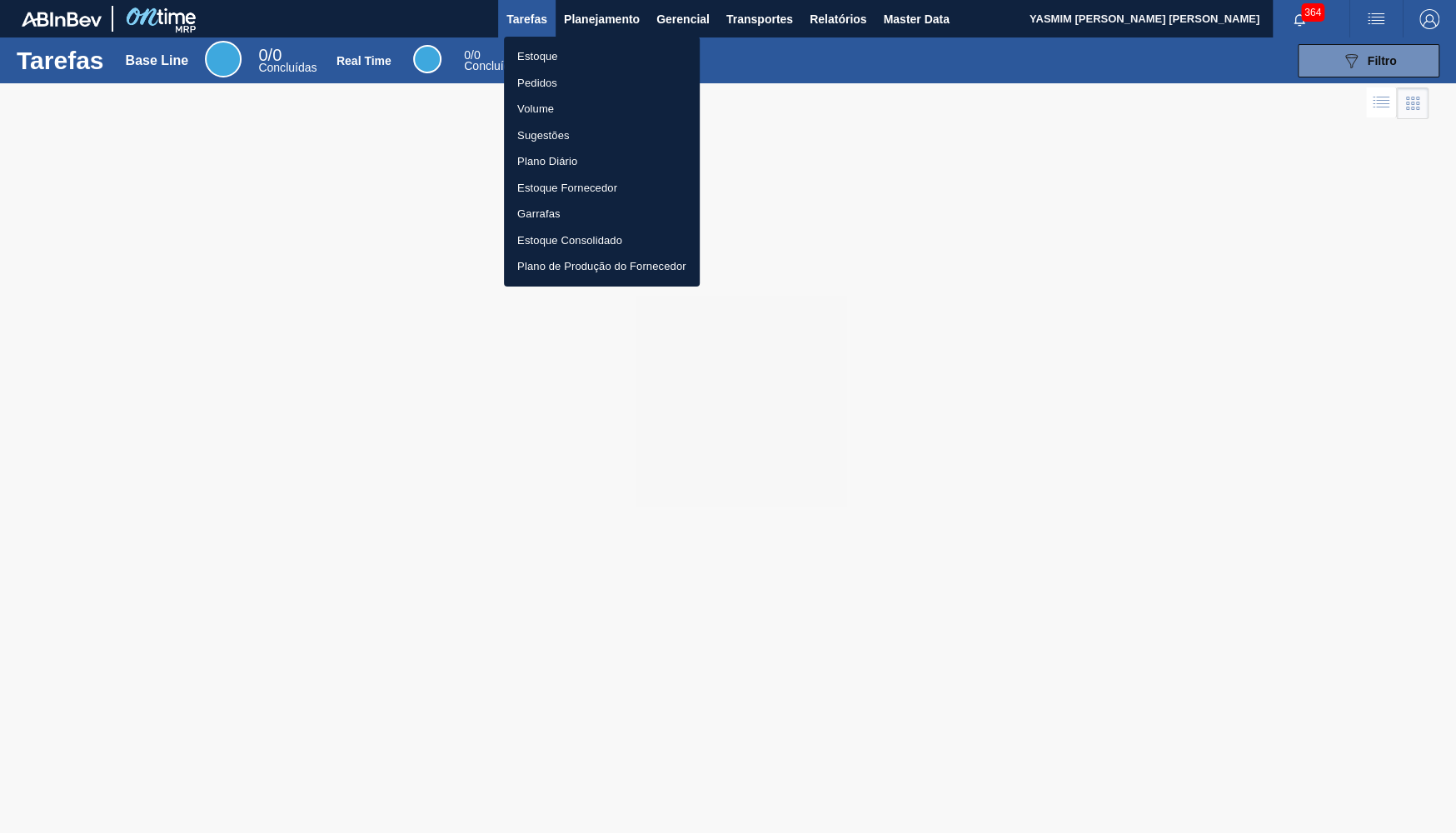
click at [553, 74] on li "Pedidos" at bounding box center [602, 84] width 196 height 27
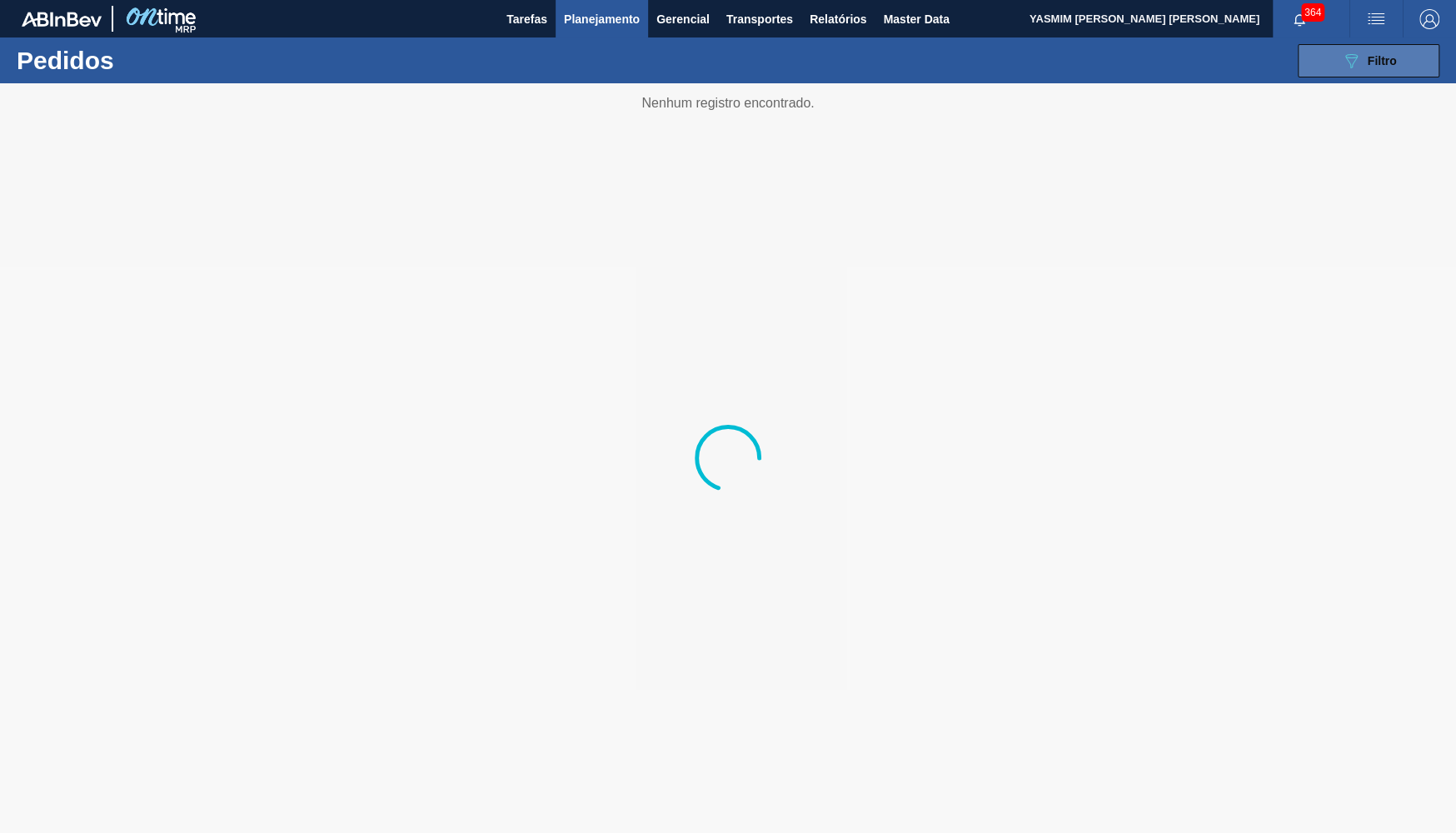
click at [1356, 77] on button "089F7B8B-B2A5-4AFE-B5C0-19BA573D28AC Filtro" at bounding box center [1368, 61] width 142 height 33
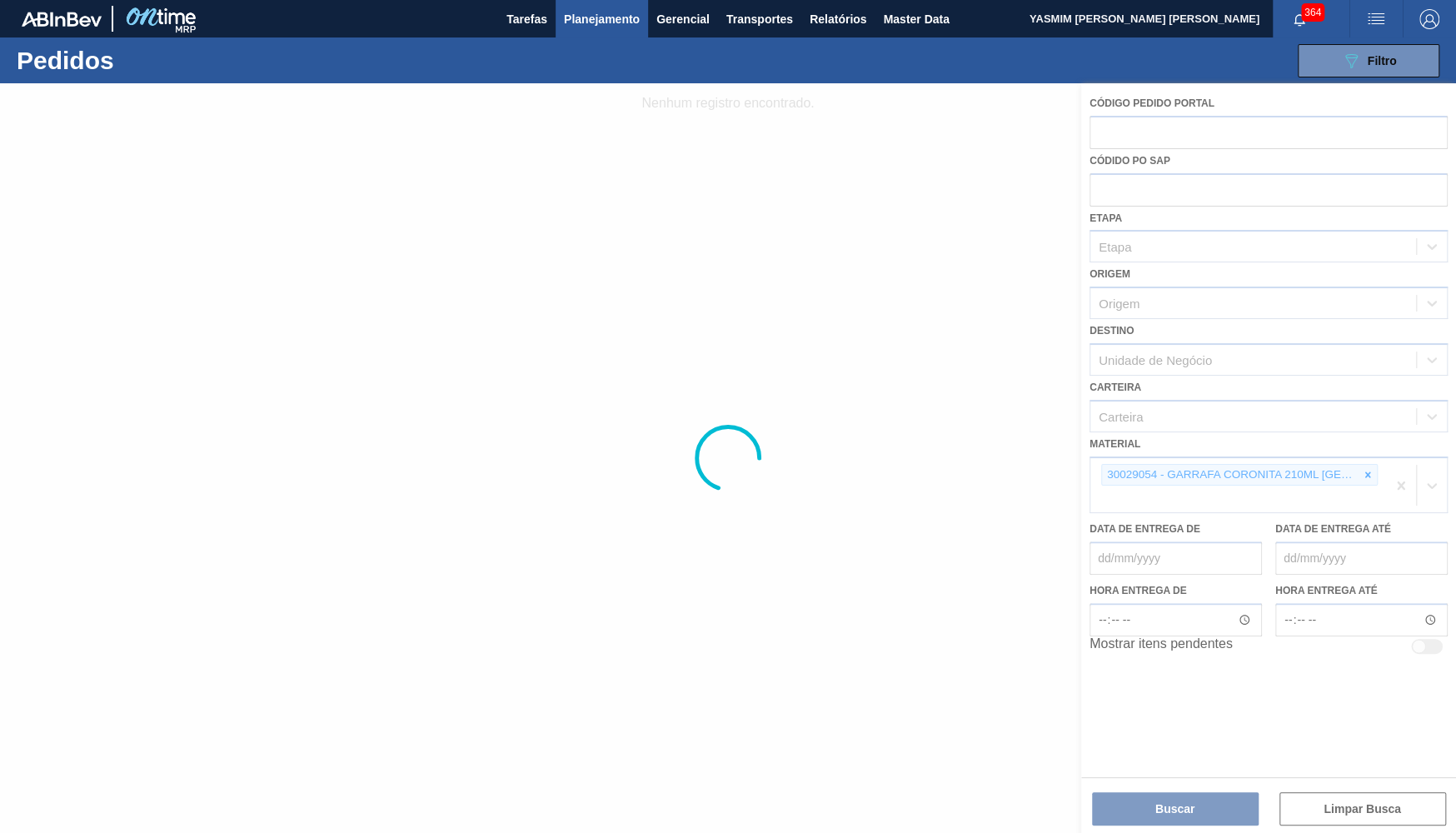
click at [1366, 461] on div at bounding box center [728, 459] width 1456 height 750
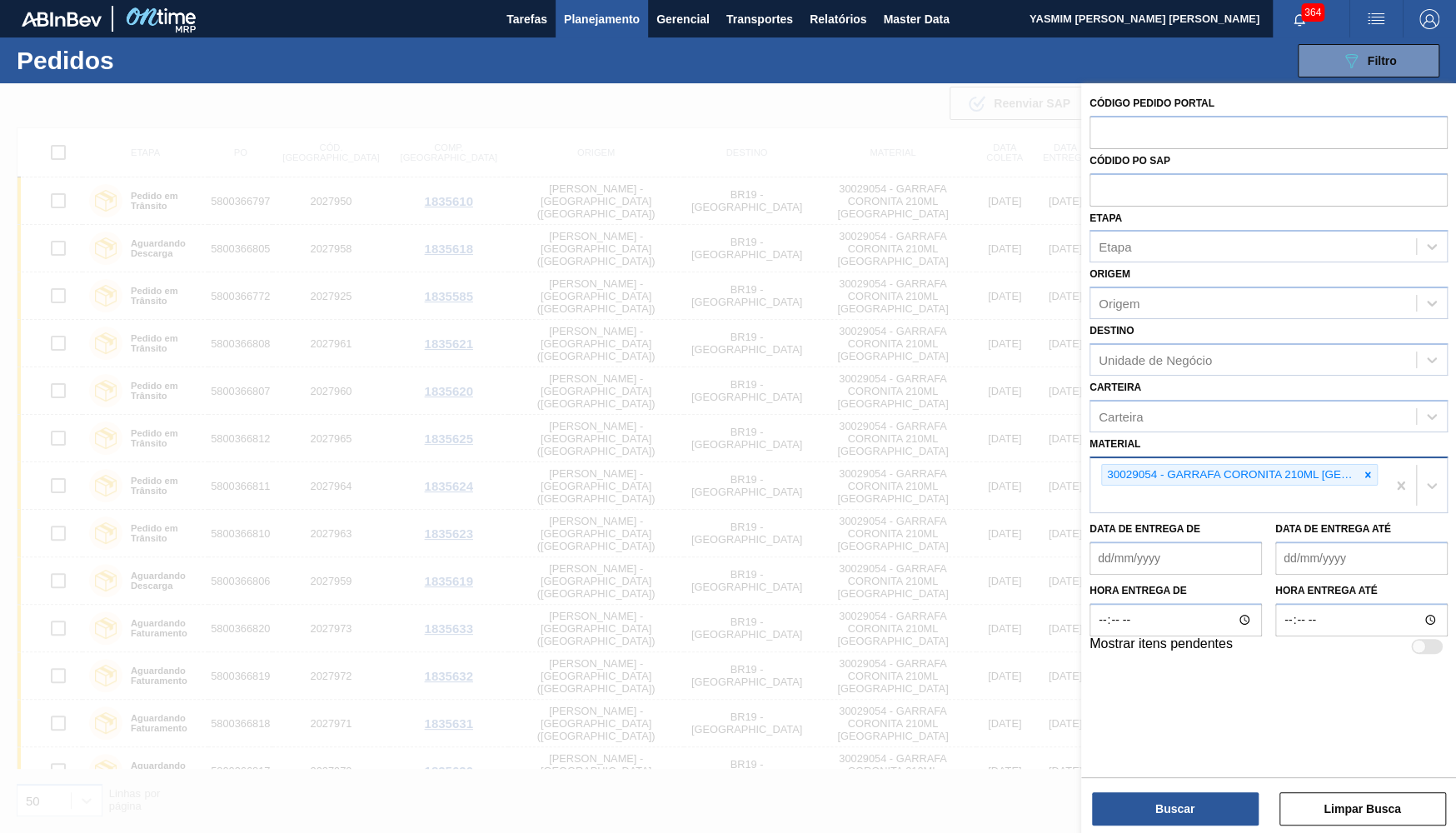
click at [1362, 476] on div "30029054 - GARRAFA CORONITA 210ML [GEOGRAPHIC_DATA]" at bounding box center [1238, 486] width 296 height 55
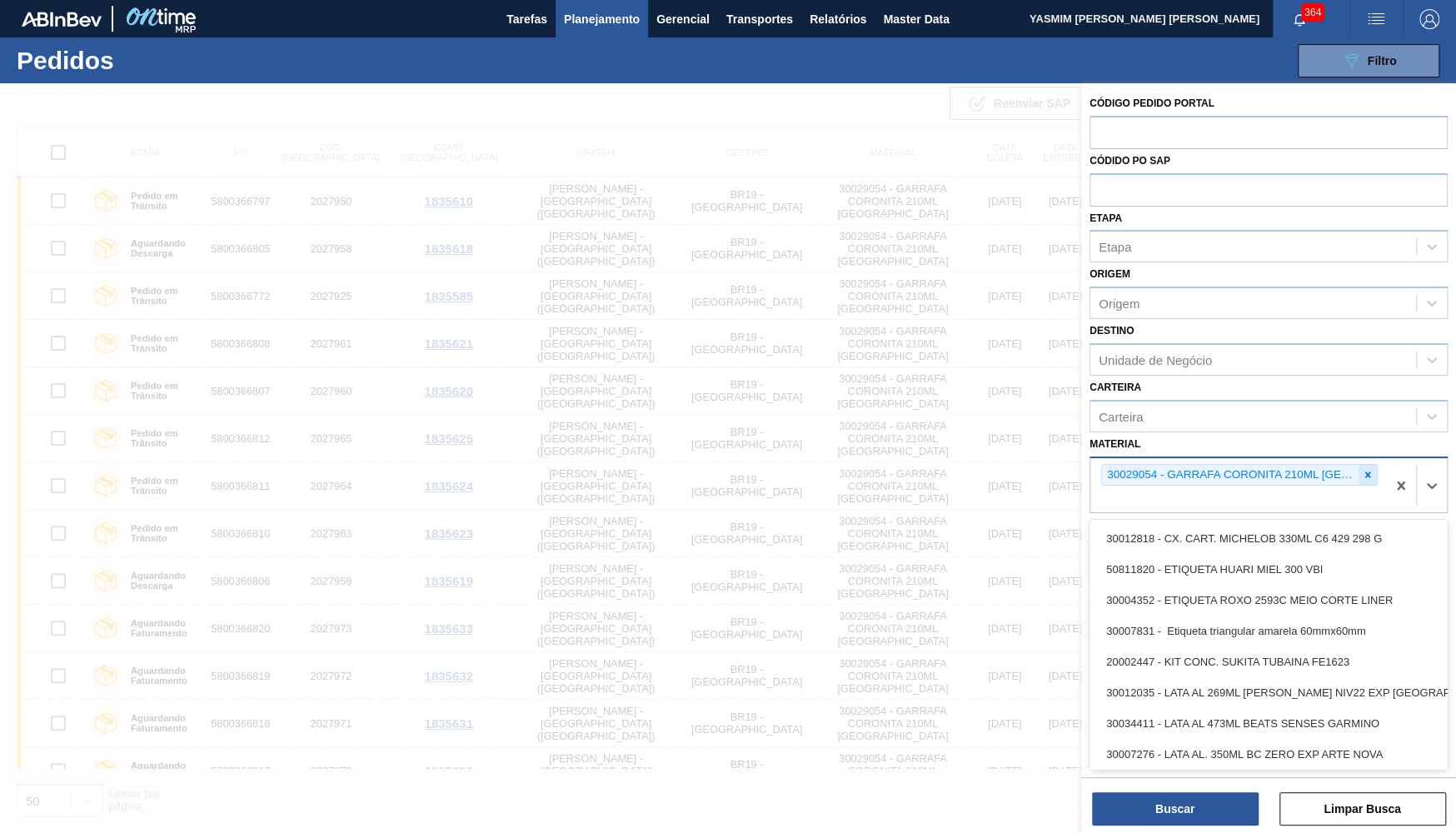
click at [1367, 469] on icon at bounding box center [1367, 474] width 12 height 12
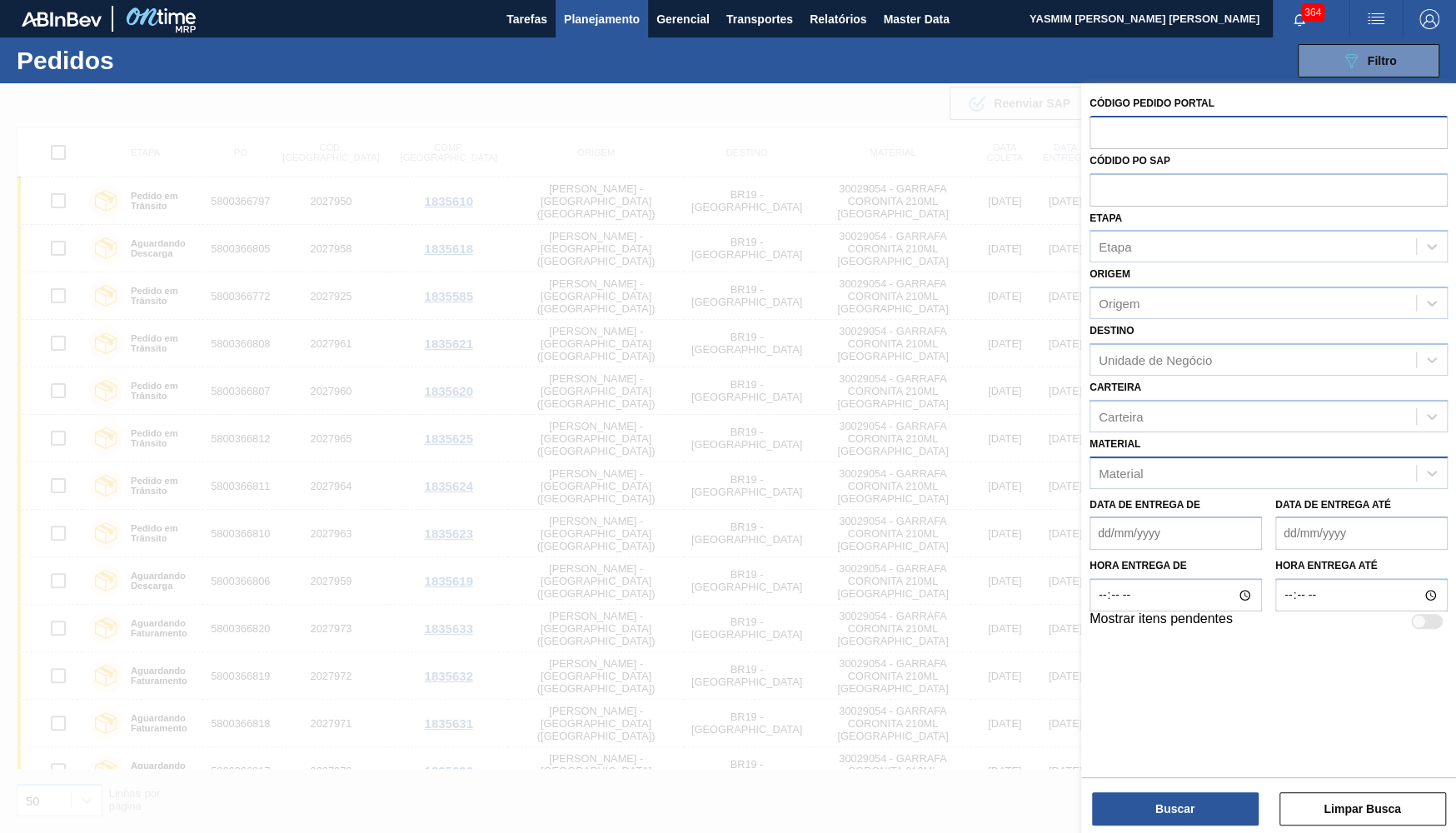
click at [1191, 126] on input "text" at bounding box center [1268, 132] width 358 height 32
paste input "text"
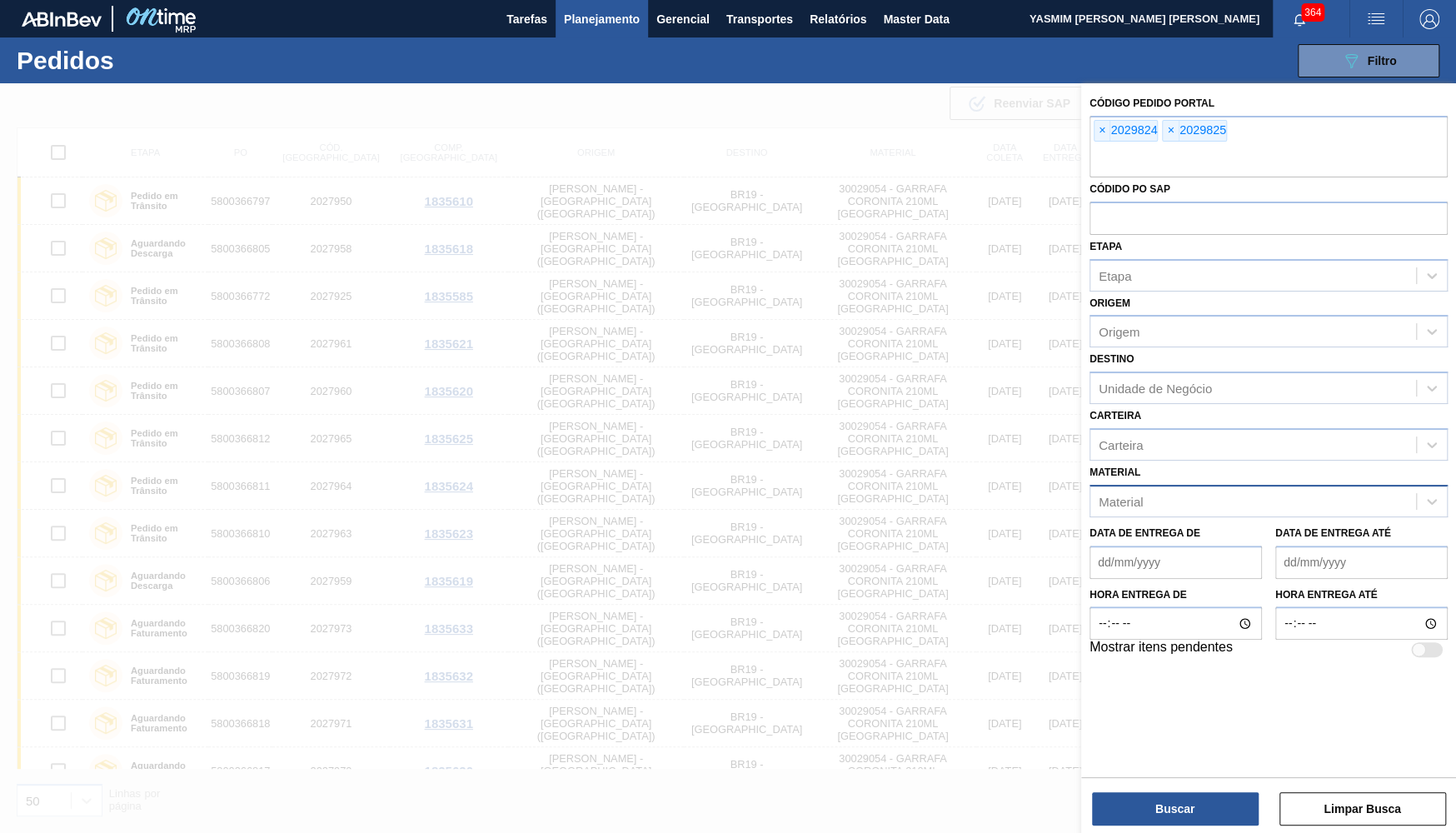
click at [1221, 787] on div "Buscar Limpar Busca" at bounding box center [1268, 800] width 375 height 46
click at [1221, 790] on div "Buscar Limpar Busca" at bounding box center [1268, 800] width 375 height 46
click at [1221, 806] on button "Buscar" at bounding box center [1175, 808] width 167 height 33
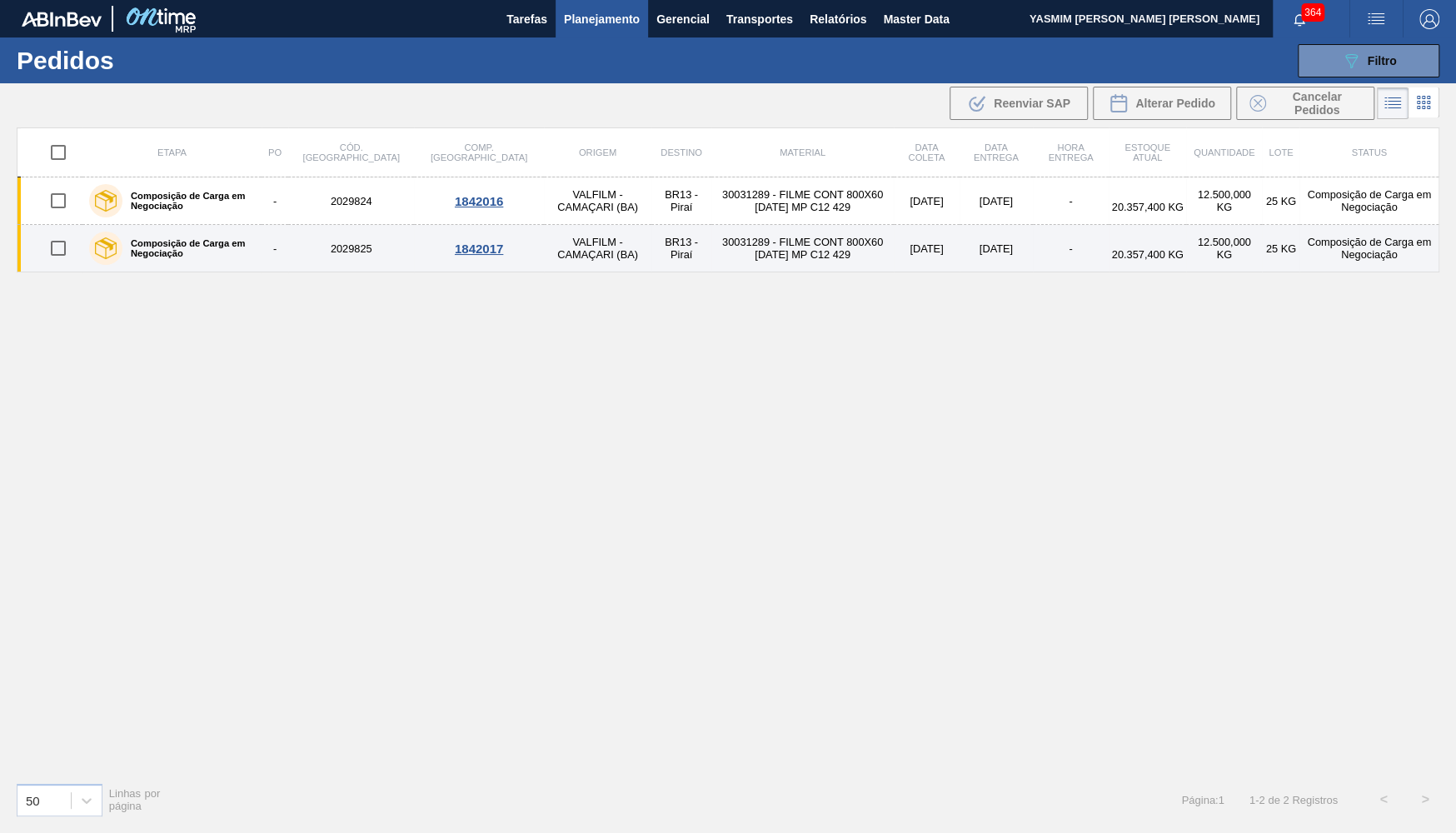
click at [191, 233] on div "Composição de Carga em Negociação" at bounding box center [171, 248] width 174 height 42
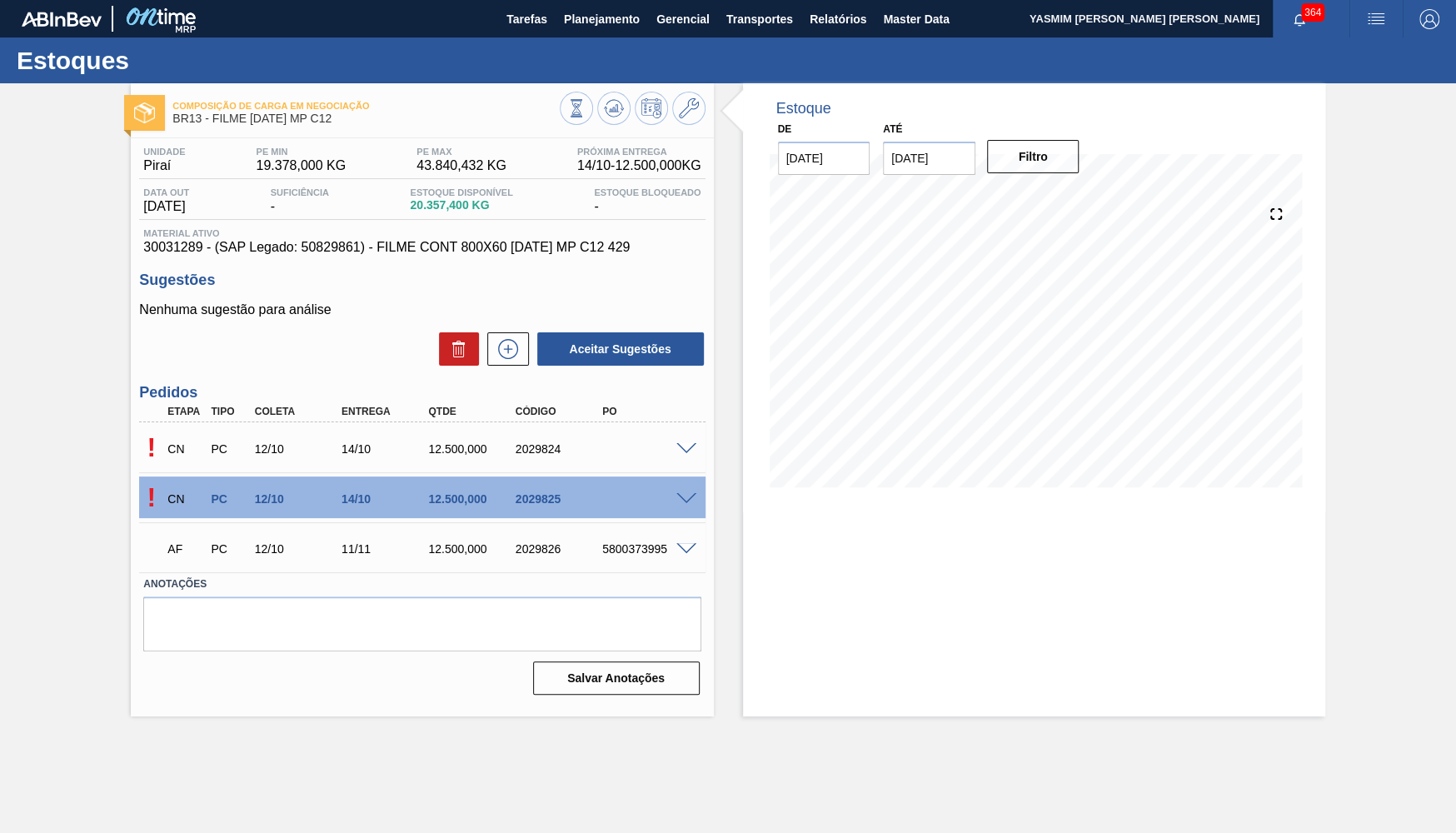
click at [685, 453] on span at bounding box center [686, 449] width 20 height 12
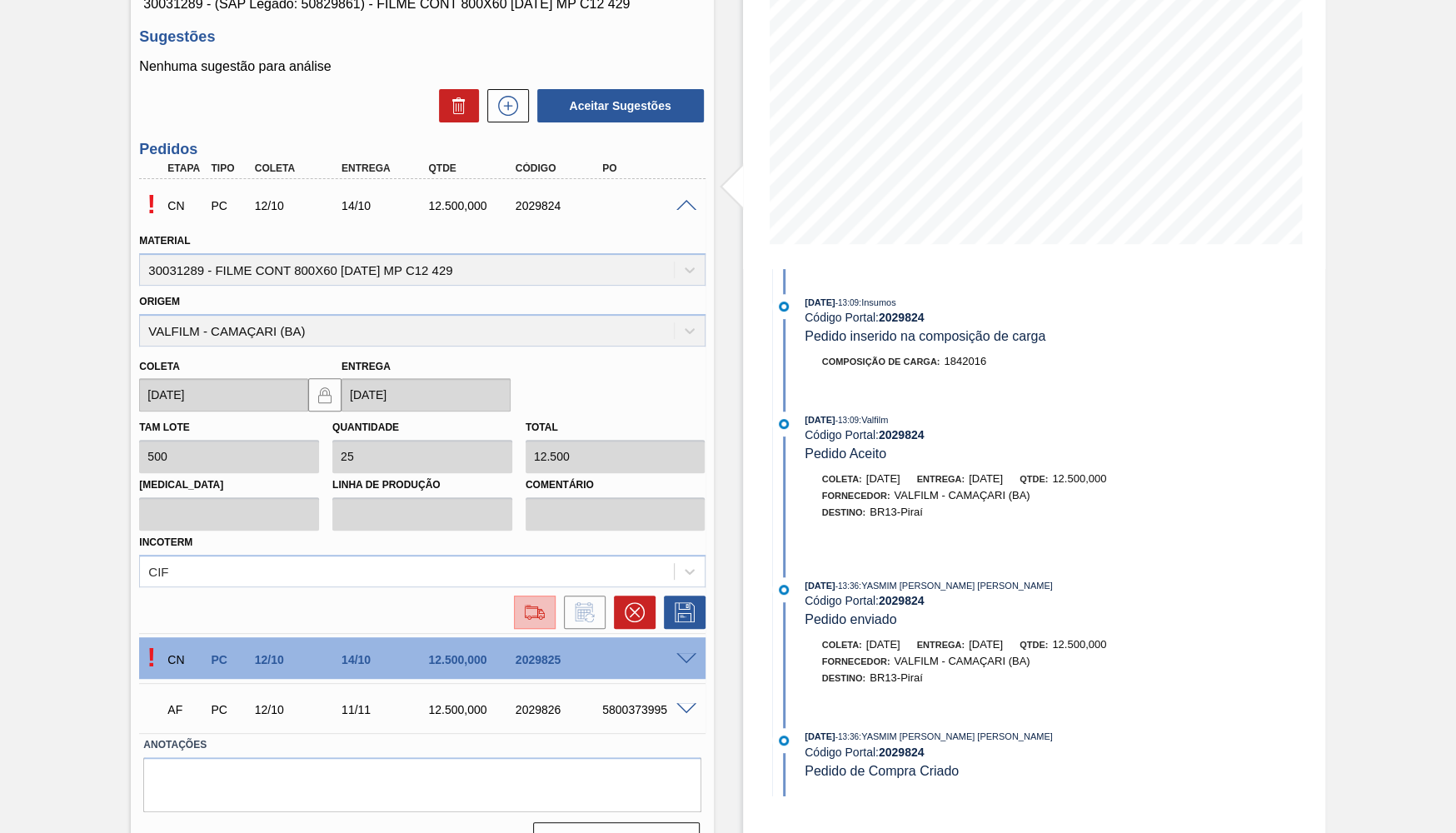
click at [537, 613] on button at bounding box center [534, 612] width 42 height 33
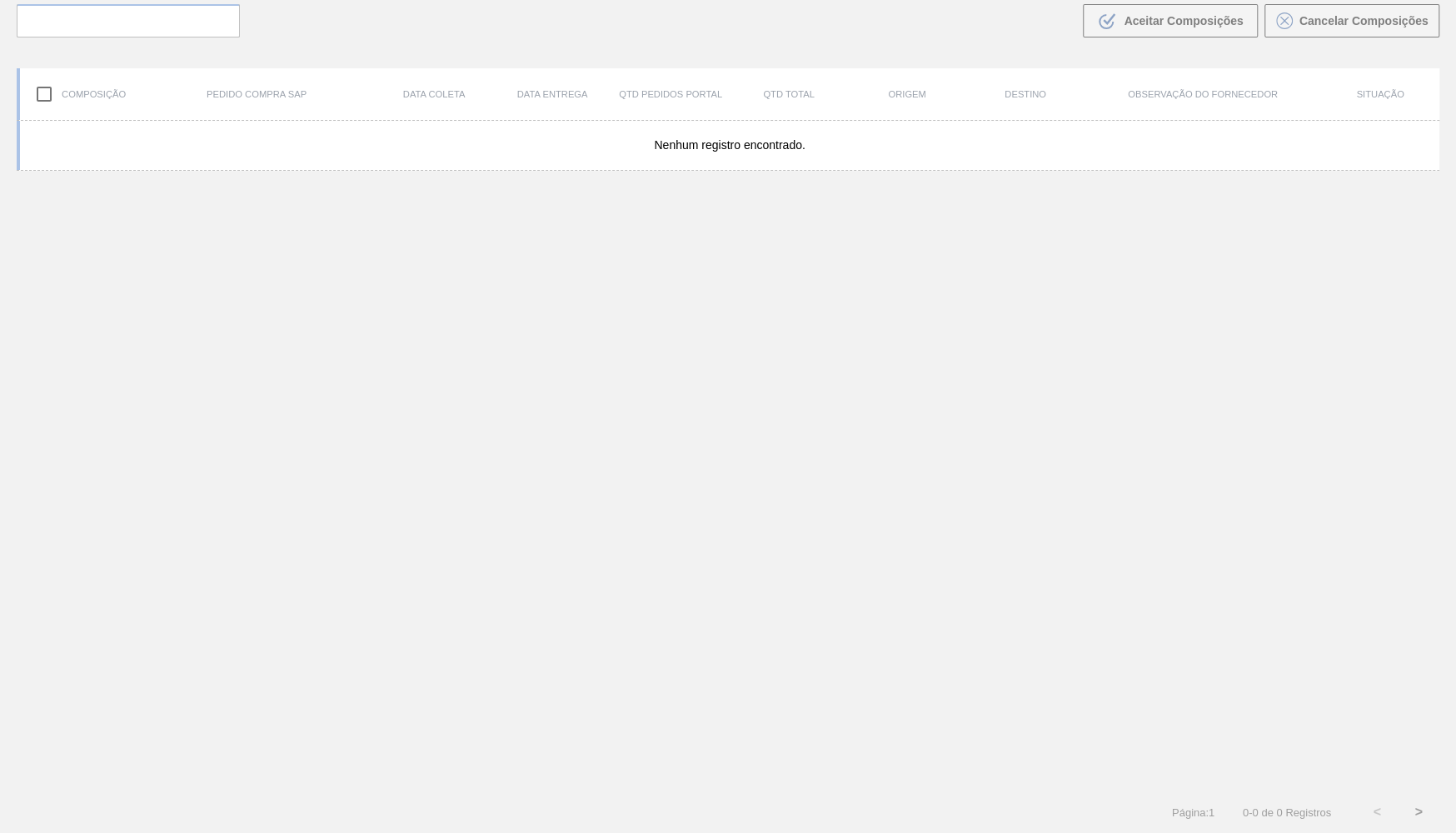
scroll to position [117, 0]
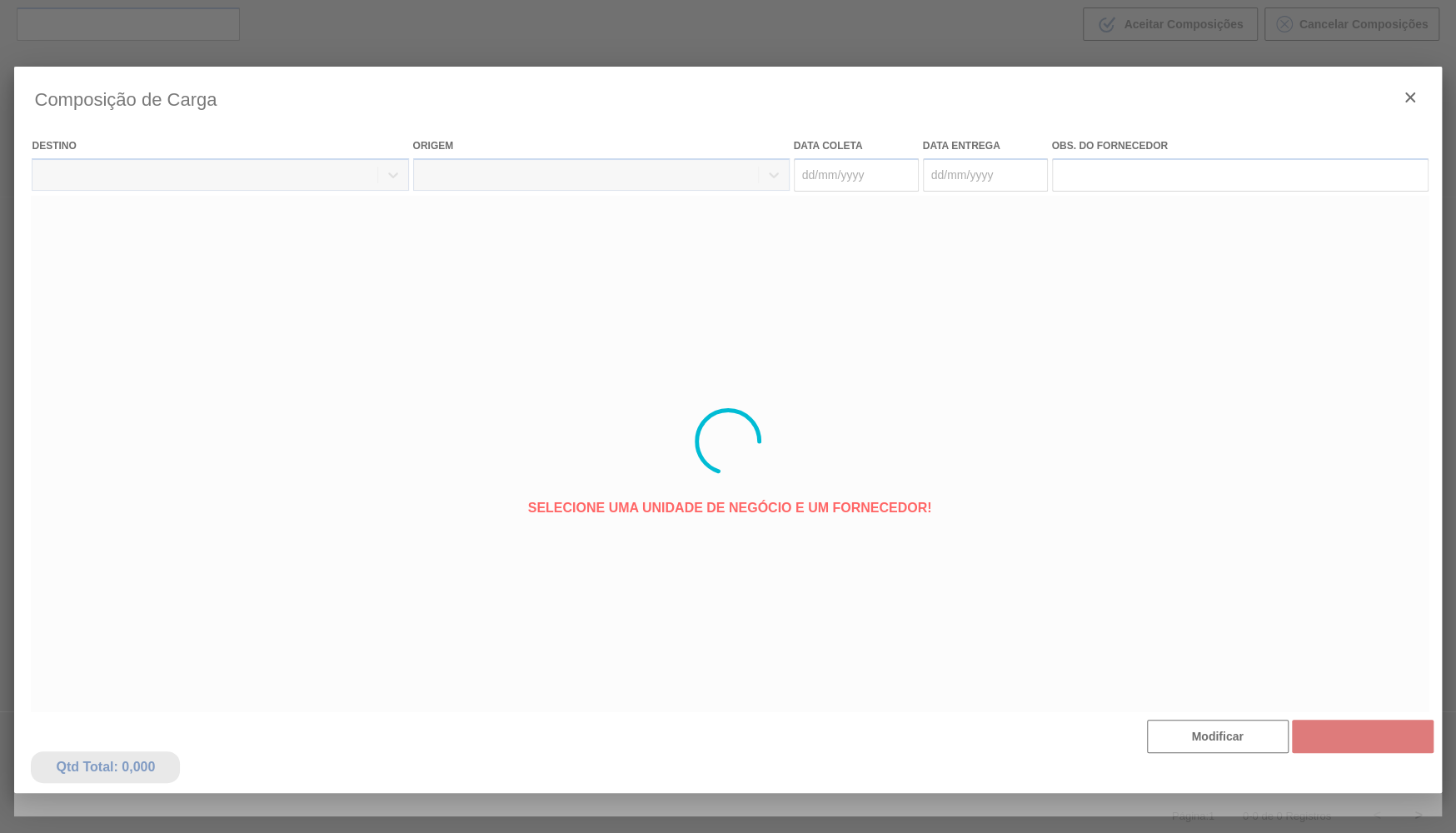
type coleta "[DATE]"
type entrega "[DATE]"
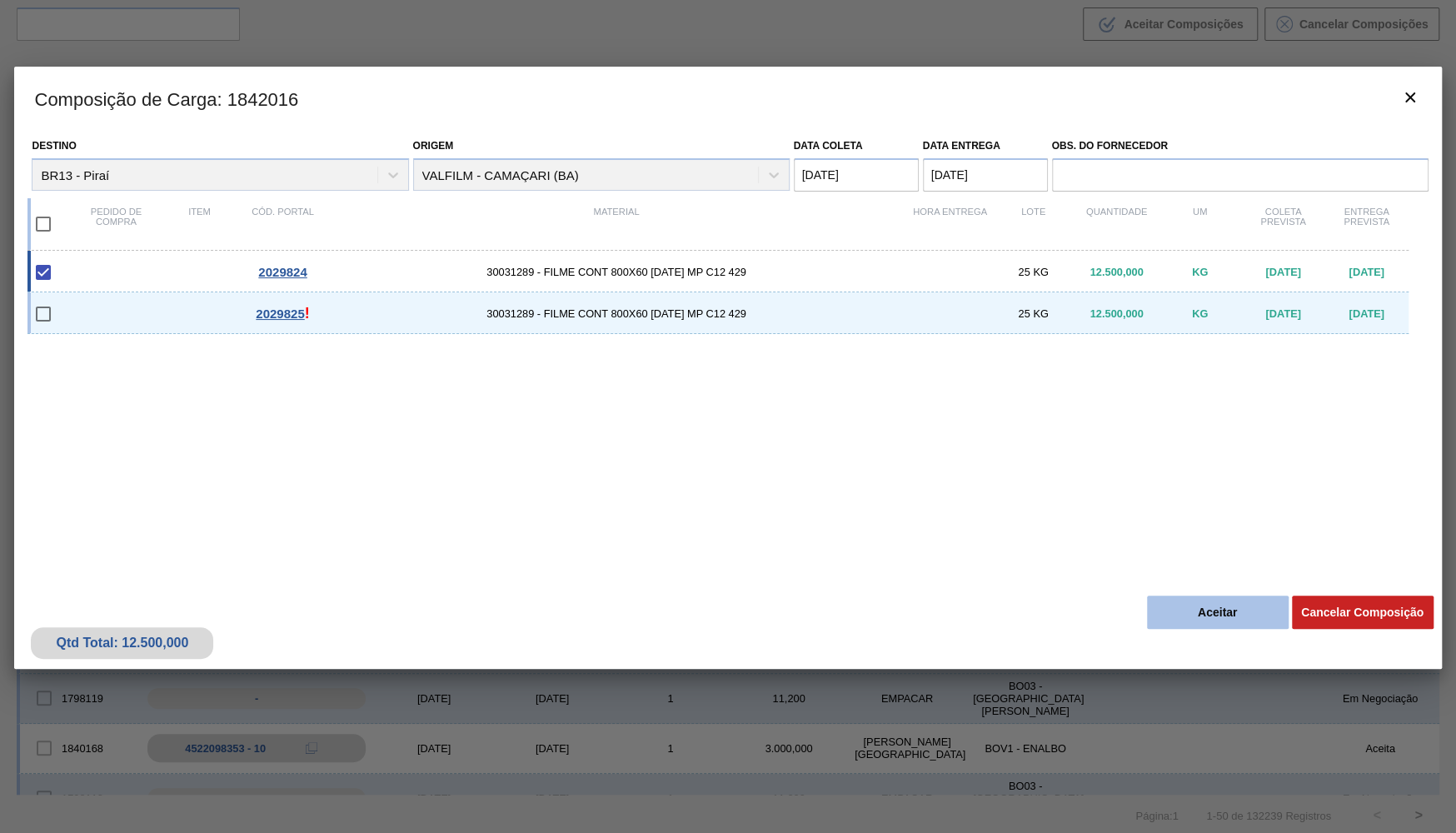
click at [1211, 616] on button "Aceitar" at bounding box center [1217, 612] width 142 height 33
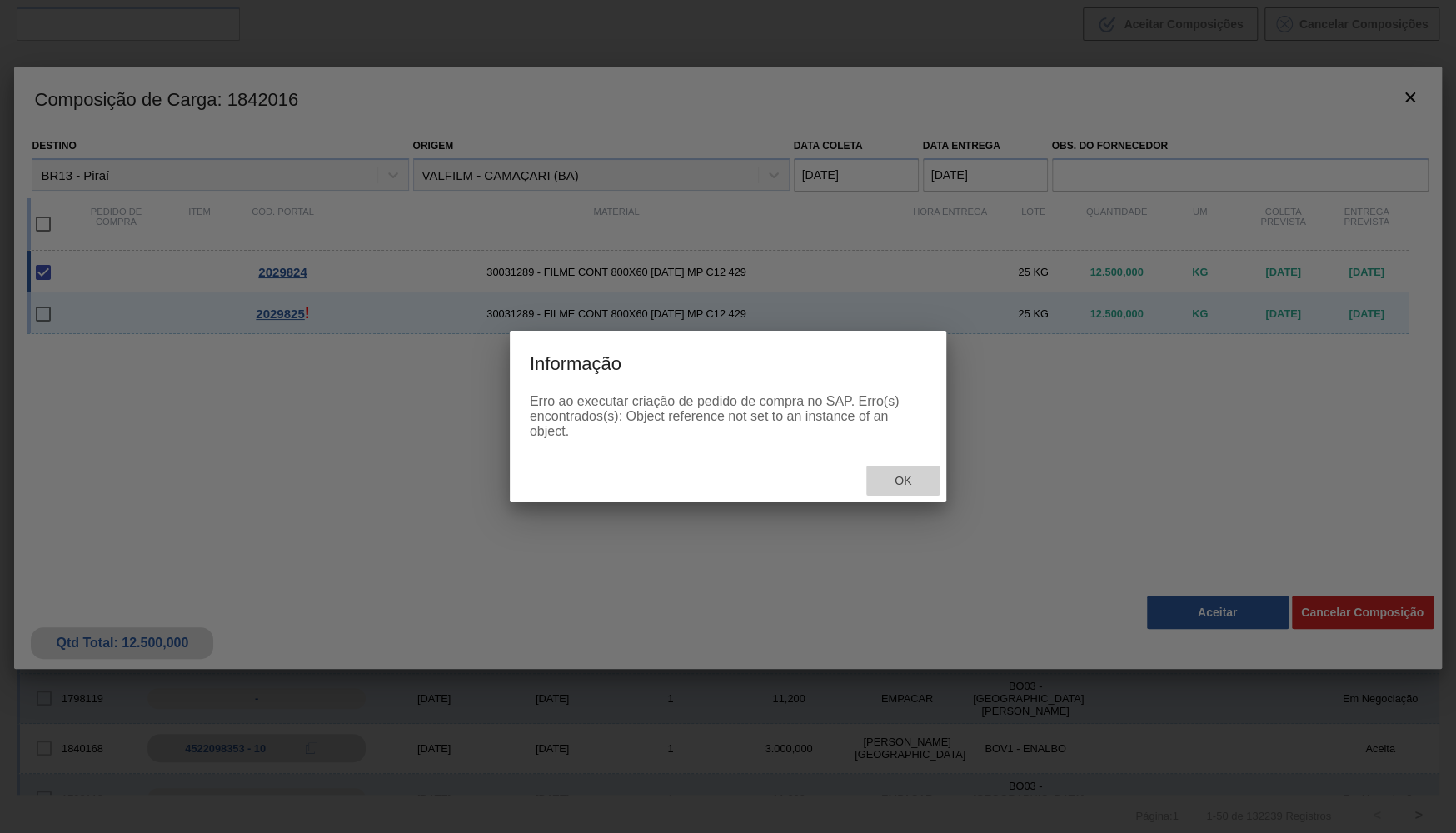
click at [903, 469] on div "Ok" at bounding box center [902, 481] width 73 height 31
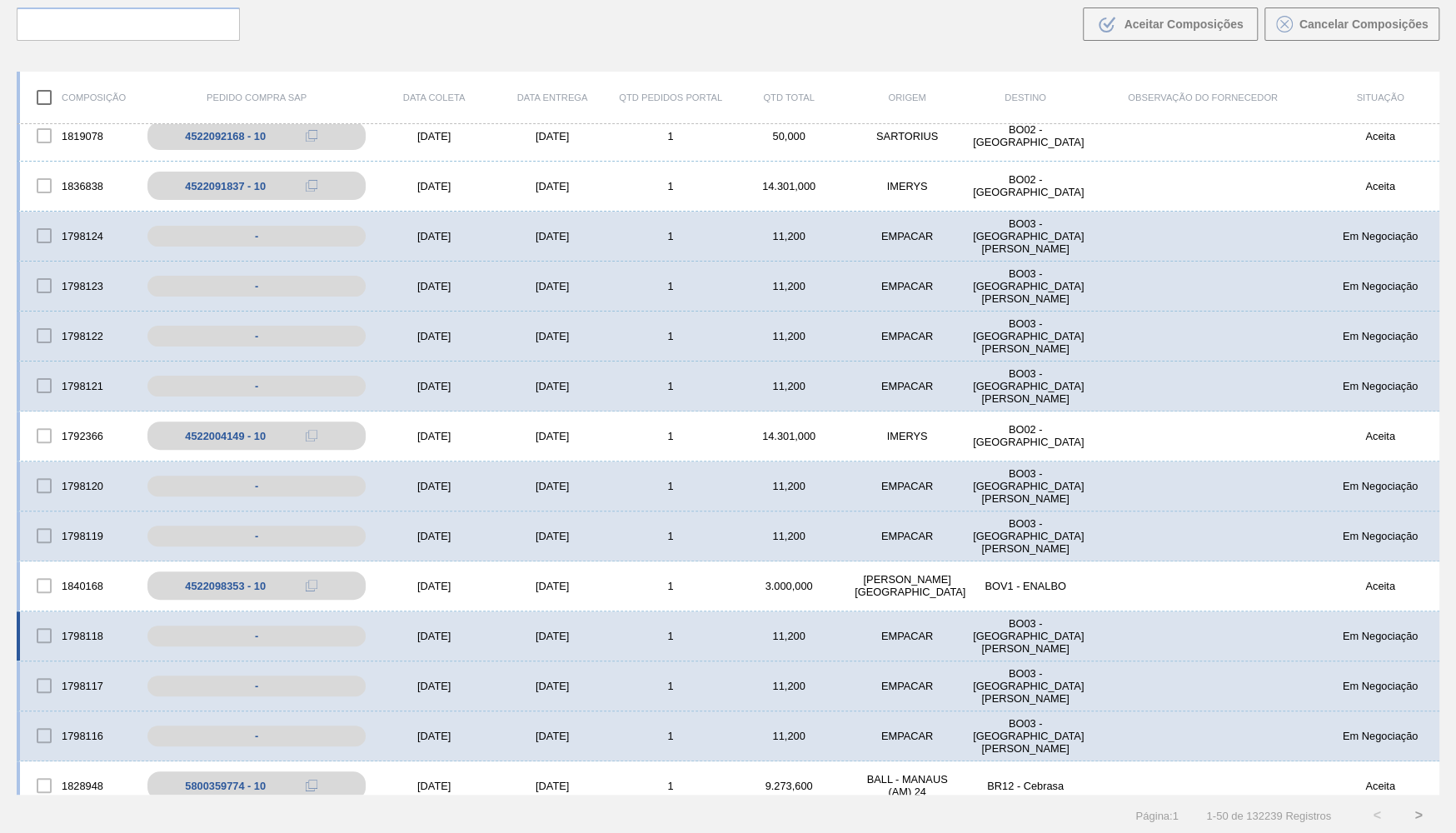
scroll to position [487, 0]
